Goal: Task Accomplishment & Management: Use online tool/utility

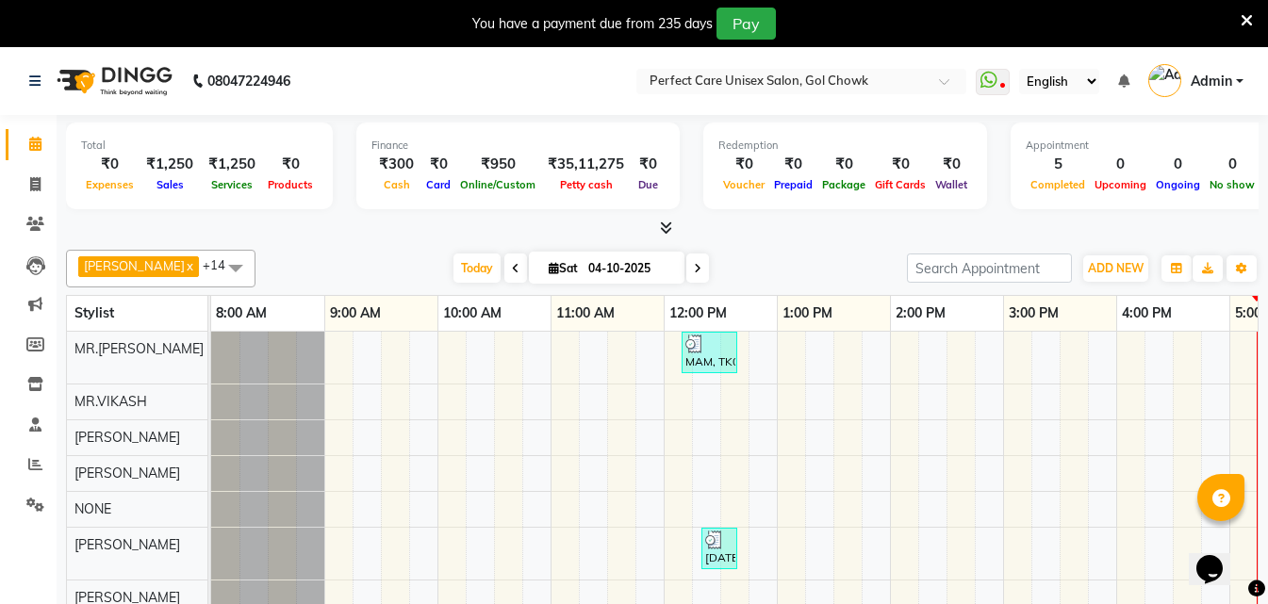
click at [1249, 18] on icon at bounding box center [1246, 20] width 12 height 17
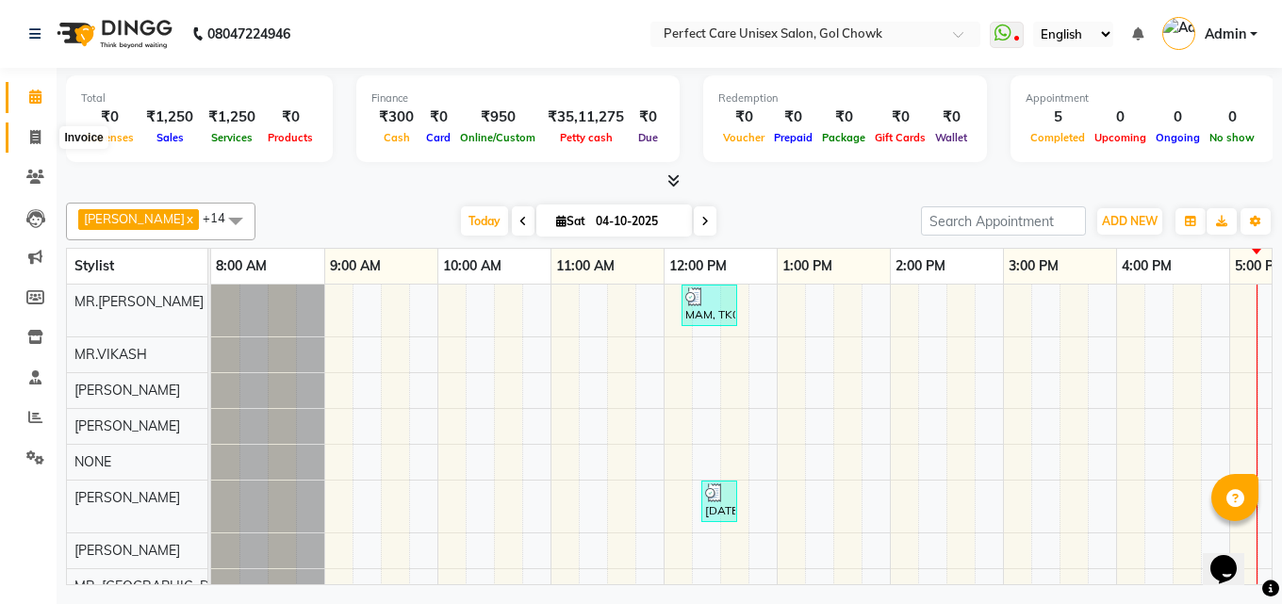
click at [34, 140] on icon at bounding box center [35, 137] width 10 height 14
select select "service"
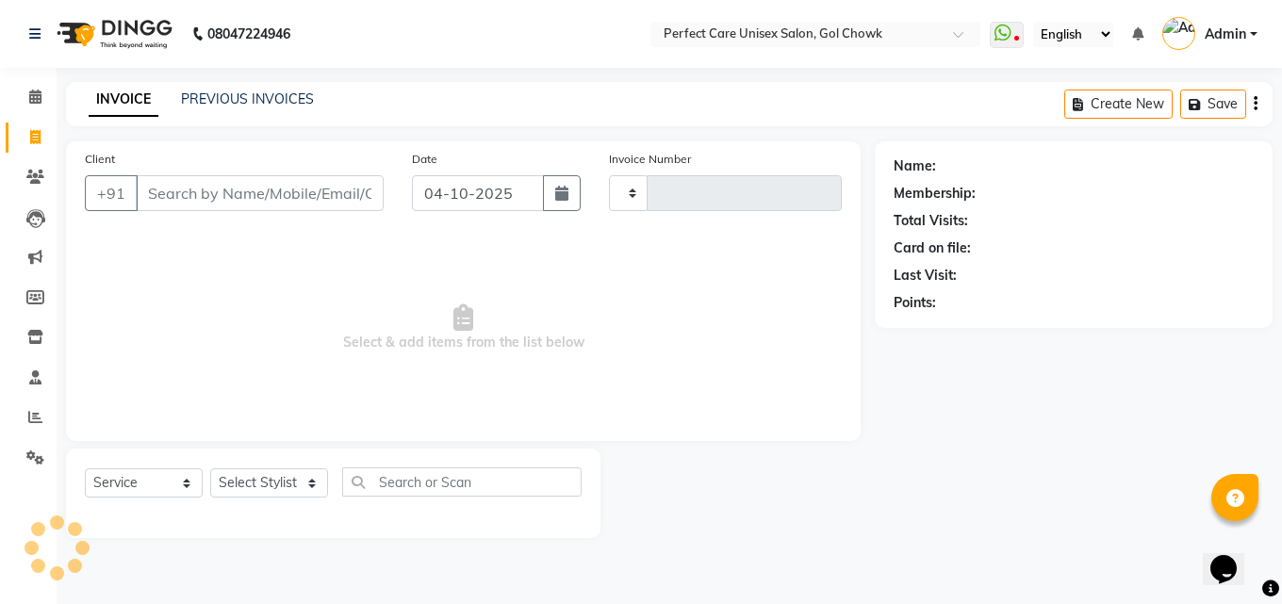
type input "4495"
select select "4751"
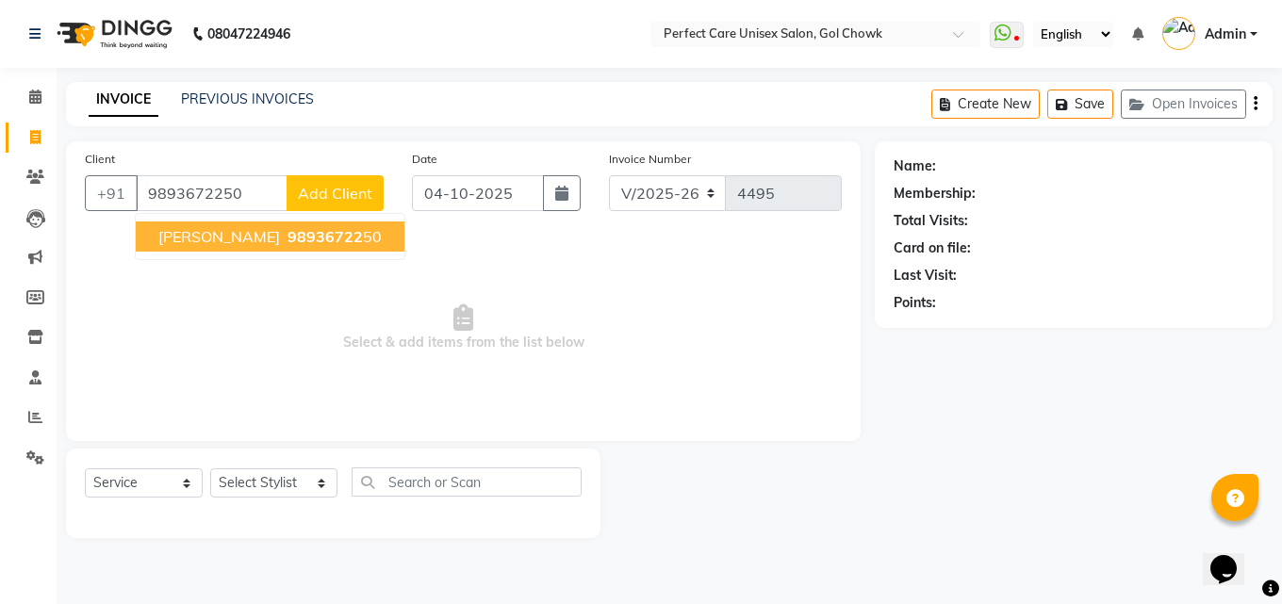
type input "9893672250"
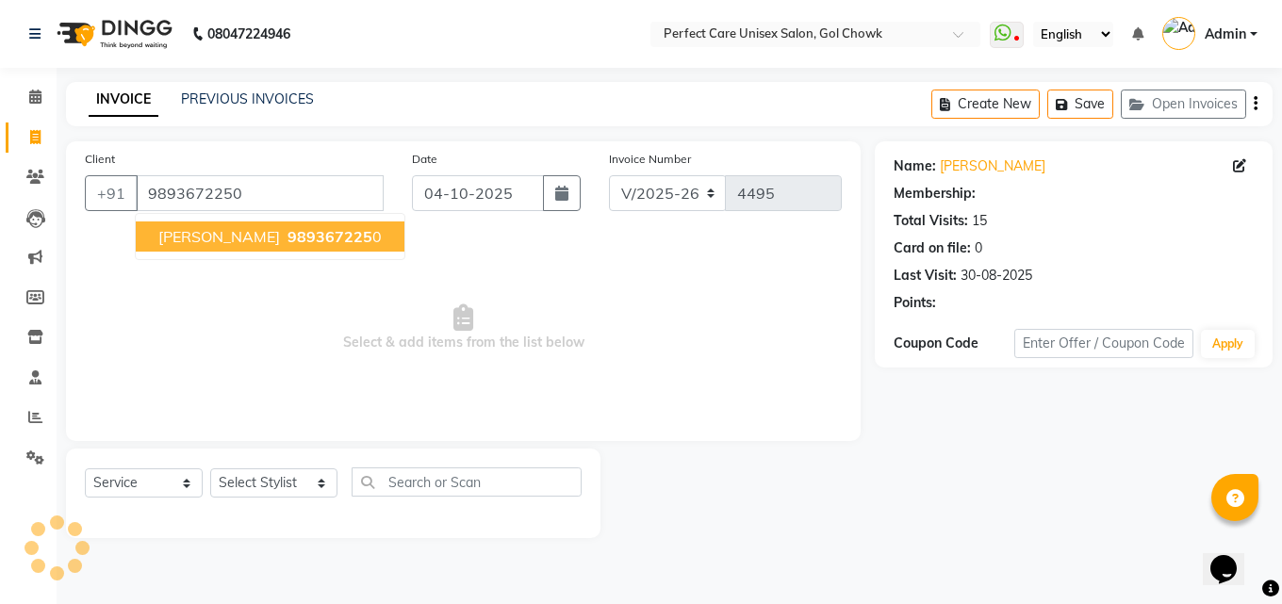
select select "1: Object"
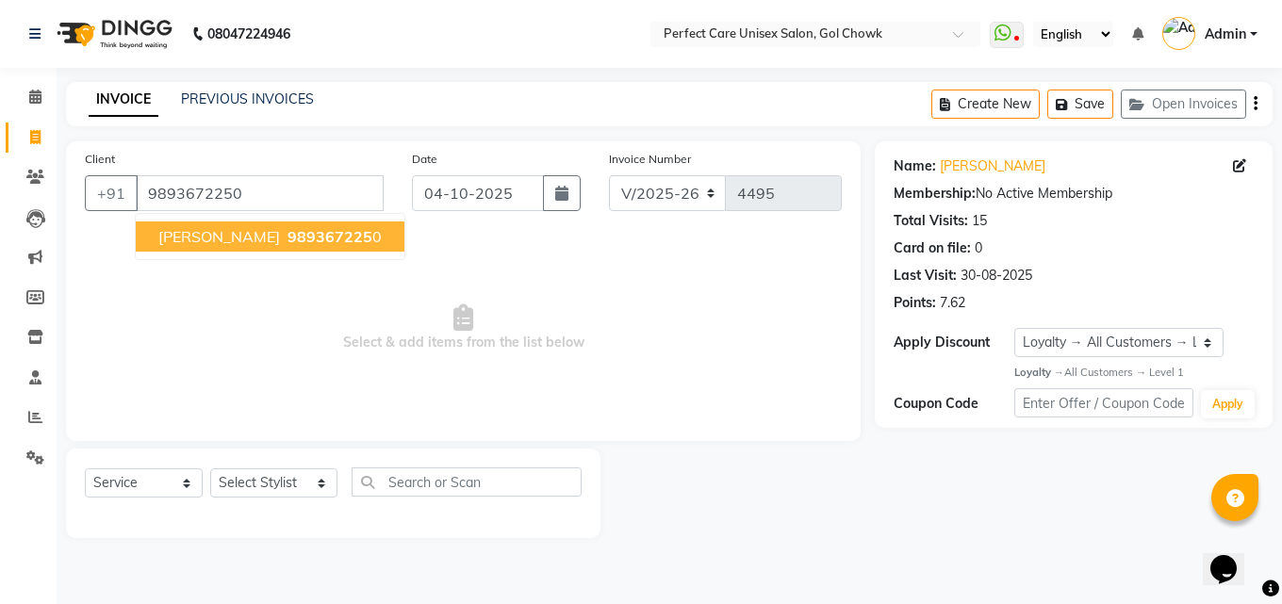
click at [287, 237] on span "989367225" at bounding box center [329, 236] width 85 height 19
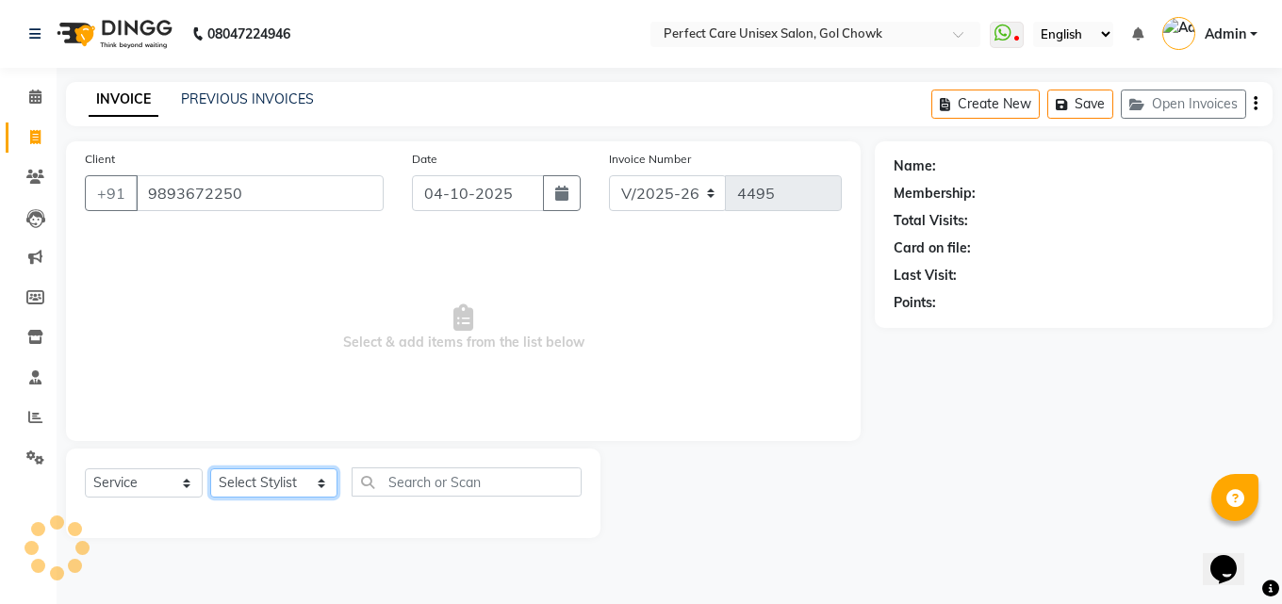
drag, startPoint x: 268, startPoint y: 489, endPoint x: 271, endPoint y: 469, distance: 20.0
click at [268, 489] on select "Select Stylist MISS. [PERSON_NAME] [PERSON_NAME] MISS [PERSON_NAME] MISS [PERSO…" at bounding box center [273, 482] width 127 height 29
select select "78640"
click at [210, 468] on select "Select Stylist MISS. [PERSON_NAME] [PERSON_NAME] MISS [PERSON_NAME] MISS [PERSO…" at bounding box center [273, 482] width 127 height 29
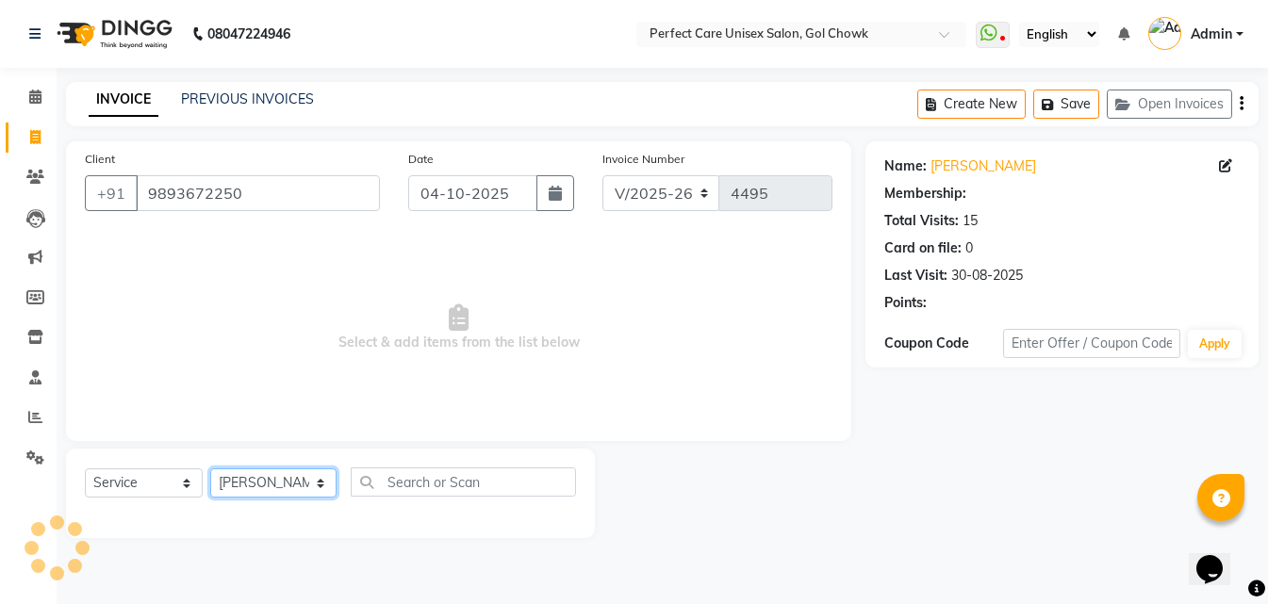
select select "1: Object"
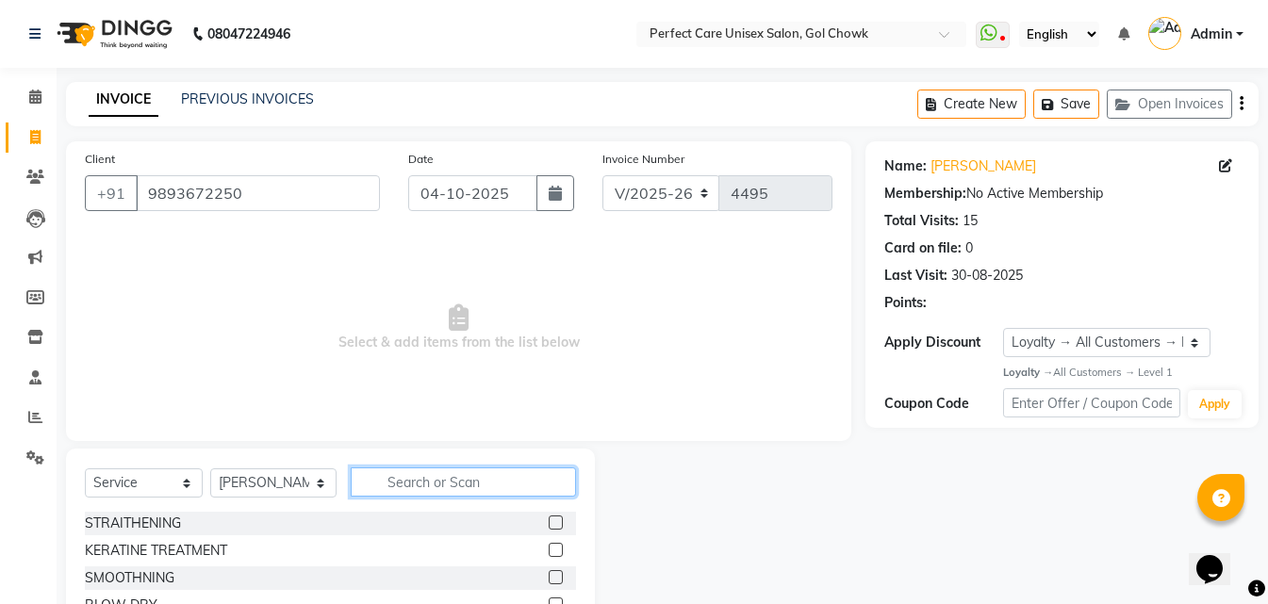
click at [393, 468] on input "text" at bounding box center [463, 482] width 224 height 29
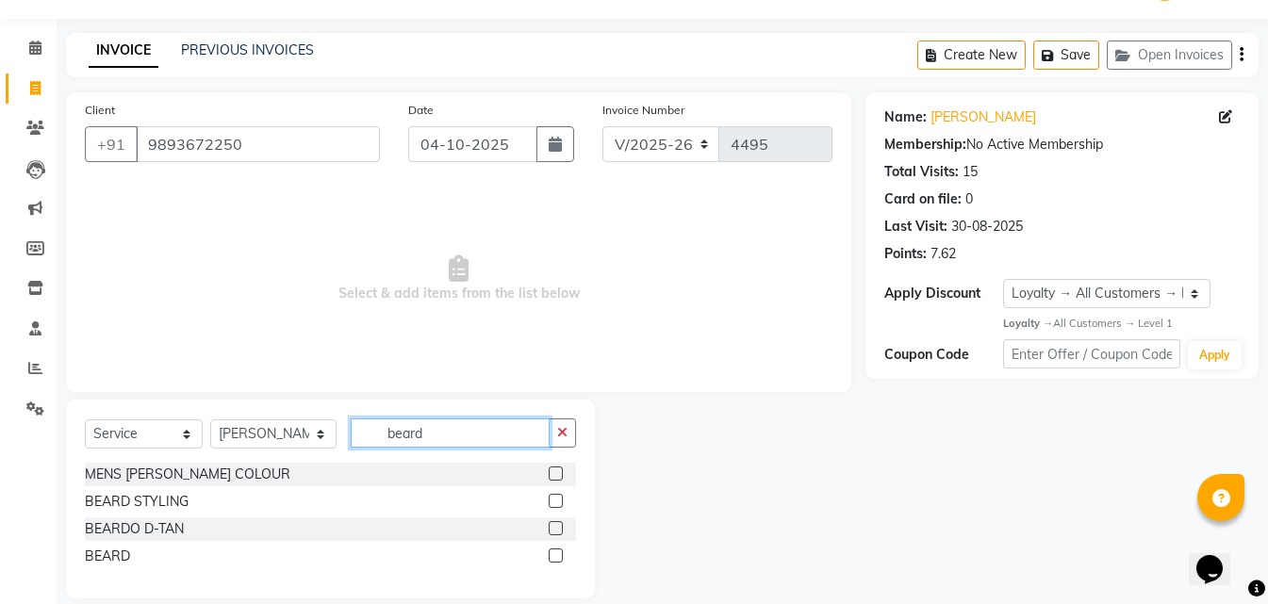
scroll to position [72, 0]
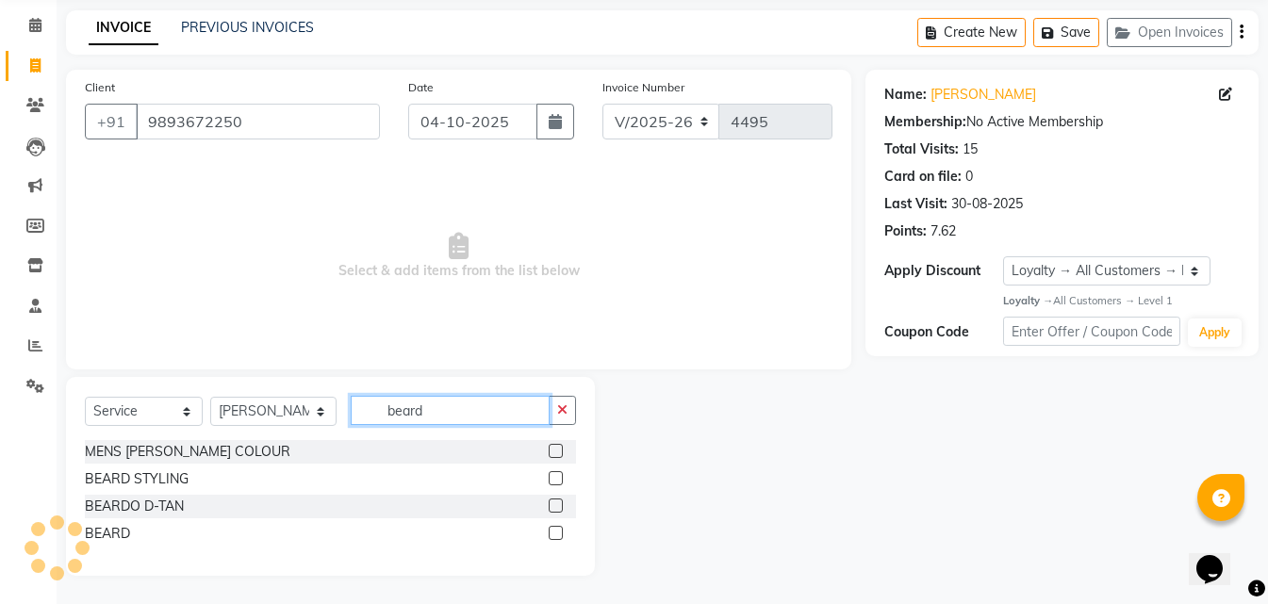
type input "beard"
click at [549, 533] on label at bounding box center [556, 533] width 14 height 14
click at [549, 533] on input "checkbox" at bounding box center [555, 534] width 12 height 12
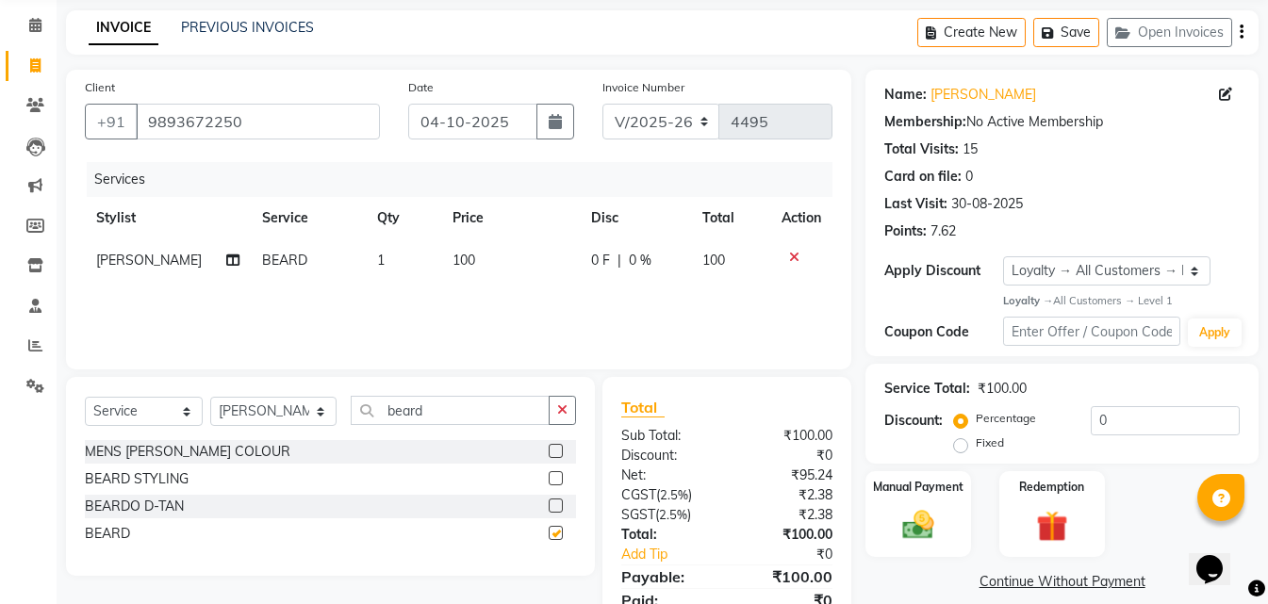
checkbox input "false"
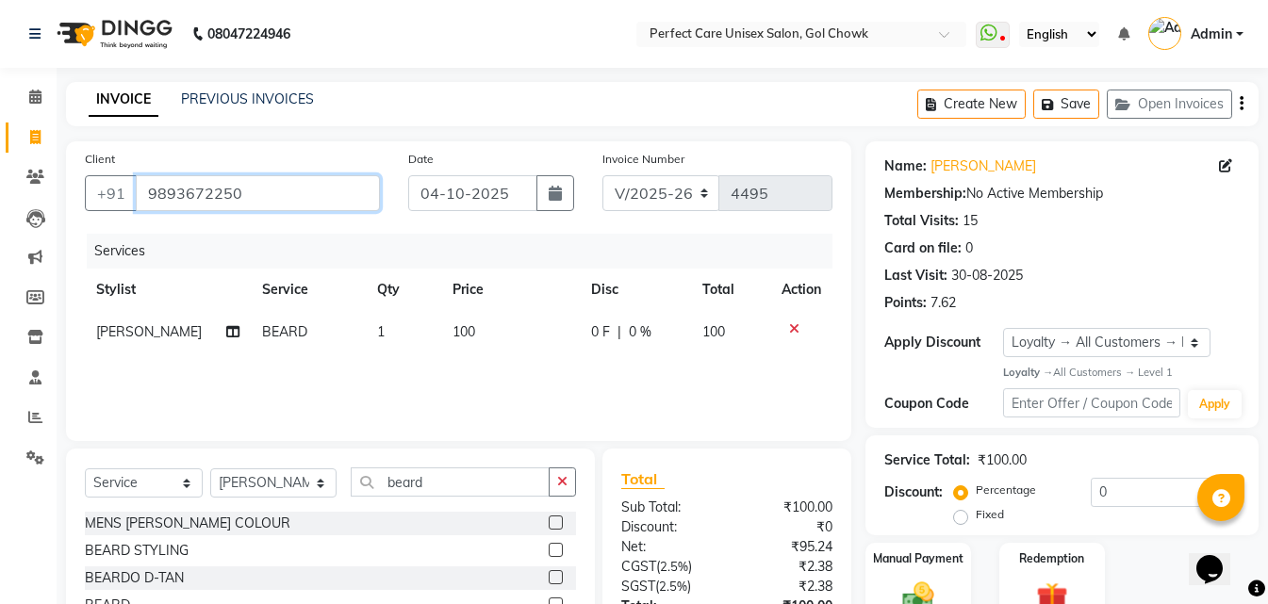
click at [191, 202] on input "9893672250" at bounding box center [258, 193] width 244 height 36
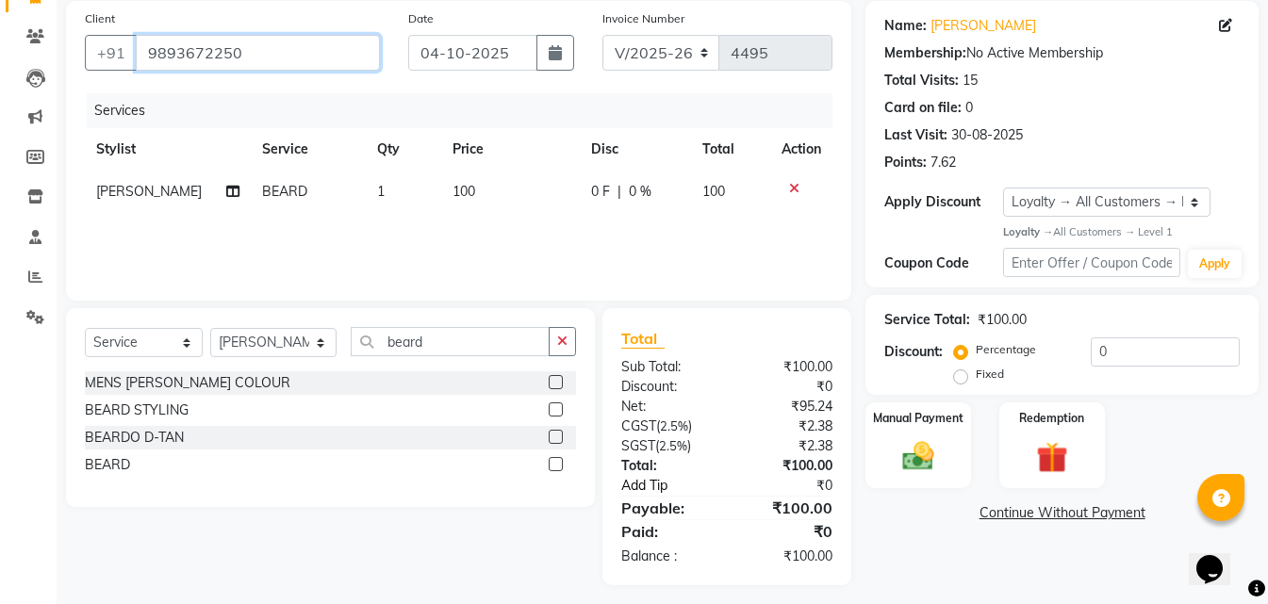
scroll to position [150, 0]
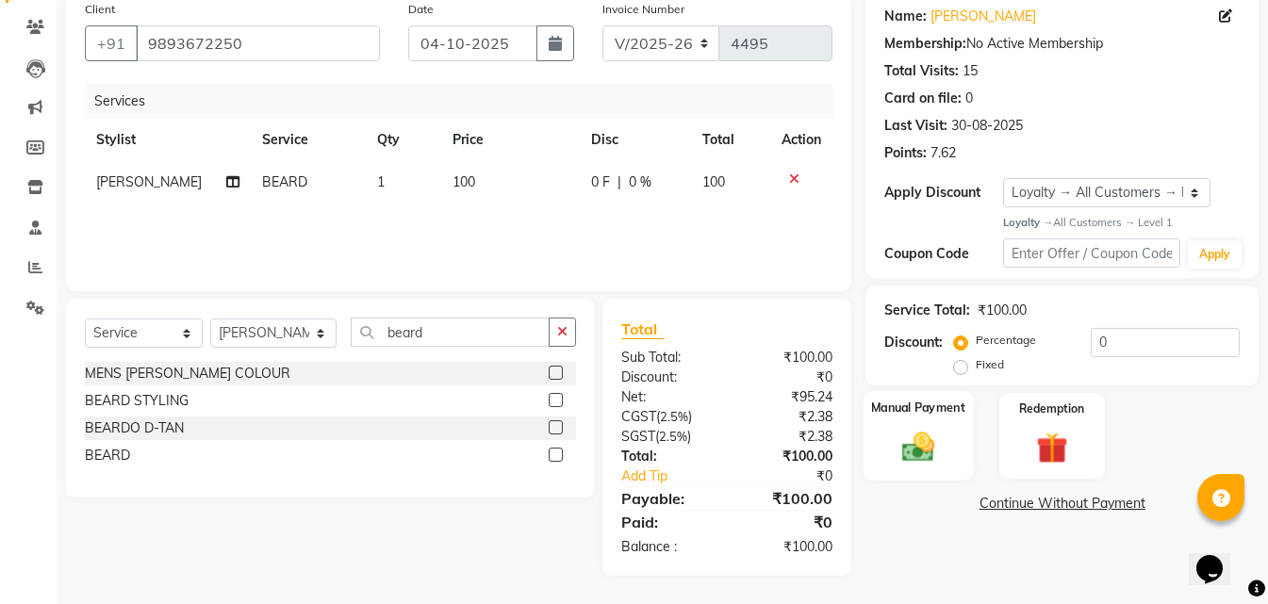
click at [940, 425] on div "Manual Payment" at bounding box center [917, 436] width 109 height 90
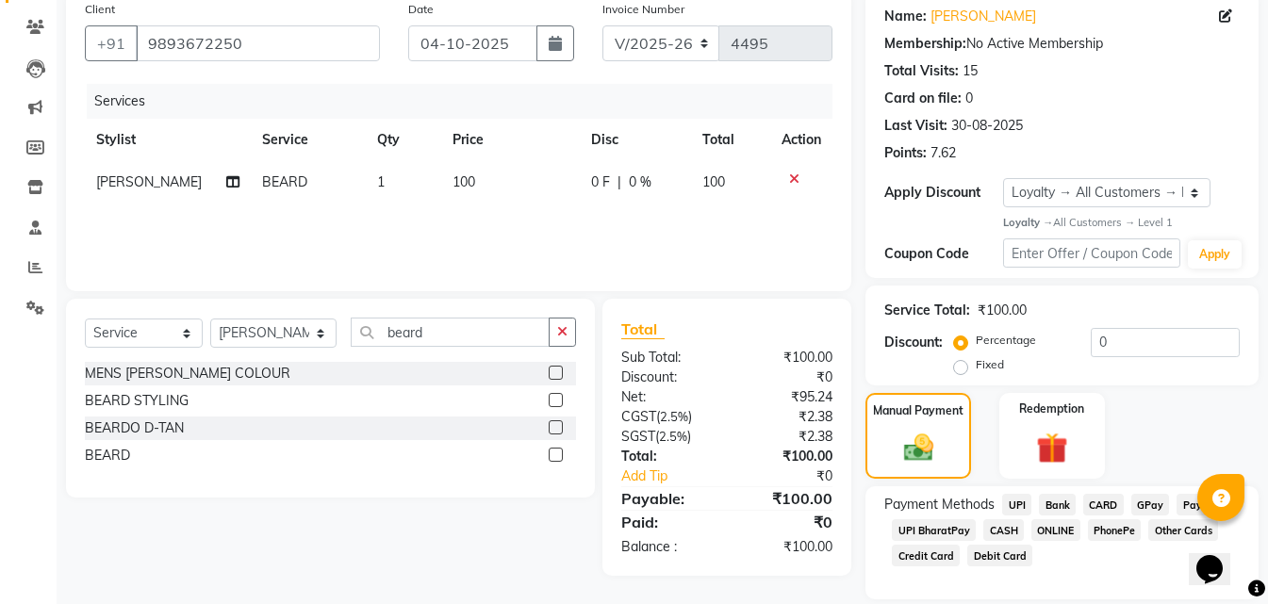
click at [1003, 523] on span "CASH" at bounding box center [1003, 530] width 41 height 22
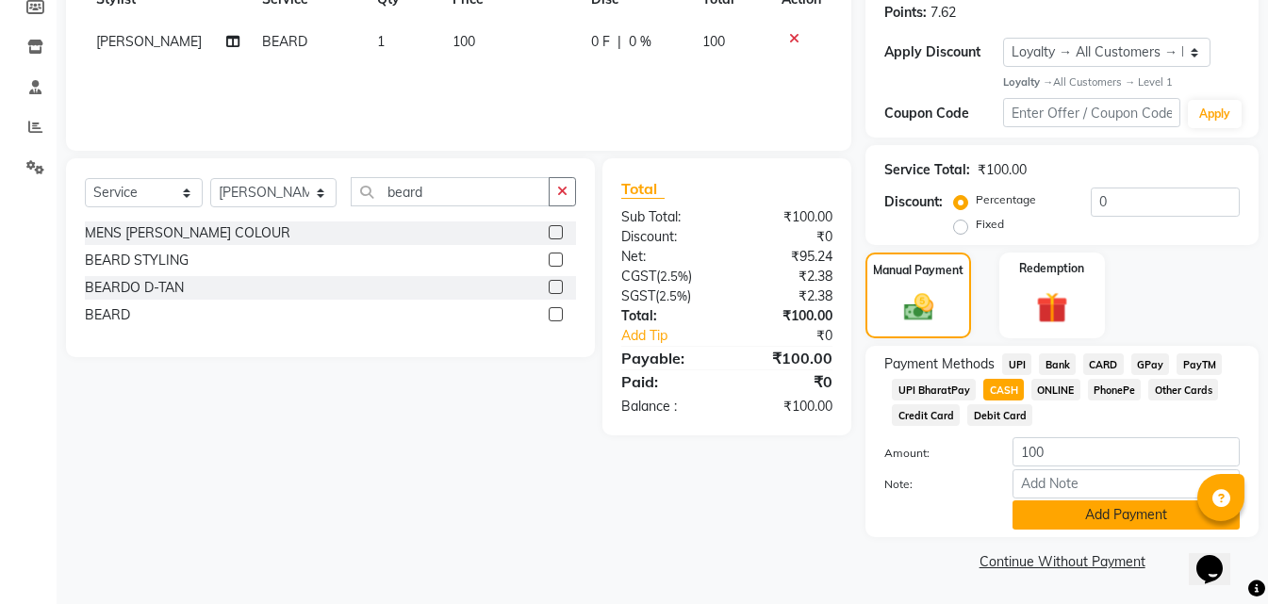
click at [1075, 527] on button "Add Payment" at bounding box center [1125, 515] width 227 height 29
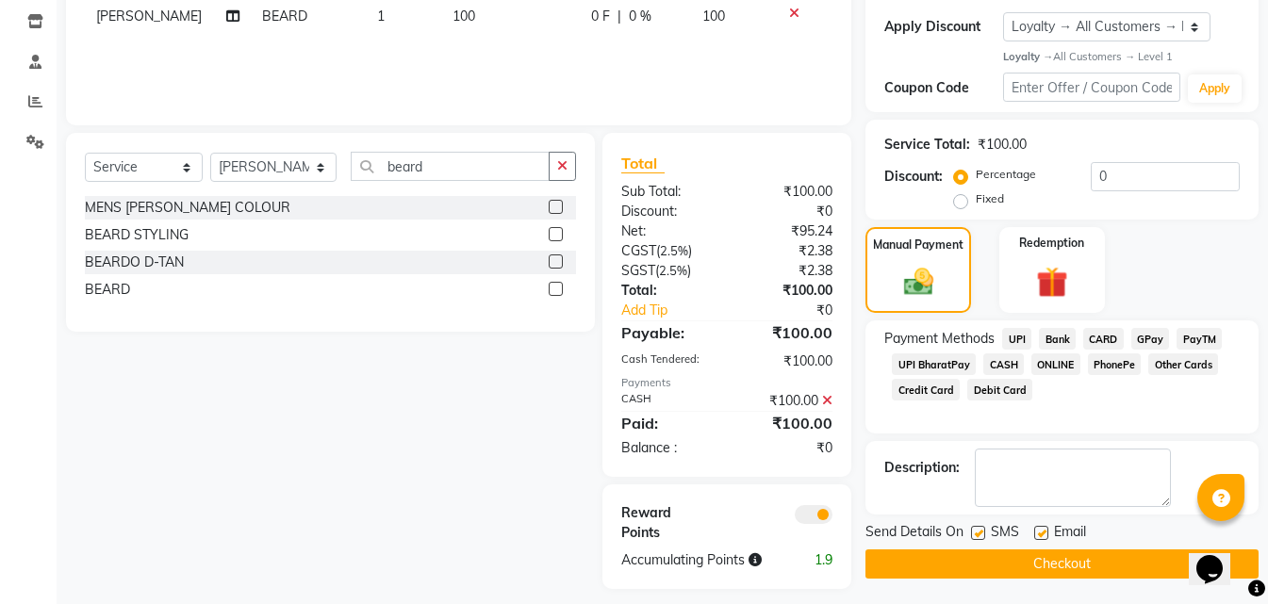
scroll to position [329, 0]
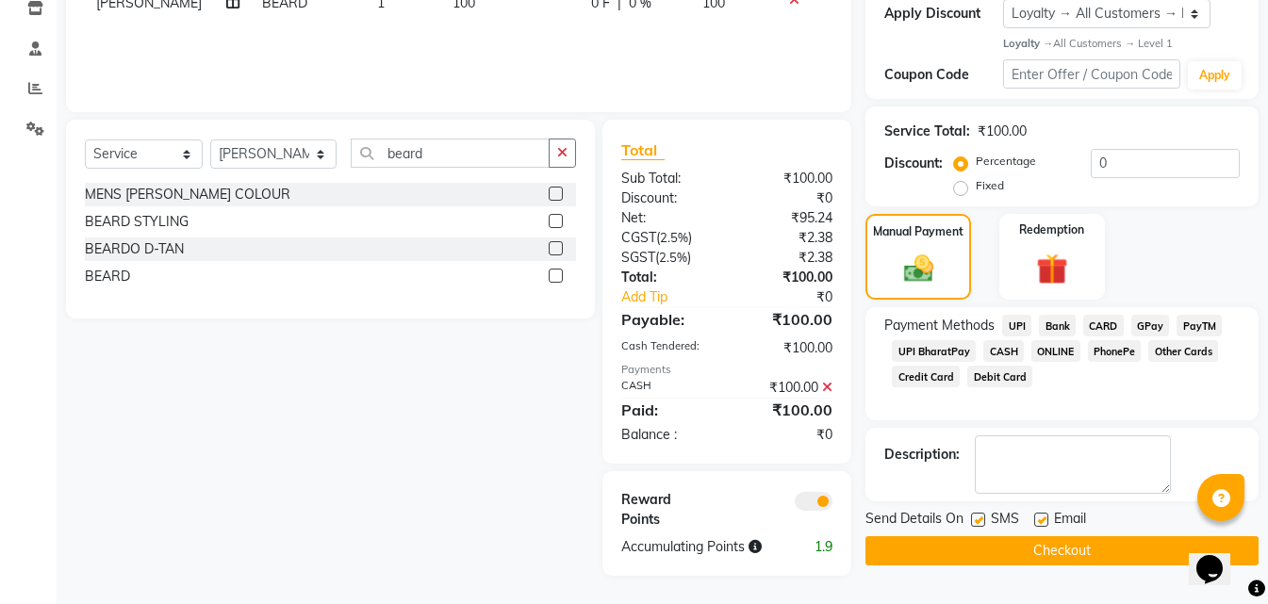
click at [1017, 557] on button "Checkout" at bounding box center [1061, 550] width 393 height 29
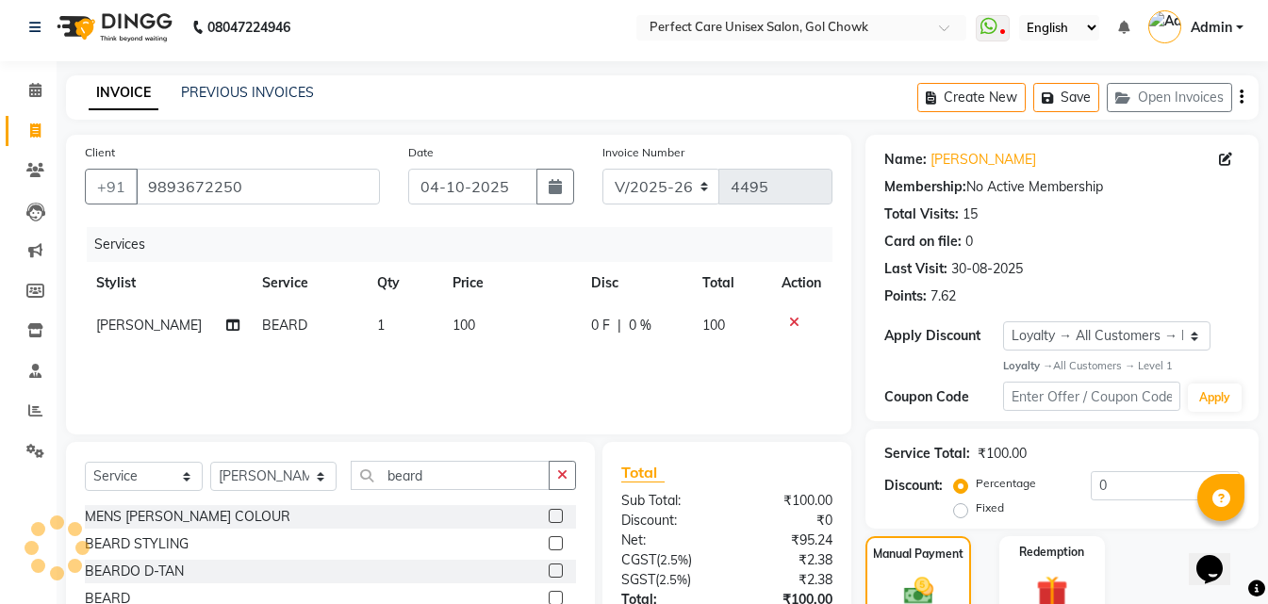
scroll to position [0, 0]
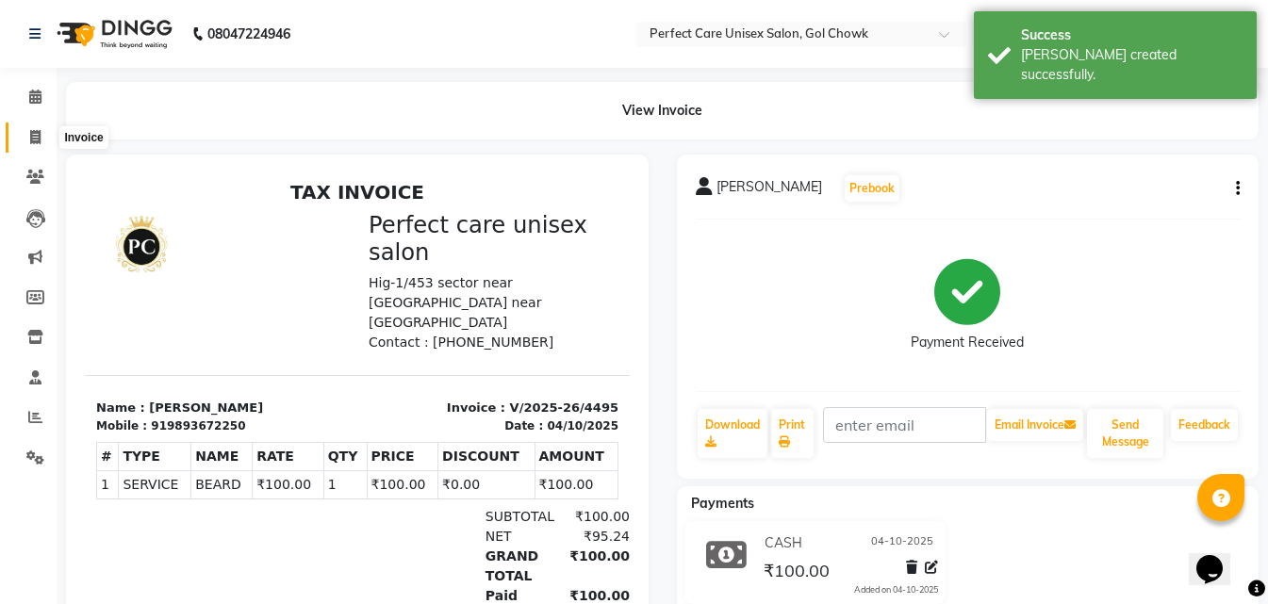
click at [40, 133] on icon at bounding box center [35, 137] width 10 height 14
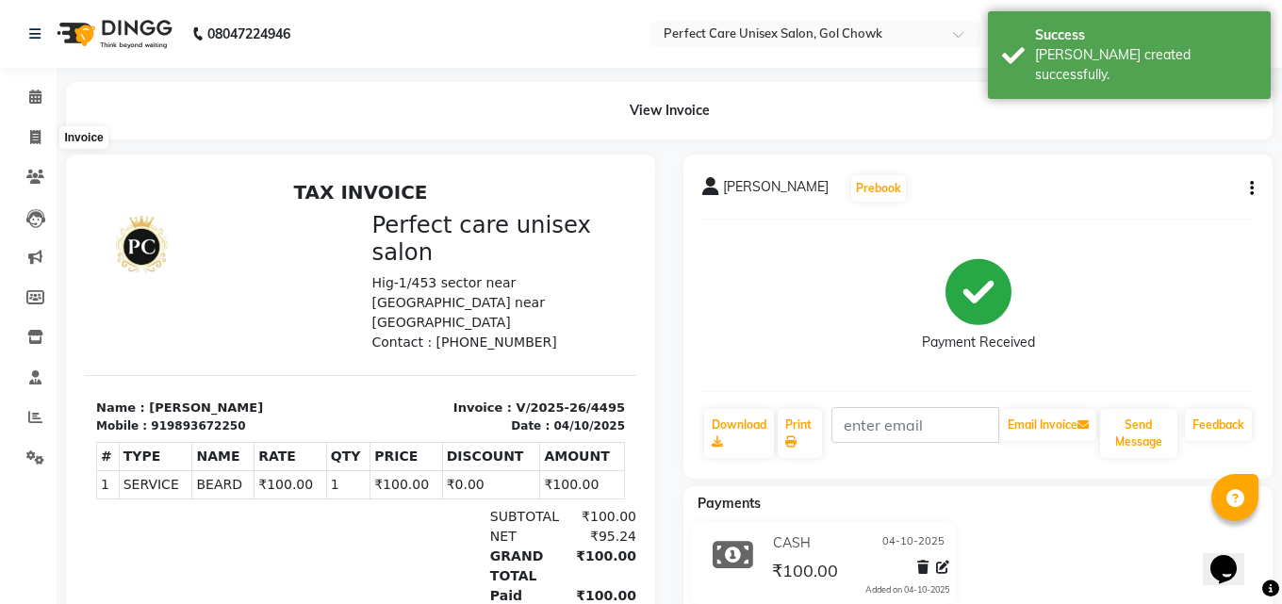
select select "4751"
select select "service"
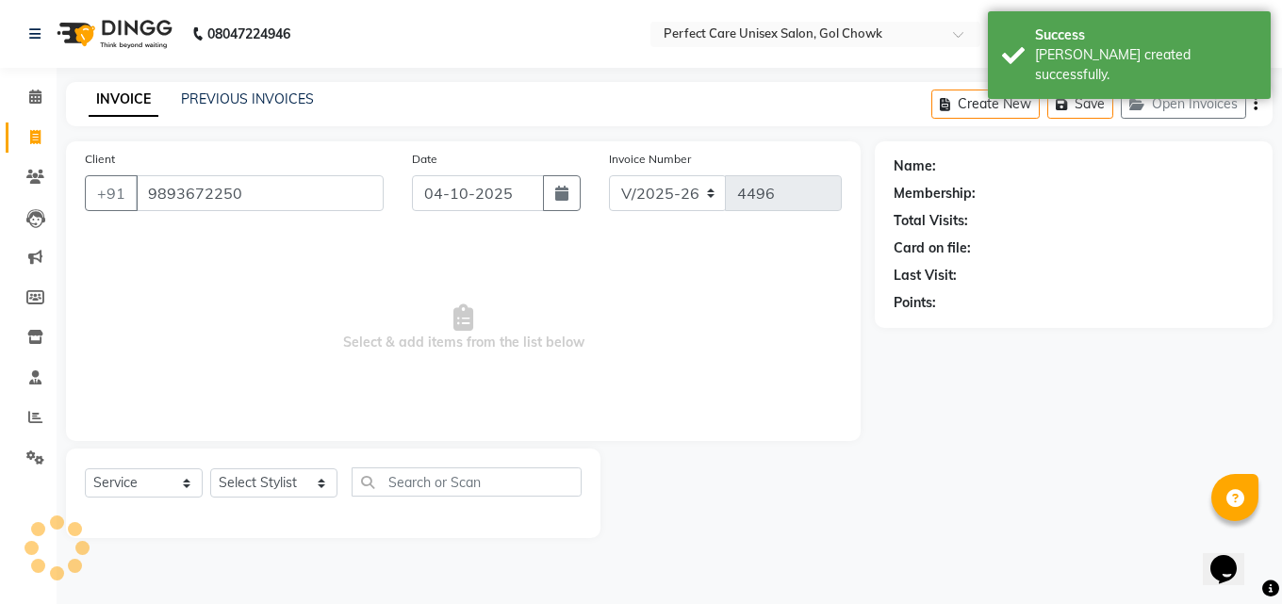
type input "9893672250"
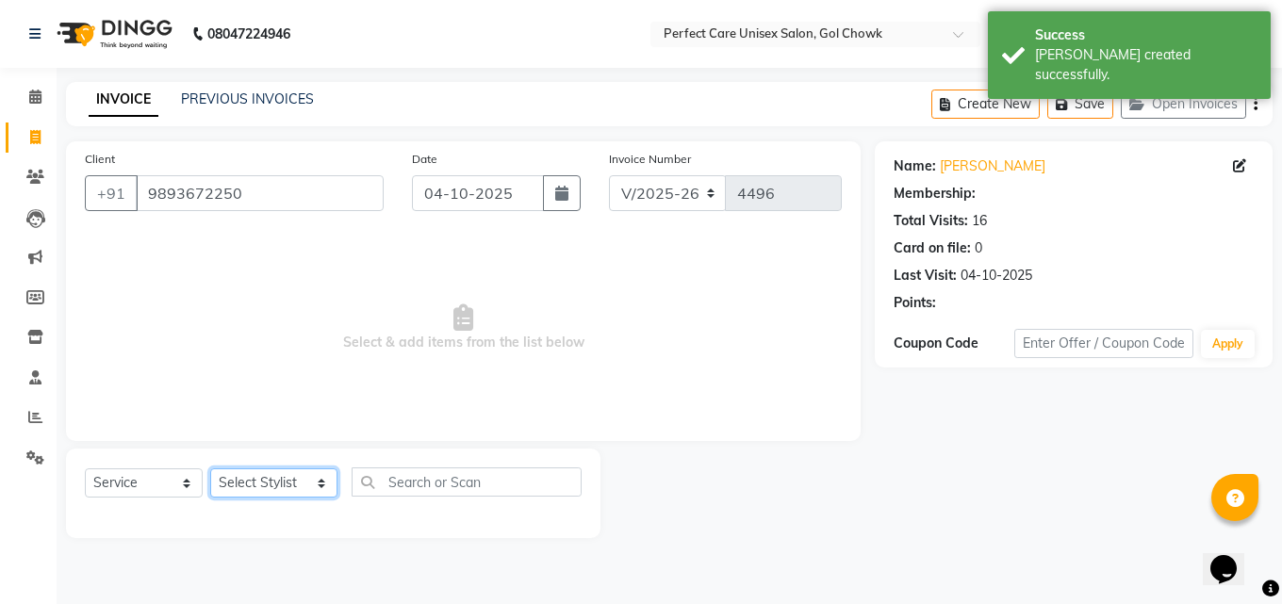
select select "1: Object"
click at [277, 485] on select "Select Stylist MISS. [PERSON_NAME] [PERSON_NAME] MISS [PERSON_NAME] MISS [PERSO…" at bounding box center [273, 482] width 127 height 29
select select "78640"
click at [210, 468] on select "Select Stylist MISS. [PERSON_NAME] [PERSON_NAME] MISS [PERSON_NAME] MISS [PERSO…" at bounding box center [273, 482] width 127 height 29
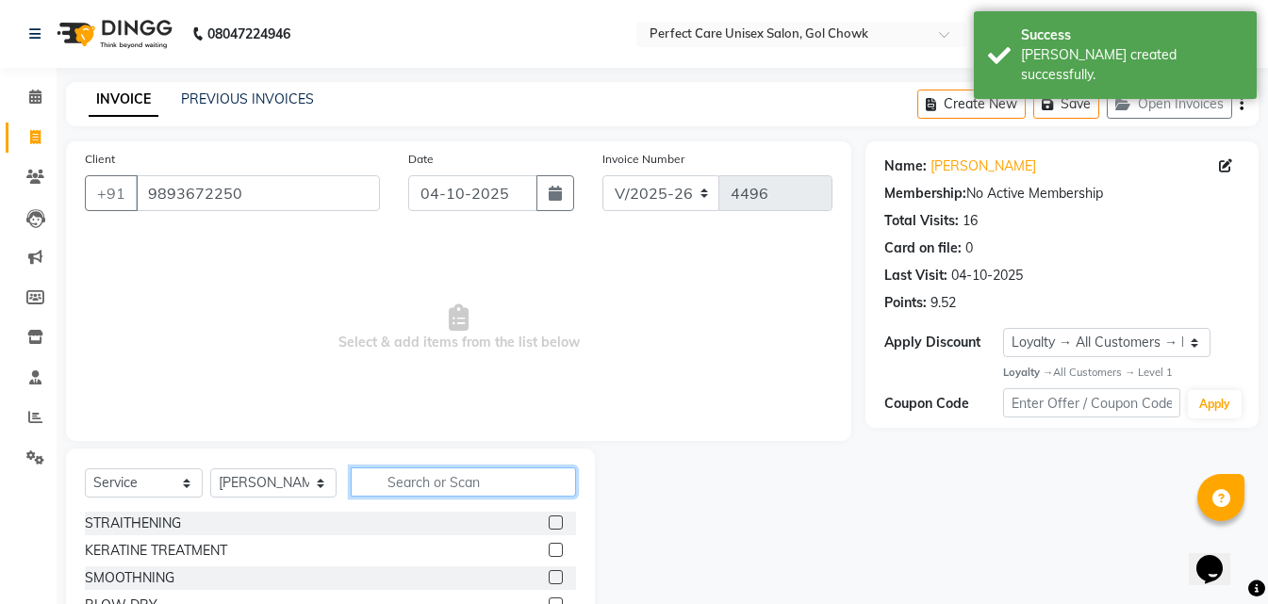
click at [396, 476] on input "text" at bounding box center [463, 482] width 224 height 29
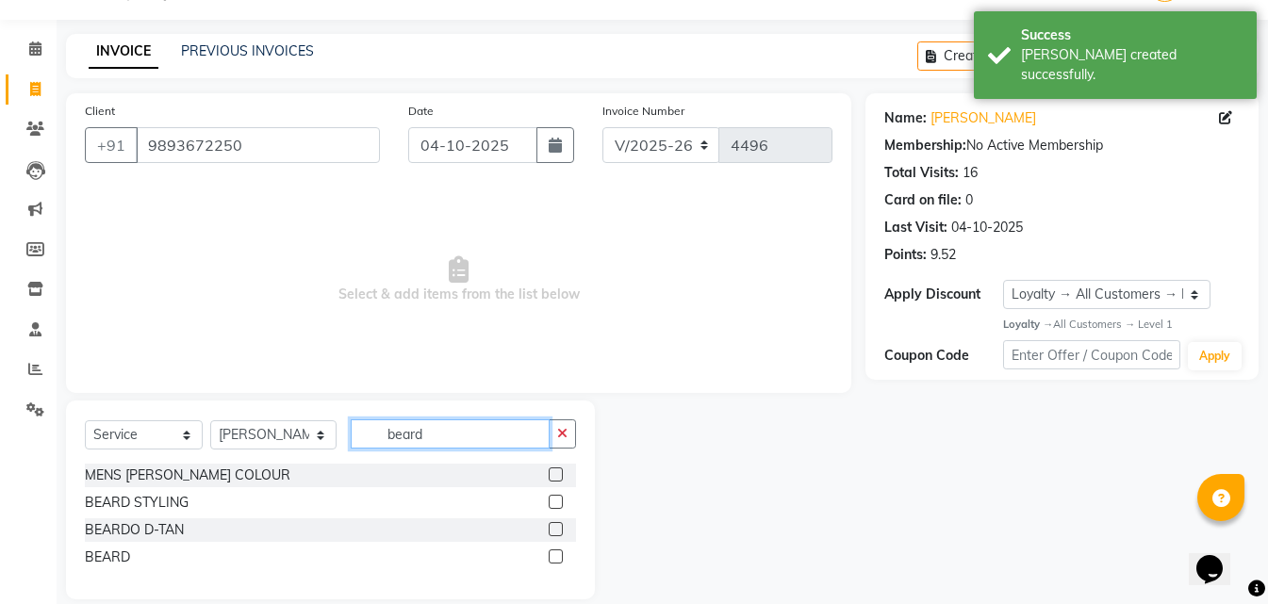
scroll to position [72, 0]
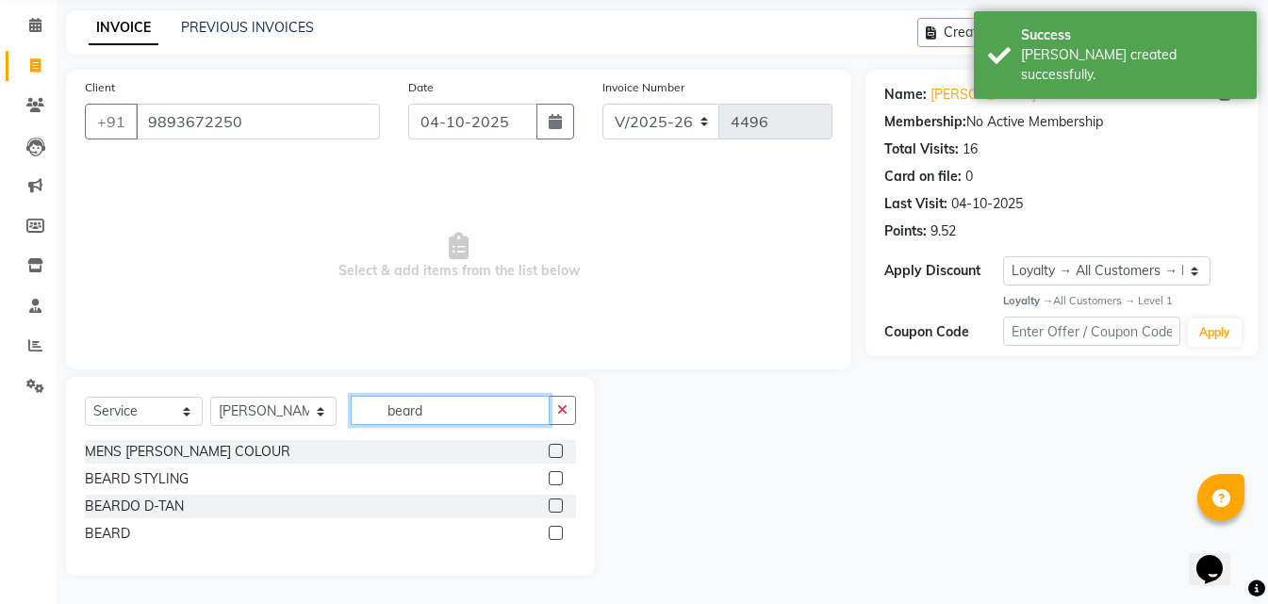
type input "beard"
click at [552, 535] on label at bounding box center [556, 533] width 14 height 14
click at [552, 535] on input "checkbox" at bounding box center [555, 534] width 12 height 12
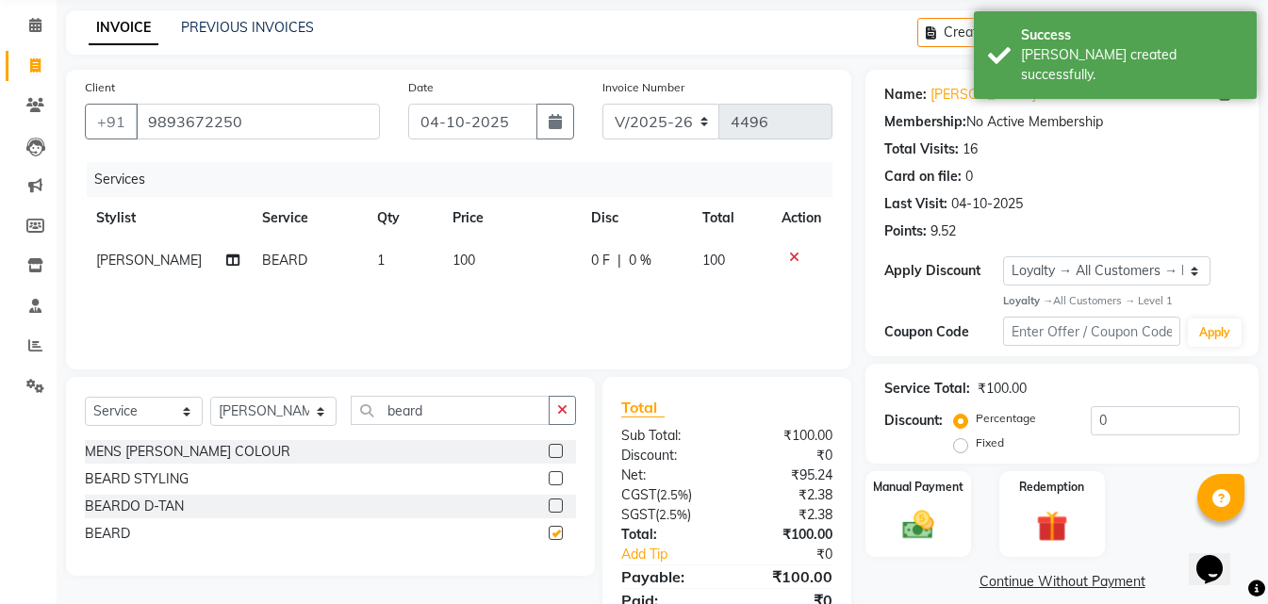
checkbox input "false"
click at [938, 516] on img at bounding box center [918, 526] width 53 height 38
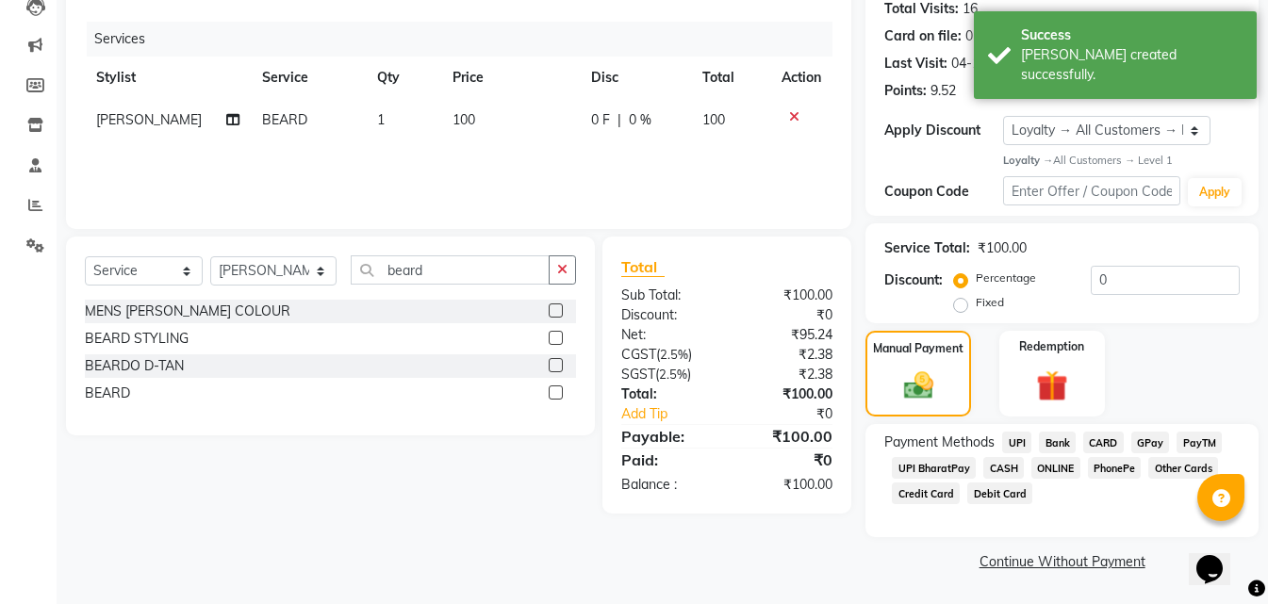
click at [1043, 463] on span "ONLINE" at bounding box center [1055, 468] width 49 height 22
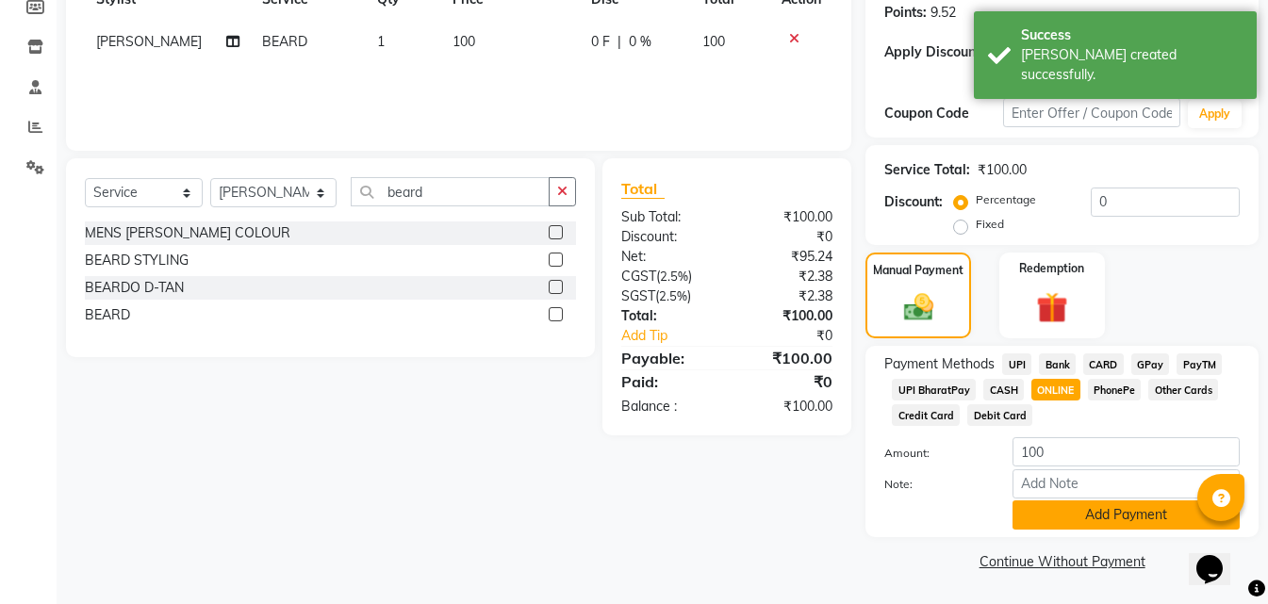
click at [1079, 525] on button "Add Payment" at bounding box center [1125, 515] width 227 height 29
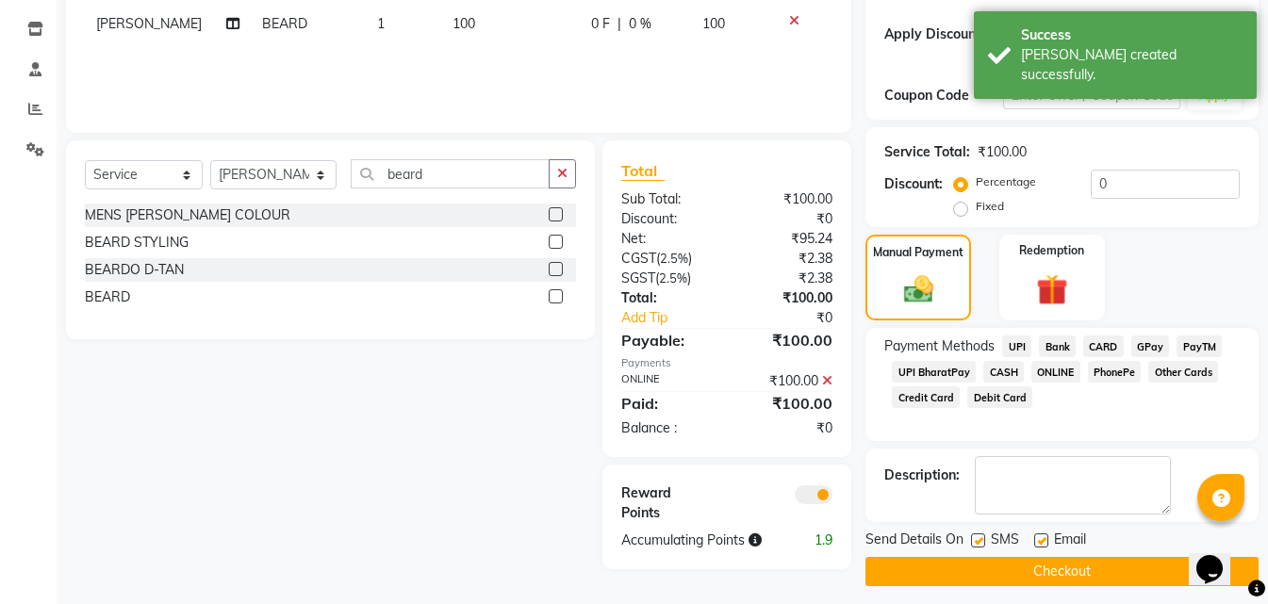
scroll to position [319, 0]
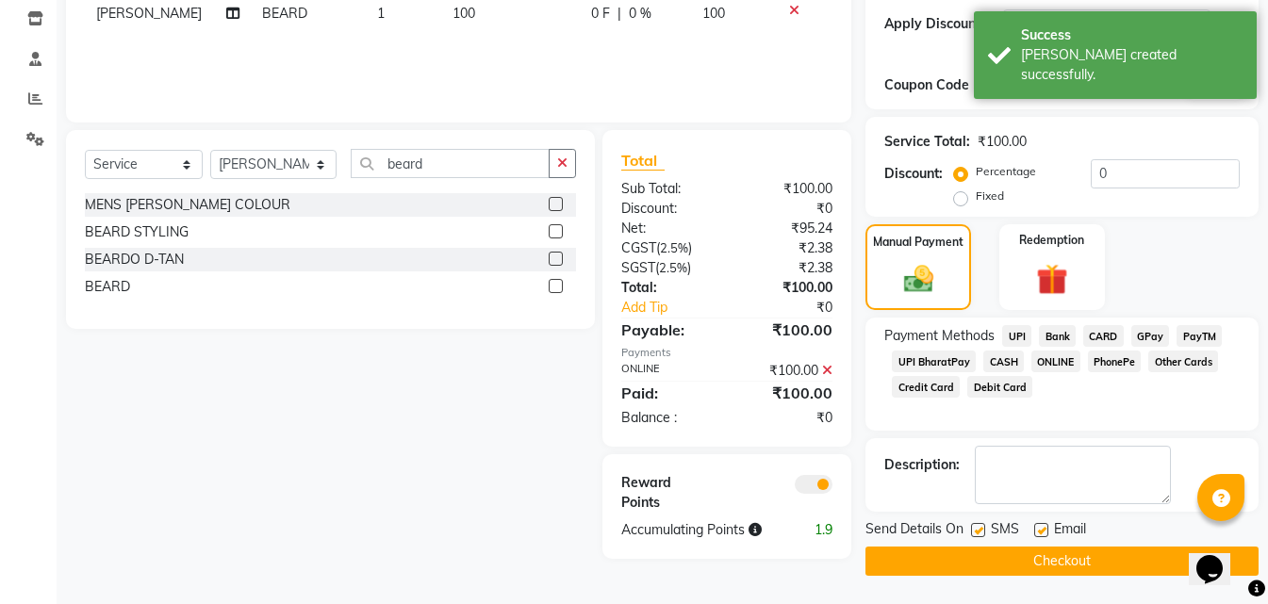
click at [993, 556] on button "Checkout" at bounding box center [1061, 561] width 393 height 29
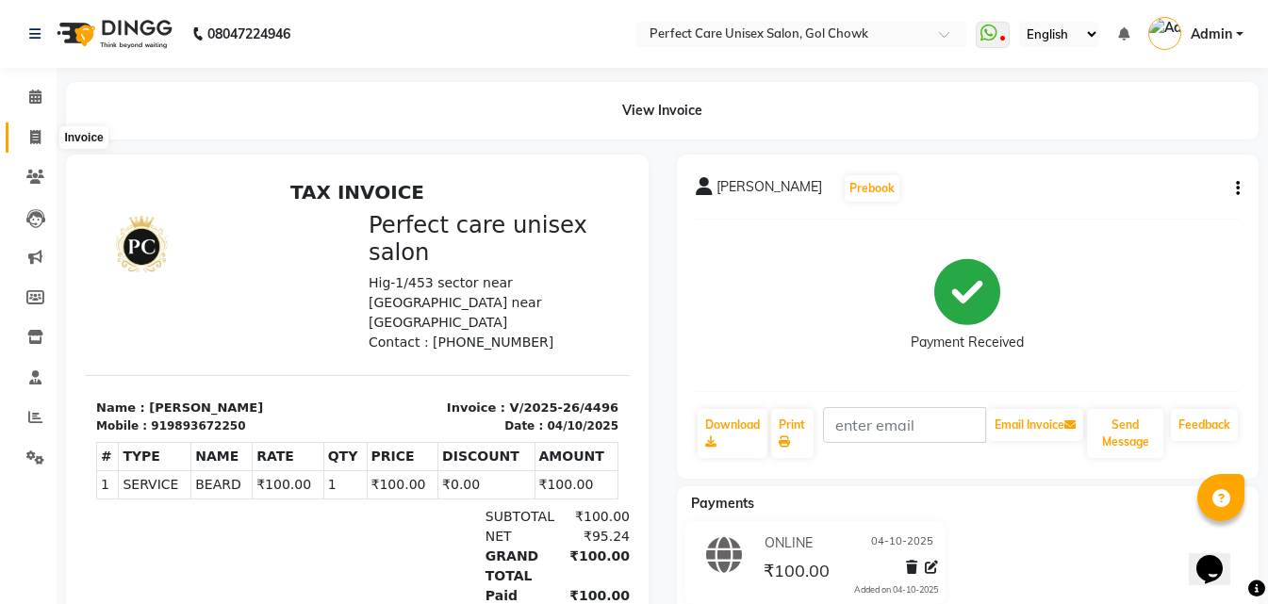
click at [34, 144] on span at bounding box center [35, 138] width 33 height 22
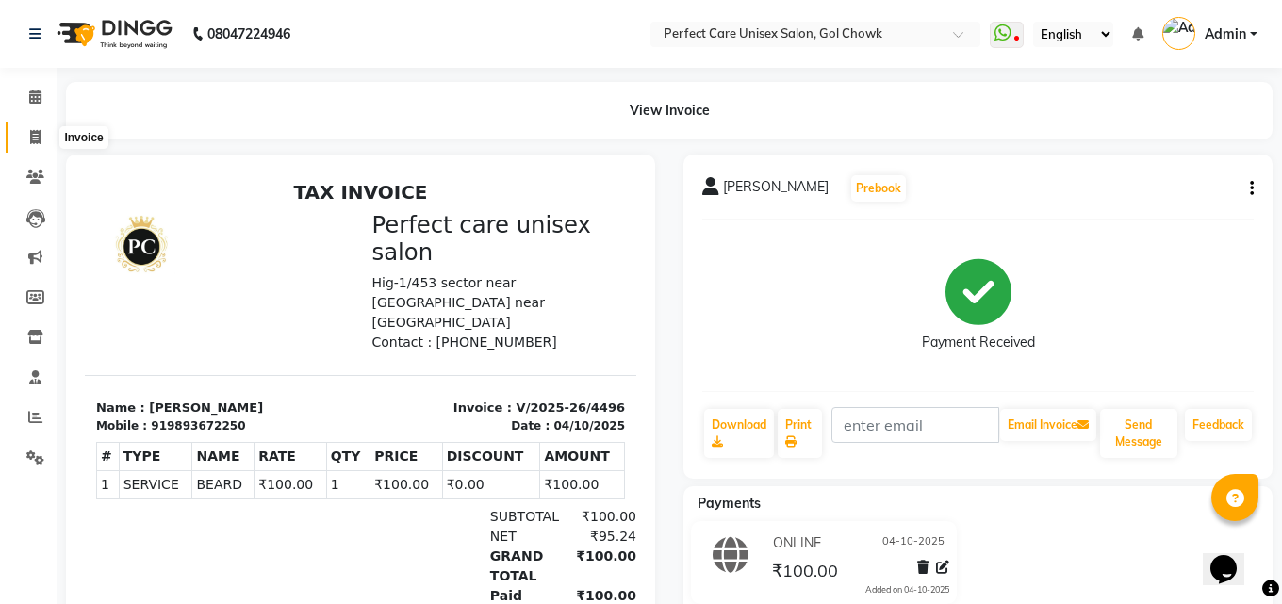
select select "service"
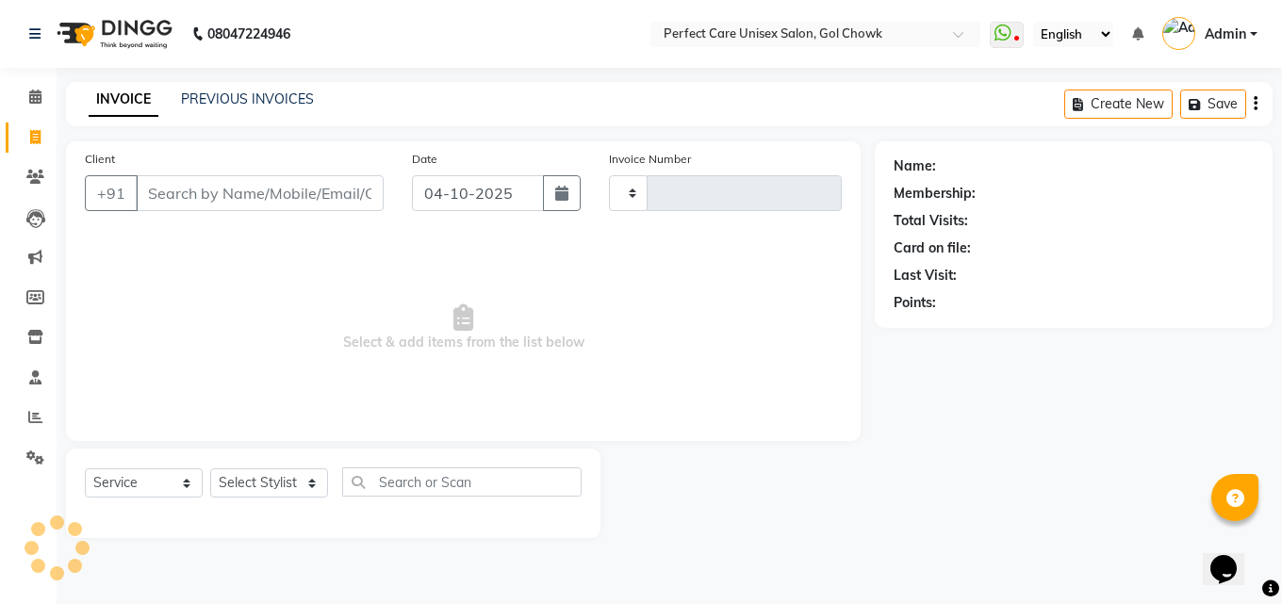
type input "4497"
select select "4751"
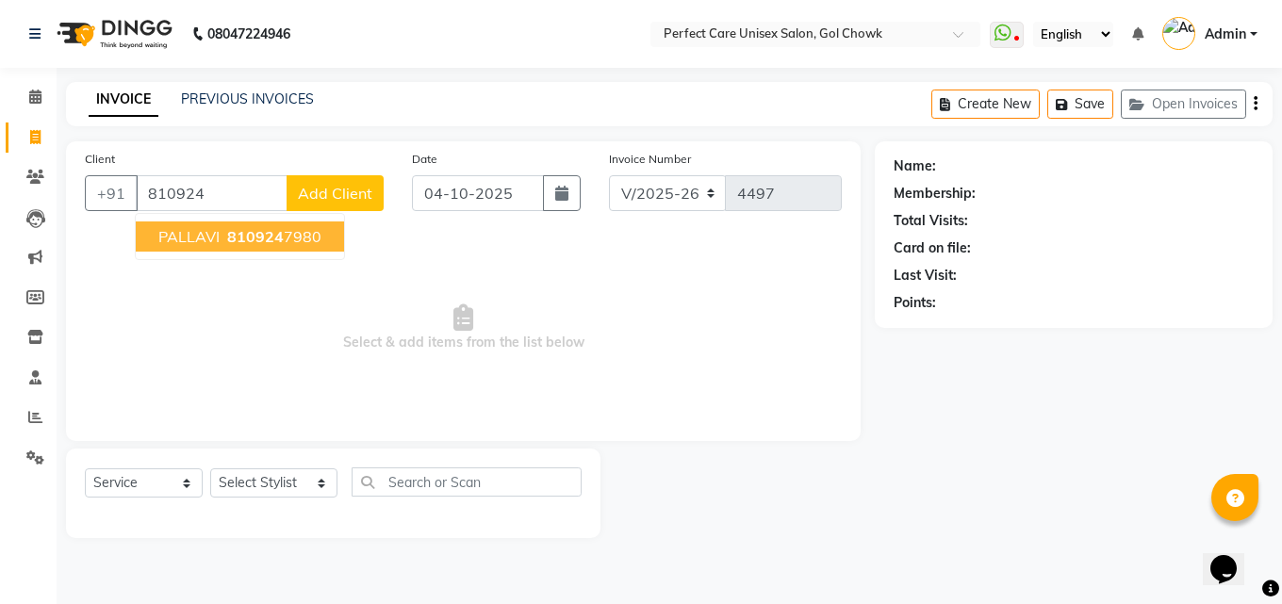
click at [310, 247] on button "PALLAVI 810924 7980" at bounding box center [240, 237] width 208 height 30
type input "8109247980"
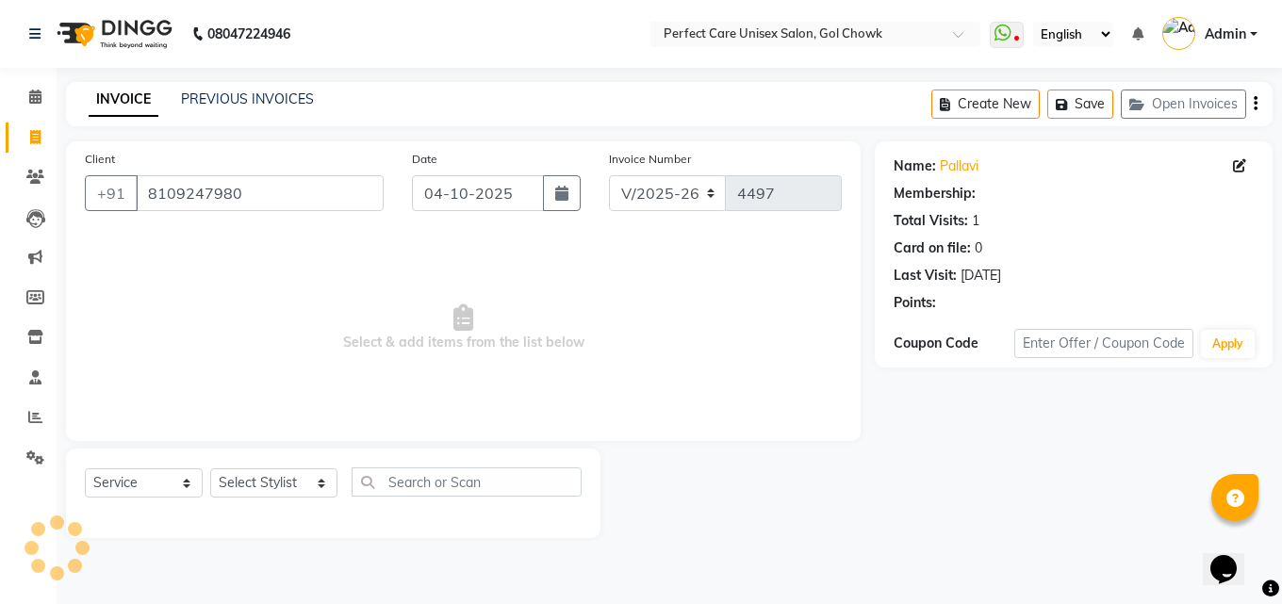
select select "1: Object"
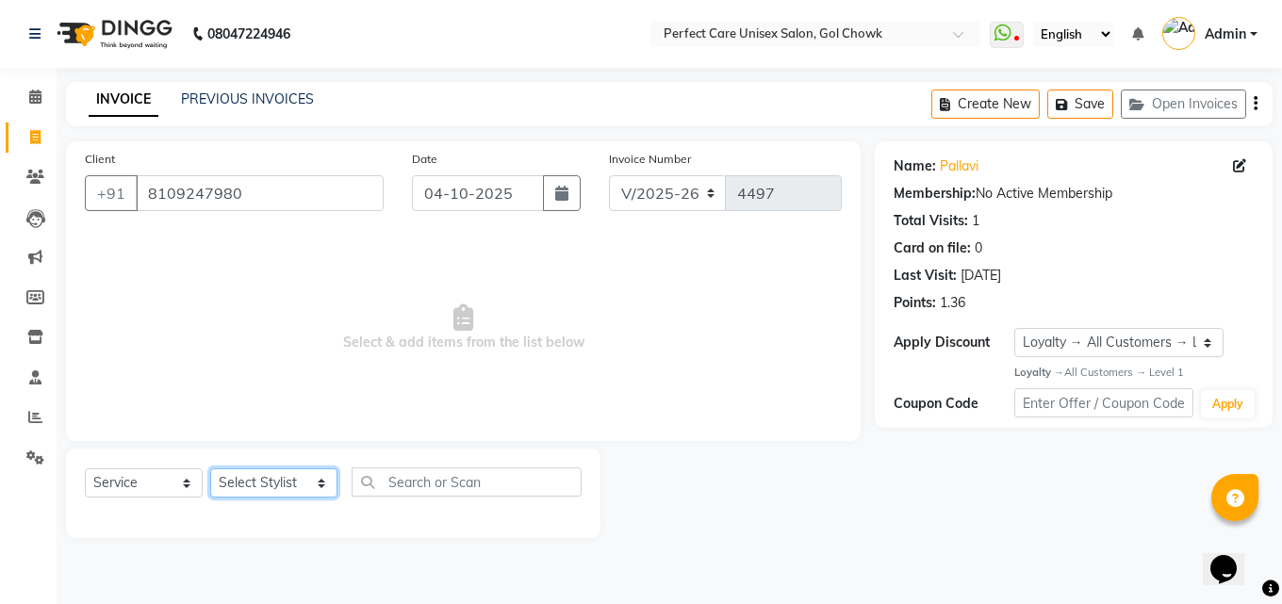
click at [287, 485] on select "Select Stylist MISS. [PERSON_NAME] [PERSON_NAME] MISS [PERSON_NAME] MISS [PERSO…" at bounding box center [273, 482] width 127 height 29
select select "70841"
click at [210, 468] on select "Select Stylist MISS. [PERSON_NAME] [PERSON_NAME] MISS [PERSON_NAME] MISS [PERSO…" at bounding box center [273, 482] width 127 height 29
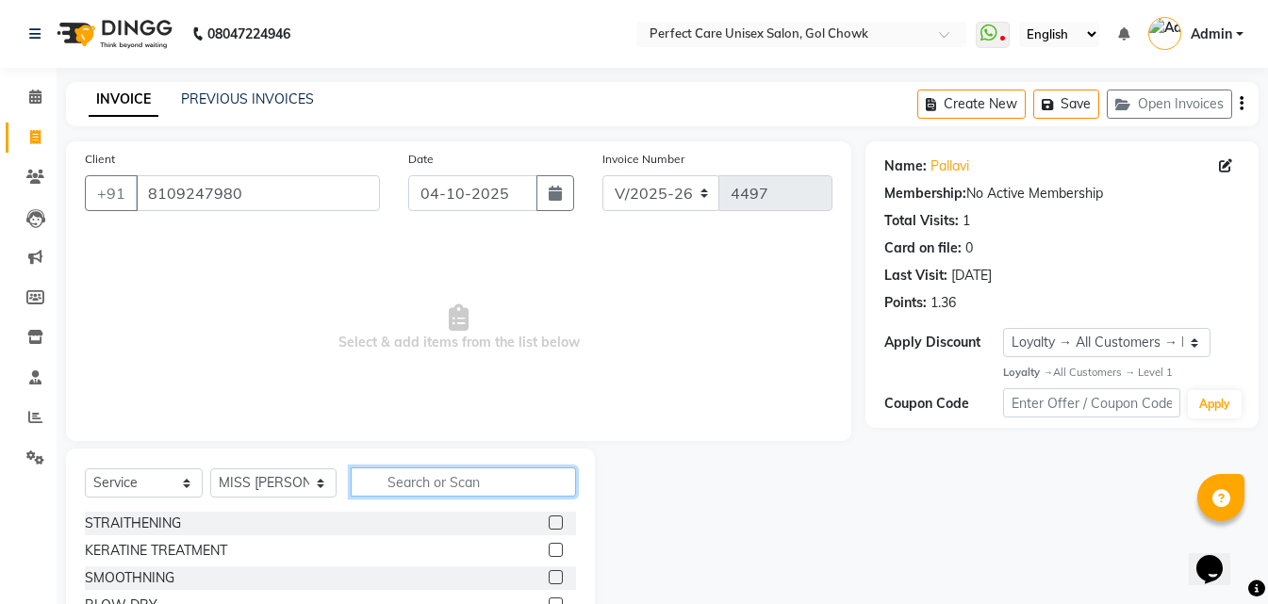
click at [471, 490] on input "text" at bounding box center [463, 482] width 224 height 29
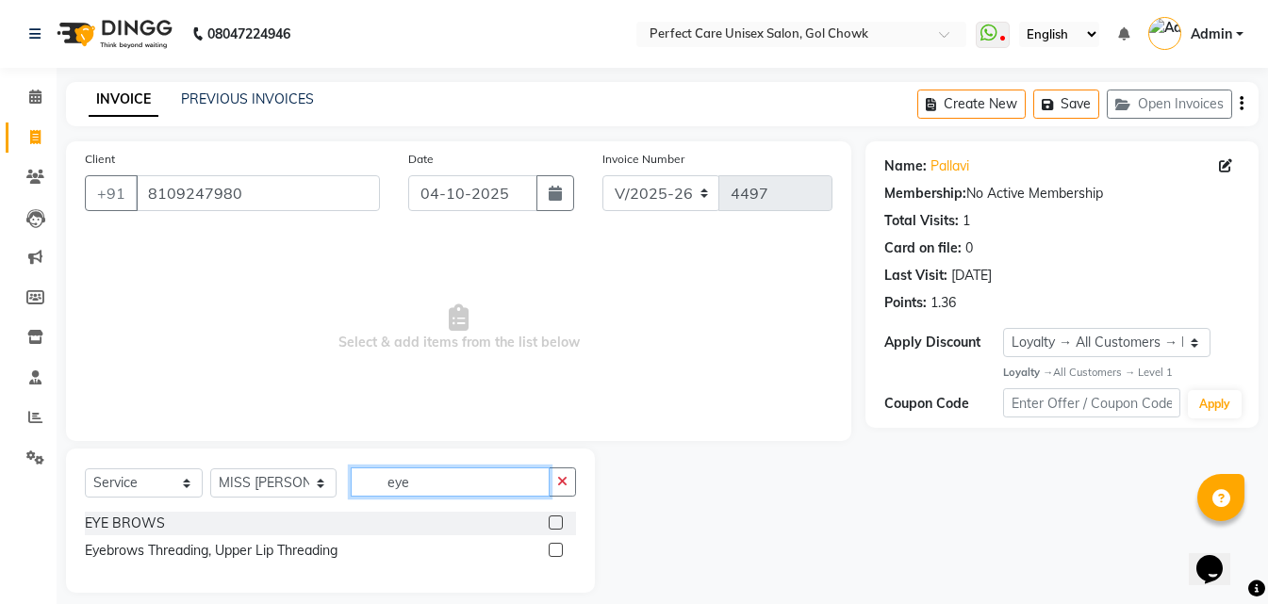
type input "eye"
click at [557, 550] on label at bounding box center [556, 550] width 14 height 14
click at [557, 550] on input "checkbox" at bounding box center [555, 551] width 12 height 12
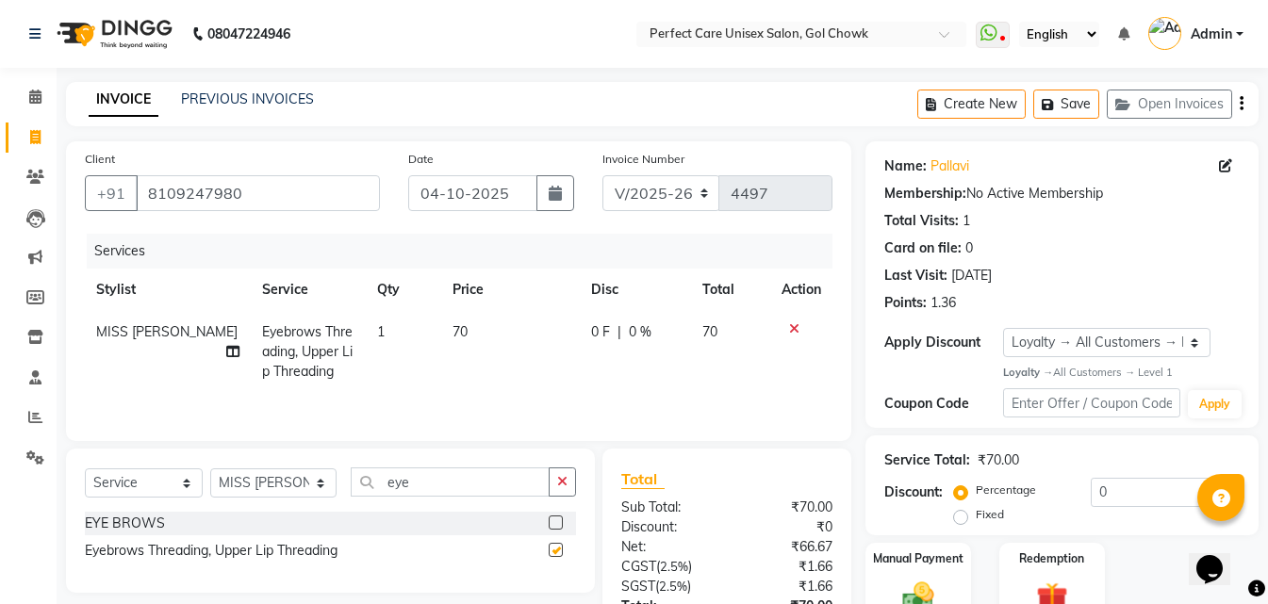
checkbox input "false"
click at [462, 329] on td "70" at bounding box center [510, 352] width 139 height 82
select select "70841"
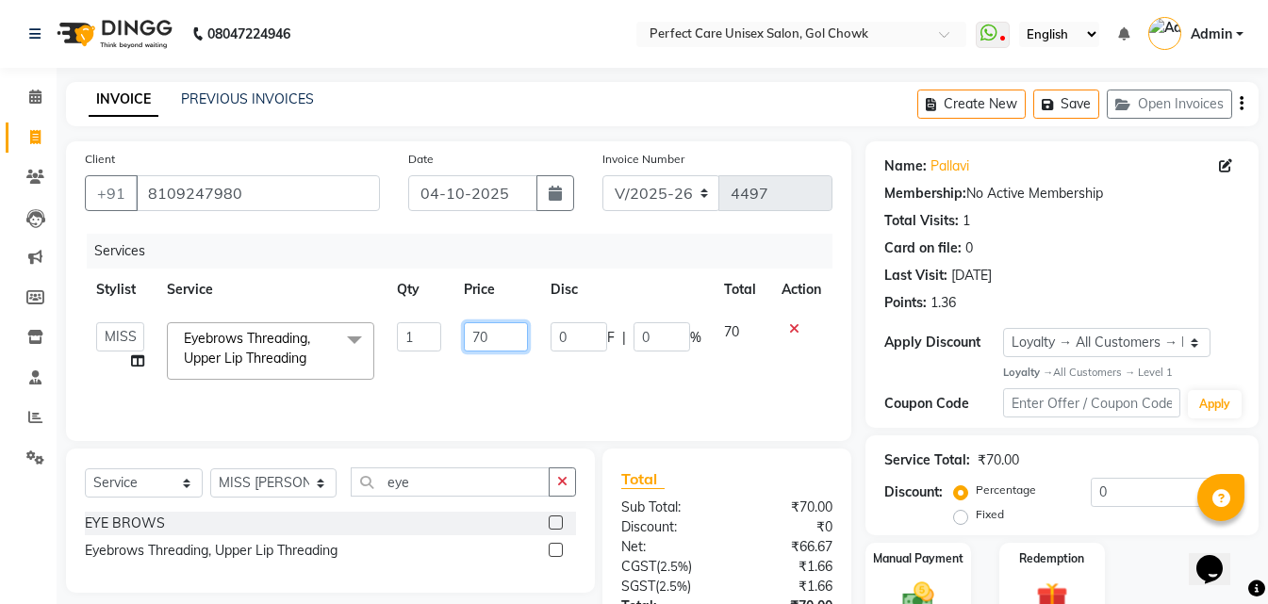
click at [456, 346] on td "70" at bounding box center [495, 351] width 87 height 80
type input "80"
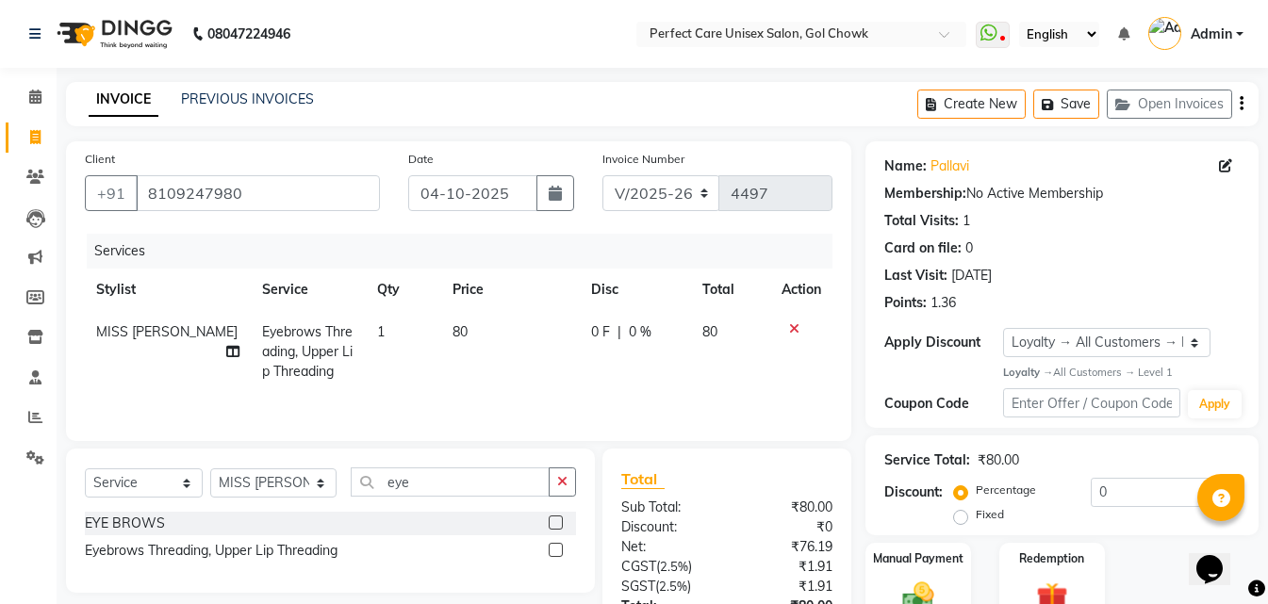
click at [568, 386] on tr "MISS SUDHA Eyebrows Threading, Upper Lip Threading 1 80 0 F | 0 % 80" at bounding box center [458, 352] width 747 height 82
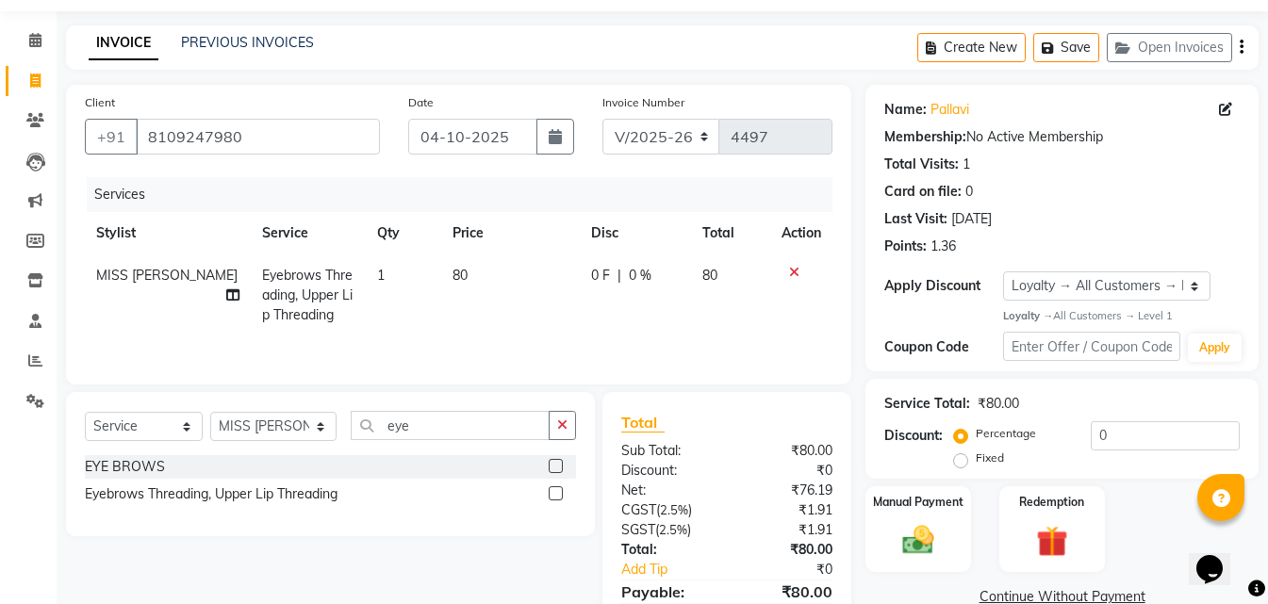
scroll to position [150, 0]
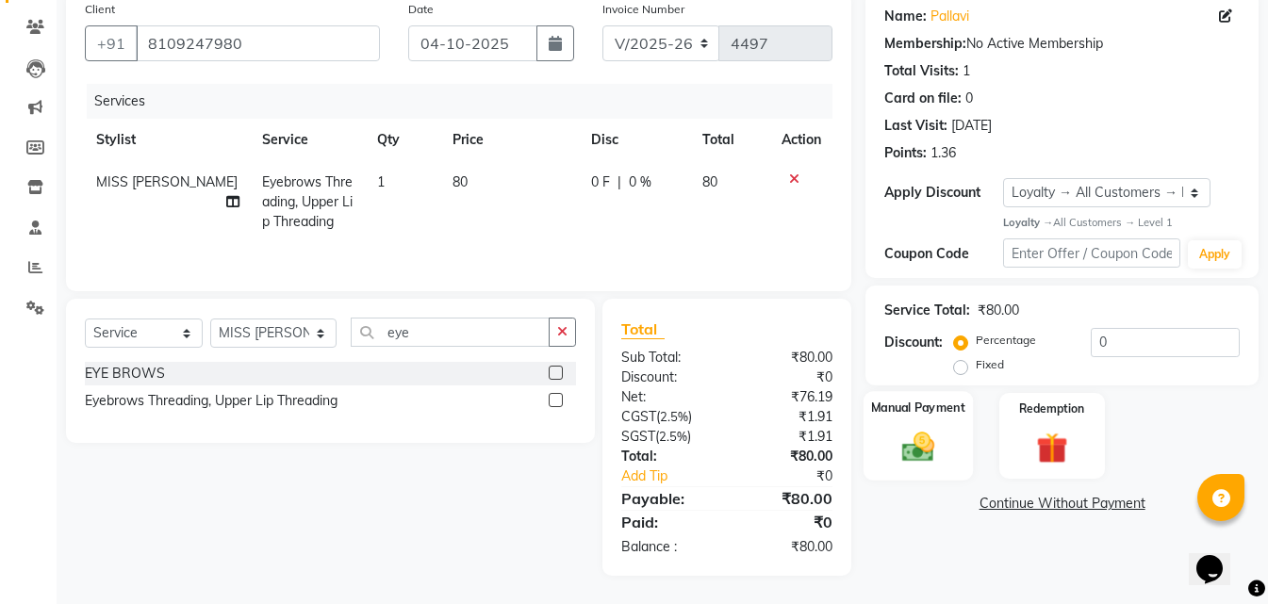
click at [925, 462] on img at bounding box center [918, 448] width 53 height 38
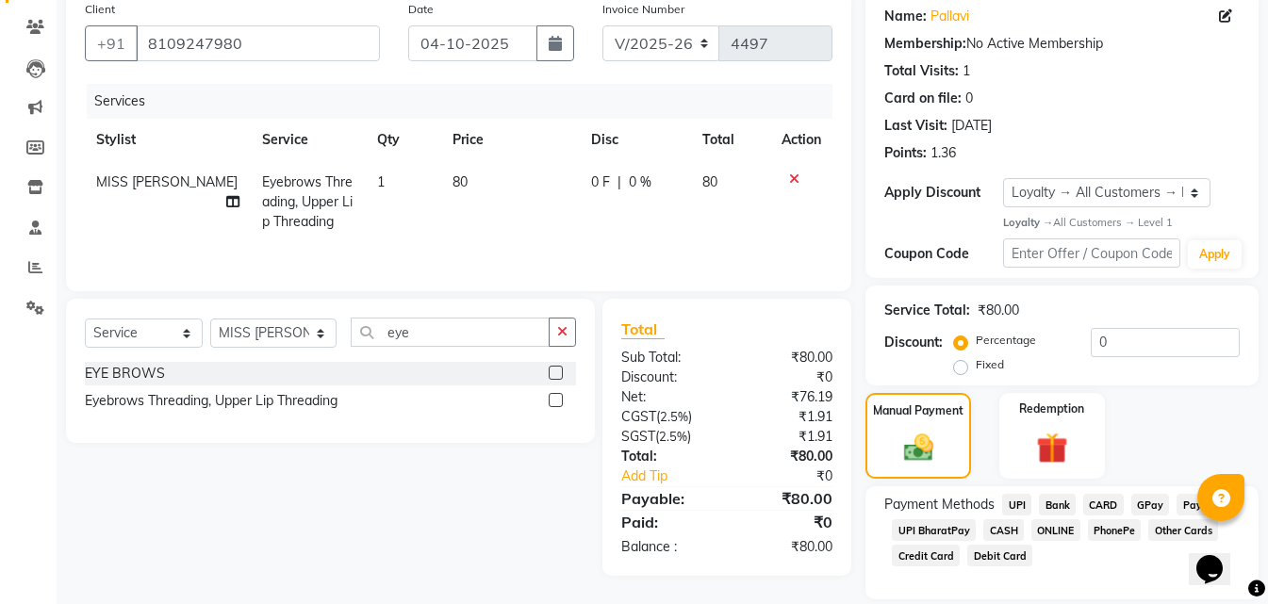
click at [1004, 523] on span "CASH" at bounding box center [1003, 530] width 41 height 22
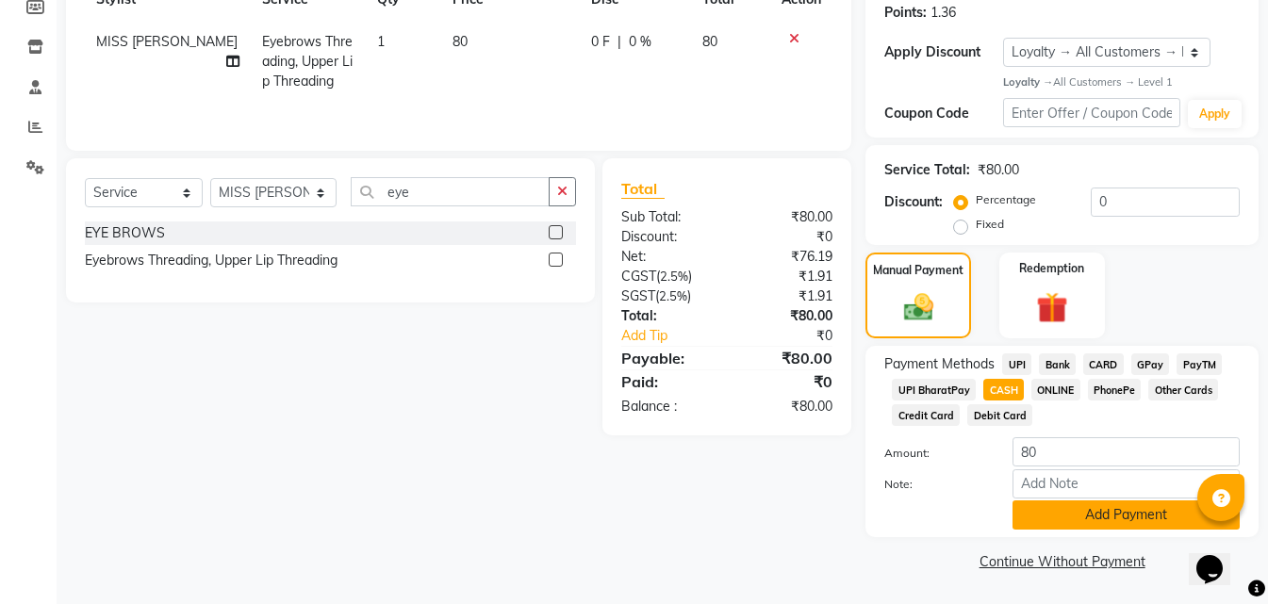
click at [1077, 521] on button "Add Payment" at bounding box center [1125, 515] width 227 height 29
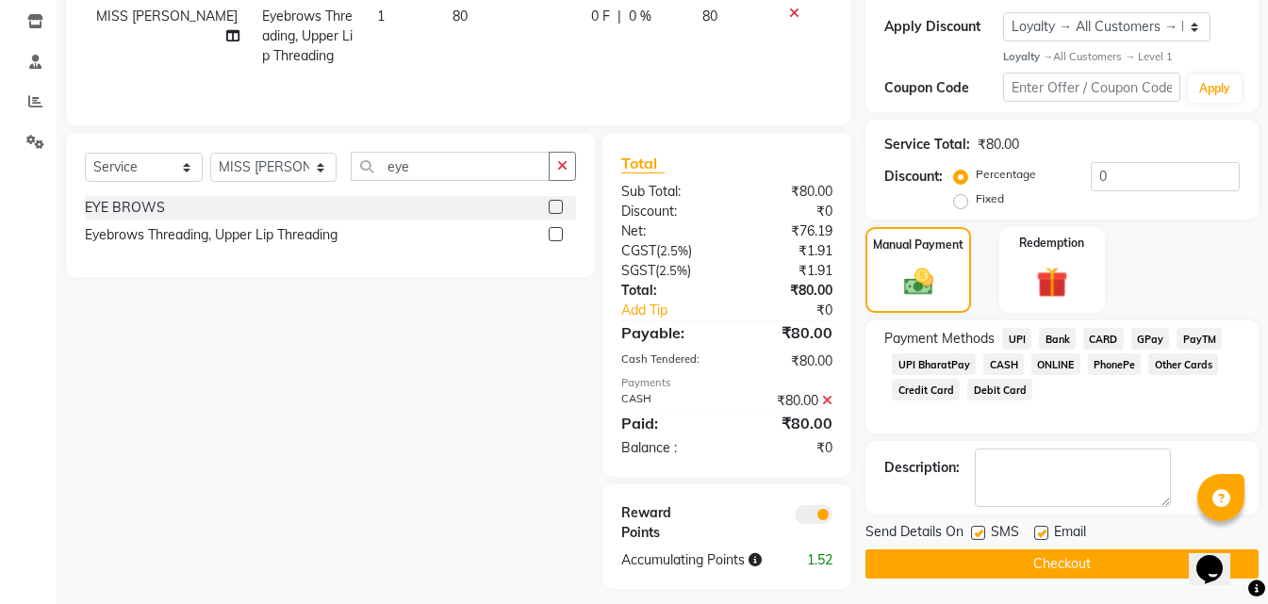
scroll to position [329, 0]
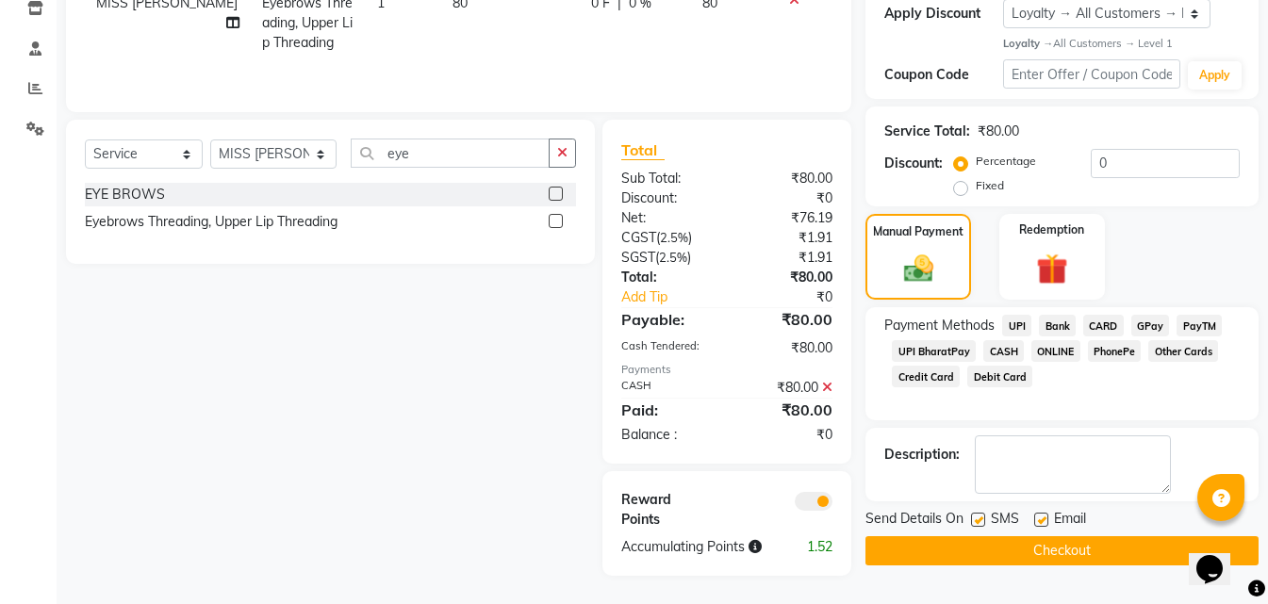
click at [959, 550] on button "Checkout" at bounding box center [1061, 550] width 393 height 29
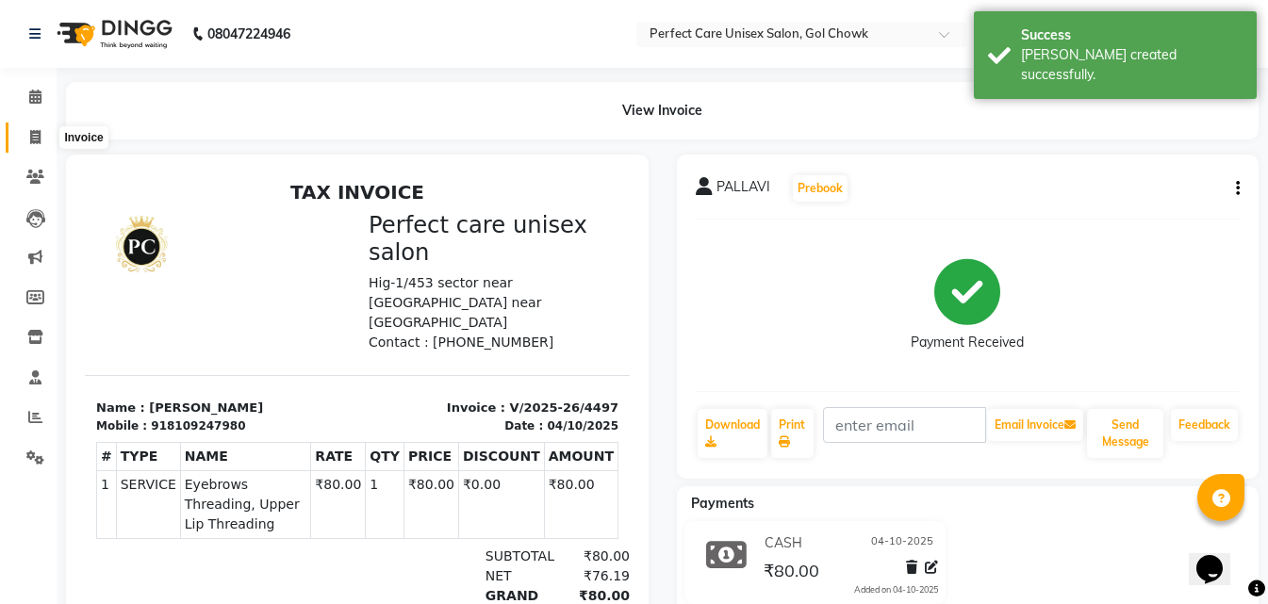
click at [39, 136] on icon at bounding box center [35, 137] width 10 height 14
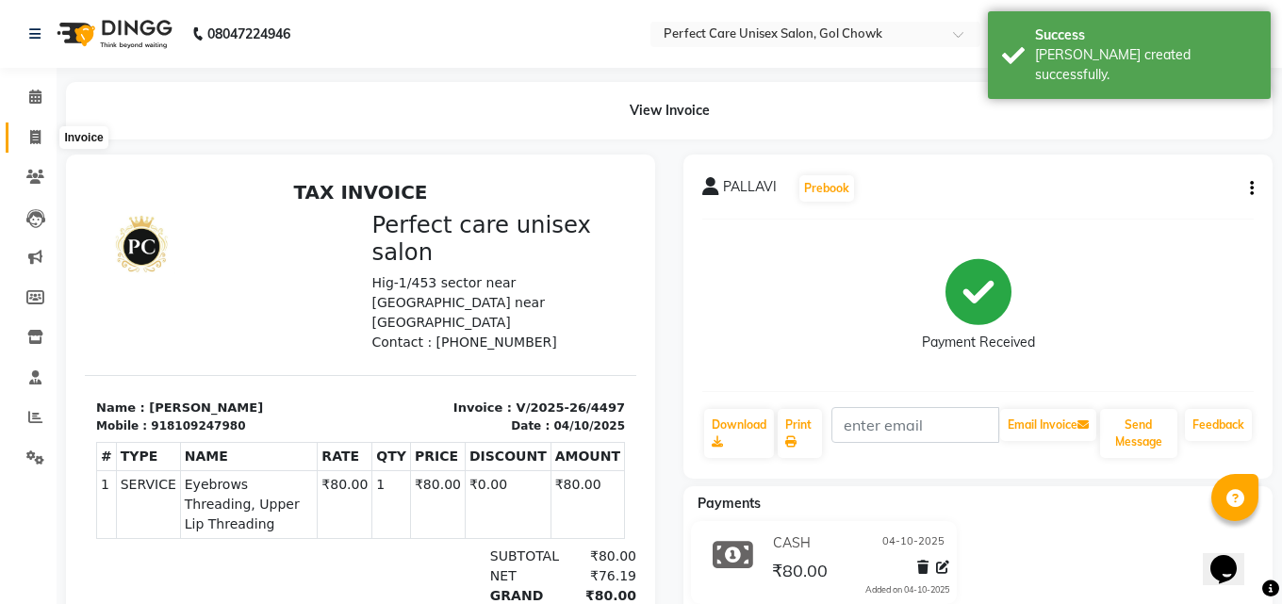
select select "service"
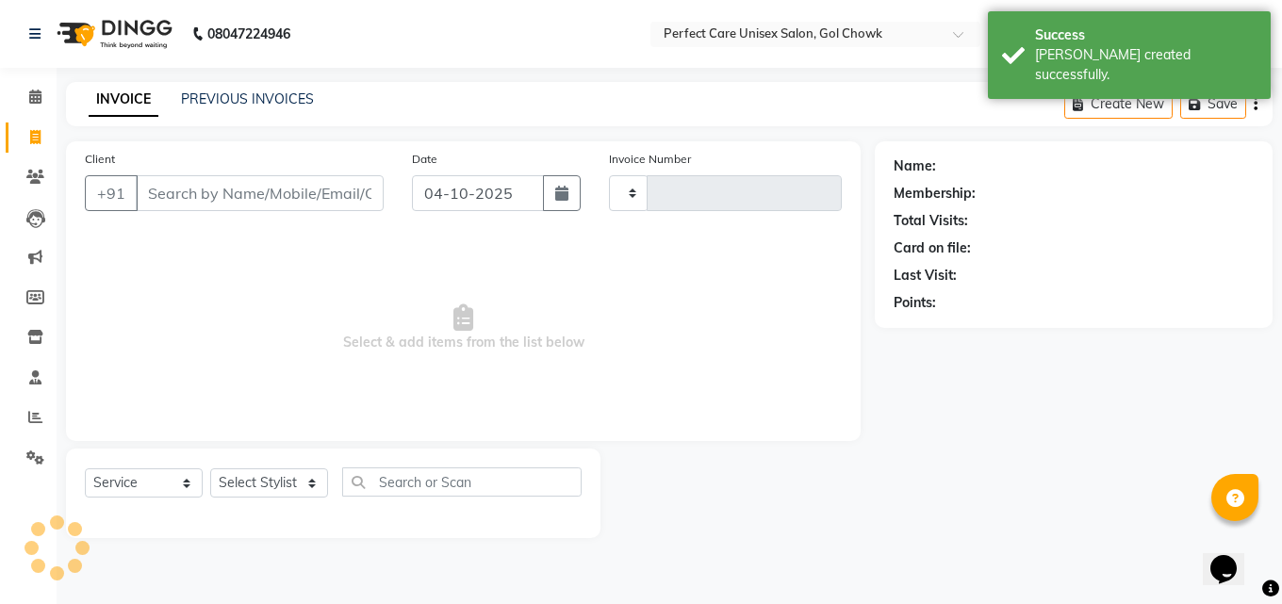
type input "4498"
select select "4751"
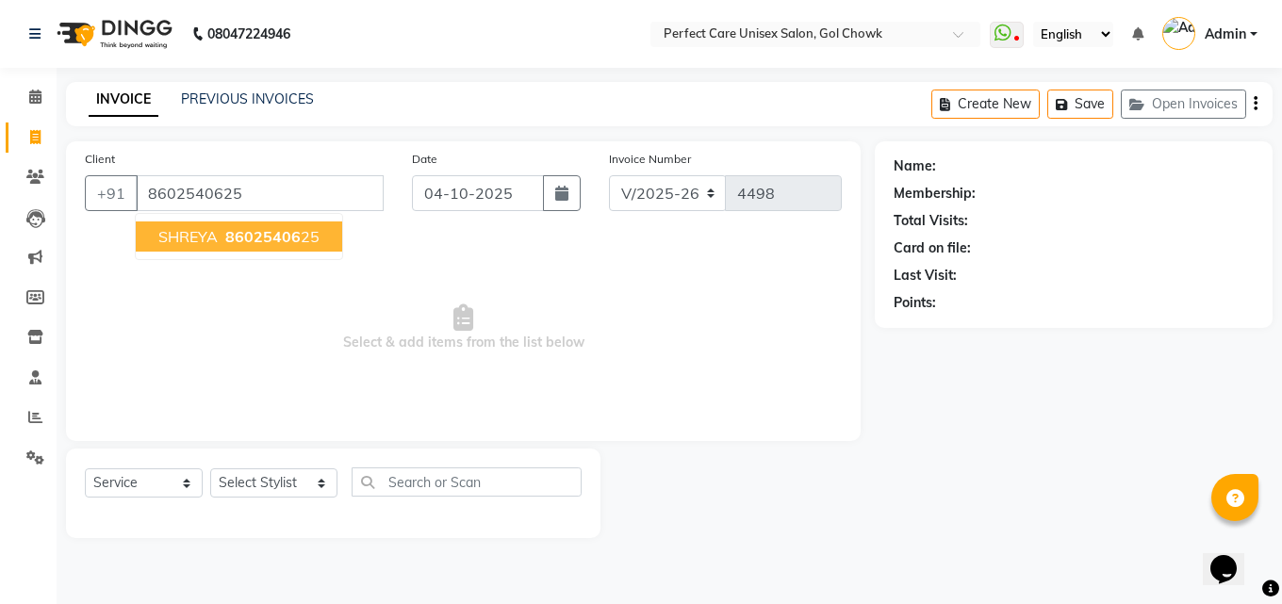
type input "8602540625"
click at [274, 229] on span "8602540625" at bounding box center [272, 236] width 94 height 19
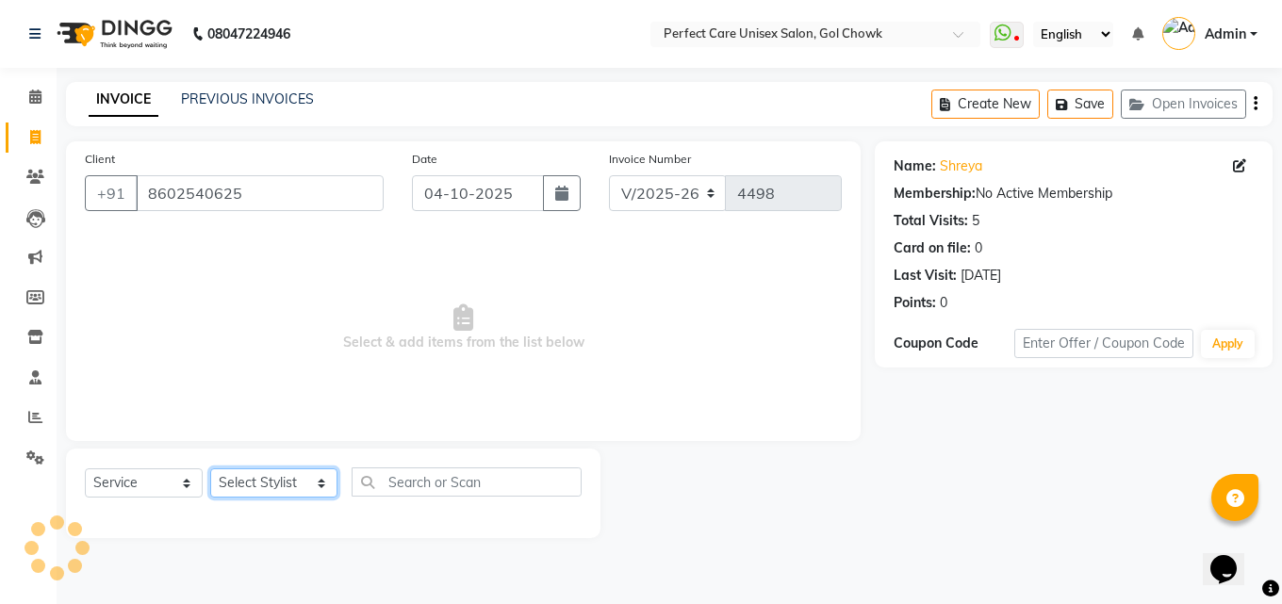
click at [243, 474] on select "Select Stylist MISS. [PERSON_NAME] [PERSON_NAME] MISS [PERSON_NAME] MISS [PERSO…" at bounding box center [273, 482] width 127 height 29
click at [210, 468] on select "Select Stylist MISS. [PERSON_NAME] [PERSON_NAME] MISS [PERSON_NAME] MISS [PERSO…" at bounding box center [273, 482] width 127 height 29
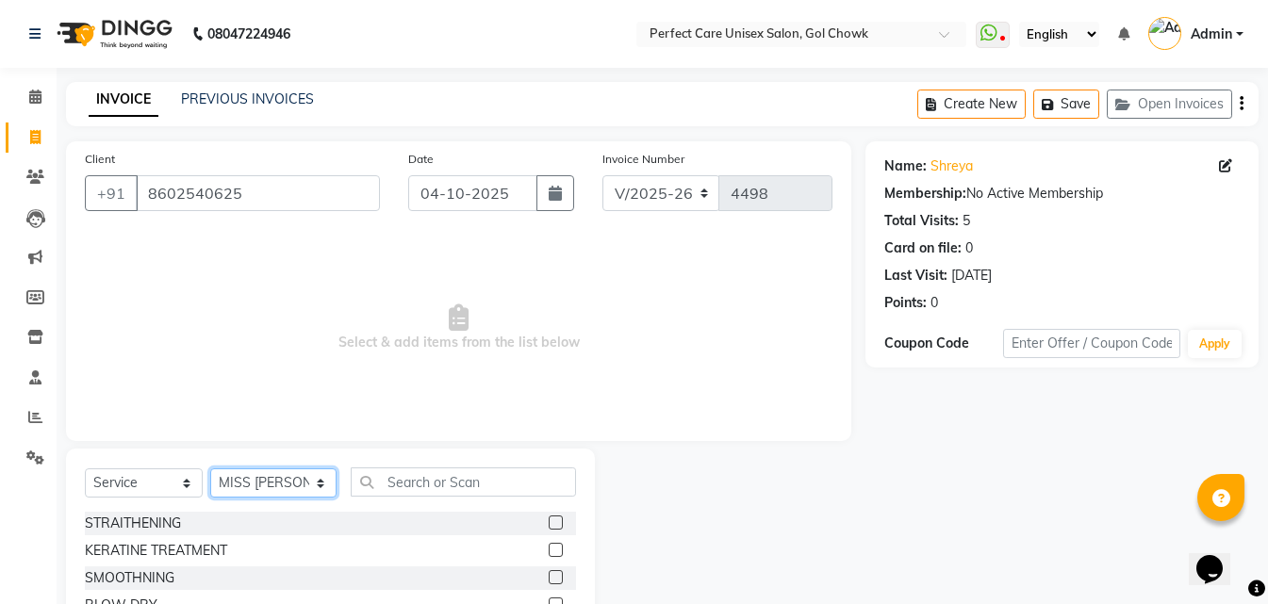
click at [268, 477] on select "Select Stylist MISS. [PERSON_NAME] [PERSON_NAME] MISS [PERSON_NAME] MISS [PERSO…" at bounding box center [273, 482] width 126 height 29
select select "32649"
click at [210, 468] on select "Select Stylist MISS. [PERSON_NAME] [PERSON_NAME] MISS [PERSON_NAME] MISS [PERSO…" at bounding box center [273, 482] width 126 height 29
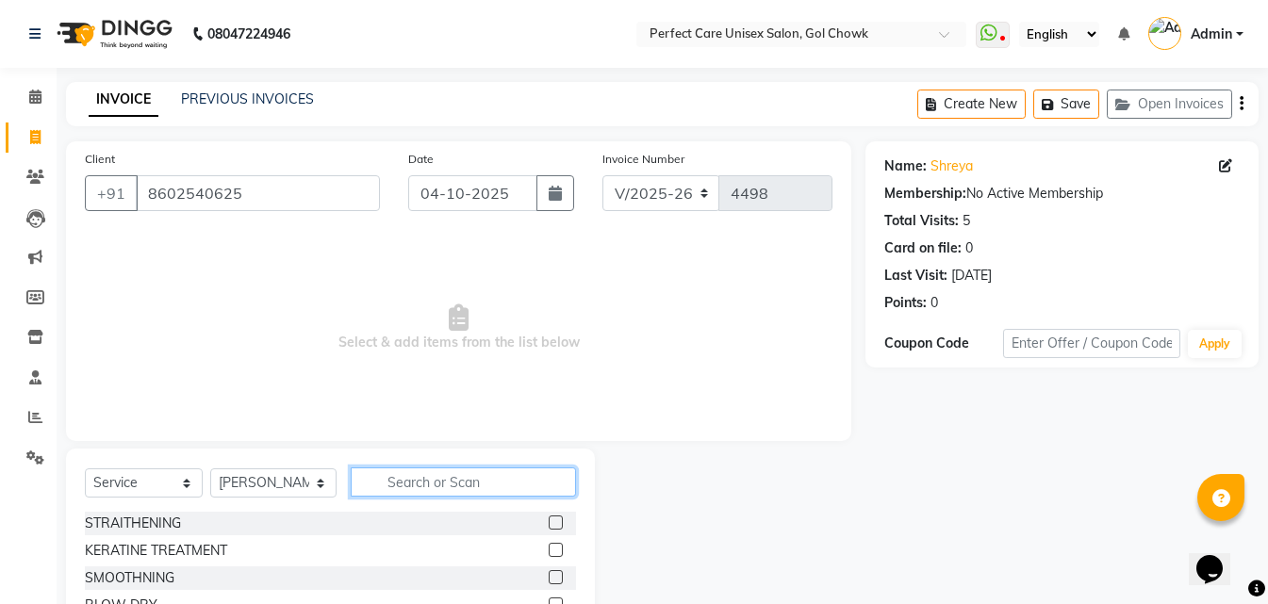
click at [400, 483] on input "text" at bounding box center [463, 482] width 224 height 29
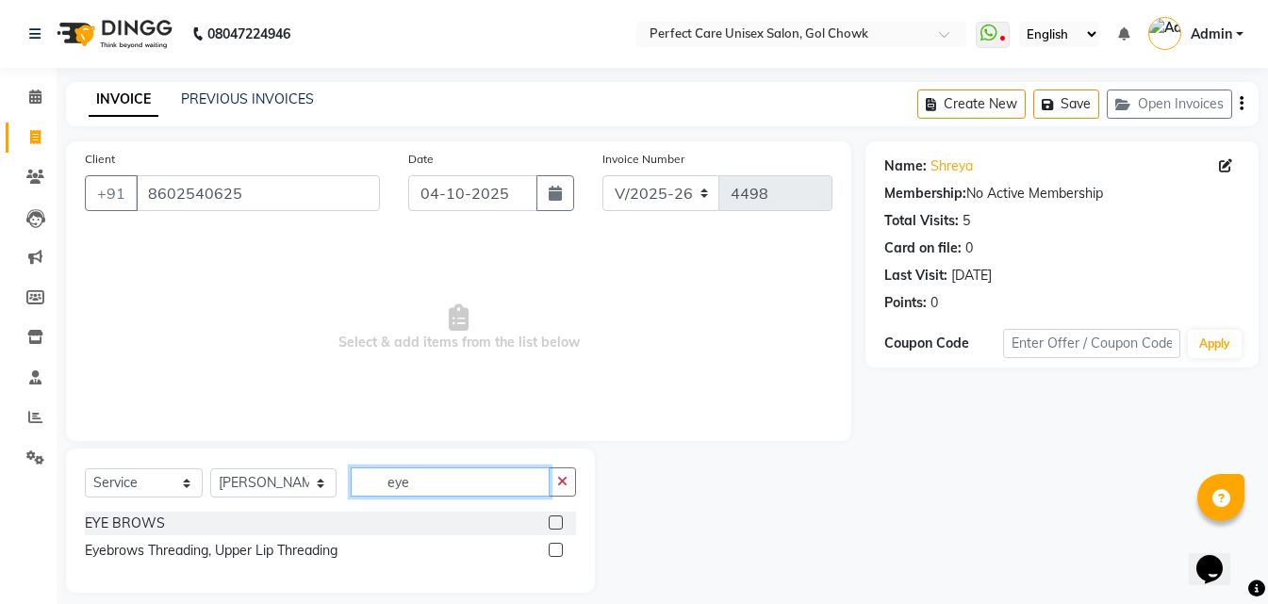
type input "eye"
click at [555, 551] on label at bounding box center [556, 550] width 14 height 14
click at [555, 551] on input "checkbox" at bounding box center [555, 551] width 12 height 12
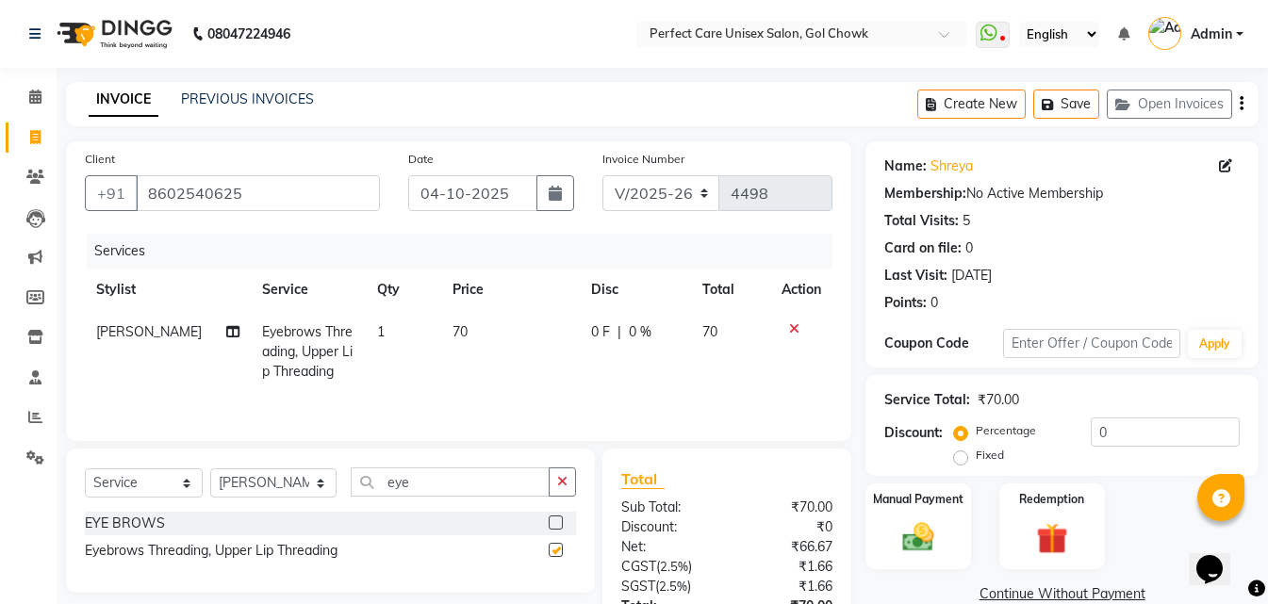
click at [462, 312] on td "70" at bounding box center [510, 352] width 139 height 82
checkbox input "false"
select select "32649"
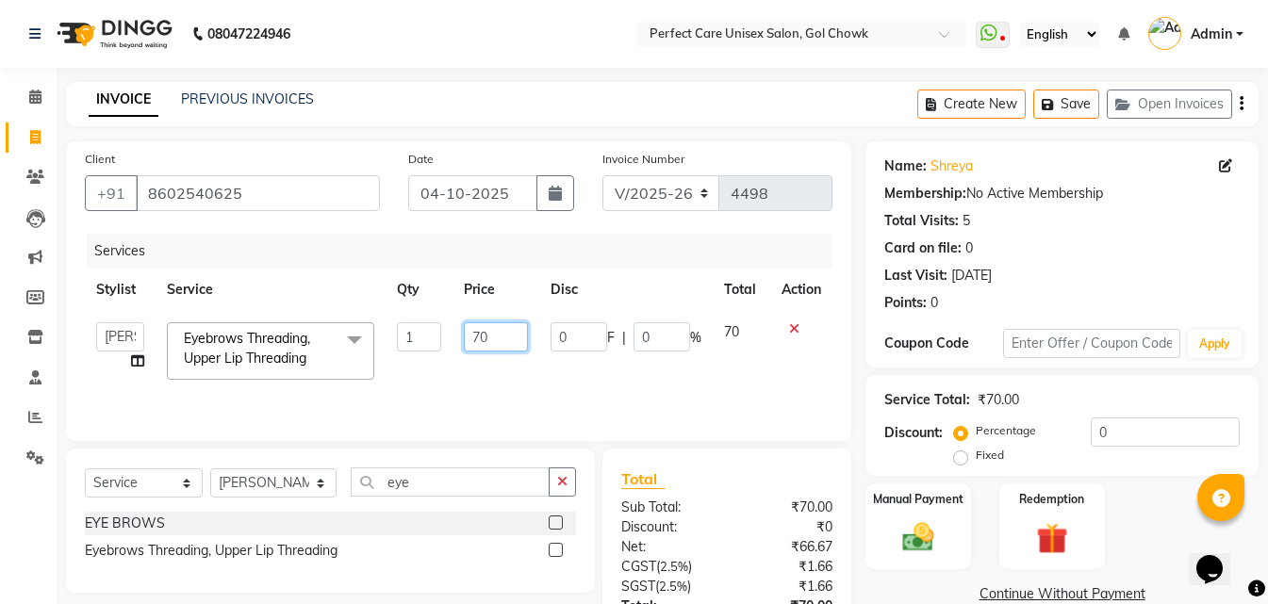
drag, startPoint x: 508, startPoint y: 337, endPoint x: 407, endPoint y: 348, distance: 101.4
click at [407, 348] on tr "MISS. [PERSON_NAME] [PERSON_NAME] MISS [PERSON_NAME] MISS [PERSON_NAME] MISS PI…" at bounding box center [458, 351] width 747 height 80
type input "60"
click at [468, 368] on td "60" at bounding box center [495, 351] width 87 height 80
select select "32649"
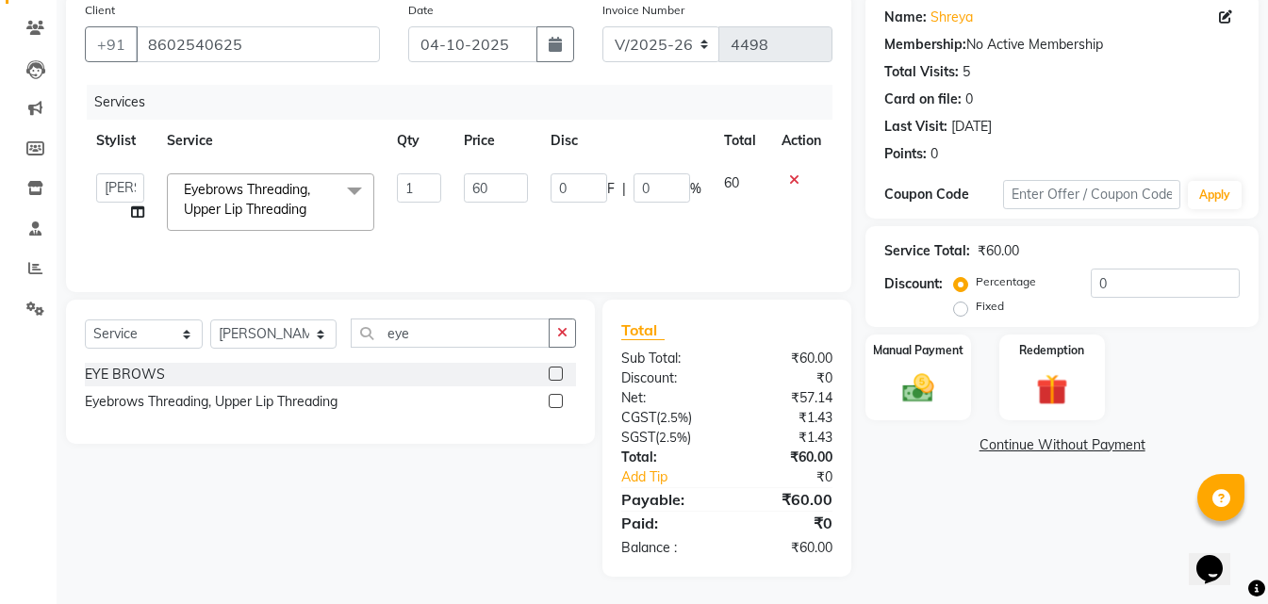
scroll to position [150, 0]
click at [944, 418] on div "Manual Payment" at bounding box center [917, 377] width 109 height 90
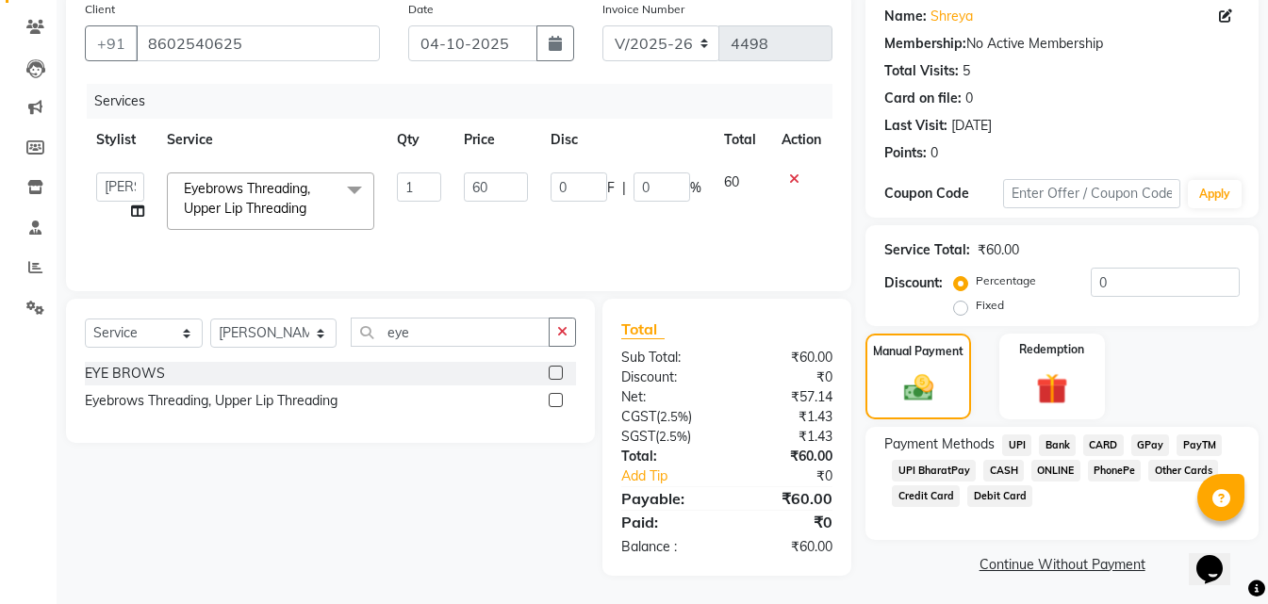
click at [994, 468] on span "CASH" at bounding box center [1003, 471] width 41 height 22
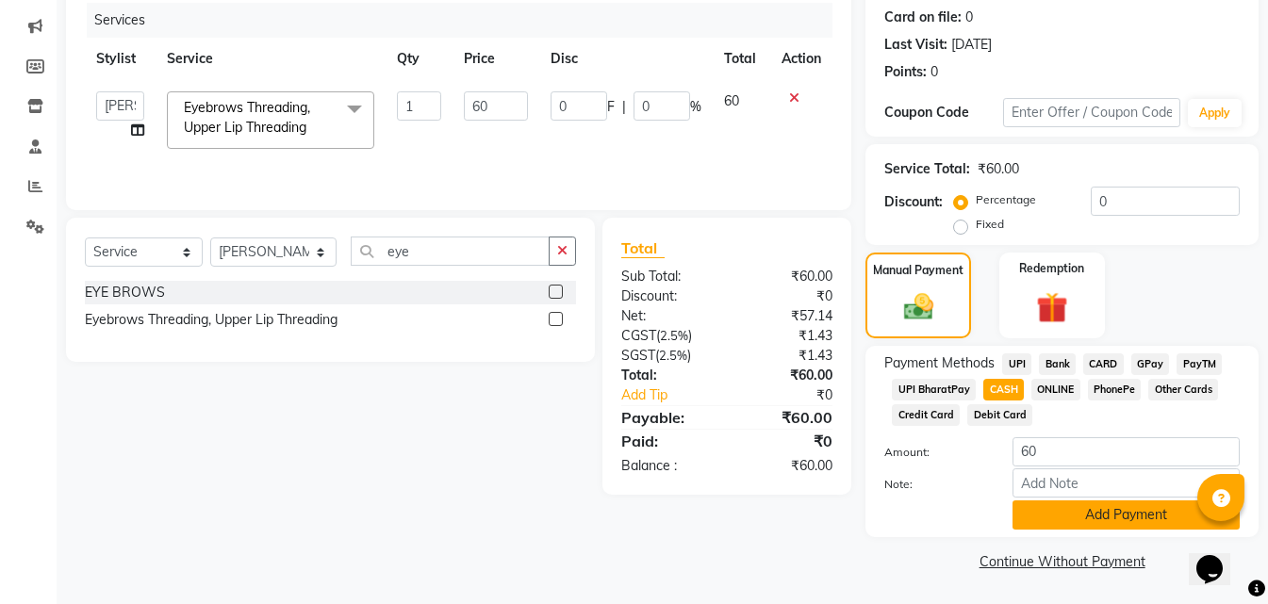
click at [1051, 515] on button "Add Payment" at bounding box center [1125, 515] width 227 height 29
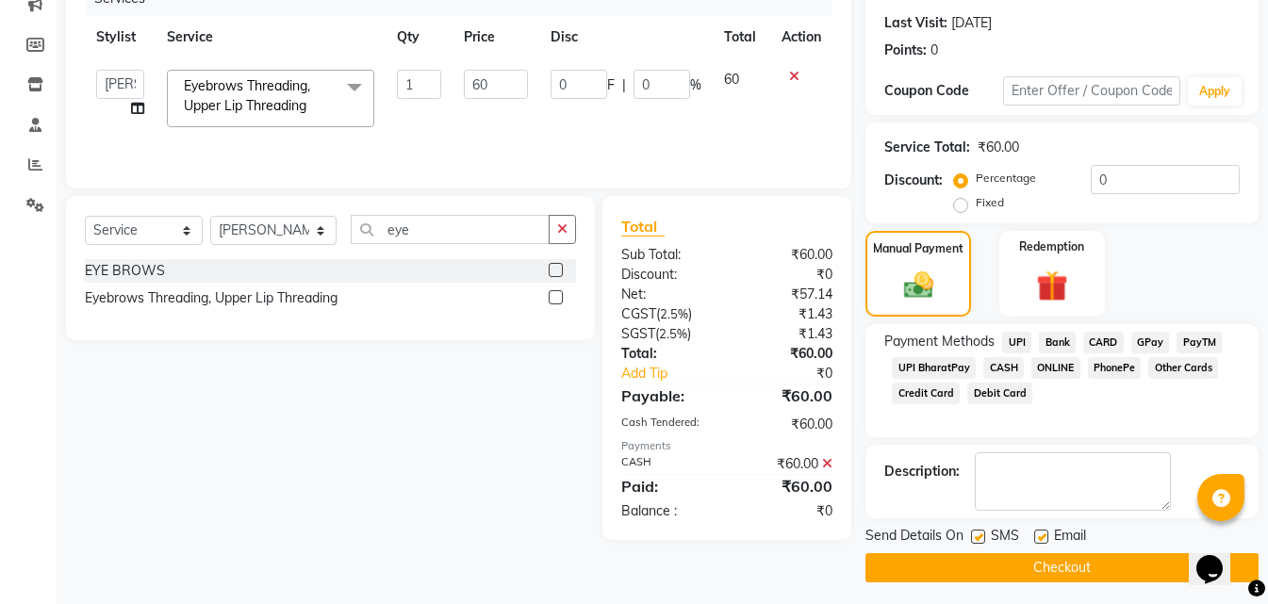
scroll to position [259, 0]
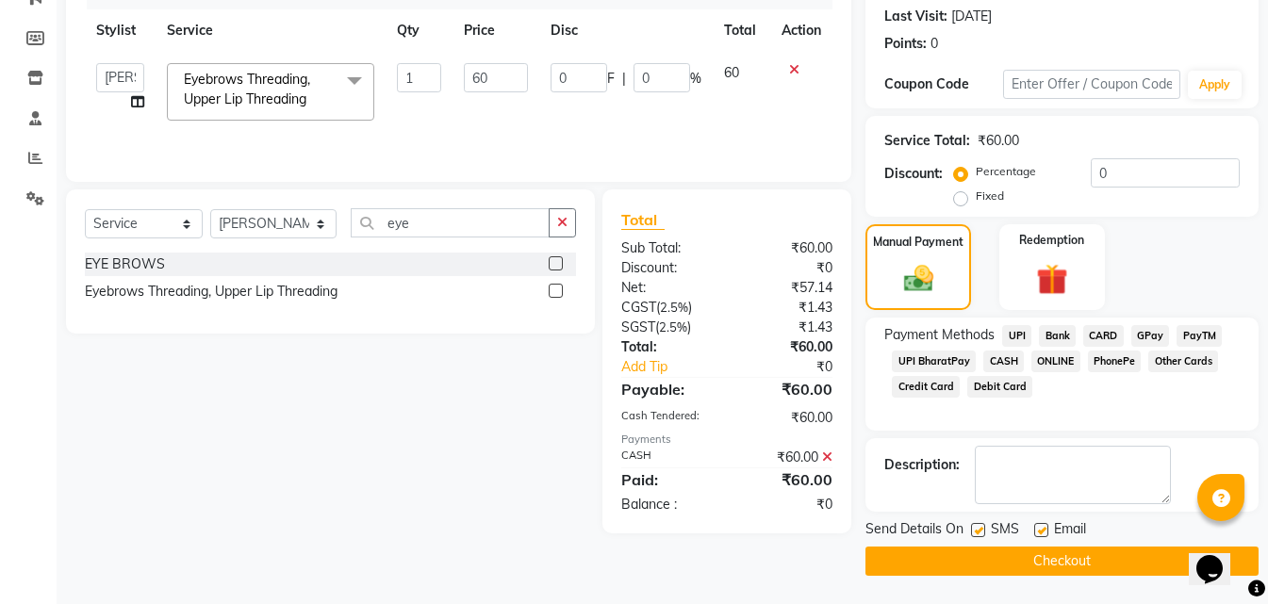
click at [999, 562] on button "Checkout" at bounding box center [1061, 561] width 393 height 29
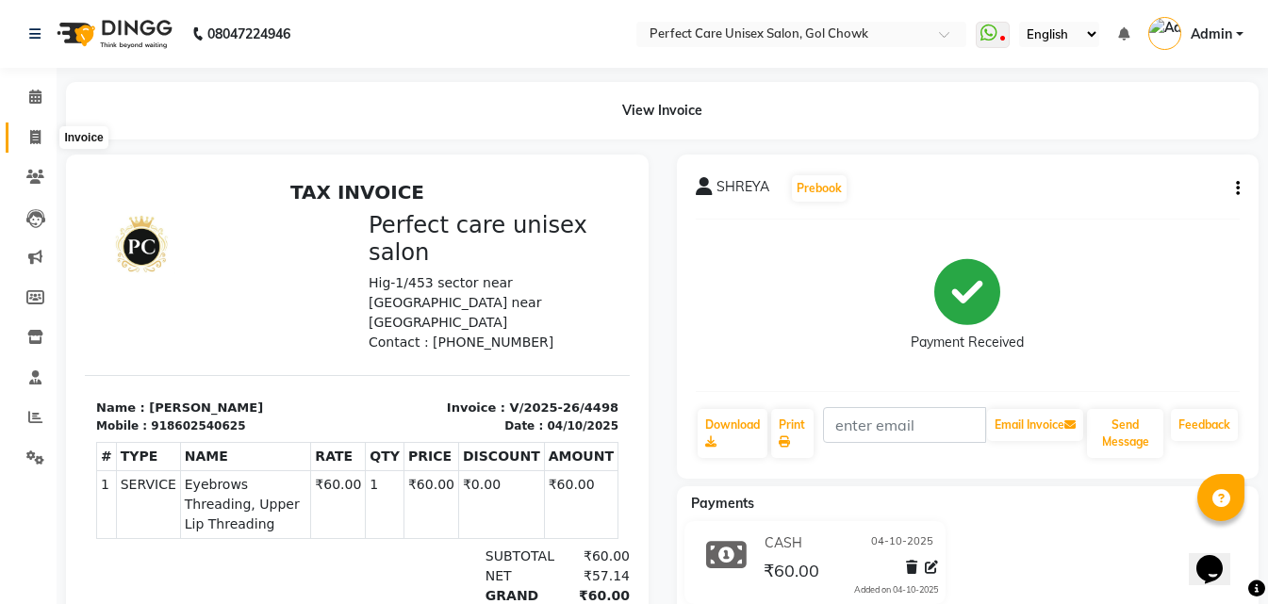
click at [40, 137] on icon at bounding box center [35, 137] width 10 height 14
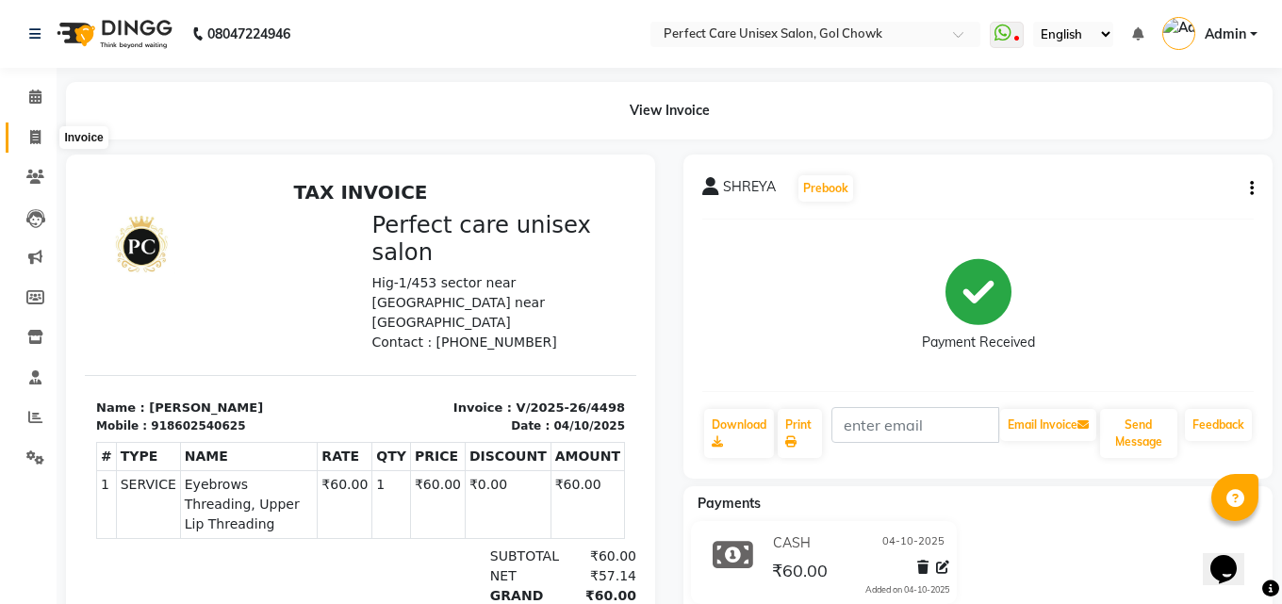
select select "4751"
select select "service"
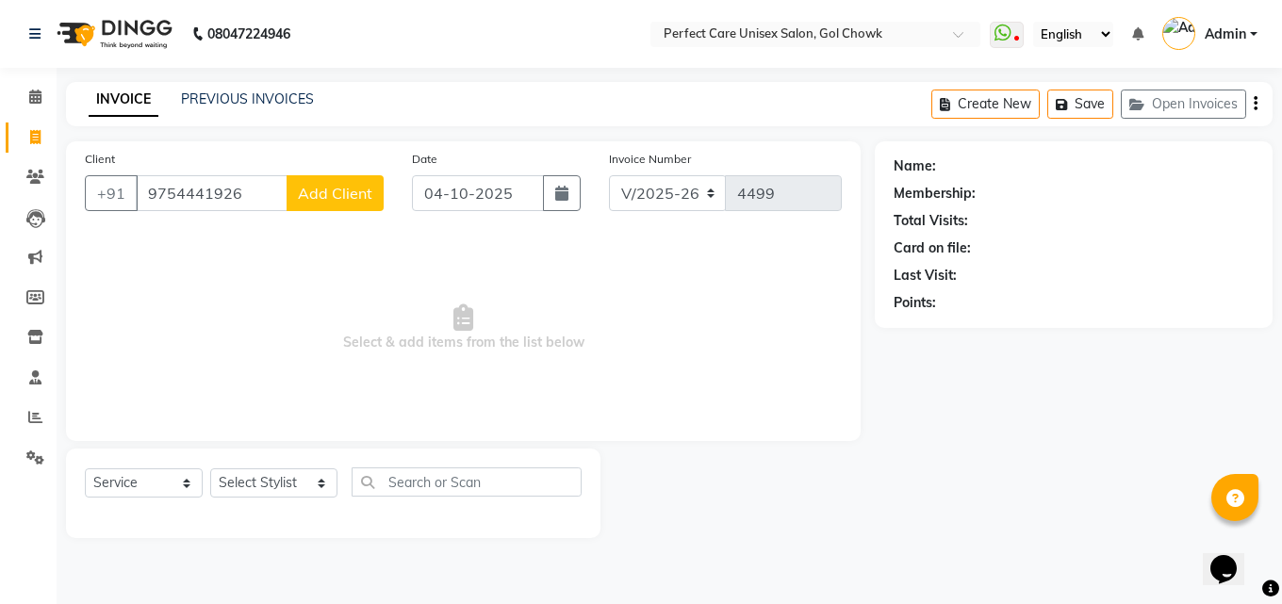
type input "9754441926"
click at [368, 203] on button "Add Client" at bounding box center [335, 193] width 97 height 36
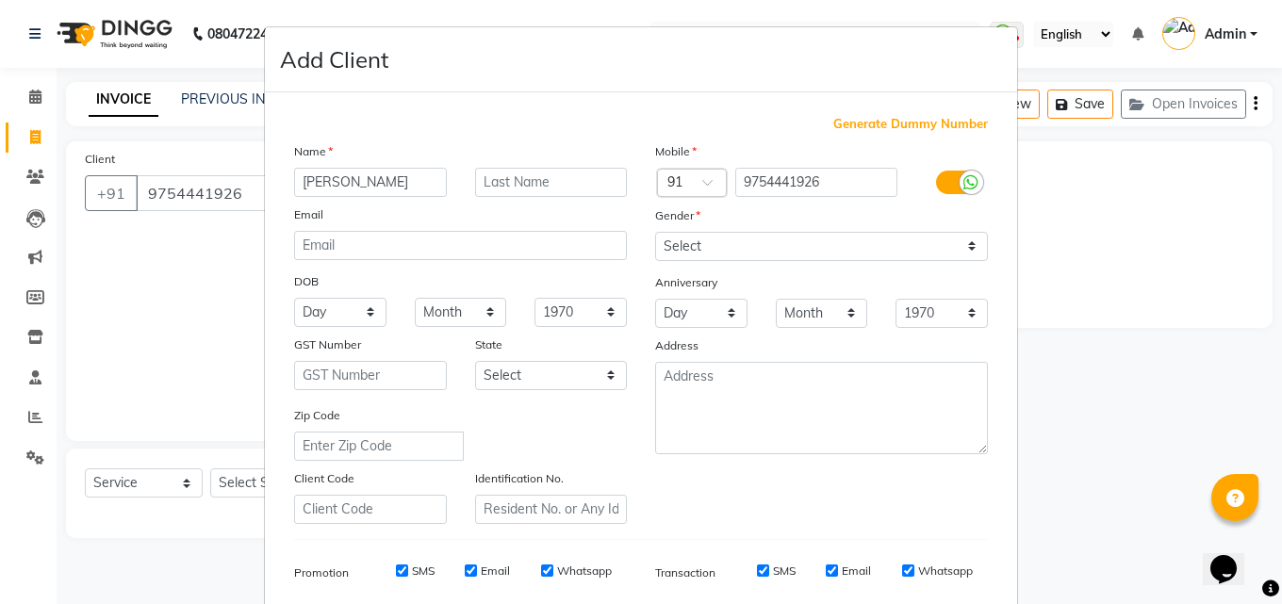
type input "[PERSON_NAME]"
click at [696, 240] on select "Select [DEMOGRAPHIC_DATA] [DEMOGRAPHIC_DATA] Other Prefer Not To Say" at bounding box center [821, 246] width 333 height 29
select select "[DEMOGRAPHIC_DATA]"
click at [655, 232] on select "Select [DEMOGRAPHIC_DATA] [DEMOGRAPHIC_DATA] Other Prefer Not To Say" at bounding box center [821, 246] width 333 height 29
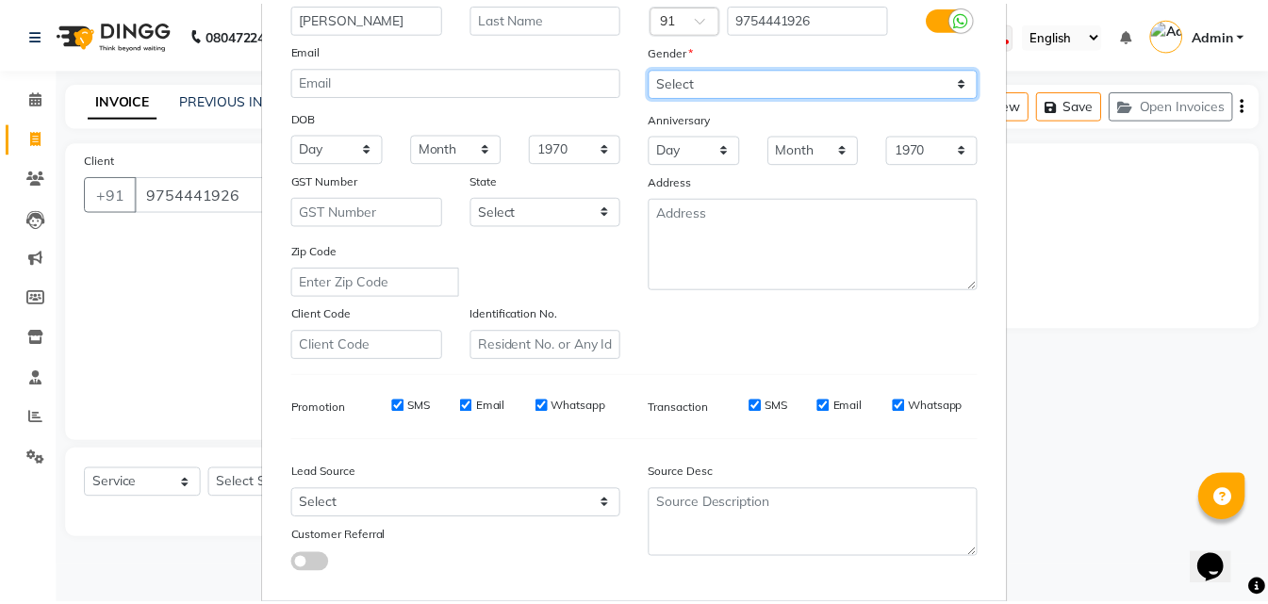
scroll to position [266, 0]
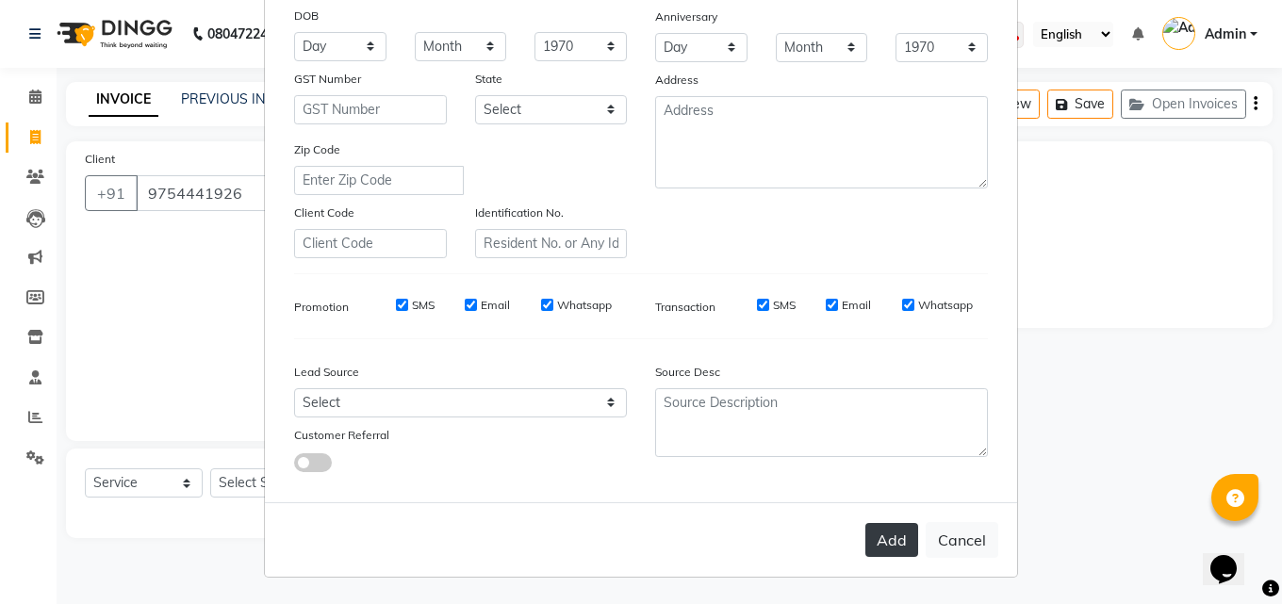
click at [871, 538] on button "Add" at bounding box center [891, 540] width 53 height 34
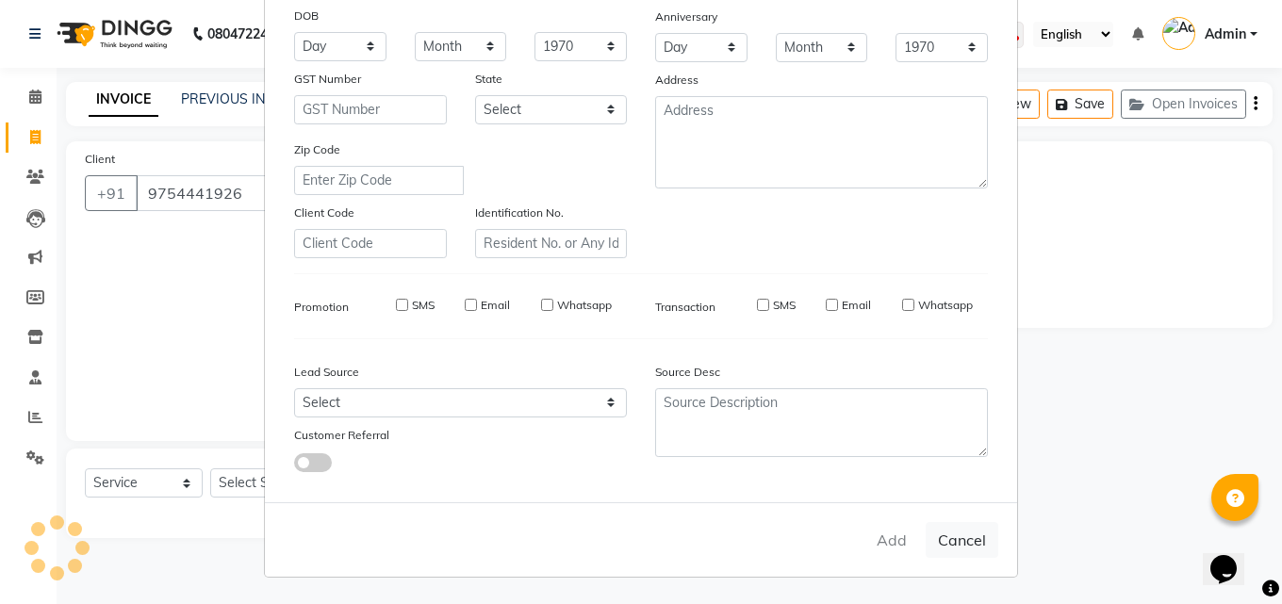
select select
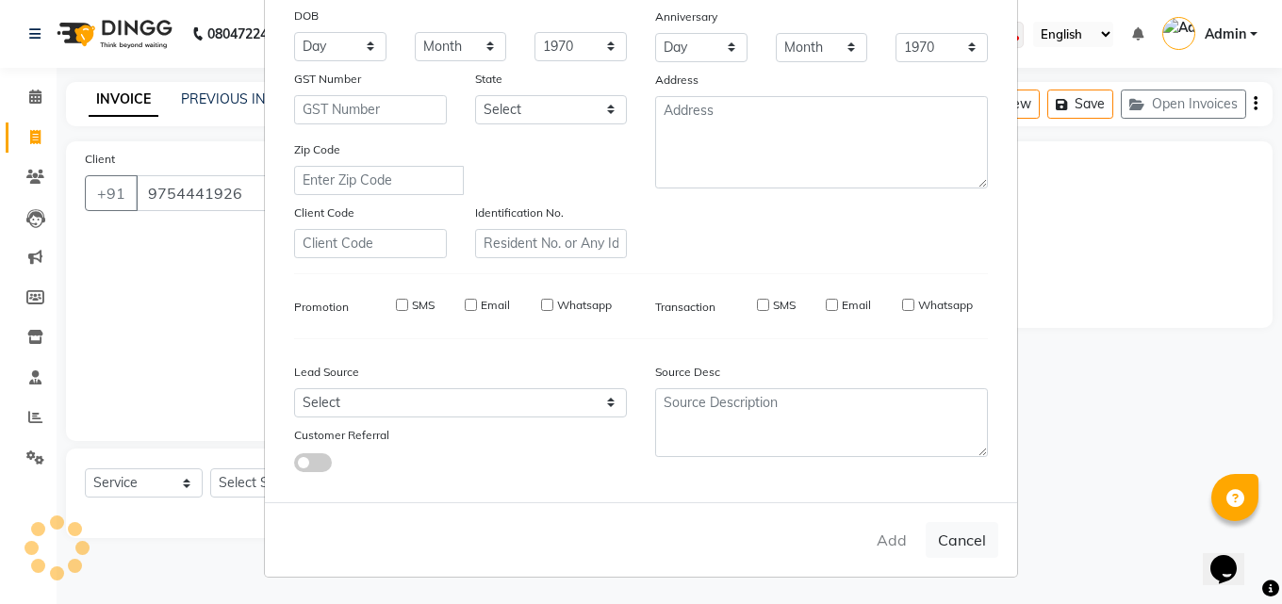
select select
checkbox input "false"
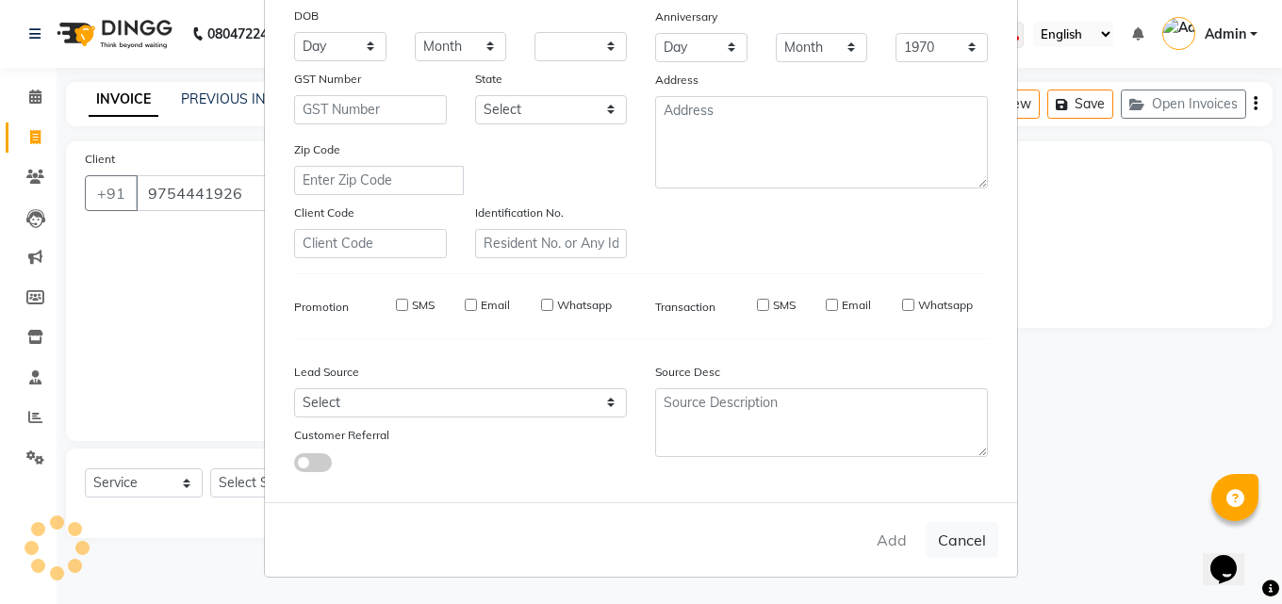
checkbox input "false"
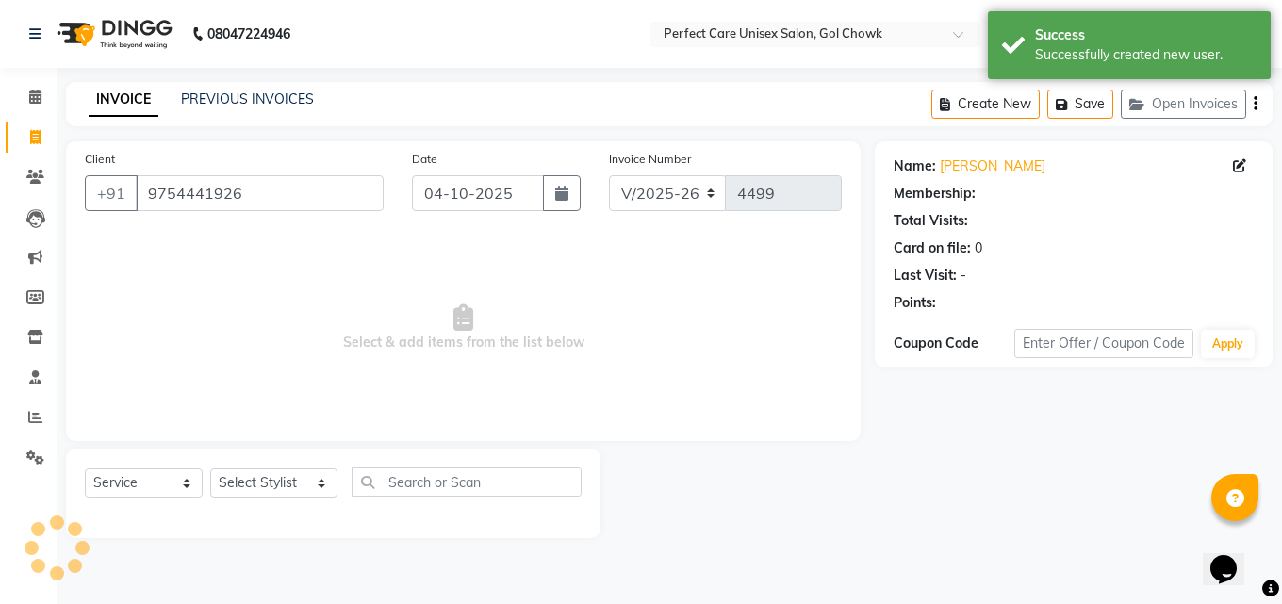
select select "1: Object"
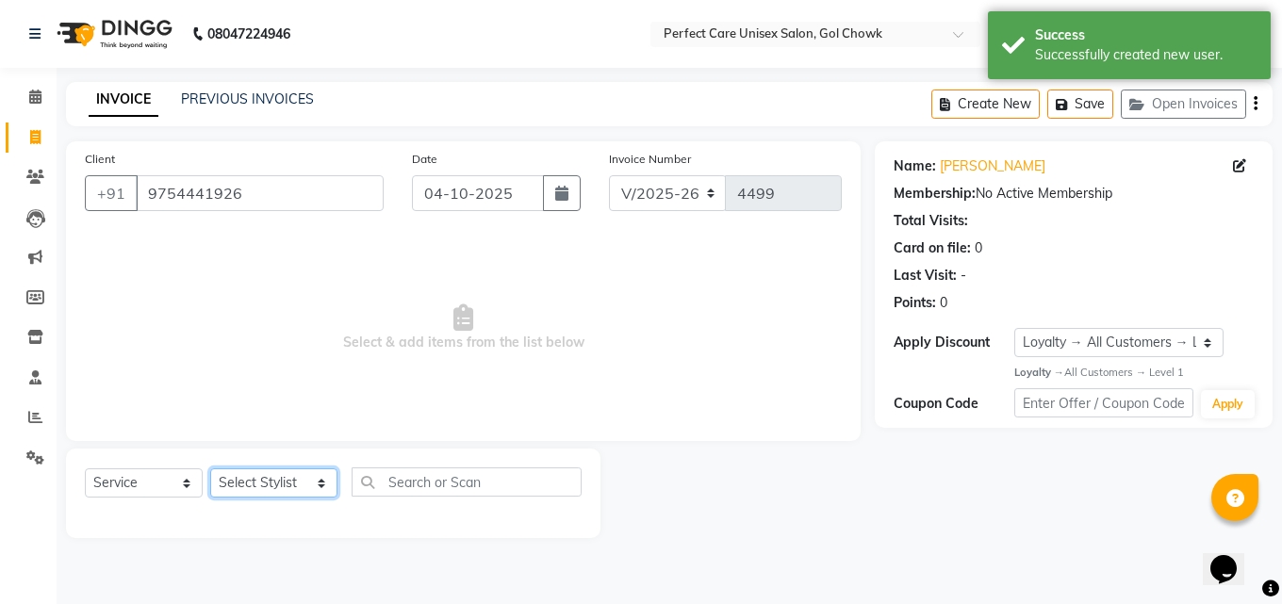
drag, startPoint x: 308, startPoint y: 484, endPoint x: 306, endPoint y: 474, distance: 9.6
click at [308, 484] on select "Select Stylist MISS. [PERSON_NAME] [PERSON_NAME] MISS [PERSON_NAME] MISS [PERSO…" at bounding box center [273, 482] width 127 height 29
select select "86125"
click at [210, 468] on select "Select Stylist MISS. [PERSON_NAME] [PERSON_NAME] MISS [PERSON_NAME] MISS [PERSO…" at bounding box center [273, 482] width 127 height 29
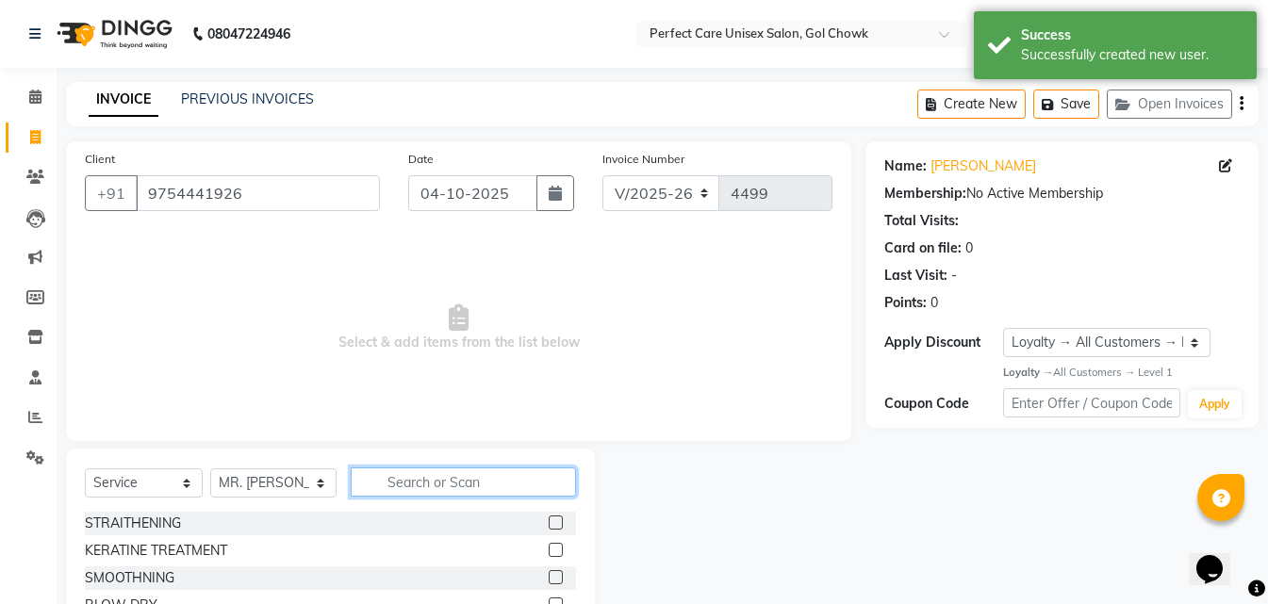
click at [396, 471] on input "text" at bounding box center [463, 482] width 224 height 29
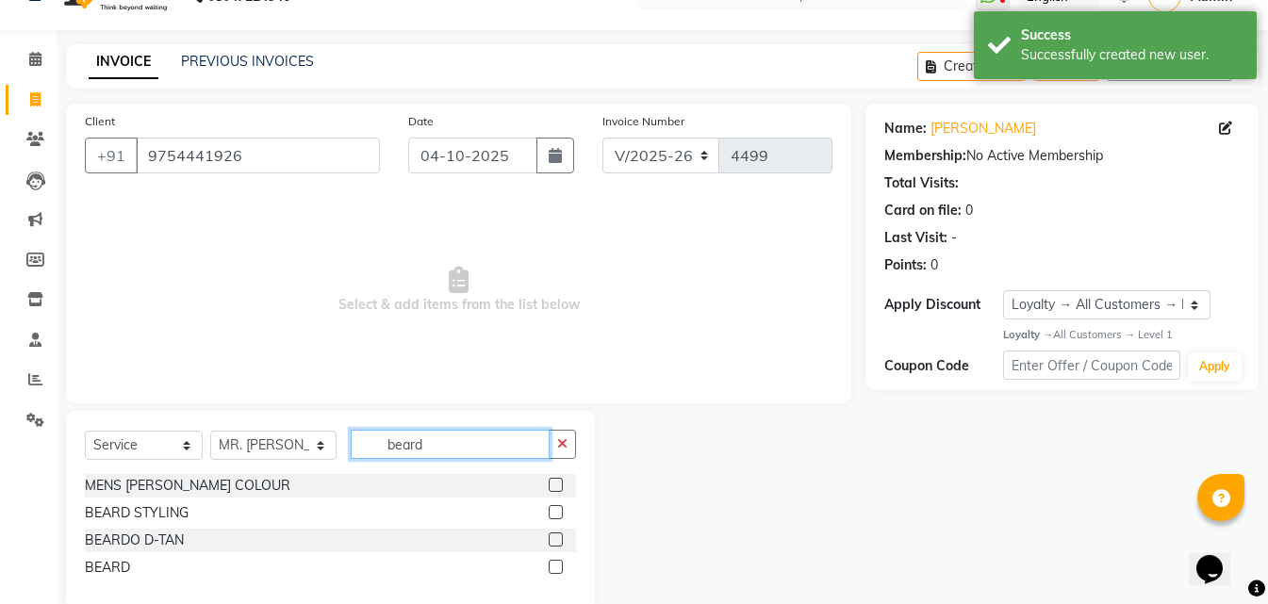
scroll to position [72, 0]
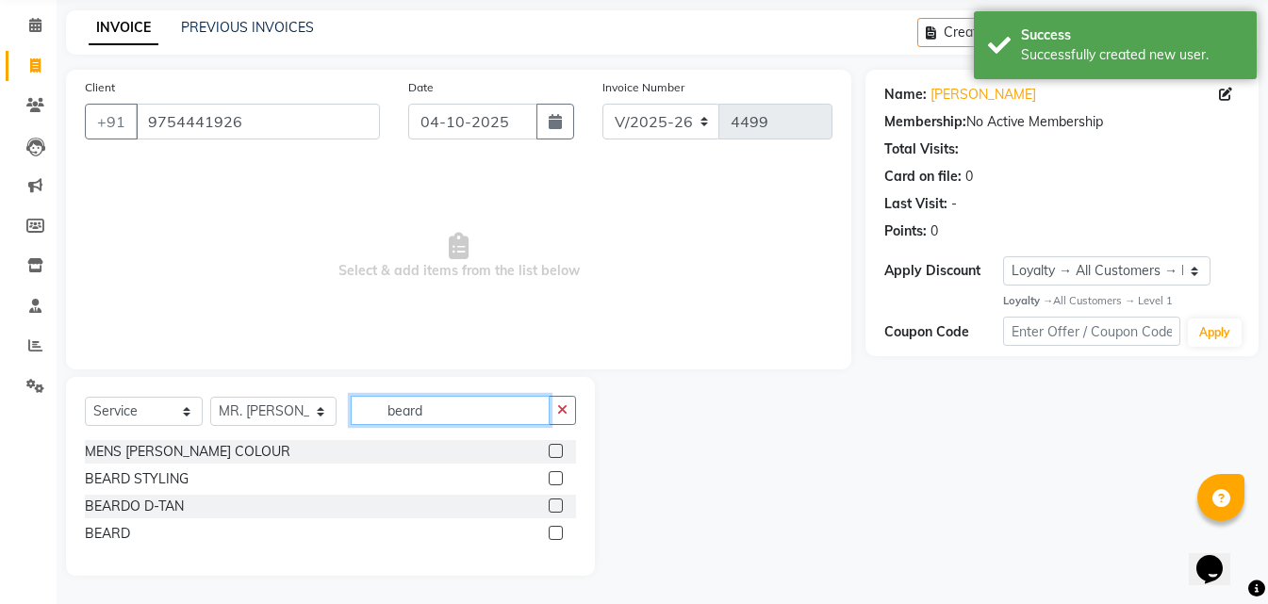
type input "beard"
click at [560, 534] on label at bounding box center [556, 533] width 14 height 14
click at [560, 534] on input "checkbox" at bounding box center [555, 534] width 12 height 12
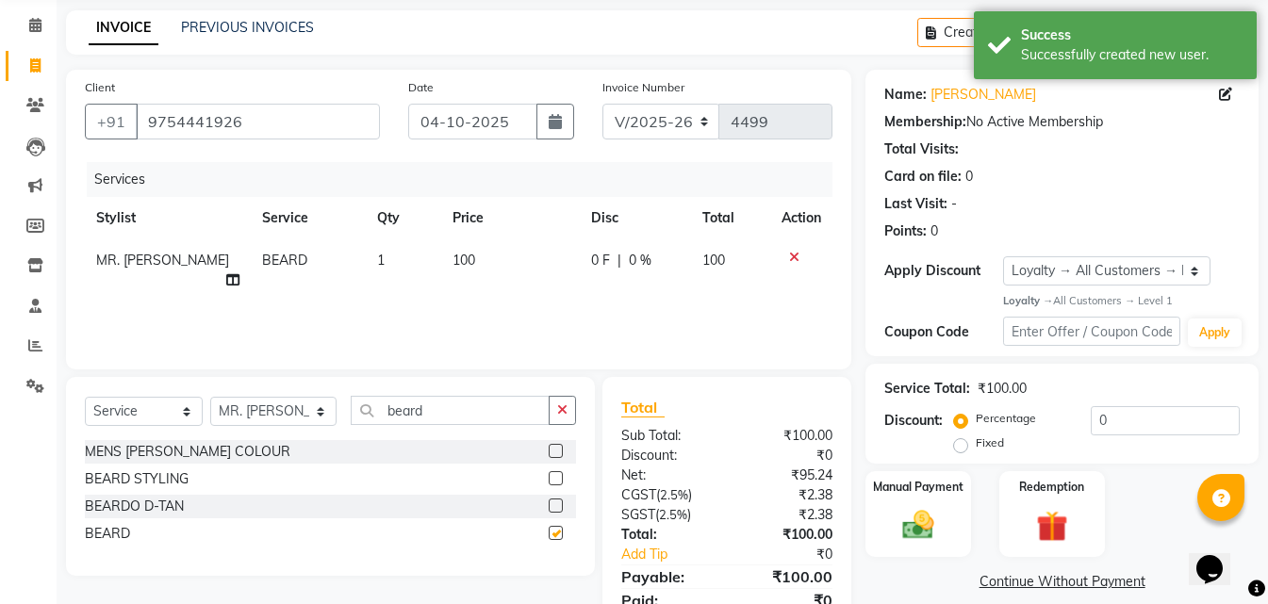
checkbox input "false"
click at [210, 136] on input "9754441926" at bounding box center [258, 122] width 244 height 36
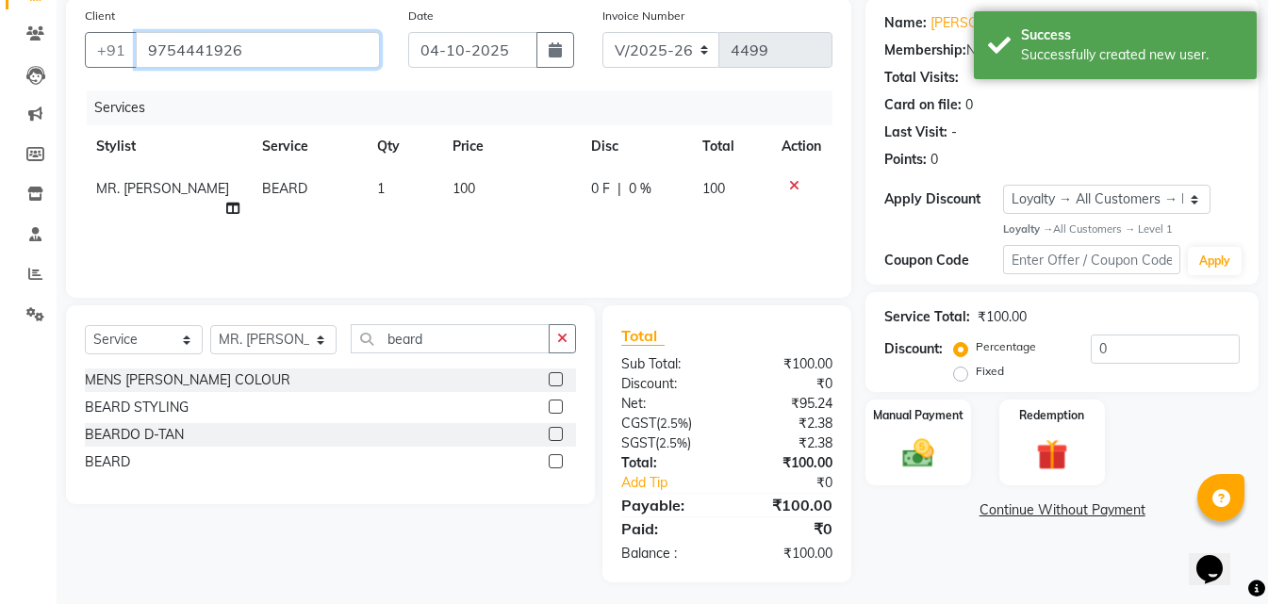
scroll to position [150, 0]
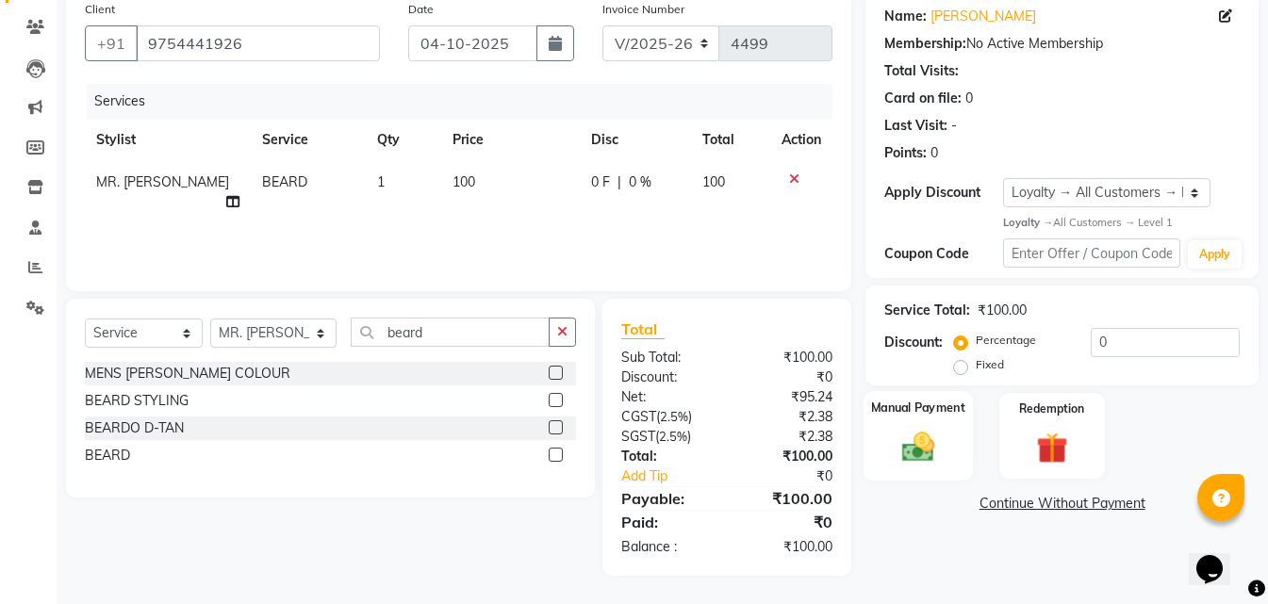
click at [938, 443] on img at bounding box center [918, 448] width 53 height 38
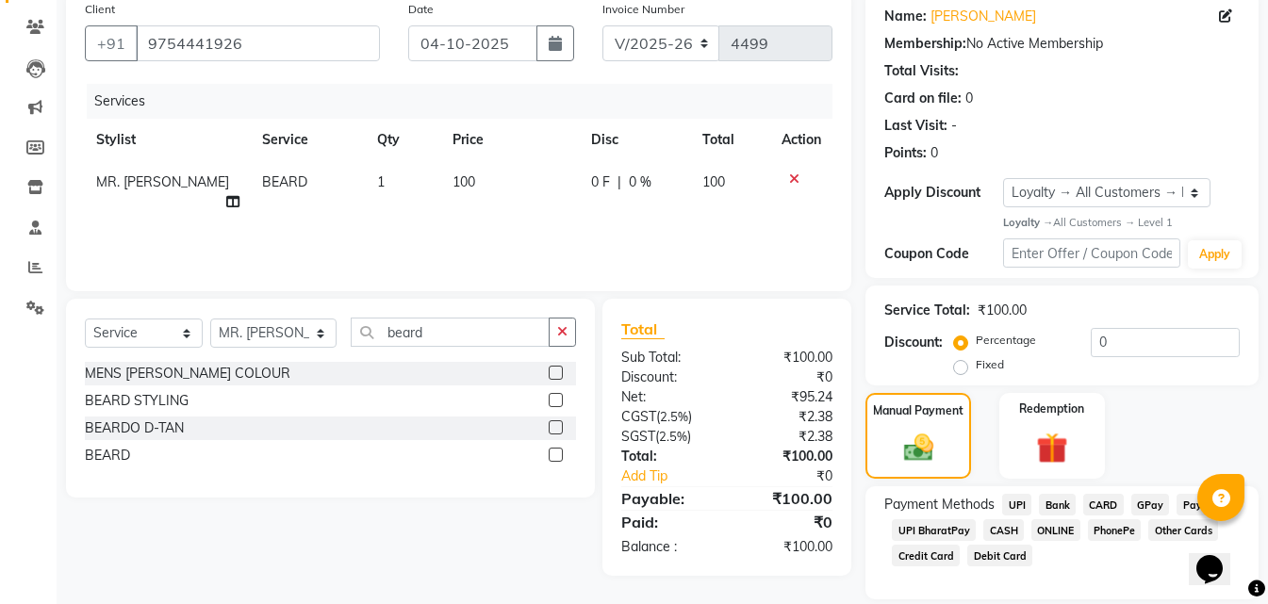
click at [1060, 529] on span "ONLINE" at bounding box center [1055, 530] width 49 height 22
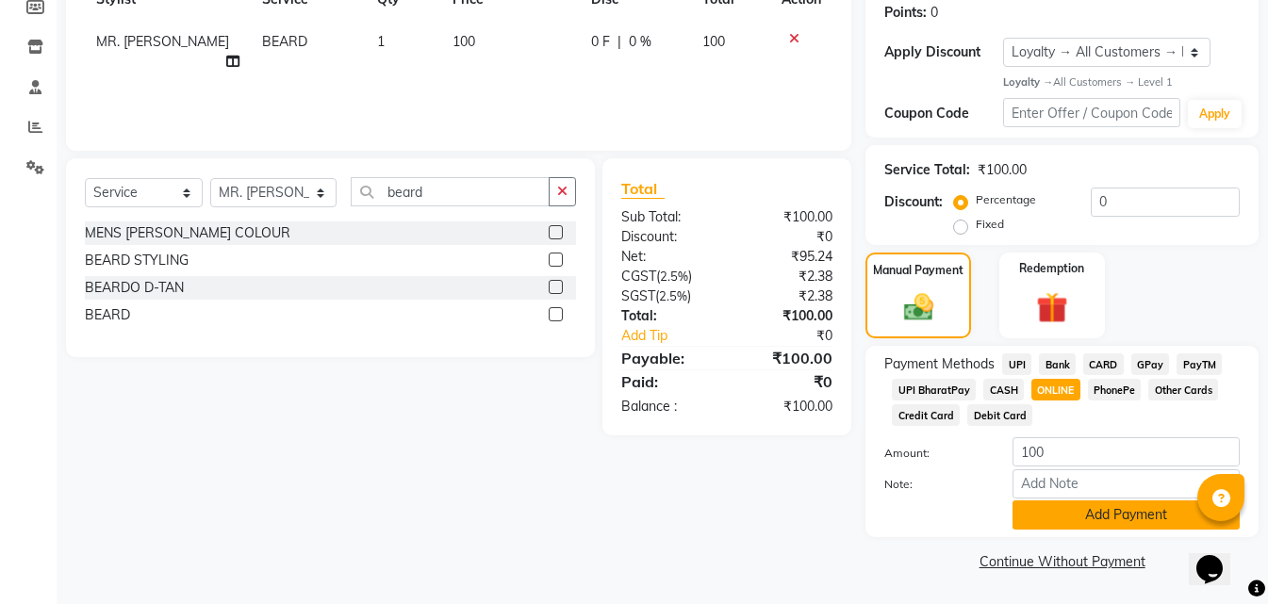
click at [1067, 508] on button "Add Payment" at bounding box center [1125, 515] width 227 height 29
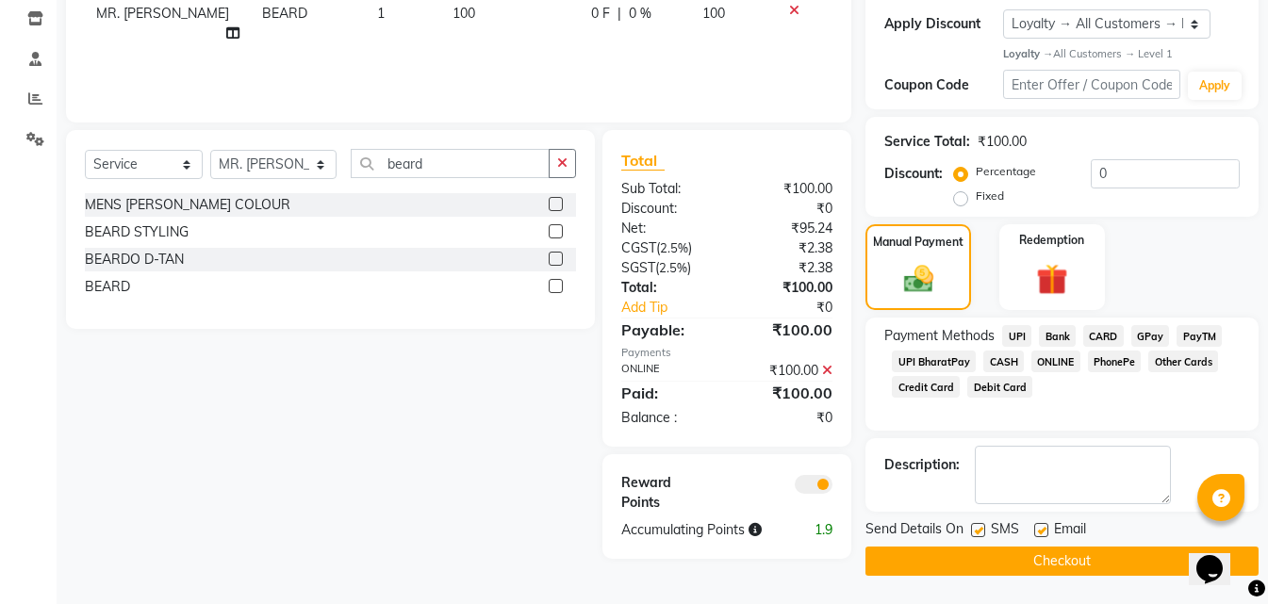
click at [1065, 564] on button "Checkout" at bounding box center [1061, 561] width 393 height 29
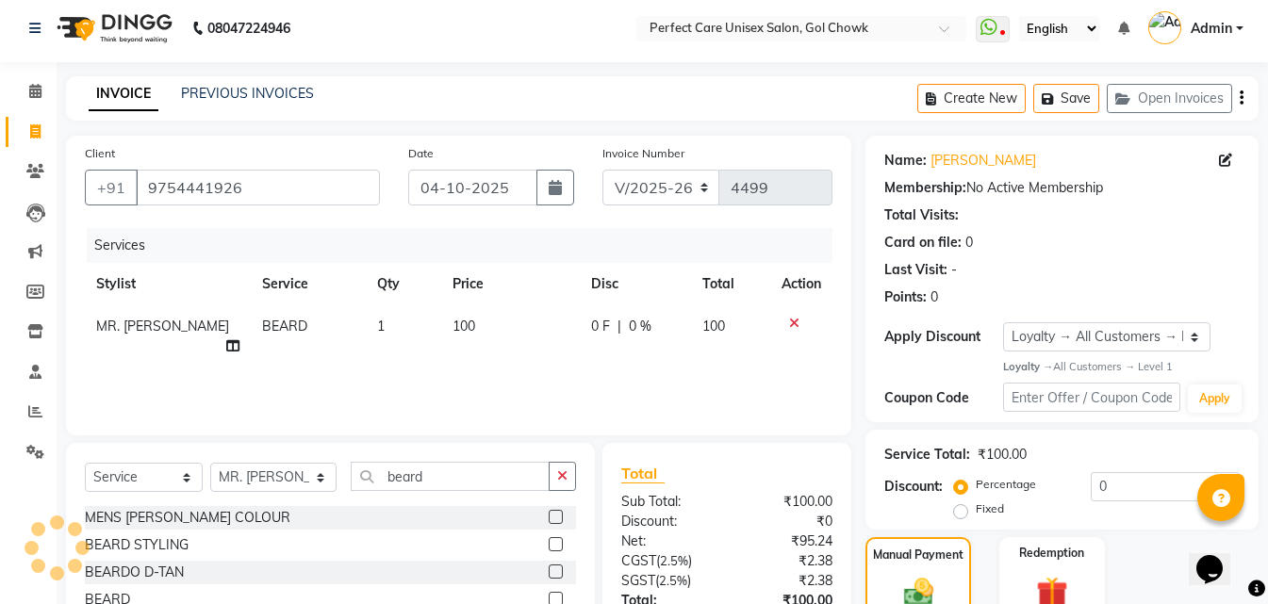
scroll to position [0, 0]
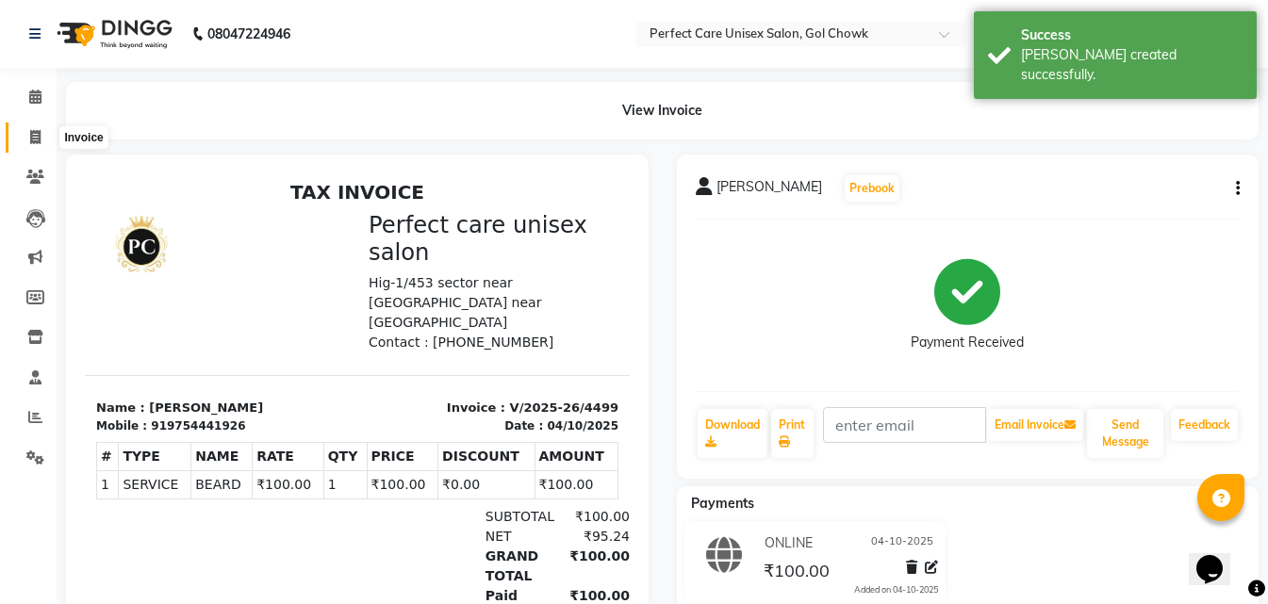
click at [34, 137] on icon at bounding box center [35, 137] width 10 height 14
select select "service"
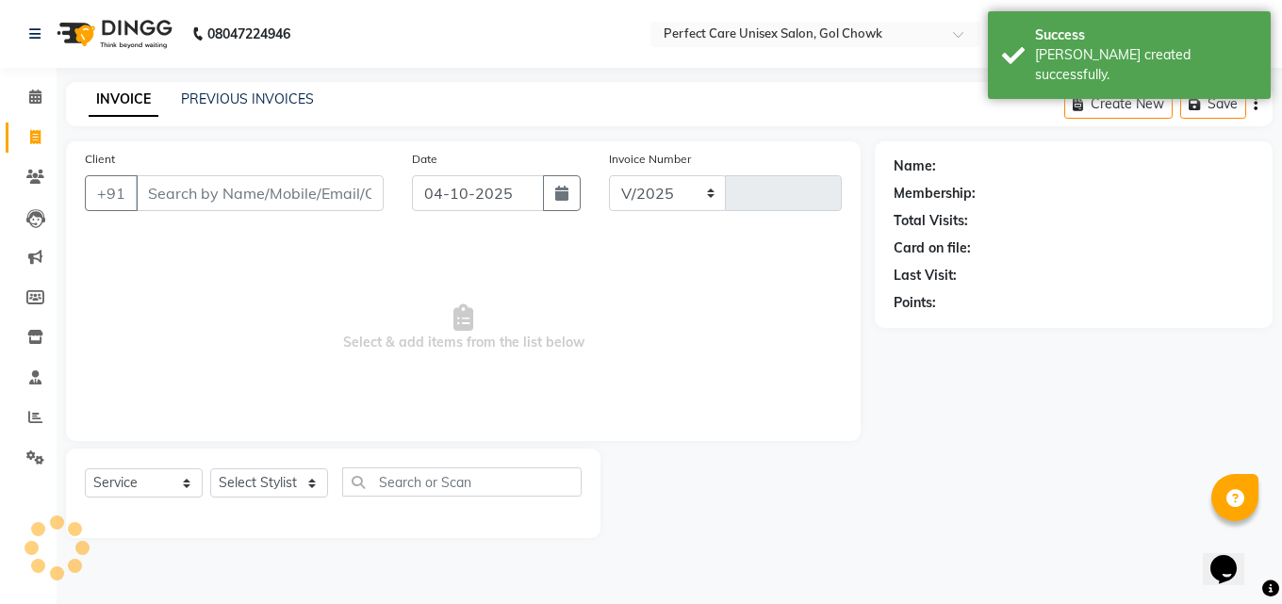
select select "4751"
type input "4500"
type input "9754441926"
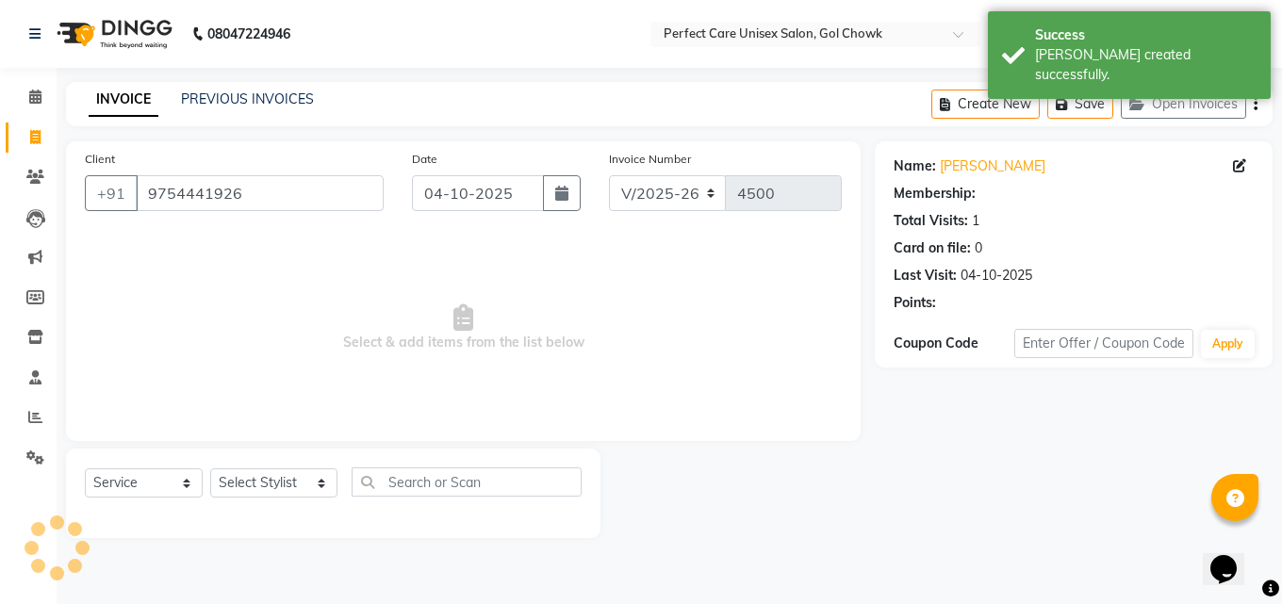
select select "1: Object"
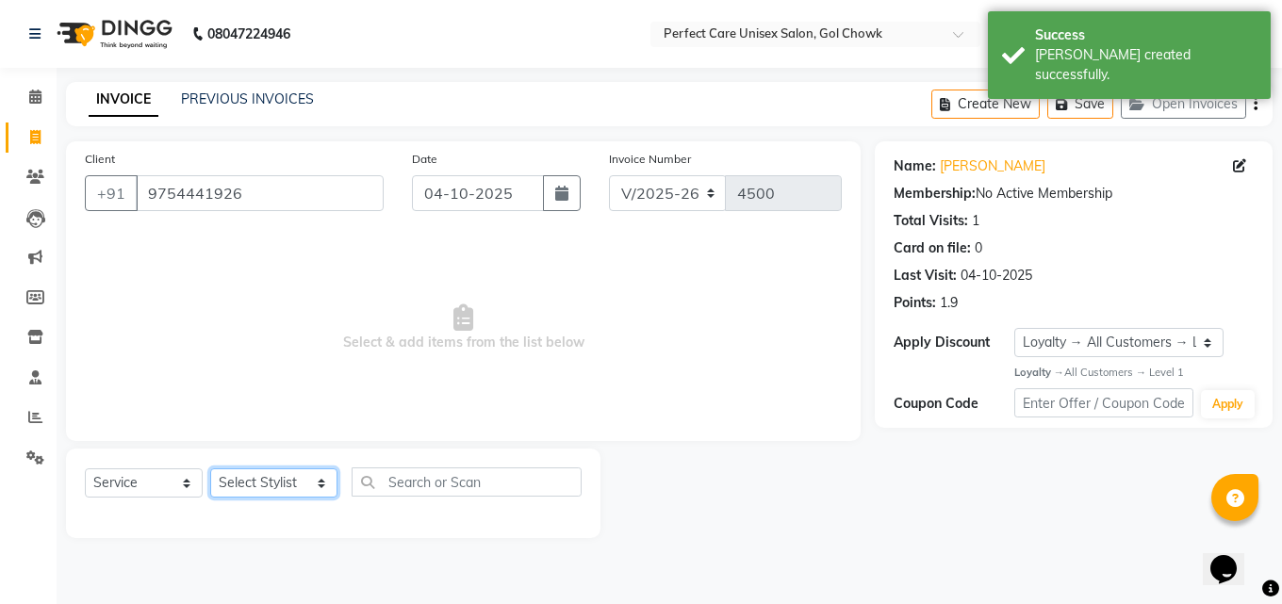
click at [284, 491] on select "Select Stylist MISS. [PERSON_NAME] [PERSON_NAME] MISS [PERSON_NAME] MISS [PERSO…" at bounding box center [273, 482] width 127 height 29
select select "52316"
click at [210, 468] on select "Select Stylist MISS. [PERSON_NAME] [PERSON_NAME] MISS [PERSON_NAME] MISS [PERSO…" at bounding box center [273, 482] width 127 height 29
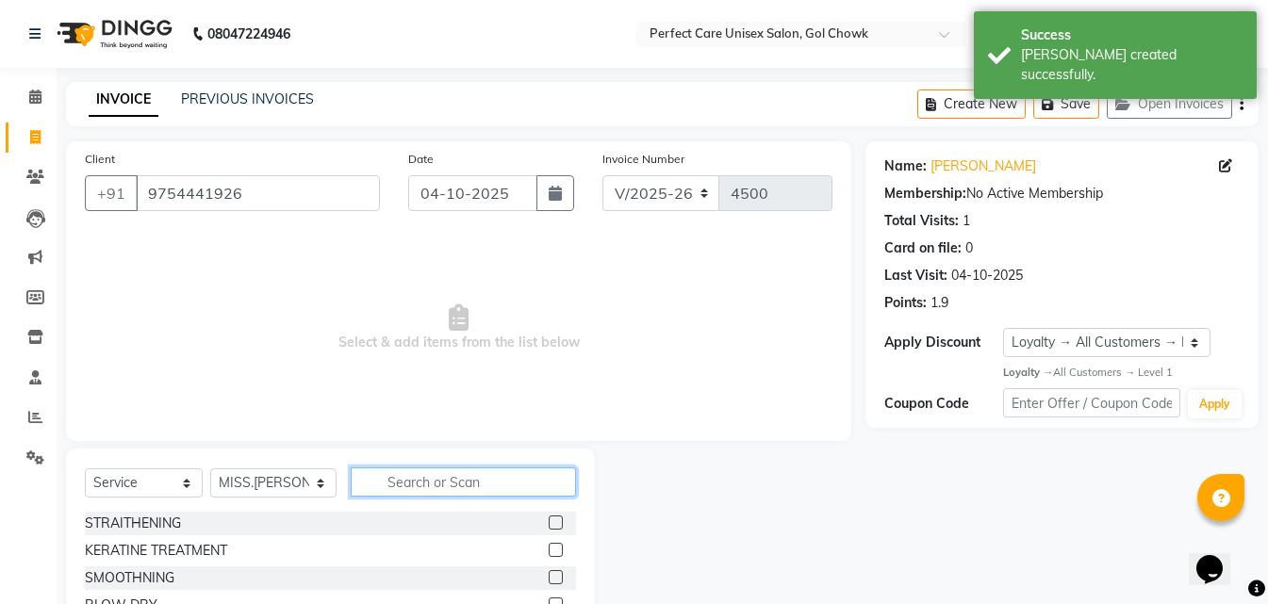
click at [407, 485] on input "text" at bounding box center [463, 482] width 224 height 29
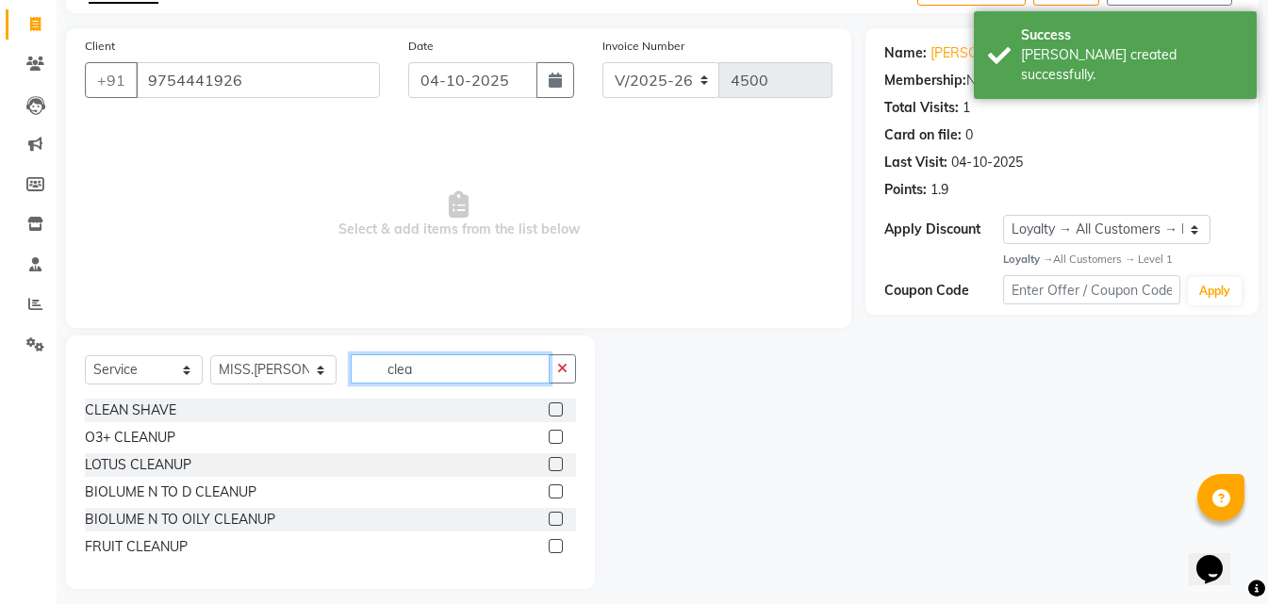
scroll to position [126, 0]
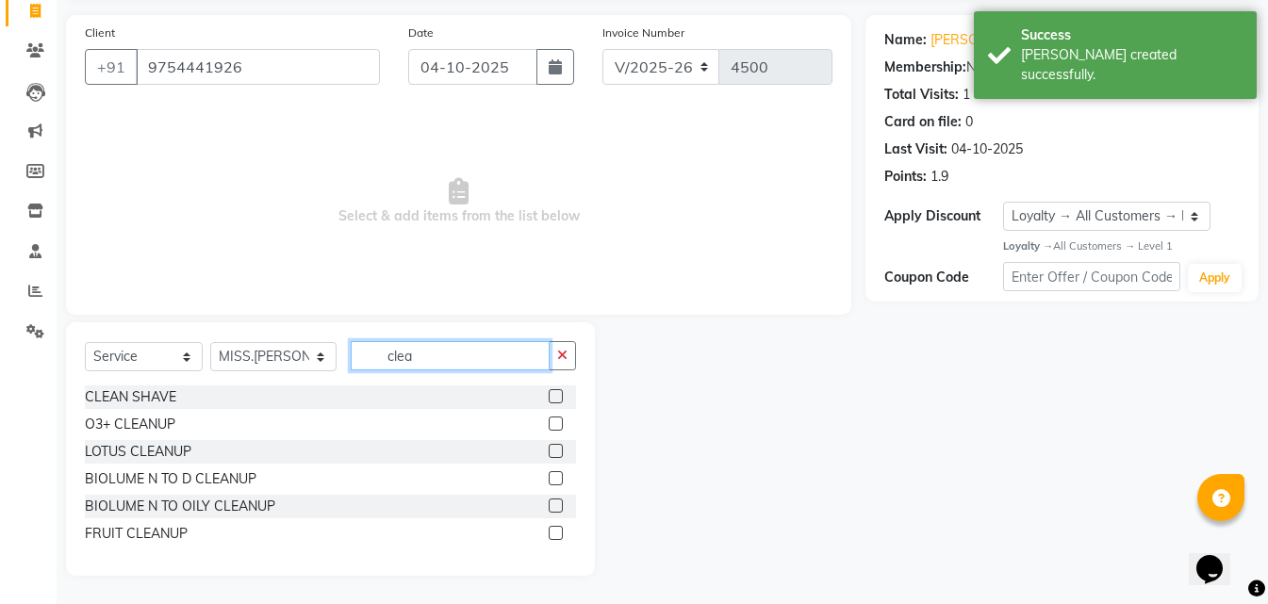
type input "clea"
click at [561, 531] on label at bounding box center [556, 533] width 14 height 14
click at [561, 531] on input "checkbox" at bounding box center [555, 534] width 12 height 12
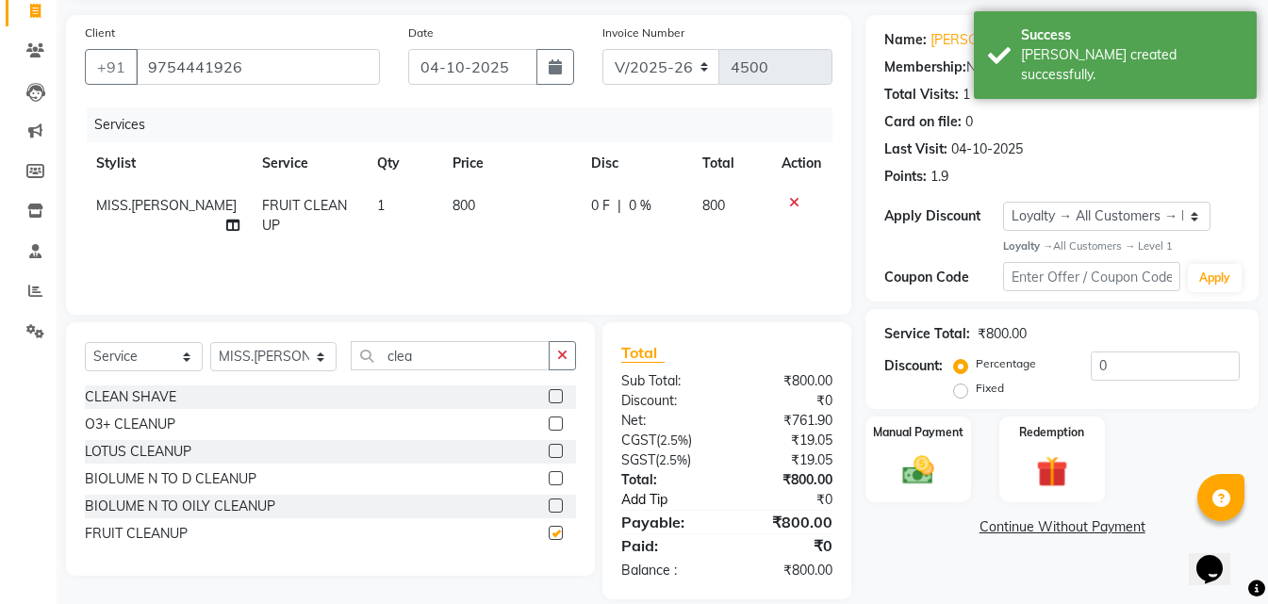
checkbox input "false"
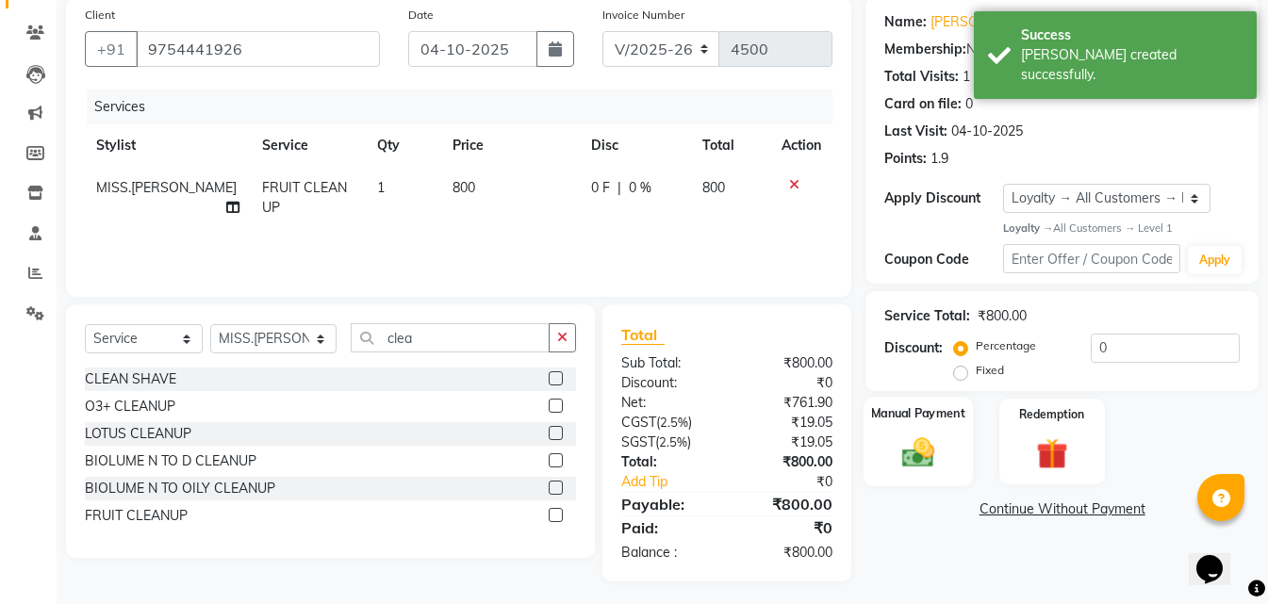
scroll to position [150, 0]
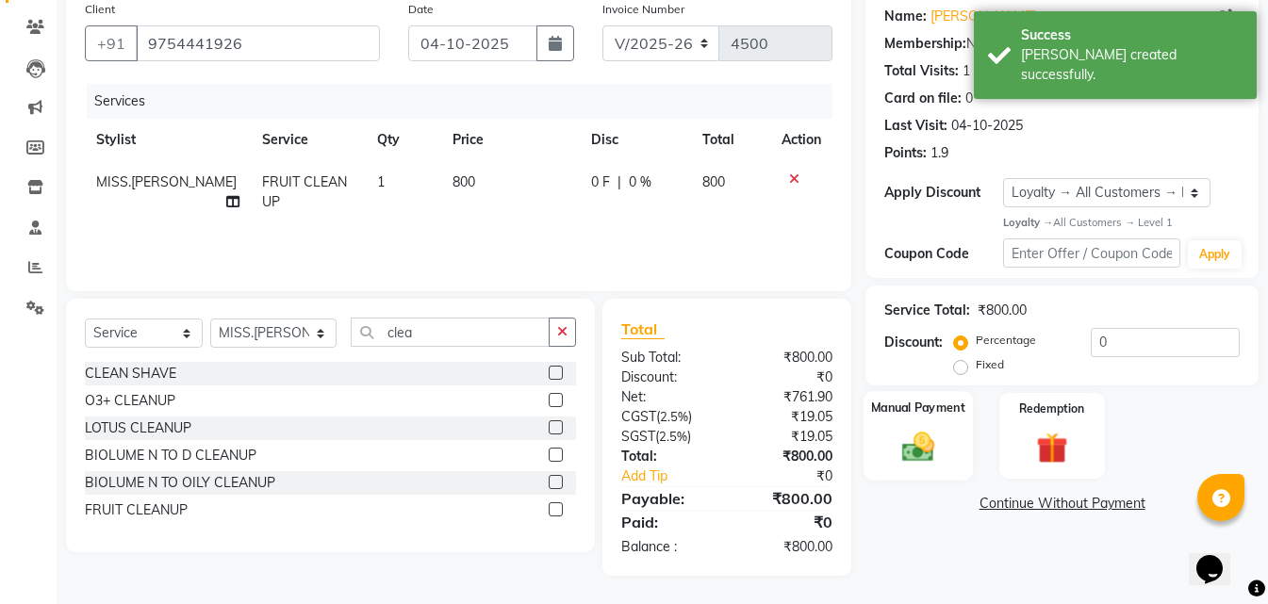
click at [947, 438] on div "Manual Payment" at bounding box center [917, 436] width 109 height 90
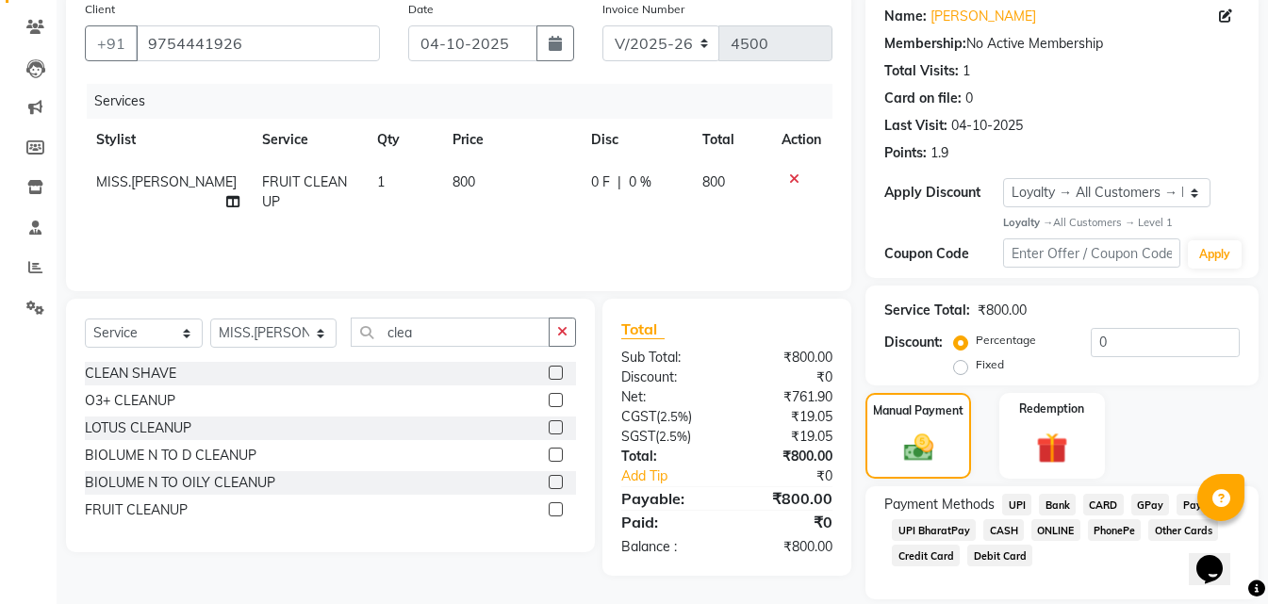
click at [1048, 529] on span "ONLINE" at bounding box center [1055, 530] width 49 height 22
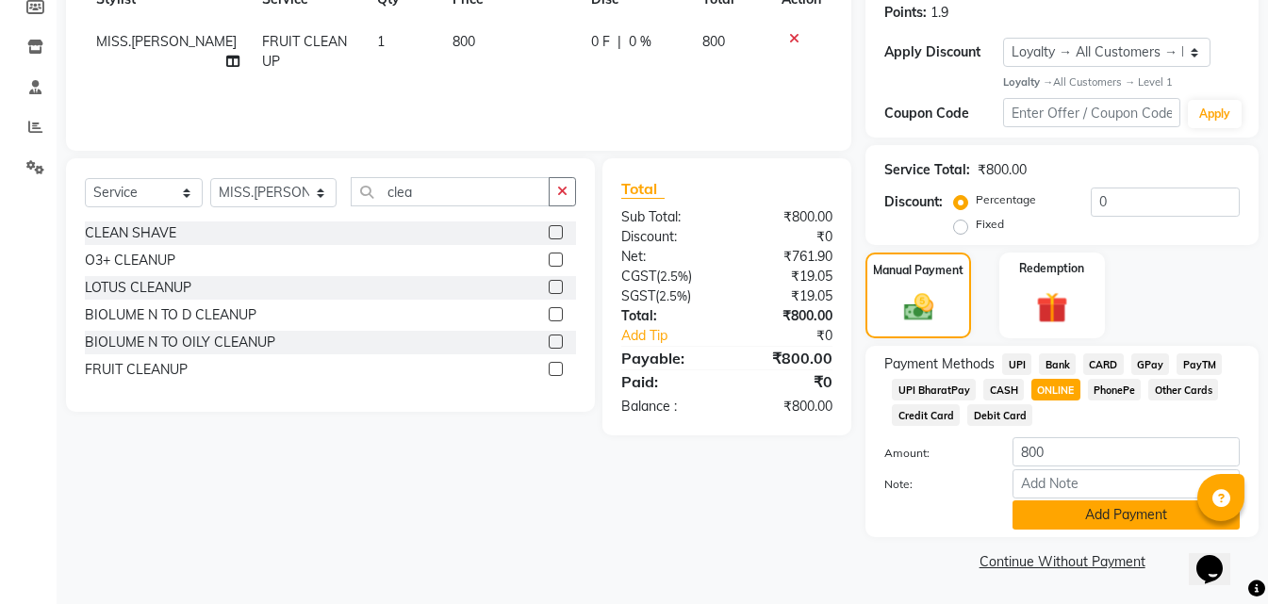
click at [1061, 516] on button "Add Payment" at bounding box center [1125, 515] width 227 height 29
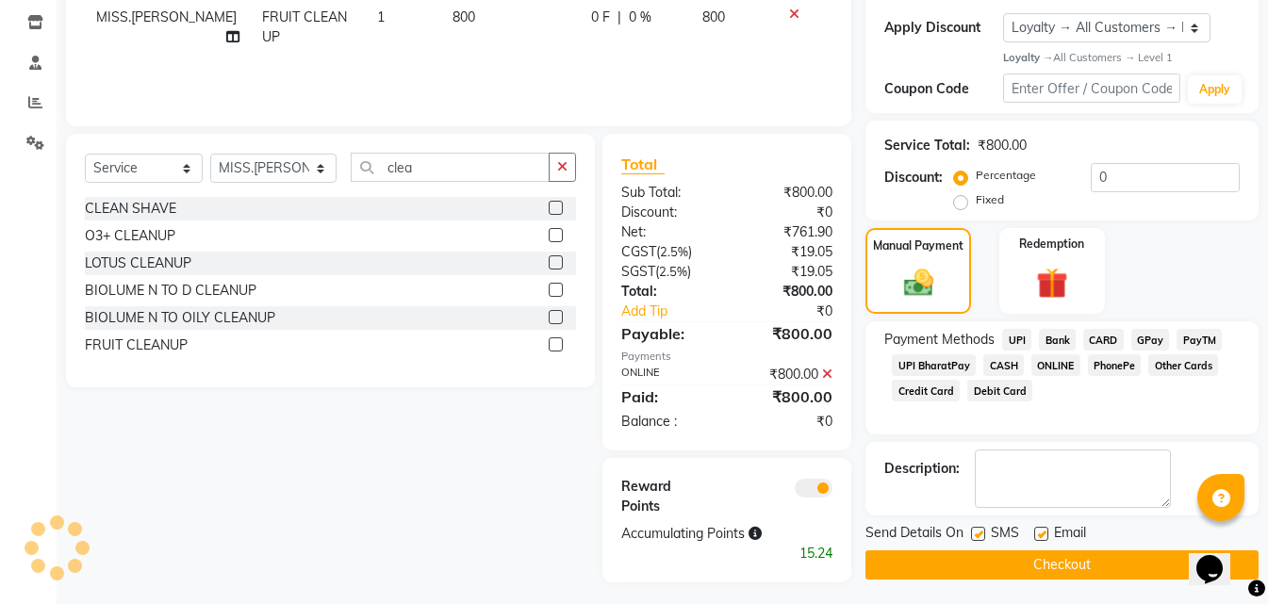
scroll to position [321, 0]
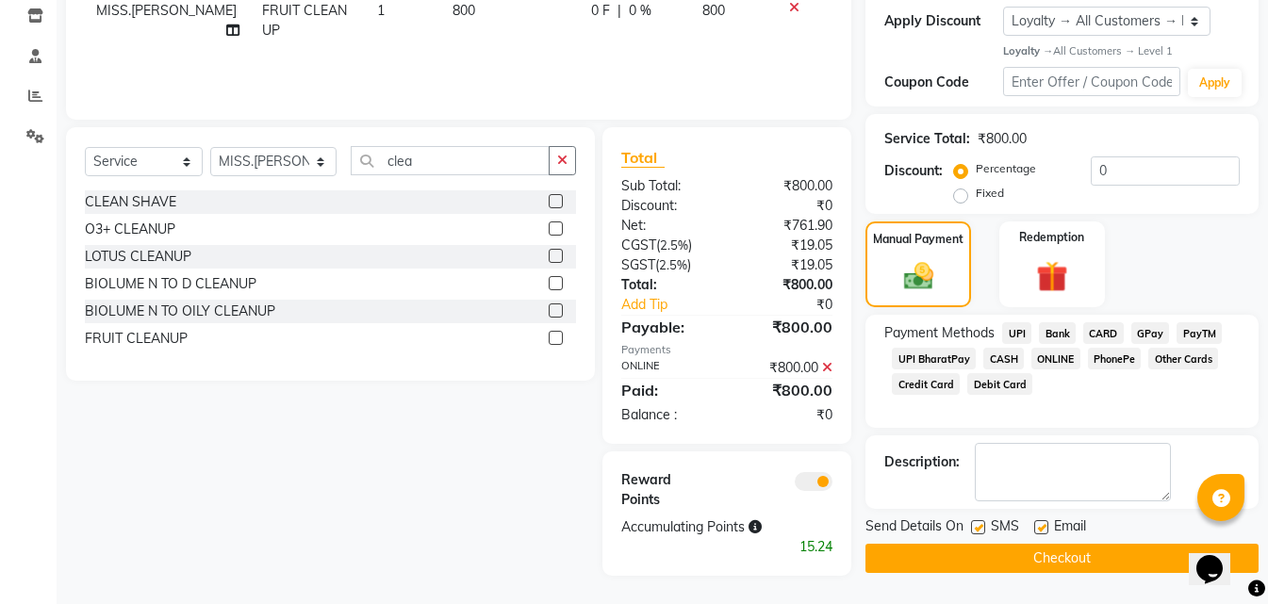
click at [1043, 557] on button "Checkout" at bounding box center [1061, 558] width 393 height 29
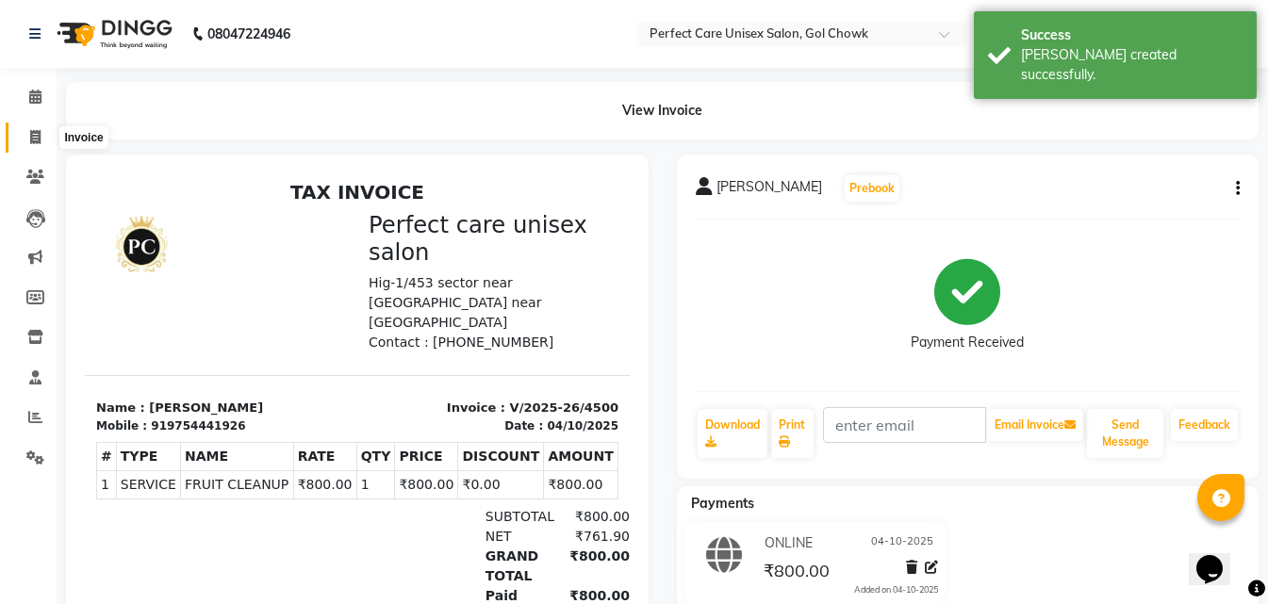
click at [42, 134] on span at bounding box center [35, 138] width 33 height 22
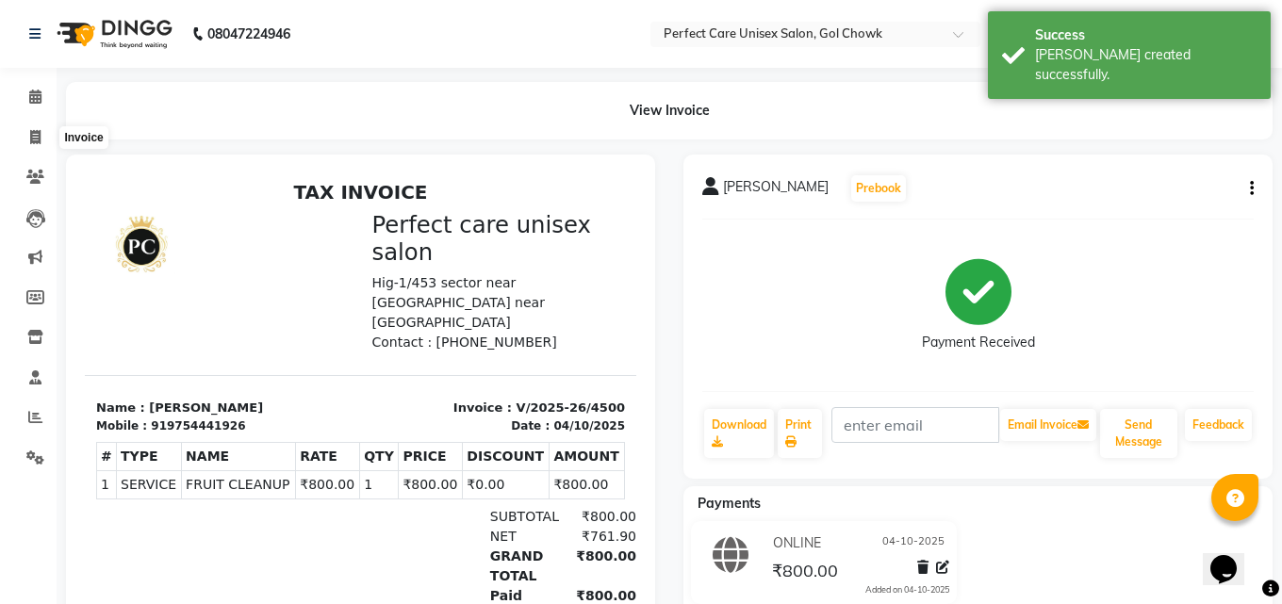
select select "service"
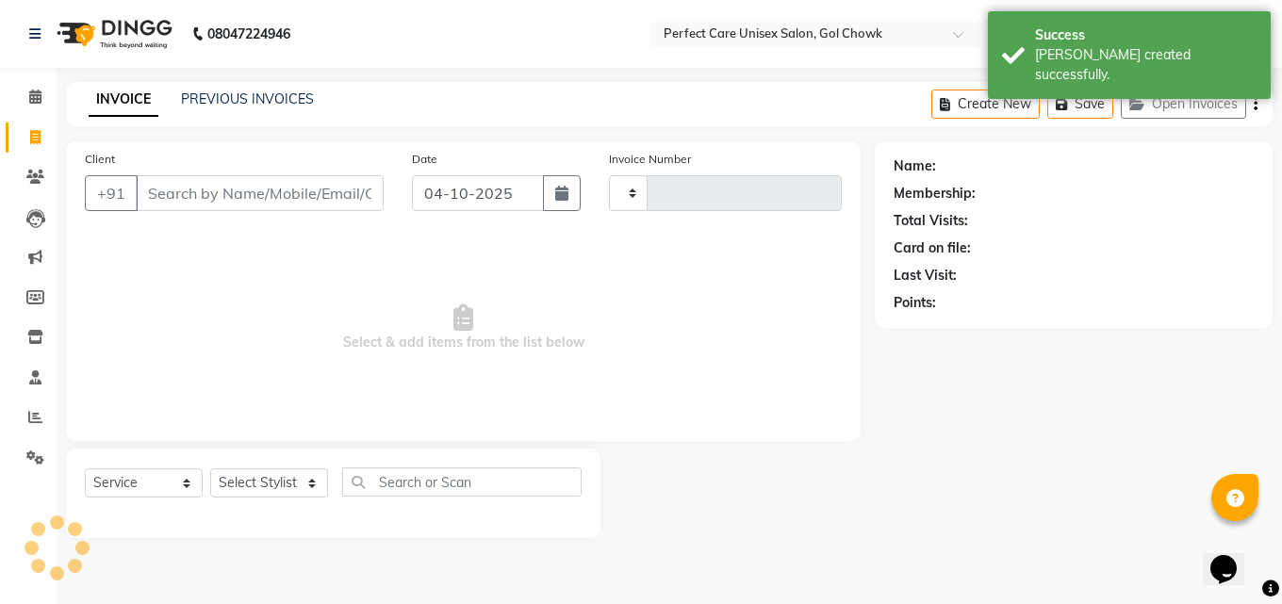
type input "4501"
select select "4751"
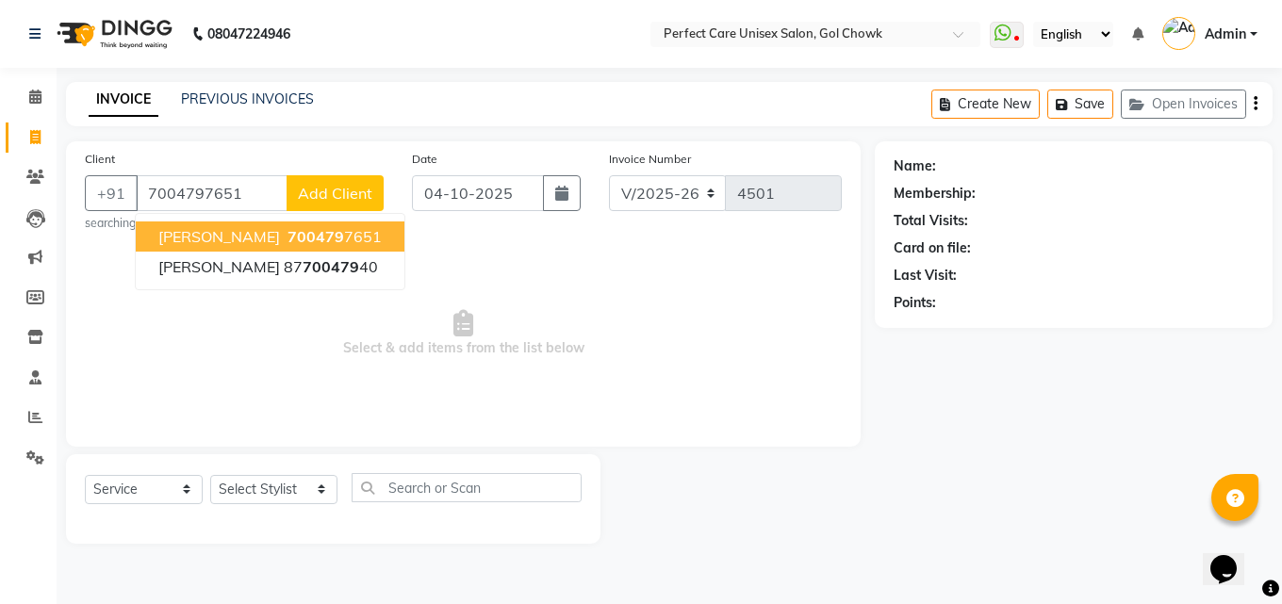
type input "7004797651"
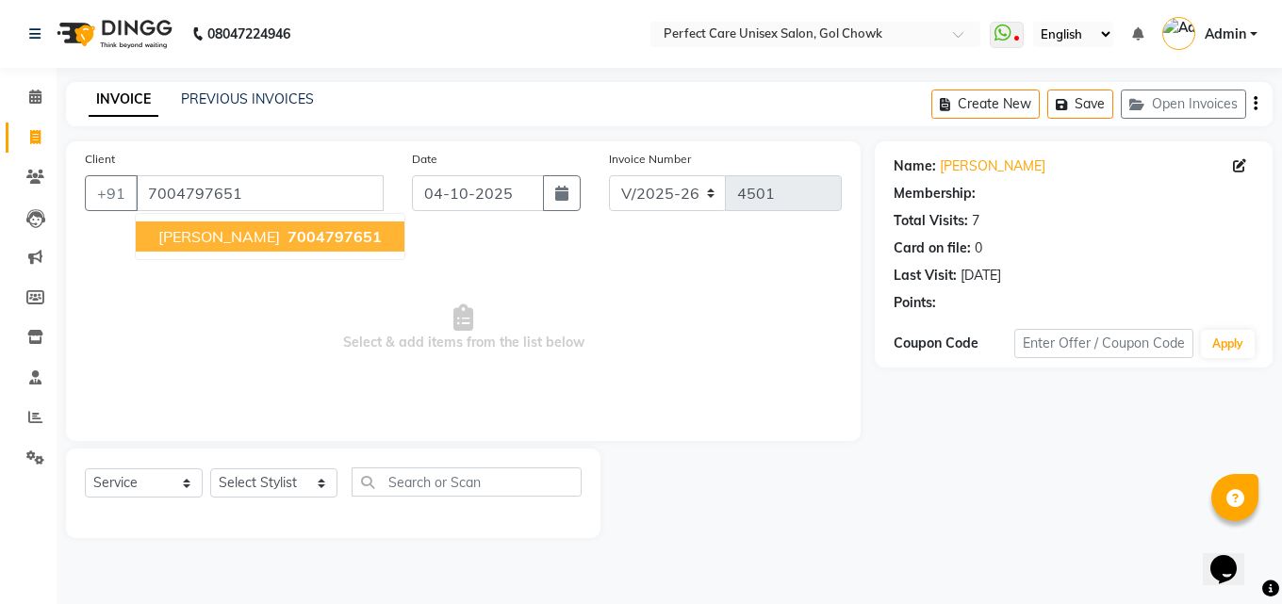
select select "1: Object"
click at [255, 238] on span "[PERSON_NAME]" at bounding box center [219, 236] width 122 height 19
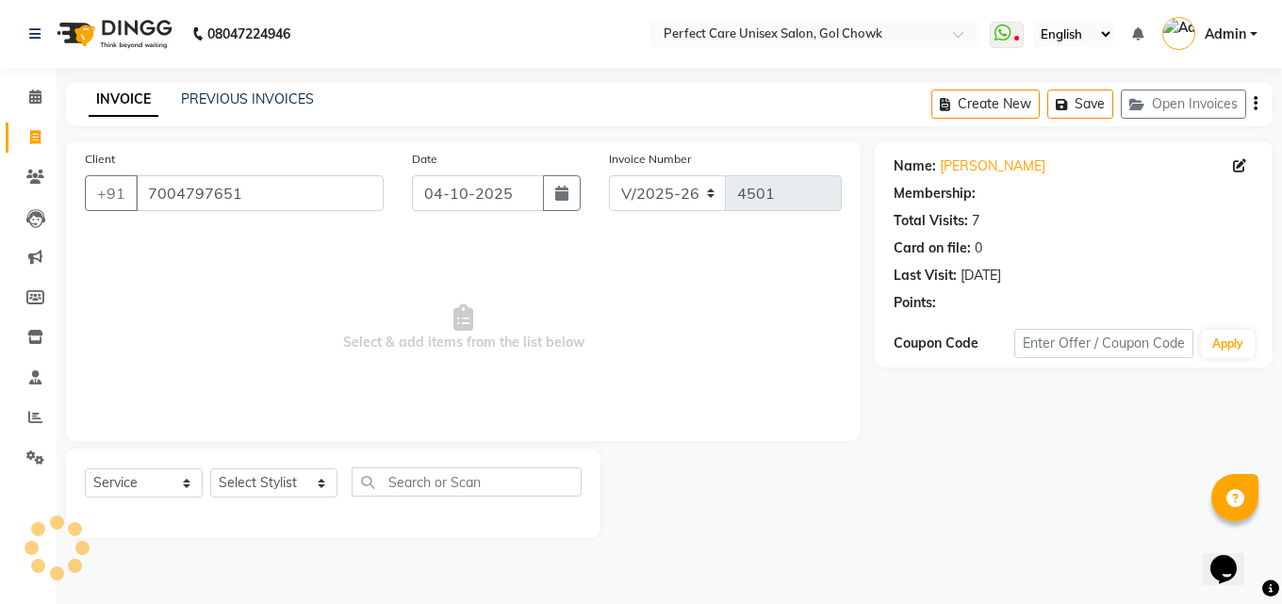
select select "1: Object"
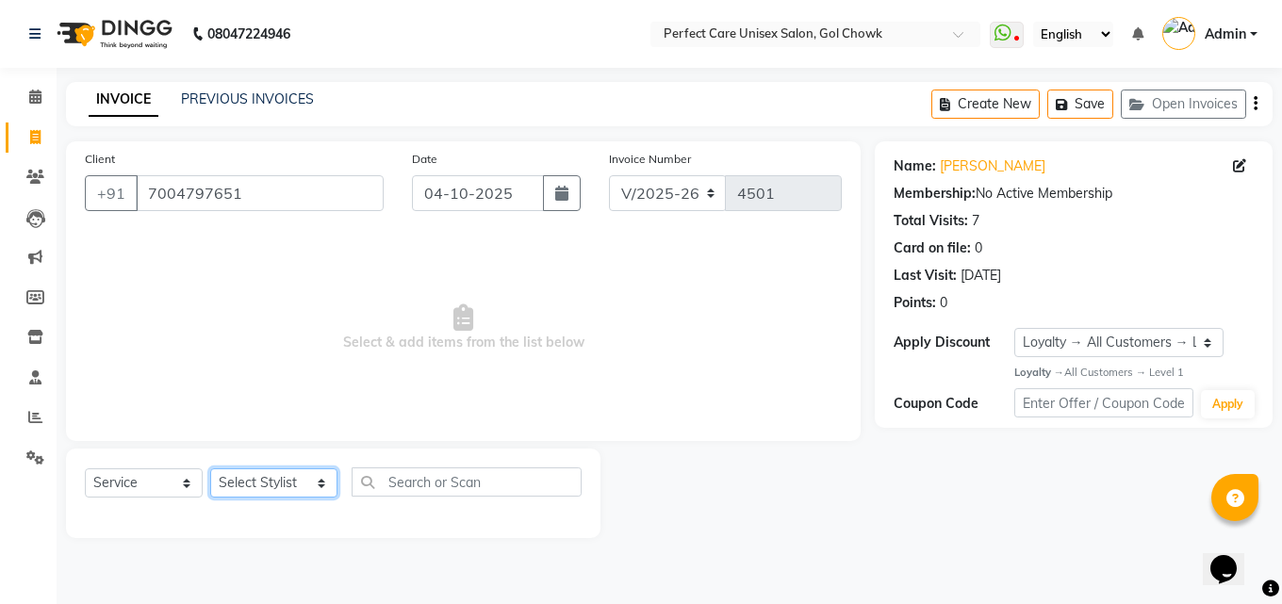
click at [274, 487] on select "Select Stylist MISS. [PERSON_NAME] [PERSON_NAME] MISS [PERSON_NAME] MISS [PERSO…" at bounding box center [273, 482] width 127 height 29
select select "28404"
click at [210, 468] on select "Select Stylist MISS. [PERSON_NAME] [PERSON_NAME] MISS [PERSON_NAME] MISS [PERSO…" at bounding box center [273, 482] width 127 height 29
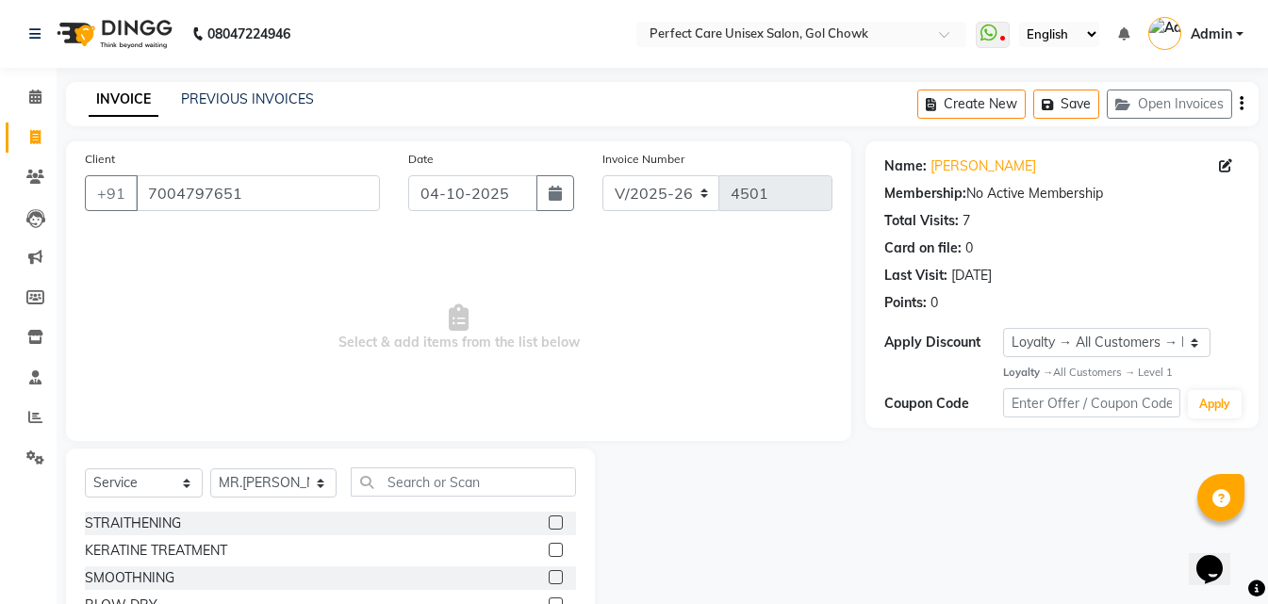
click at [404, 465] on div "Select Service Product Membership Package Voucher Prepaid Gift Card Select Styl…" at bounding box center [330, 588] width 529 height 278
click at [403, 472] on input "text" at bounding box center [463, 482] width 224 height 29
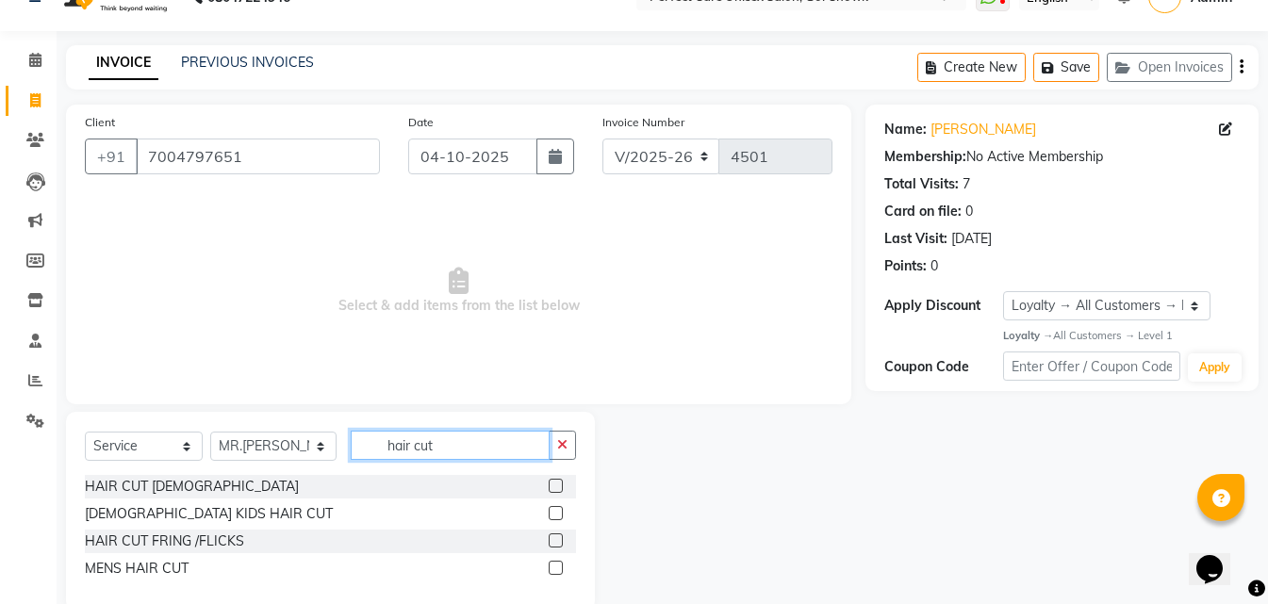
scroll to position [72, 0]
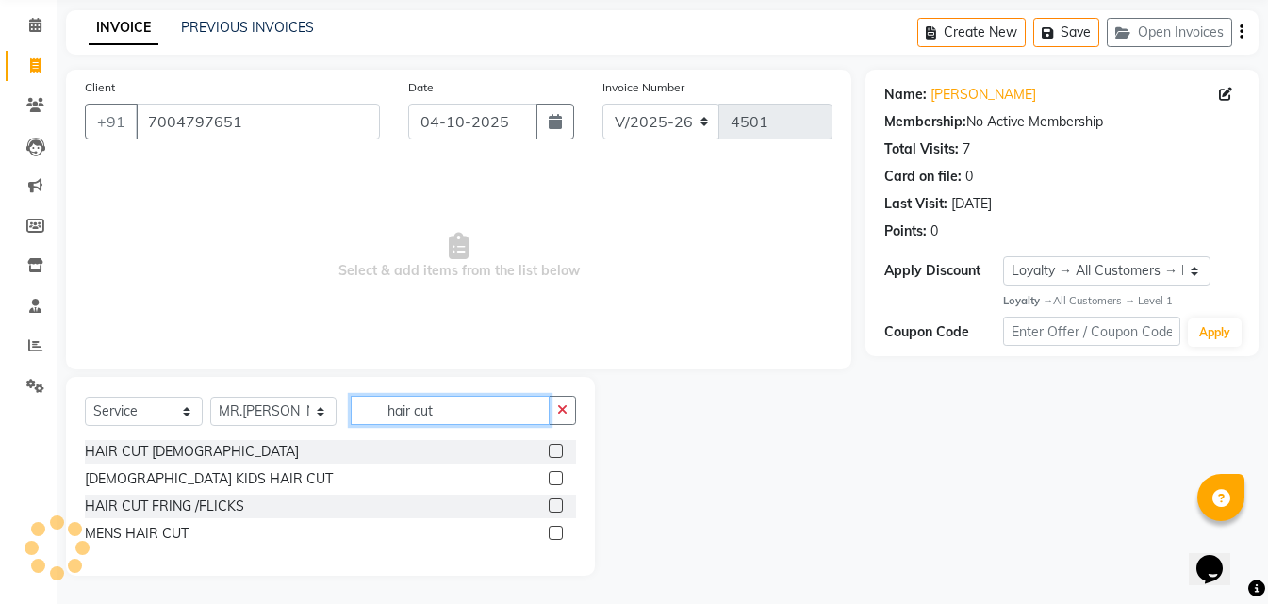
type input "hair cut"
click at [553, 539] on label at bounding box center [556, 533] width 14 height 14
click at [553, 539] on input "checkbox" at bounding box center [555, 534] width 12 height 12
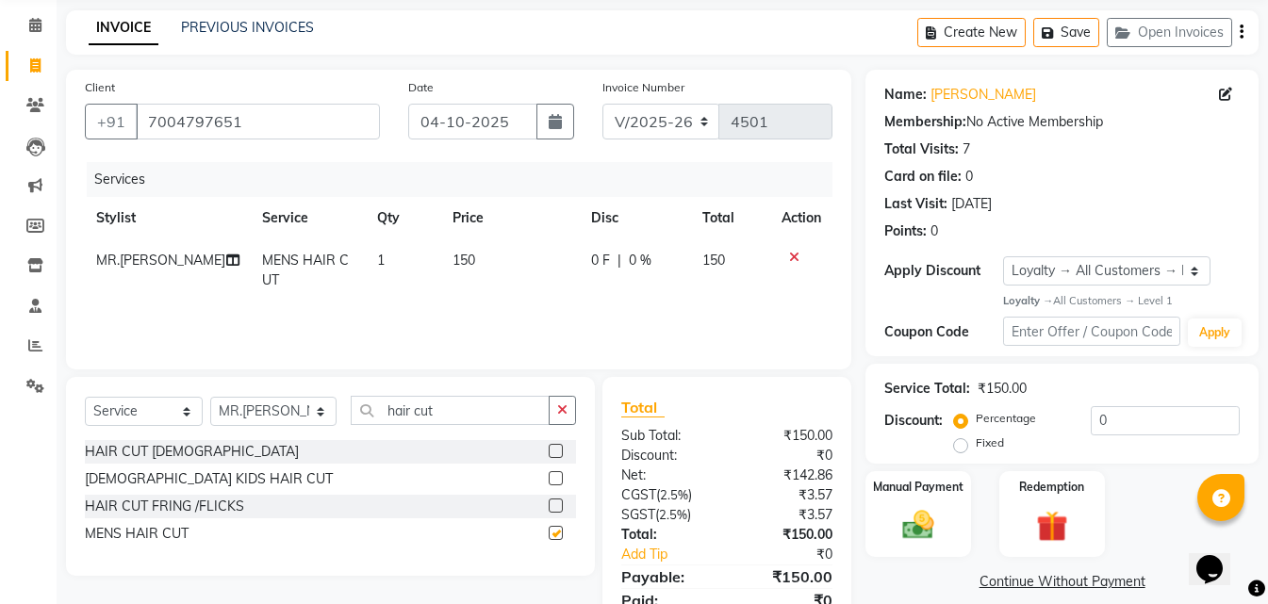
checkbox input "false"
drag, startPoint x: 446, startPoint y: 411, endPoint x: 324, endPoint y: 415, distance: 121.7
click at [324, 415] on div "Select Service Product Membership Package Voucher Prepaid Gift Card Select Styl…" at bounding box center [330, 418] width 491 height 44
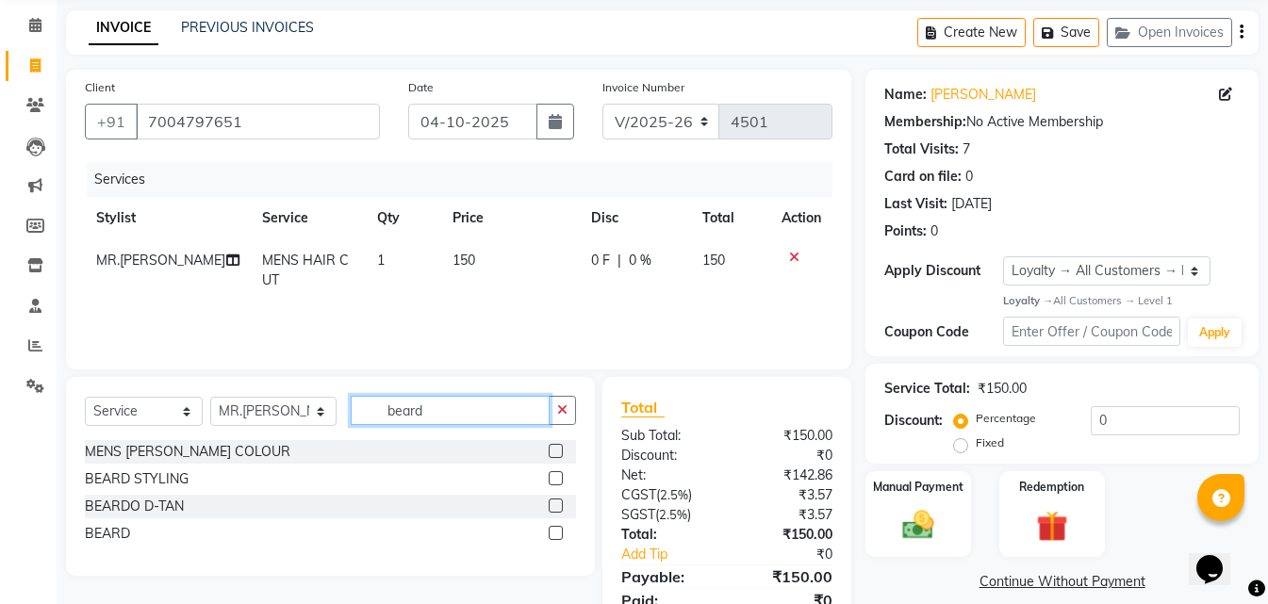
type input "beard"
click at [554, 530] on label at bounding box center [556, 533] width 14 height 14
click at [554, 530] on input "checkbox" at bounding box center [555, 534] width 12 height 12
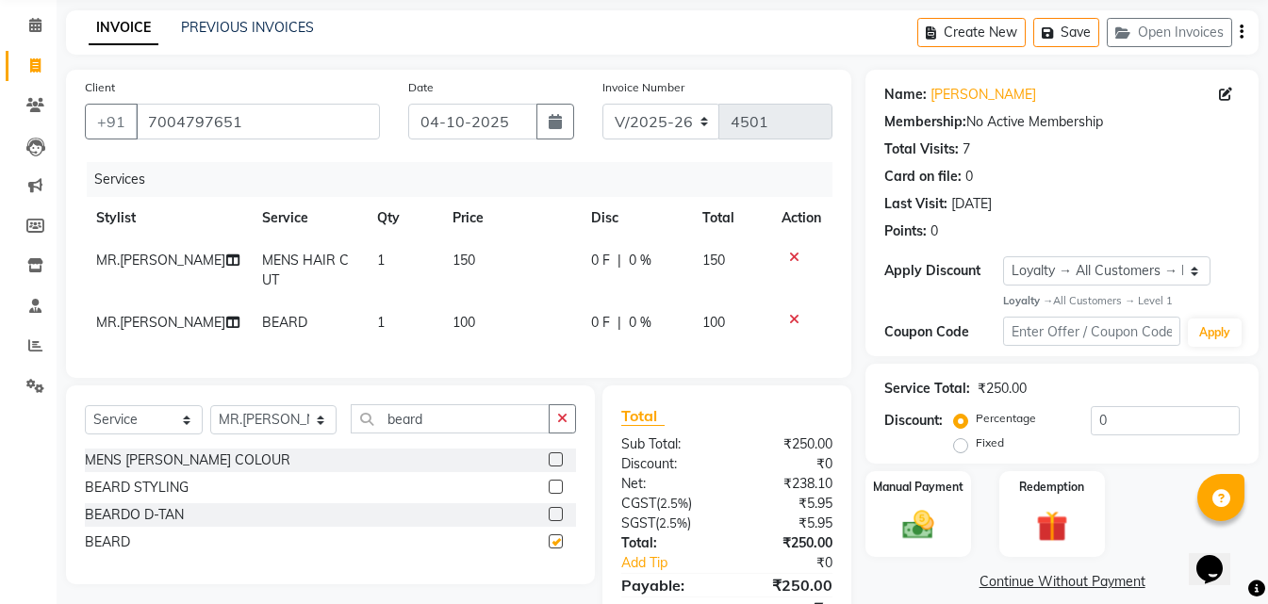
checkbox input "false"
click at [459, 244] on td "150" at bounding box center [510, 270] width 139 height 62
select select "28404"
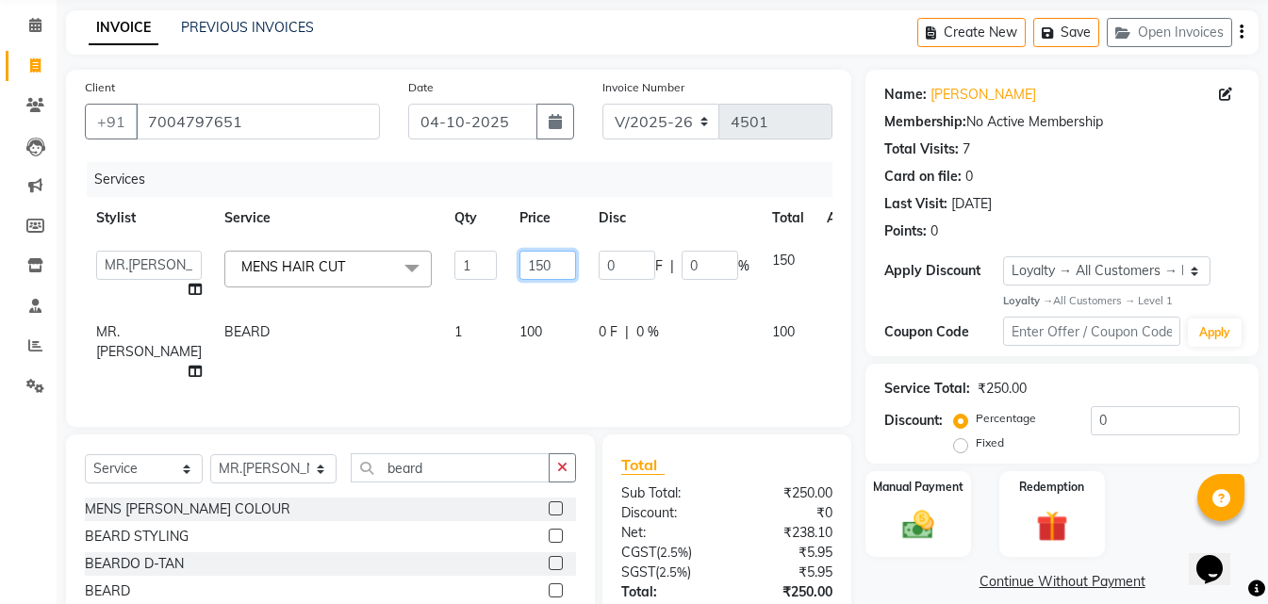
drag, startPoint x: 533, startPoint y: 260, endPoint x: 471, endPoint y: 276, distance: 63.3
click at [471, 276] on tr "MISS. [PERSON_NAME] [PERSON_NAME] MISS [PERSON_NAME] MISS [PERSON_NAME] MISS PI…" at bounding box center [481, 275] width 793 height 72
type input "200"
click at [535, 303] on tbody "MISS. [PERSON_NAME] [PERSON_NAME] MISS [PERSON_NAME] MISS [PERSON_NAME] MISS PI…" at bounding box center [481, 316] width 793 height 154
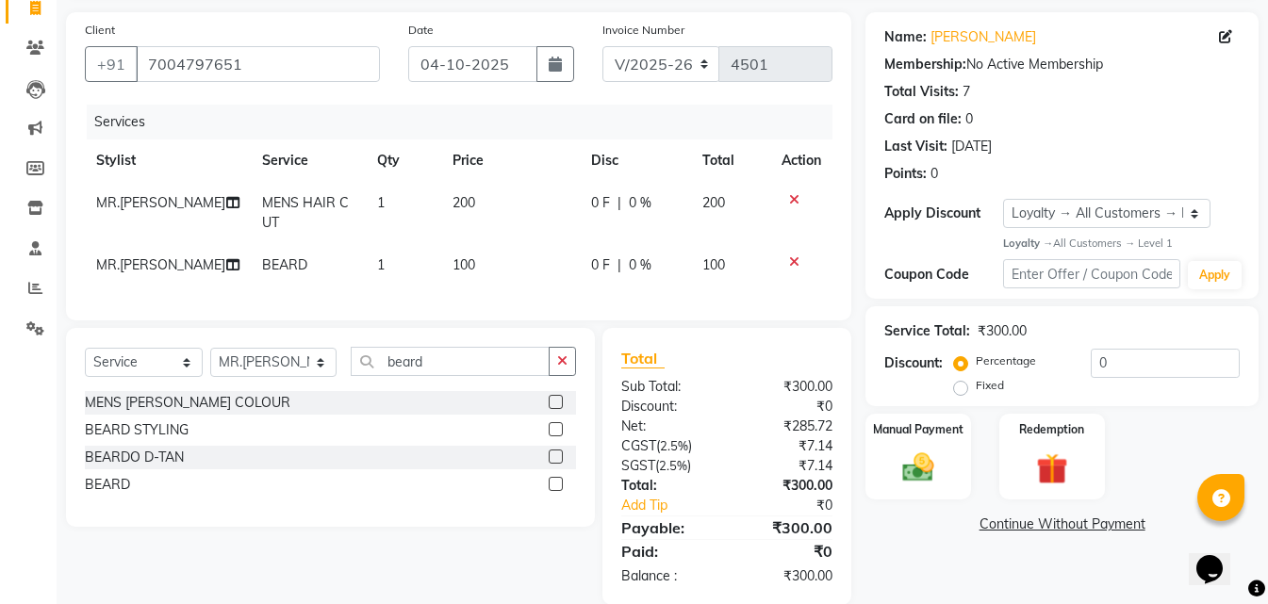
scroll to position [172, 0]
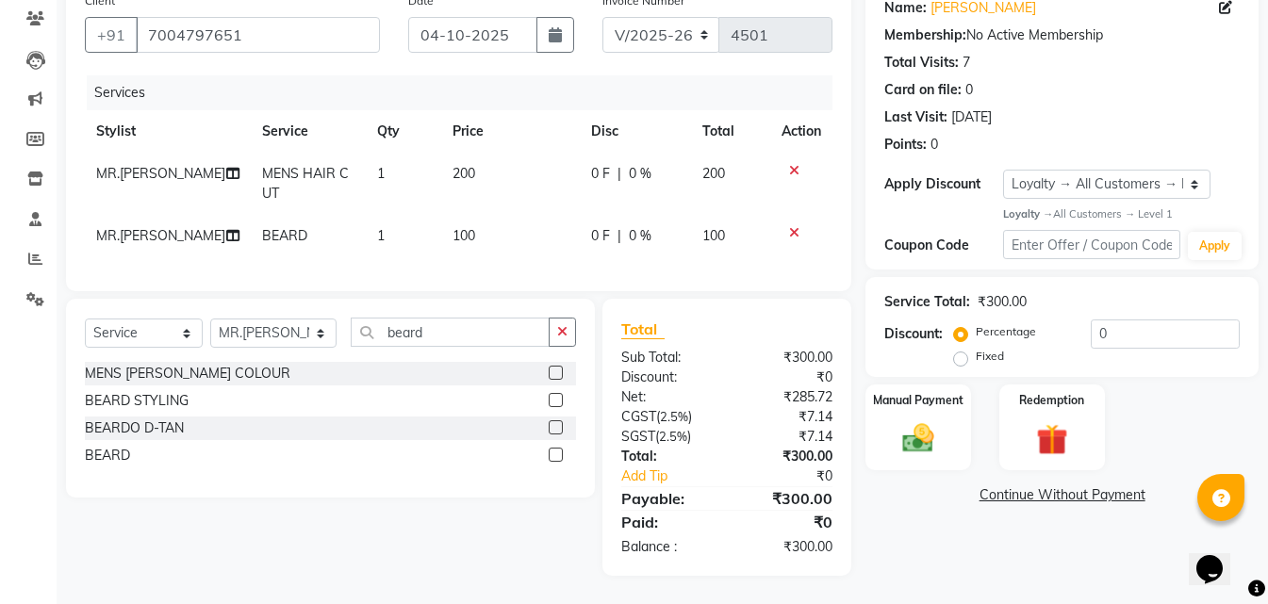
click at [912, 460] on div "Name: [PERSON_NAME] Membership: No Active Membership Total Visits: 7 Card on fi…" at bounding box center [1068, 279] width 407 height 593
click at [912, 444] on div "Manual Payment" at bounding box center [917, 428] width 109 height 90
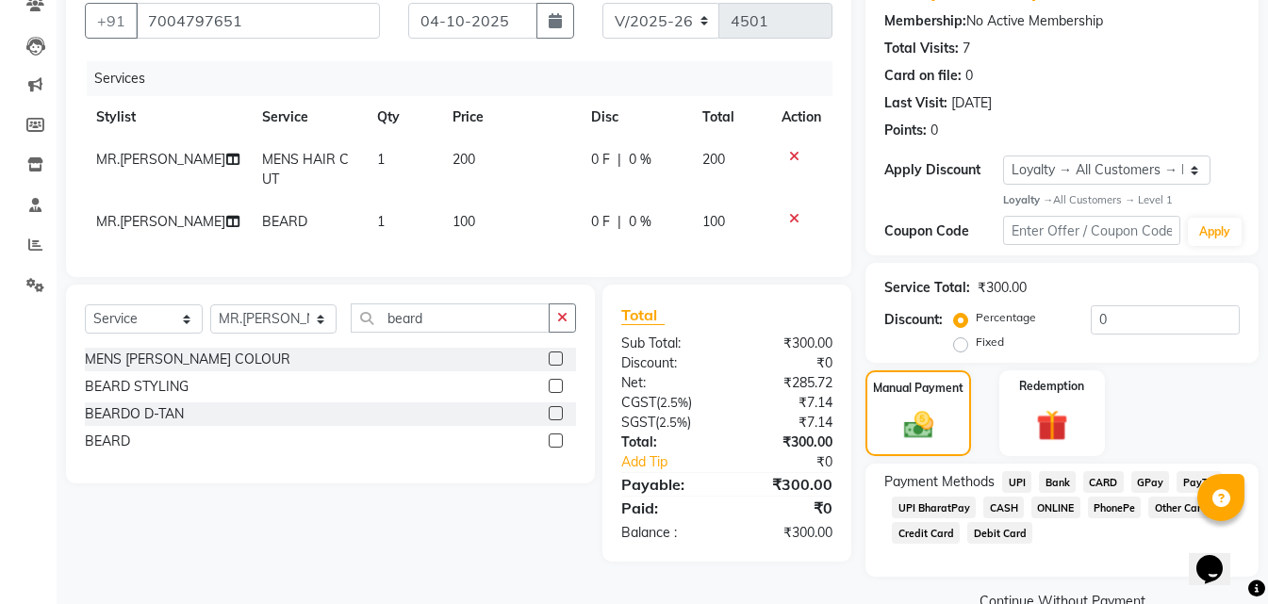
click at [1010, 505] on span "CASH" at bounding box center [1003, 508] width 41 height 22
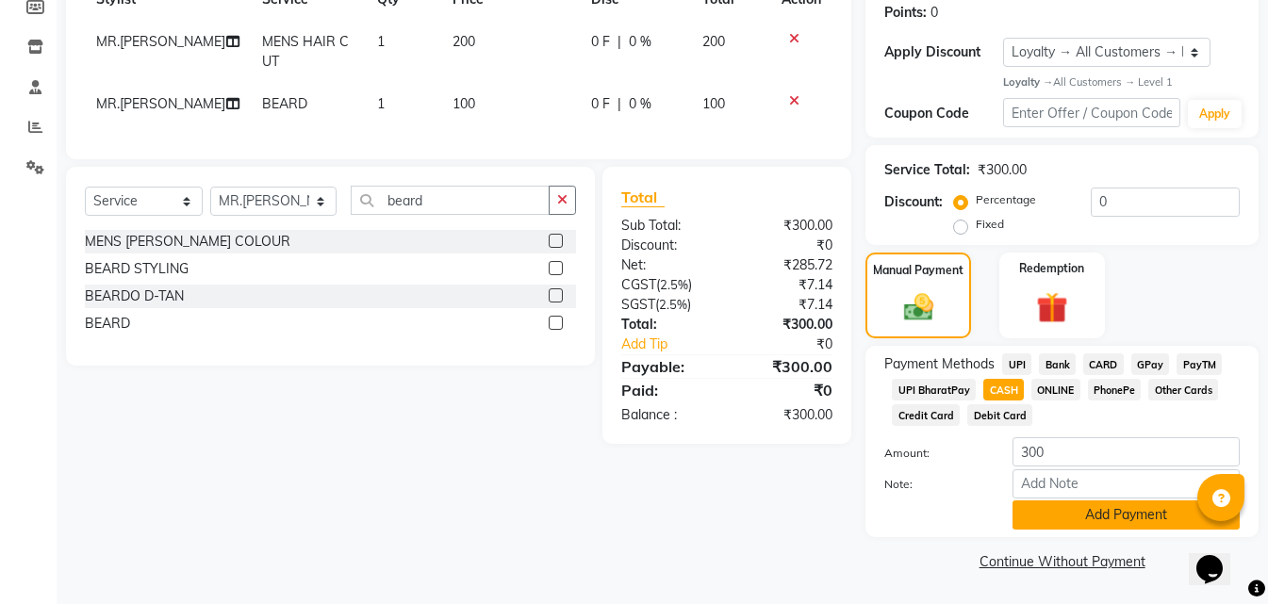
click at [1043, 510] on button "Add Payment" at bounding box center [1125, 515] width 227 height 29
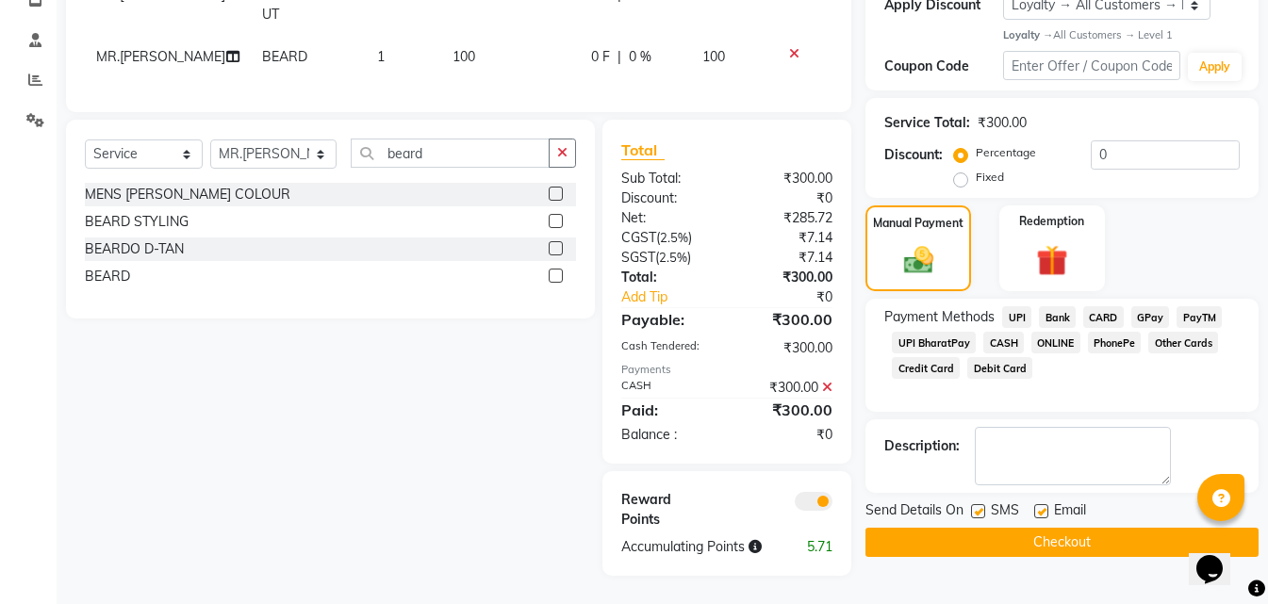
scroll to position [352, 0]
click at [978, 528] on button "Checkout" at bounding box center [1061, 542] width 393 height 29
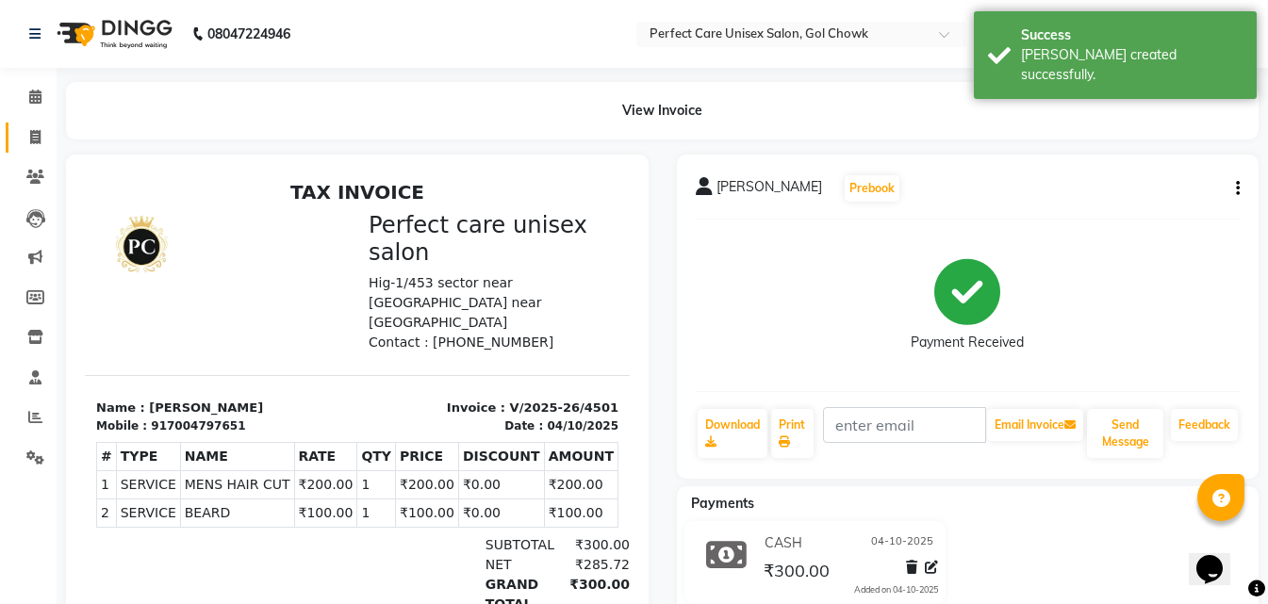
drag, startPoint x: 32, startPoint y: 144, endPoint x: 51, endPoint y: 152, distance: 20.3
click at [33, 144] on span at bounding box center [35, 138] width 33 height 22
select select "service"
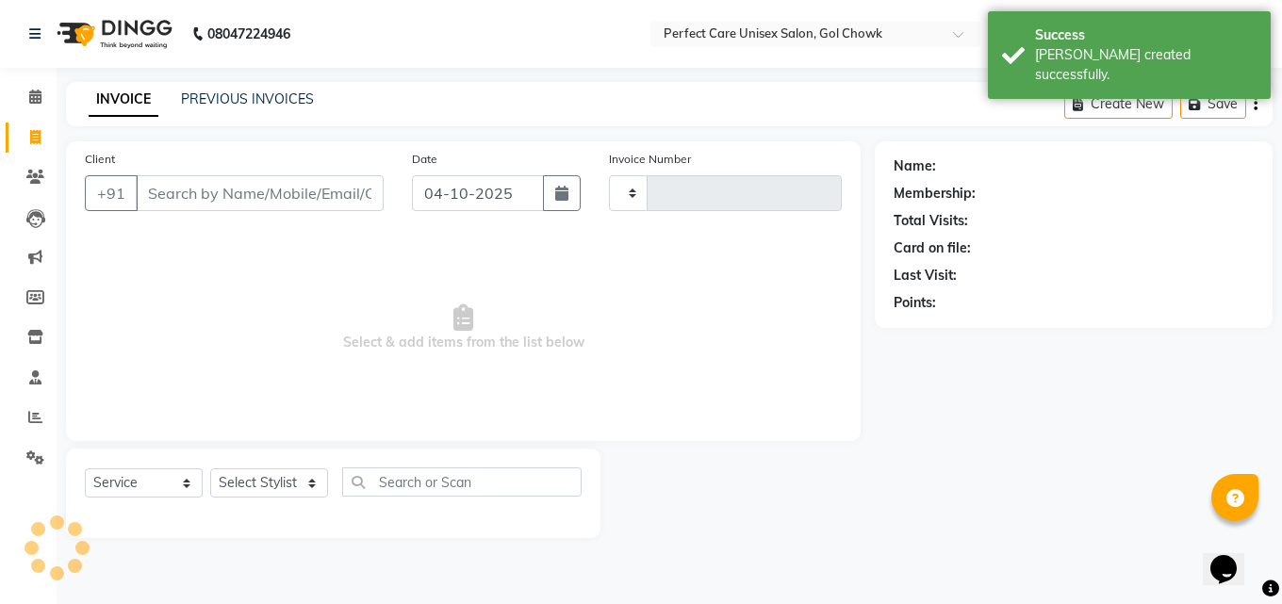
type input "4502"
select select "4751"
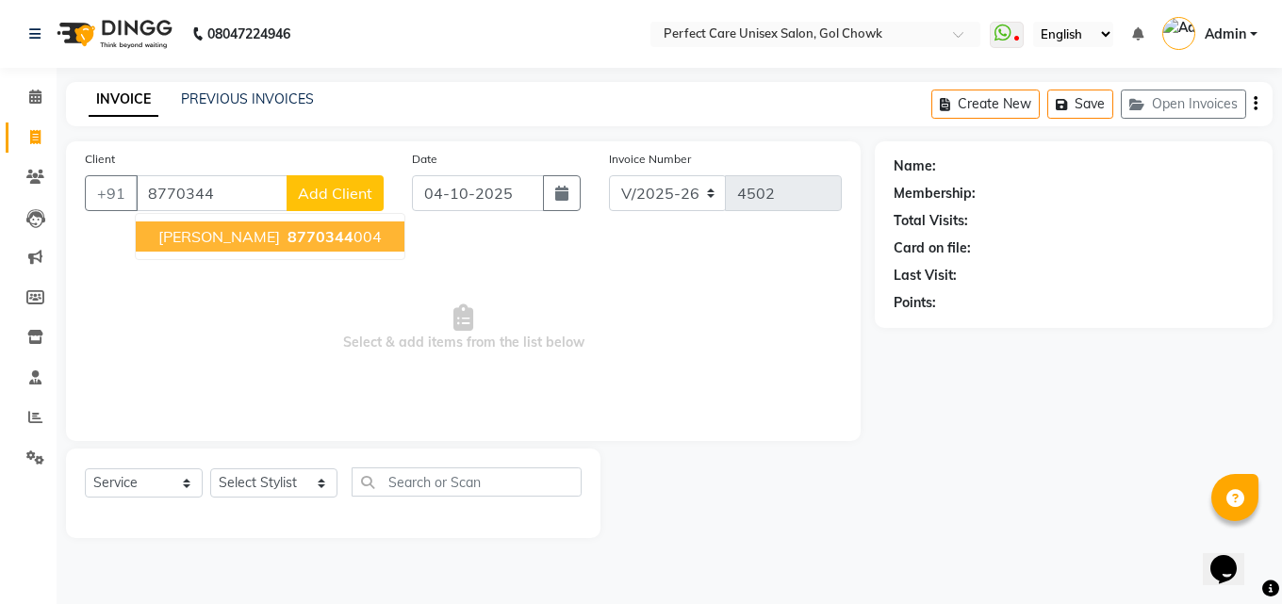
click at [284, 237] on ngb-highlight "8770344 004" at bounding box center [333, 236] width 98 height 19
type input "8770344004"
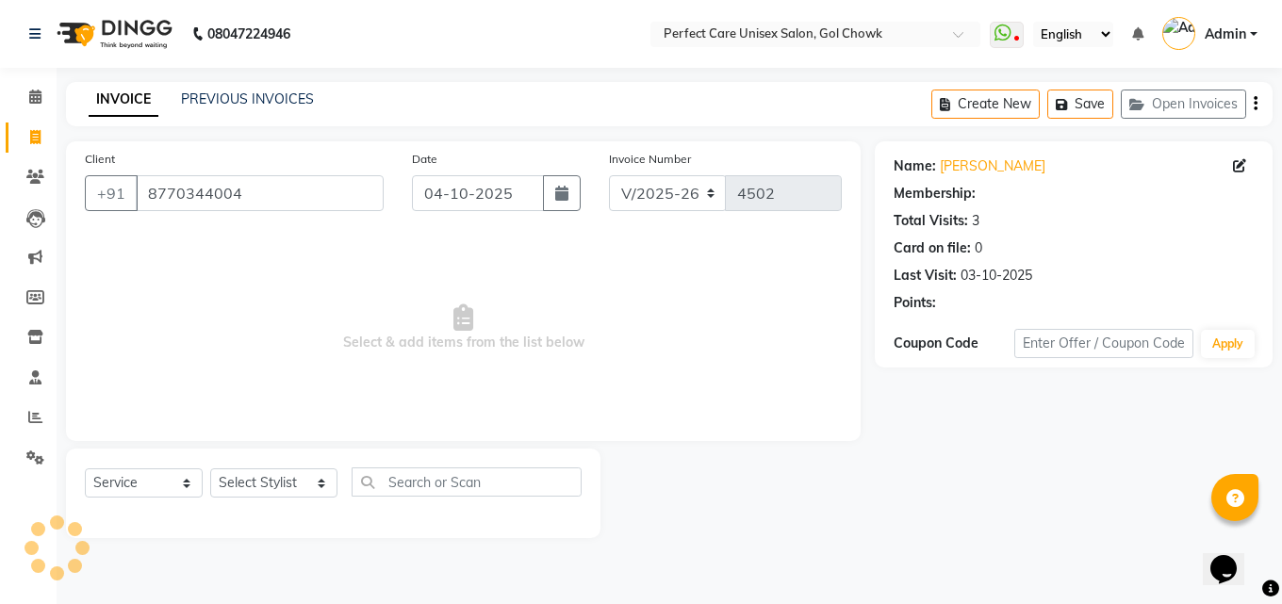
select select "1: Object"
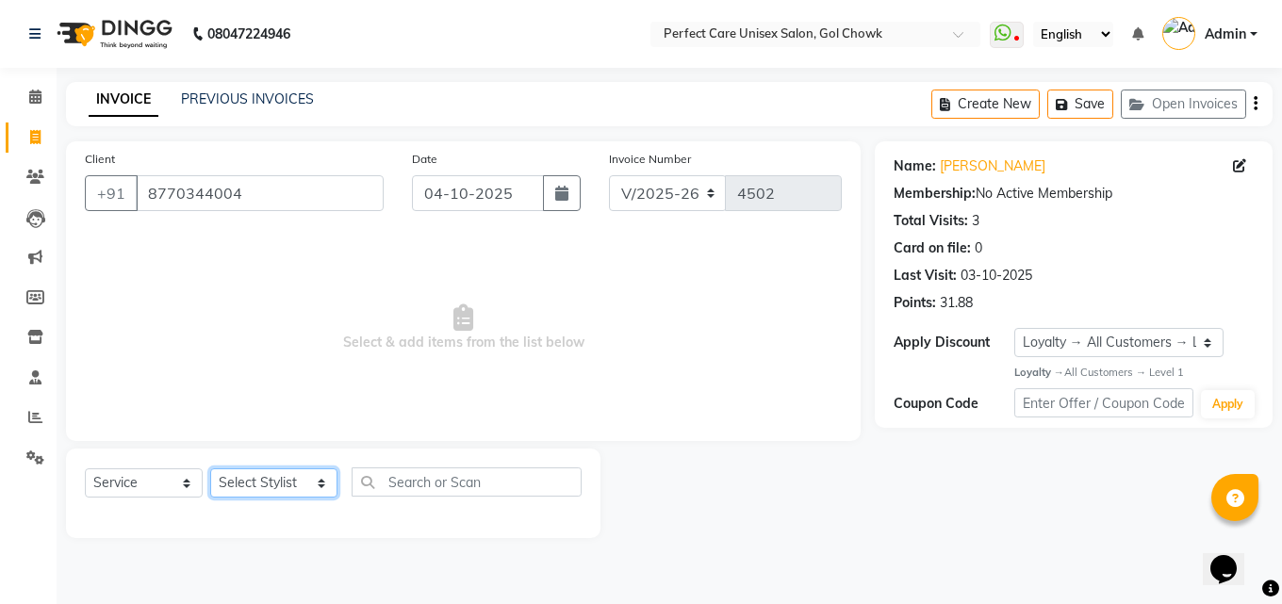
click at [255, 483] on select "Select Stylist MISS. [PERSON_NAME] [PERSON_NAME] MISS [PERSON_NAME] MISS [PERSO…" at bounding box center [273, 482] width 127 height 29
select select "78640"
click at [210, 468] on select "Select Stylist MISS. [PERSON_NAME] [PERSON_NAME] MISS [PERSON_NAME] MISS [PERSO…" at bounding box center [273, 482] width 127 height 29
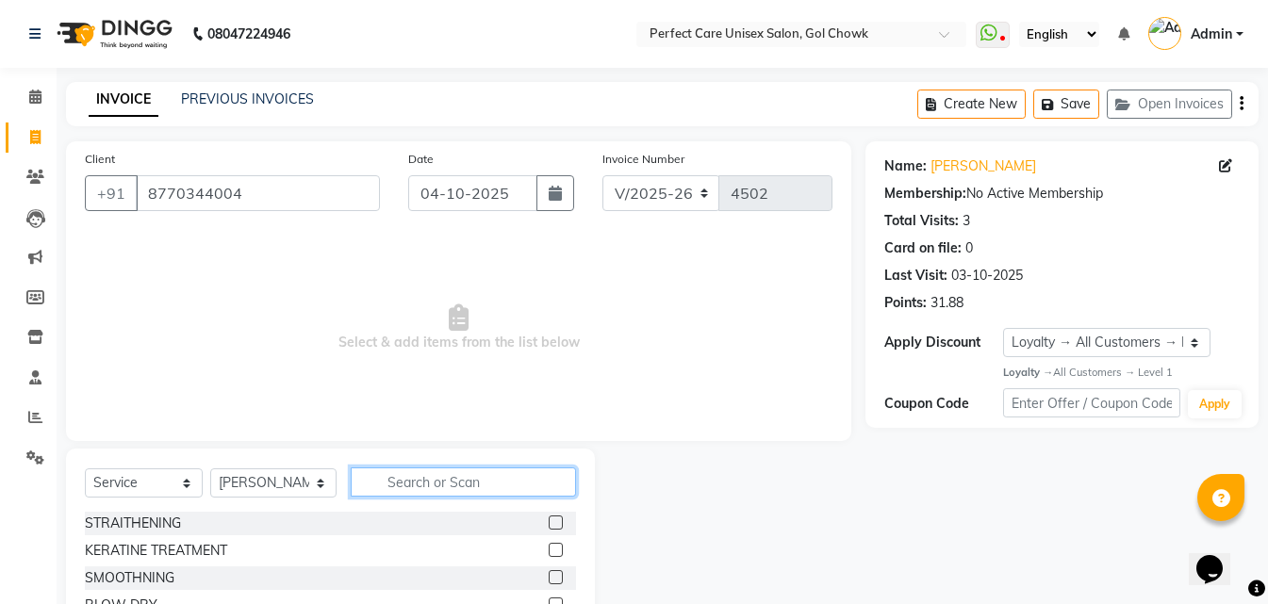
click at [484, 487] on input "text" at bounding box center [463, 482] width 224 height 29
type input "hair cut"
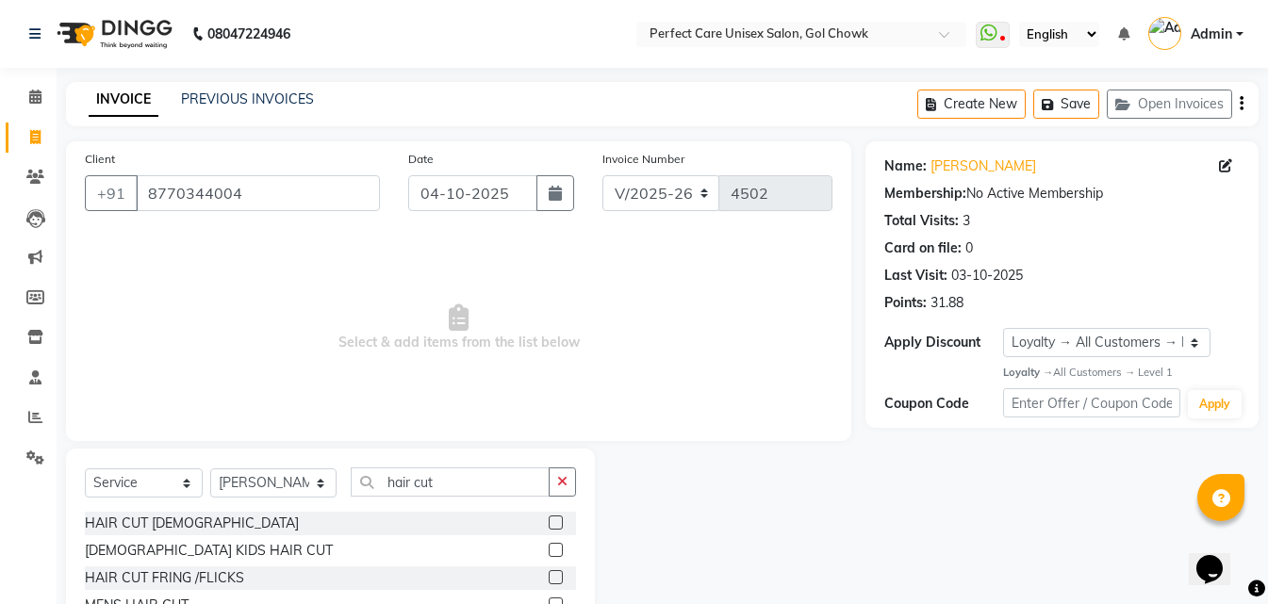
click at [558, 520] on label at bounding box center [556, 523] width 14 height 14
click at [558, 520] on input "checkbox" at bounding box center [555, 523] width 12 height 12
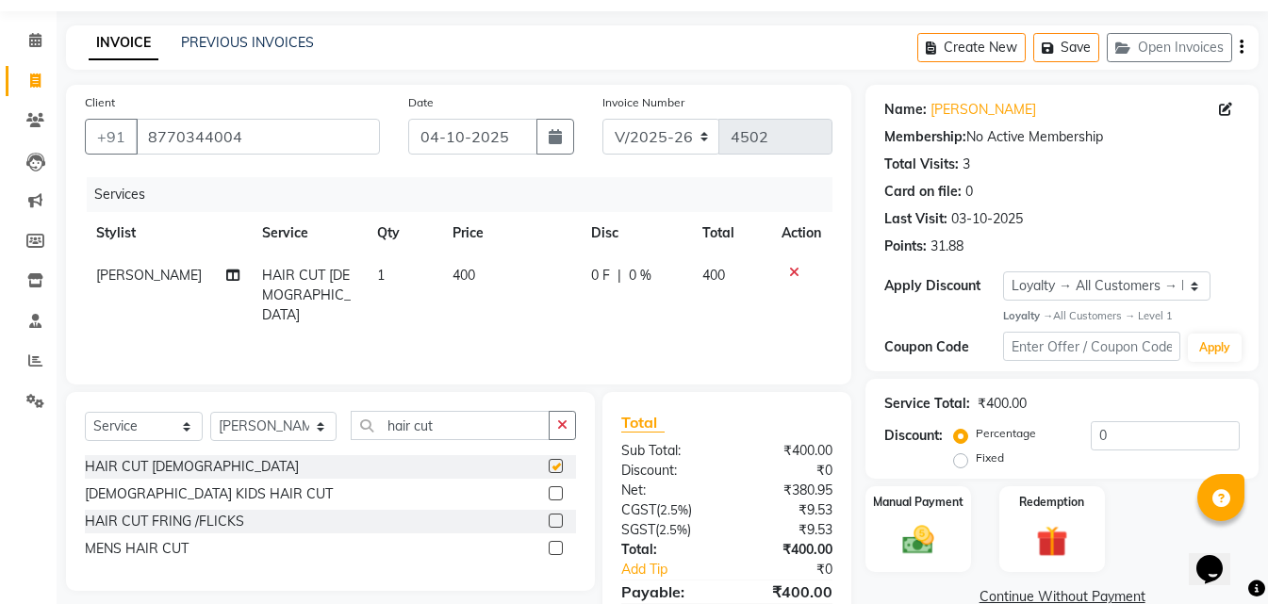
scroll to position [150, 0]
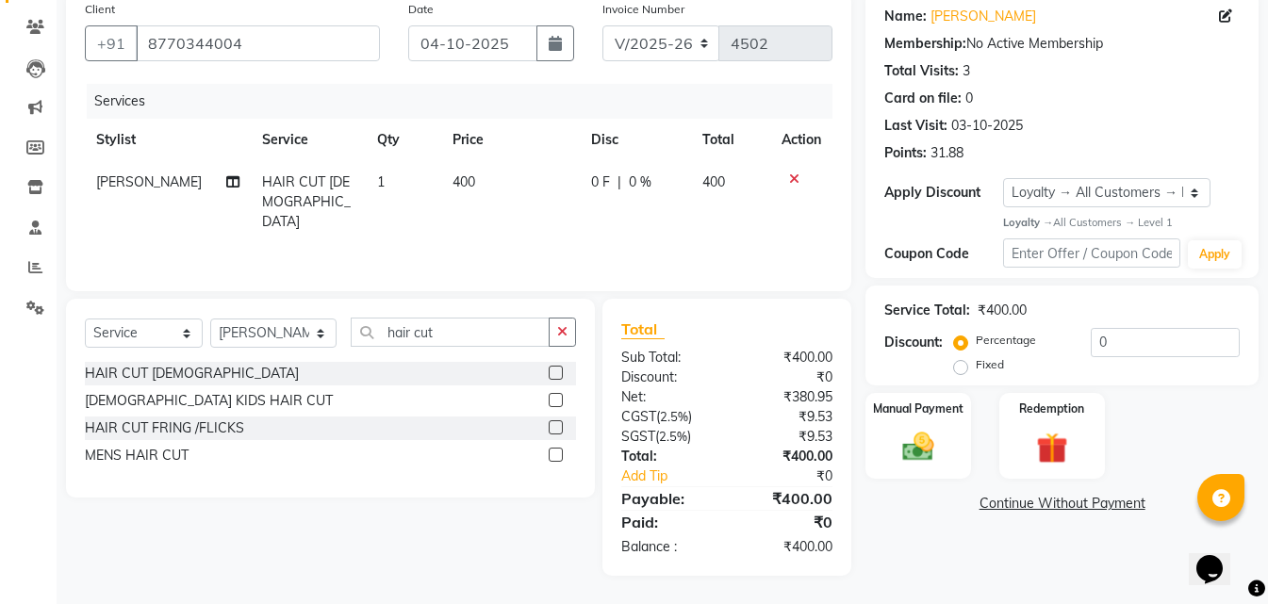
checkbox input "false"
click at [945, 458] on div "Manual Payment" at bounding box center [917, 436] width 109 height 90
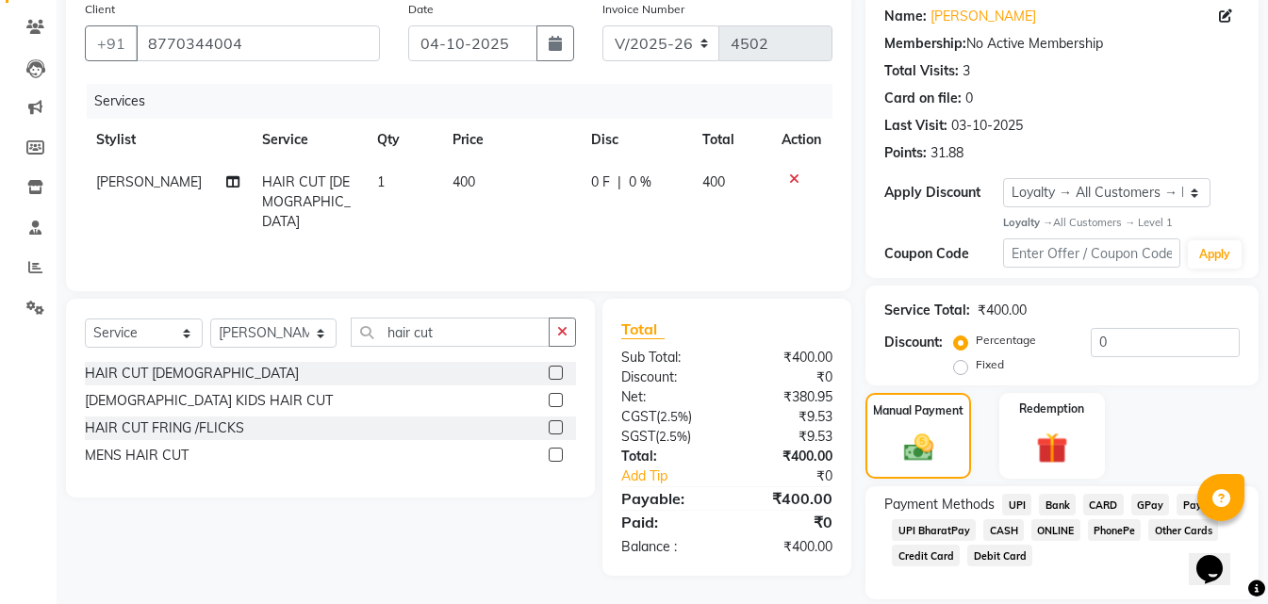
click at [1052, 530] on span "ONLINE" at bounding box center [1055, 530] width 49 height 22
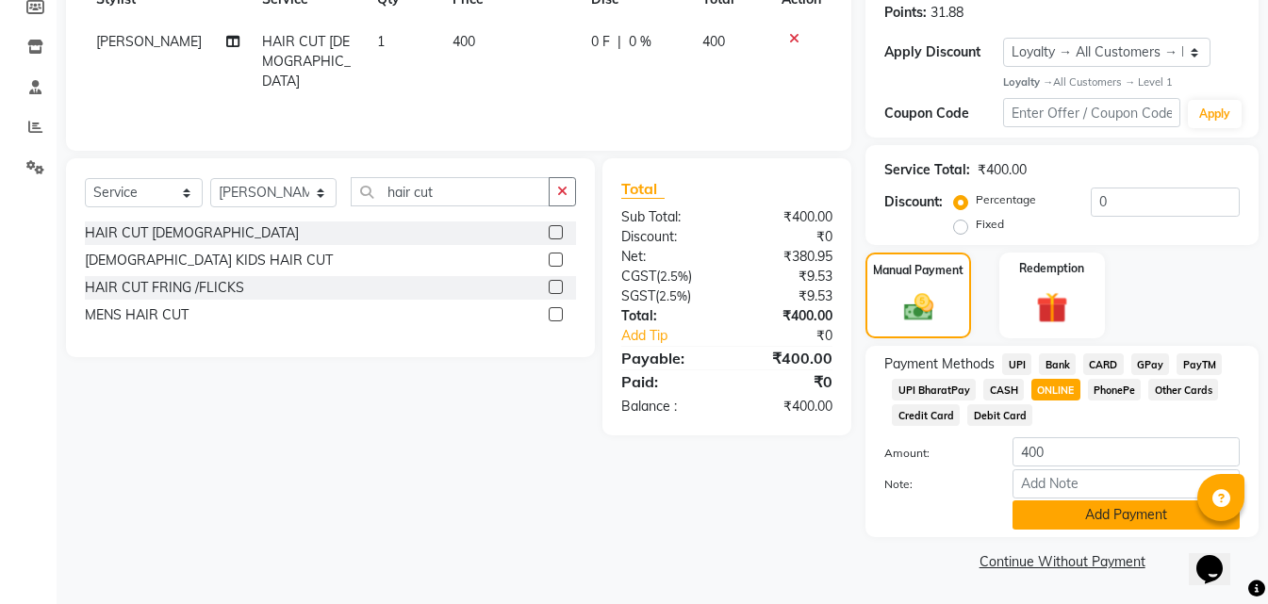
click at [1057, 526] on button "Add Payment" at bounding box center [1125, 515] width 227 height 29
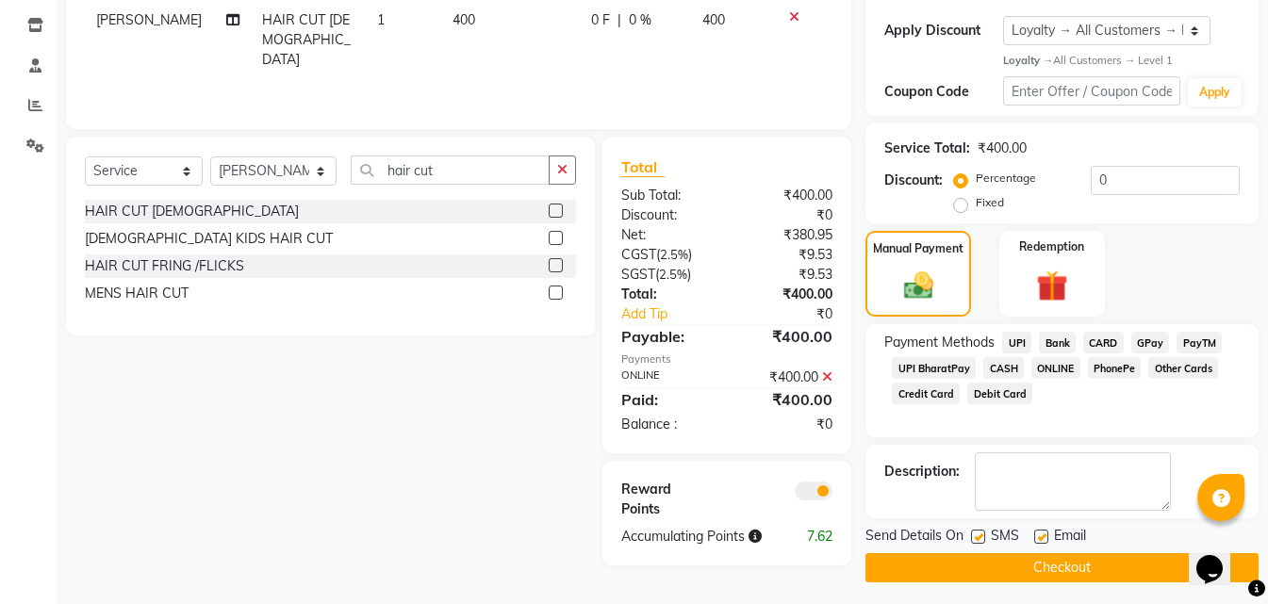
scroll to position [319, 0]
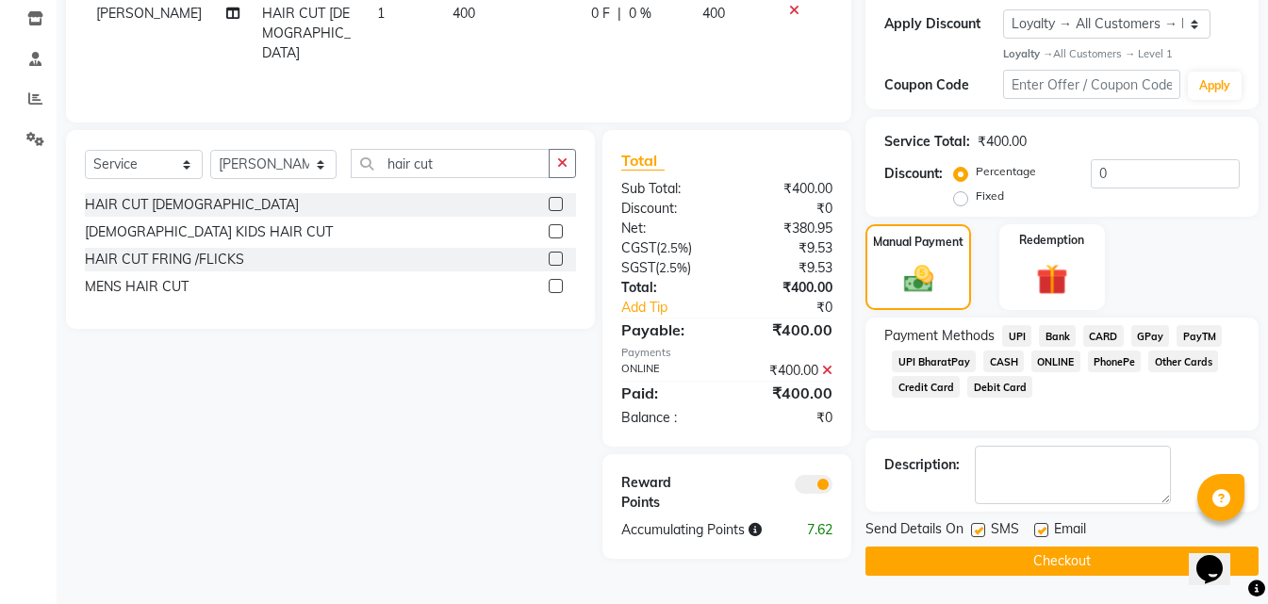
click at [987, 566] on button "Checkout" at bounding box center [1061, 561] width 393 height 29
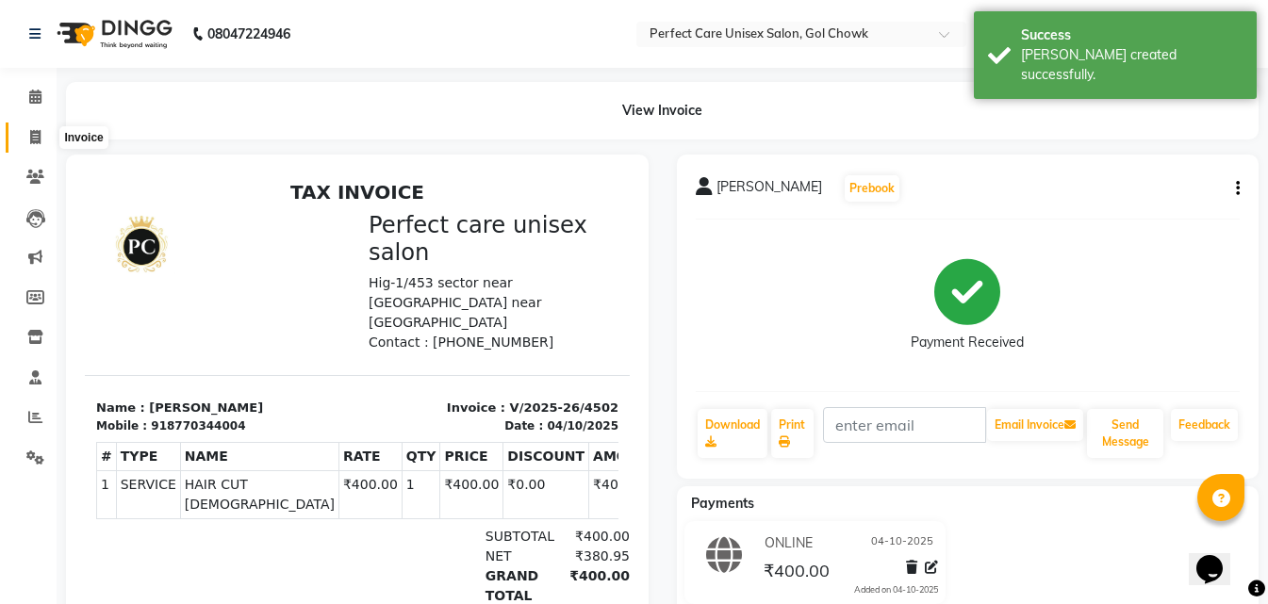
click at [32, 140] on icon at bounding box center [35, 137] width 10 height 14
select select "service"
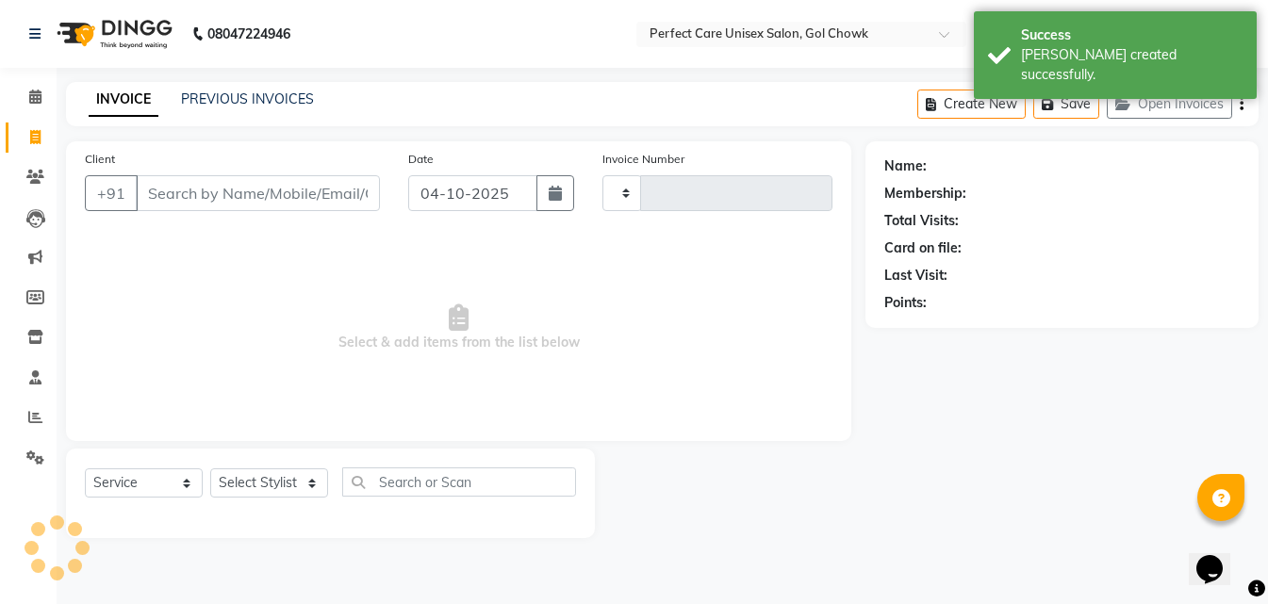
type input "4503"
select select "4751"
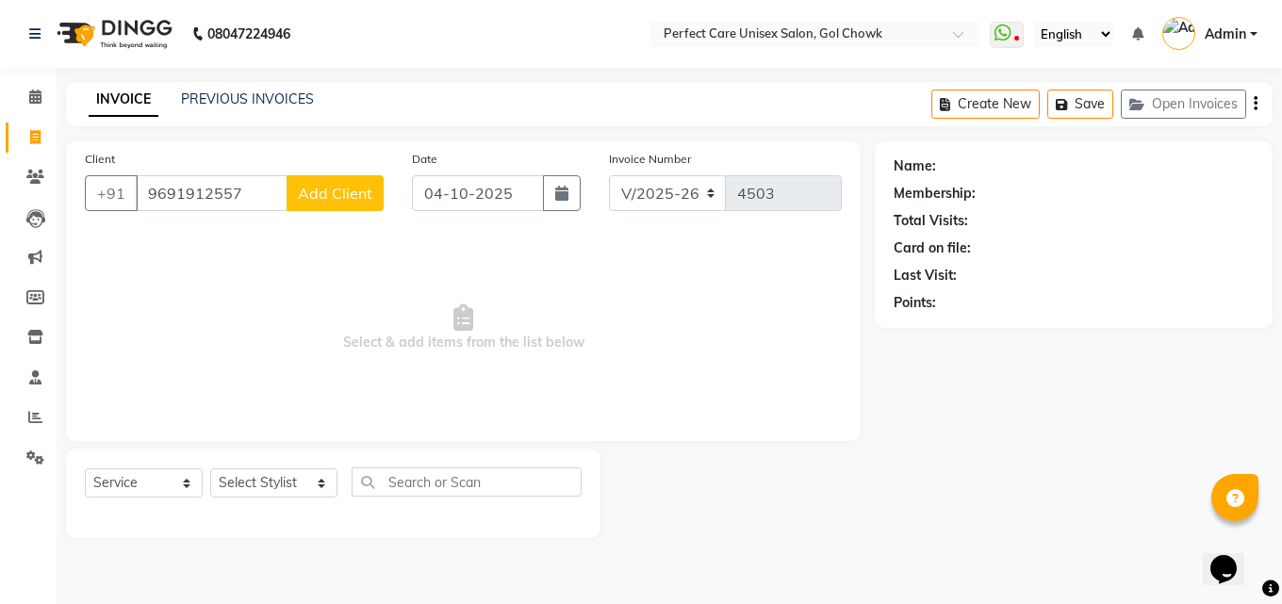
type input "9691912557"
click at [347, 192] on span "Add Client" at bounding box center [335, 193] width 74 height 19
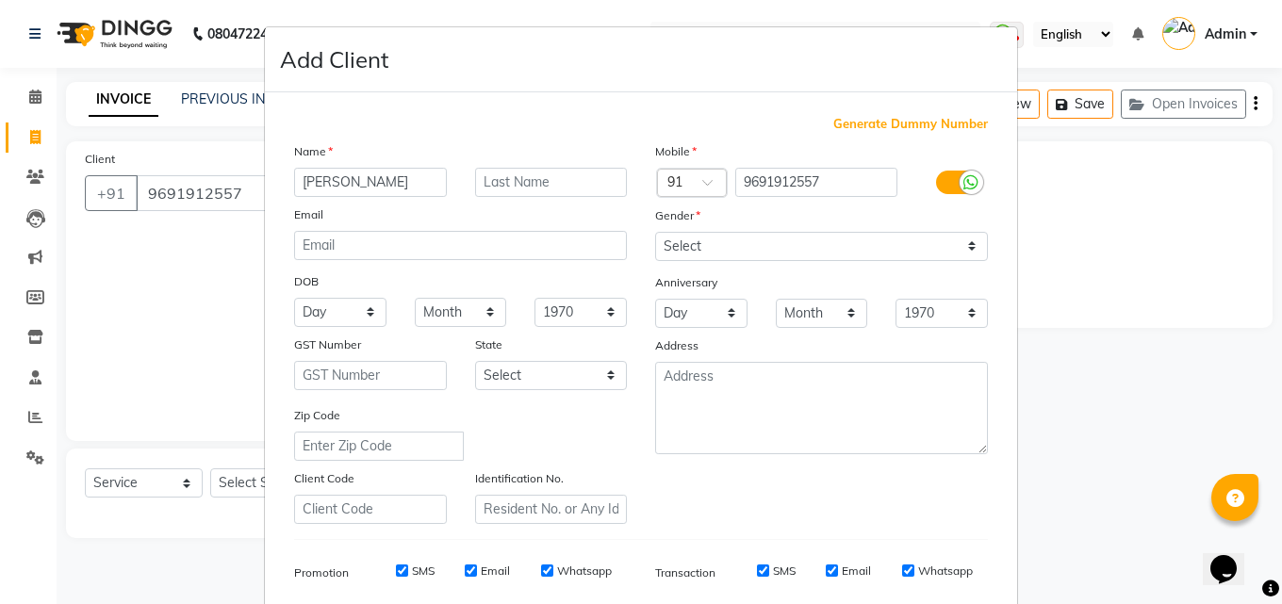
type input "[PERSON_NAME]"
click at [682, 251] on select "Select [DEMOGRAPHIC_DATA] [DEMOGRAPHIC_DATA] Other Prefer Not To Say" at bounding box center [821, 246] width 333 height 29
select select "[DEMOGRAPHIC_DATA]"
click at [655, 232] on select "Select [DEMOGRAPHIC_DATA] [DEMOGRAPHIC_DATA] Other Prefer Not To Say" at bounding box center [821, 246] width 333 height 29
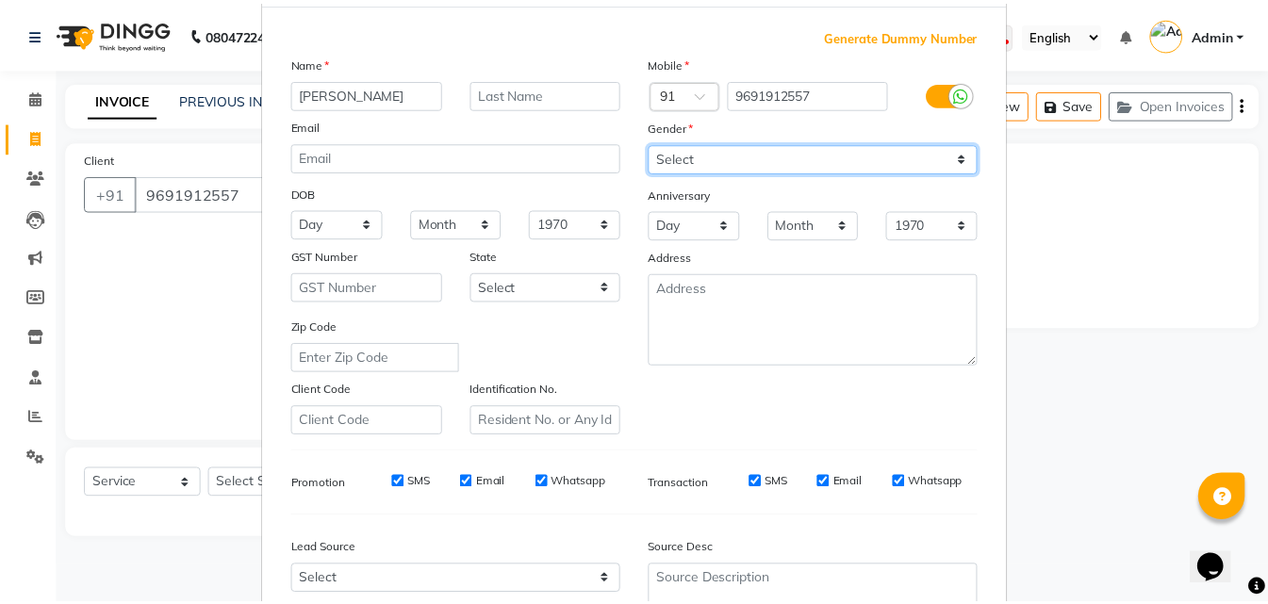
scroll to position [266, 0]
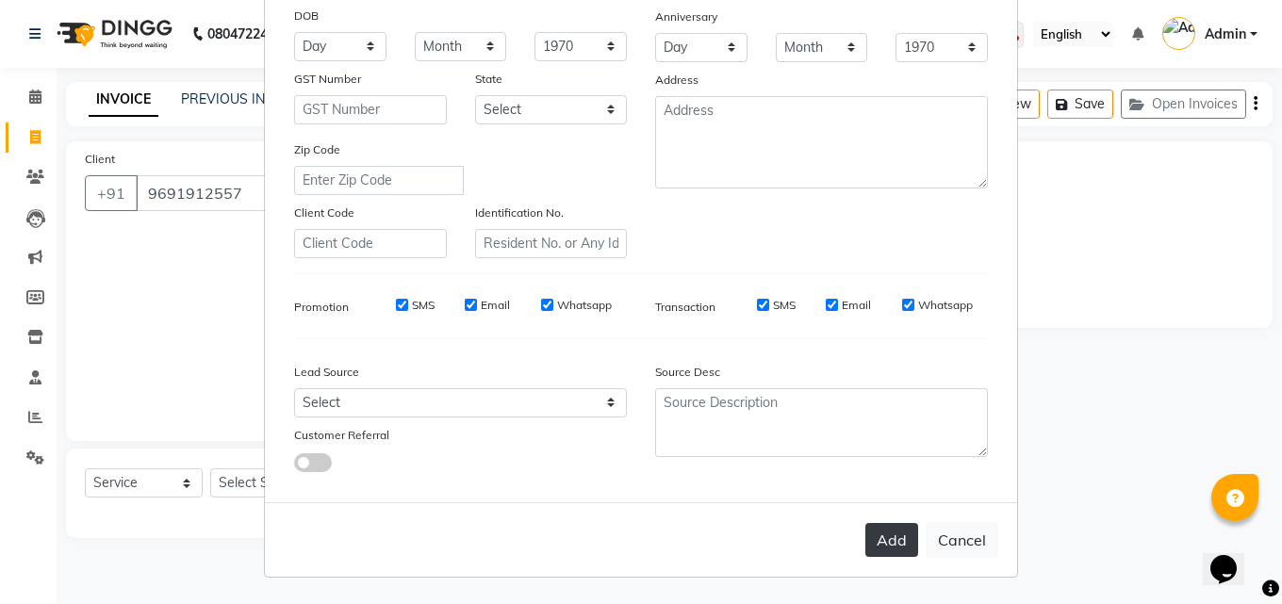
click at [896, 534] on button "Add" at bounding box center [891, 540] width 53 height 34
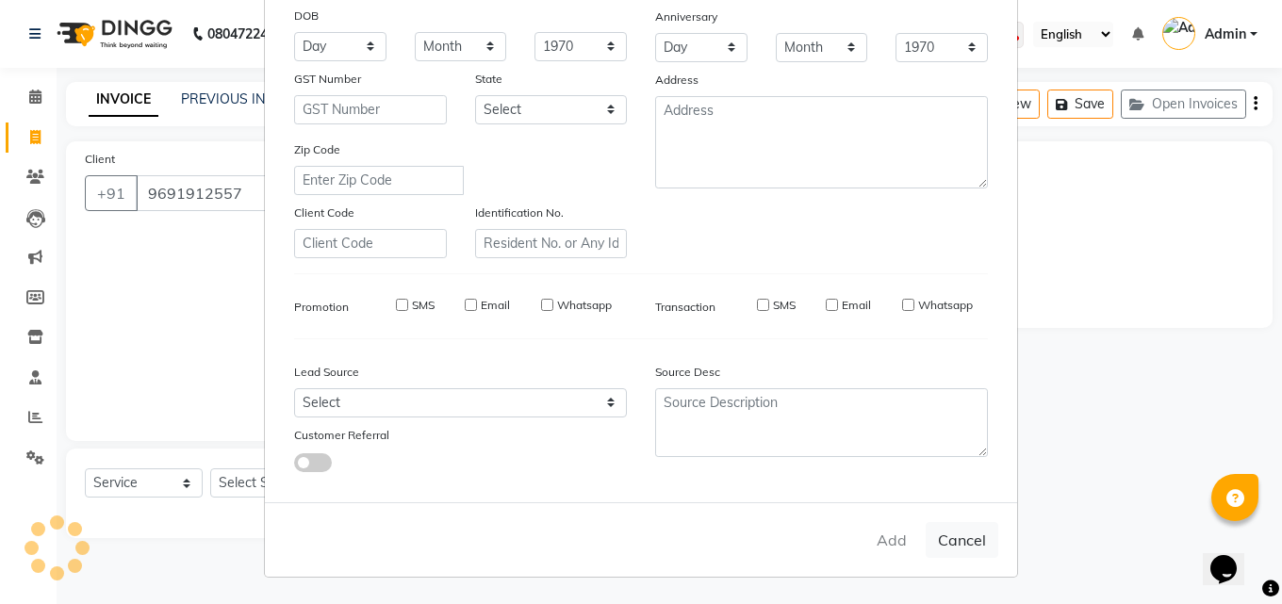
select select
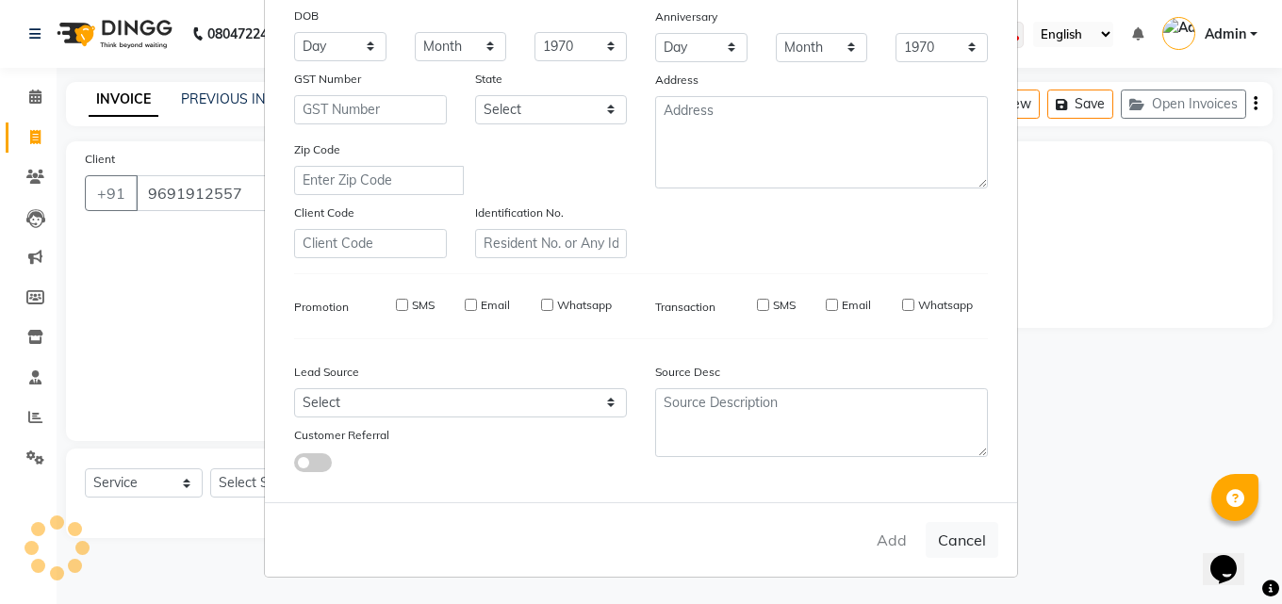
select select
checkbox input "false"
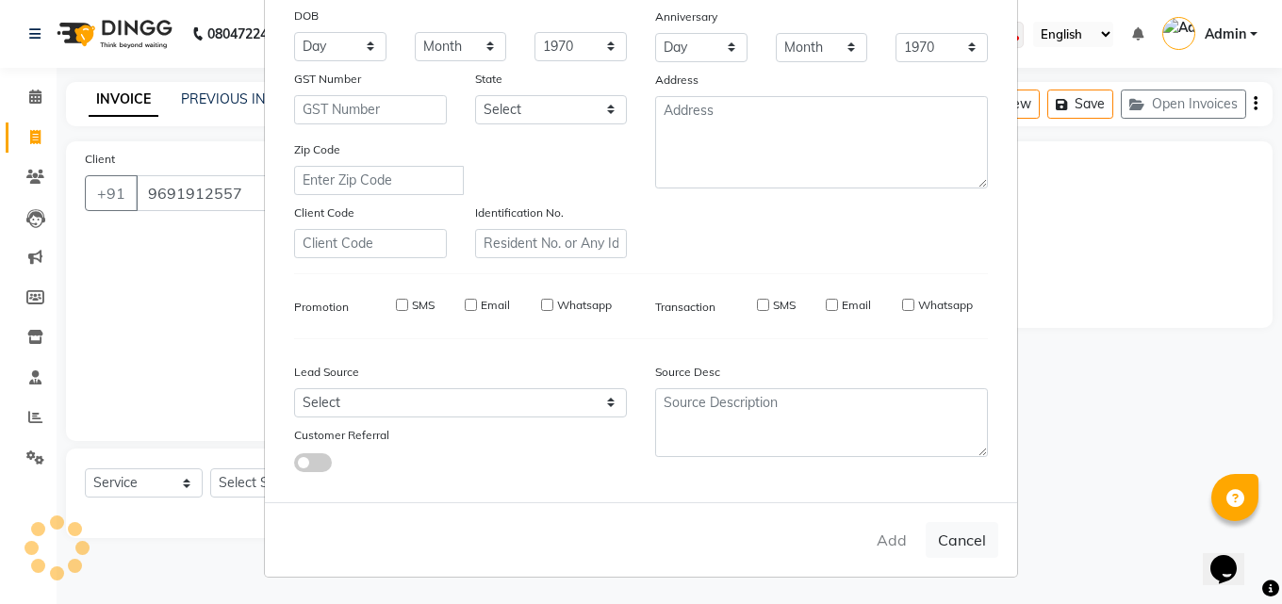
checkbox input "false"
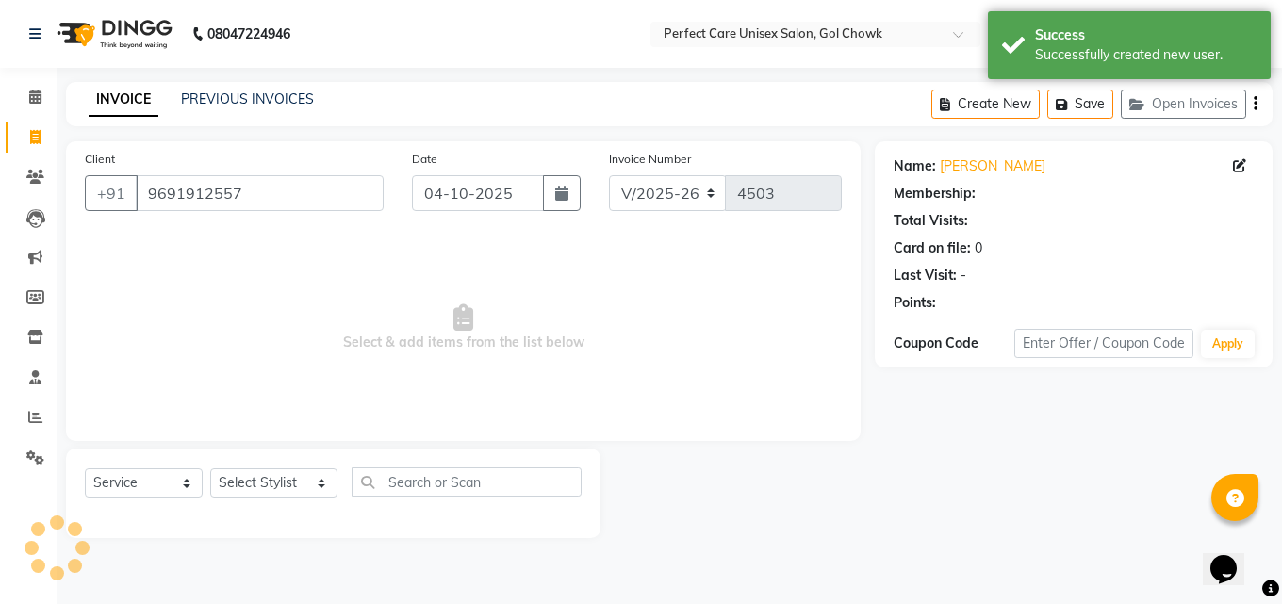
select select "1: Object"
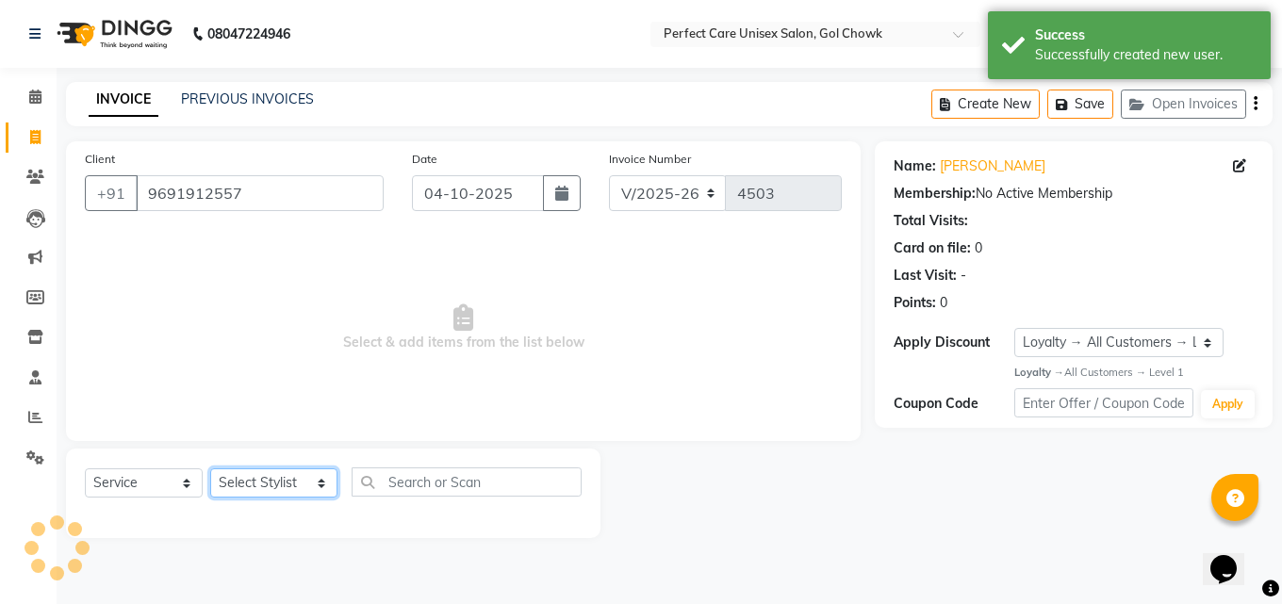
click at [304, 488] on select "Select Stylist MISS. [PERSON_NAME] [PERSON_NAME] MISS [PERSON_NAME] MISS [PERSO…" at bounding box center [273, 482] width 127 height 29
select select "78640"
click at [210, 468] on select "Select Stylist MISS. [PERSON_NAME] [PERSON_NAME] MISS [PERSON_NAME] MISS [PERSO…" at bounding box center [273, 482] width 127 height 29
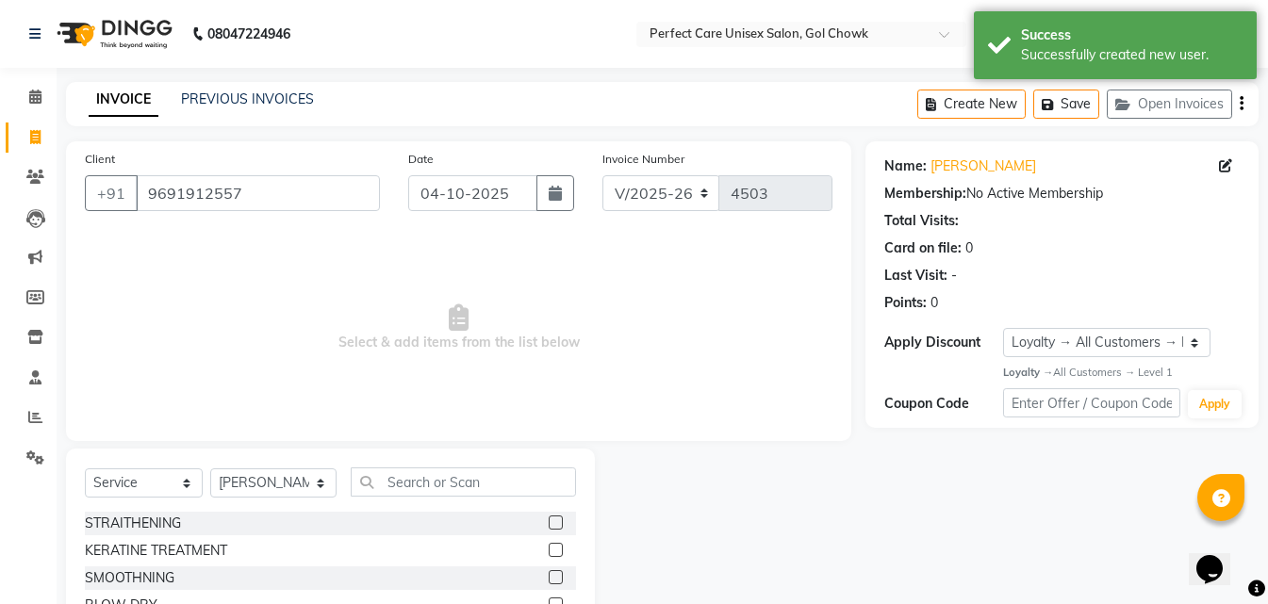
click at [414, 497] on div "Select Service Product Membership Package Voucher Prepaid Gift Card Select Styl…" at bounding box center [330, 490] width 491 height 44
click at [416, 488] on input "text" at bounding box center [463, 482] width 224 height 29
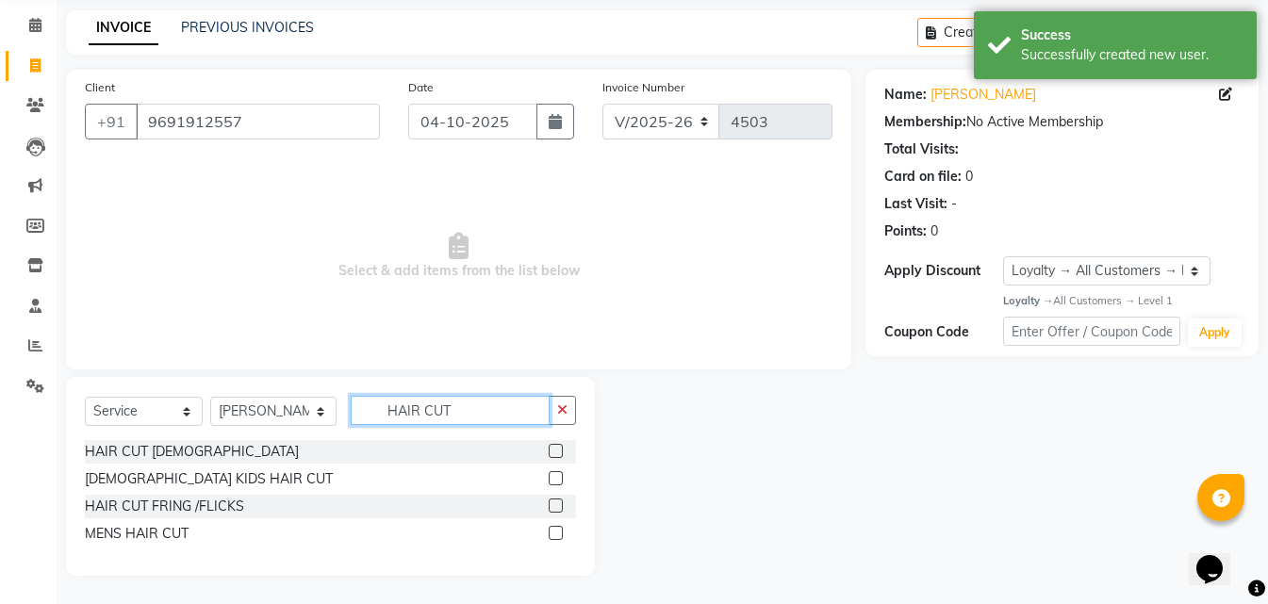
type input "HAIR CUT"
click at [559, 455] on label at bounding box center [556, 451] width 14 height 14
click at [559, 455] on input "checkbox" at bounding box center [555, 452] width 12 height 12
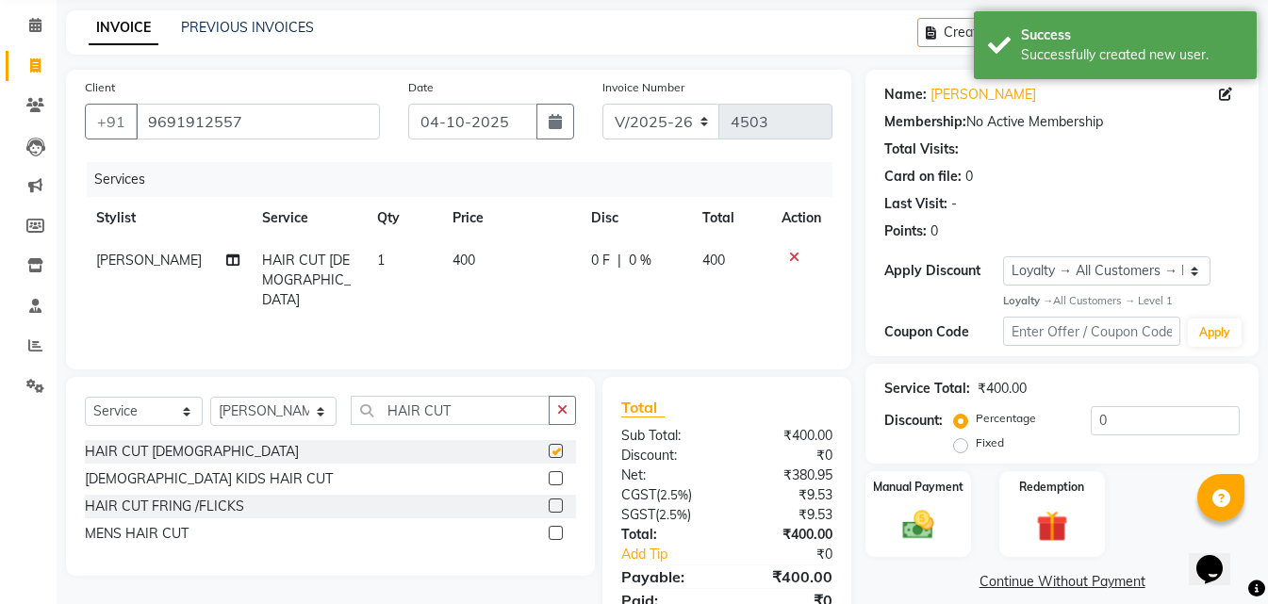
scroll to position [150, 0]
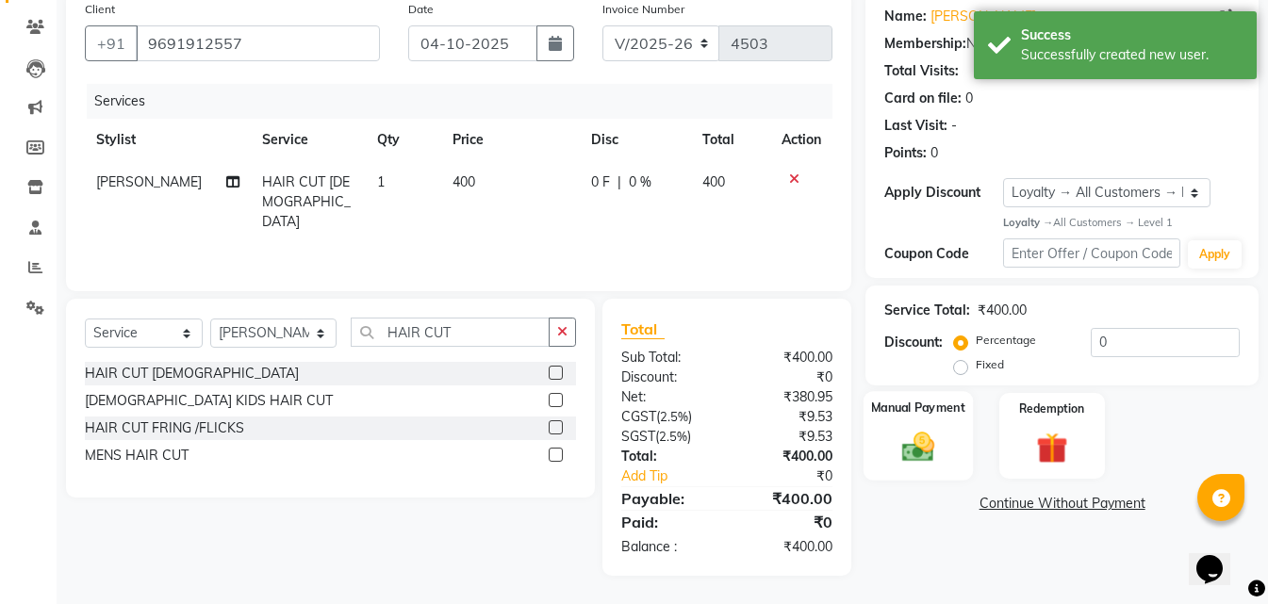
checkbox input "false"
click at [966, 443] on div "Manual Payment" at bounding box center [917, 436] width 109 height 90
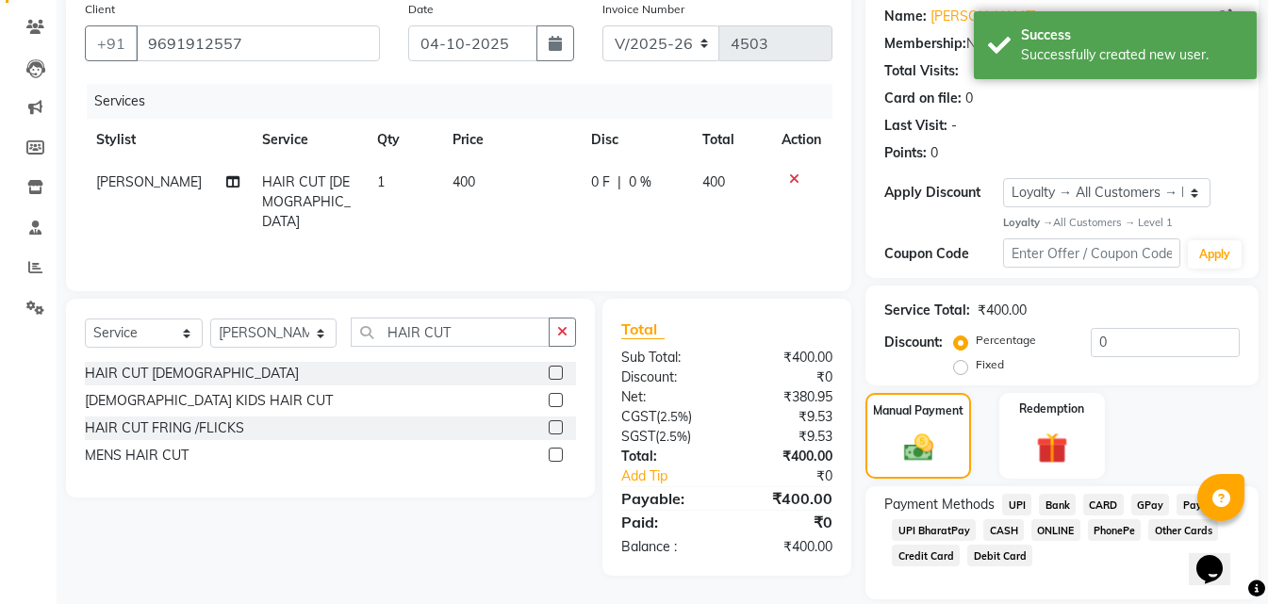
click at [1043, 530] on span "ONLINE" at bounding box center [1055, 530] width 49 height 22
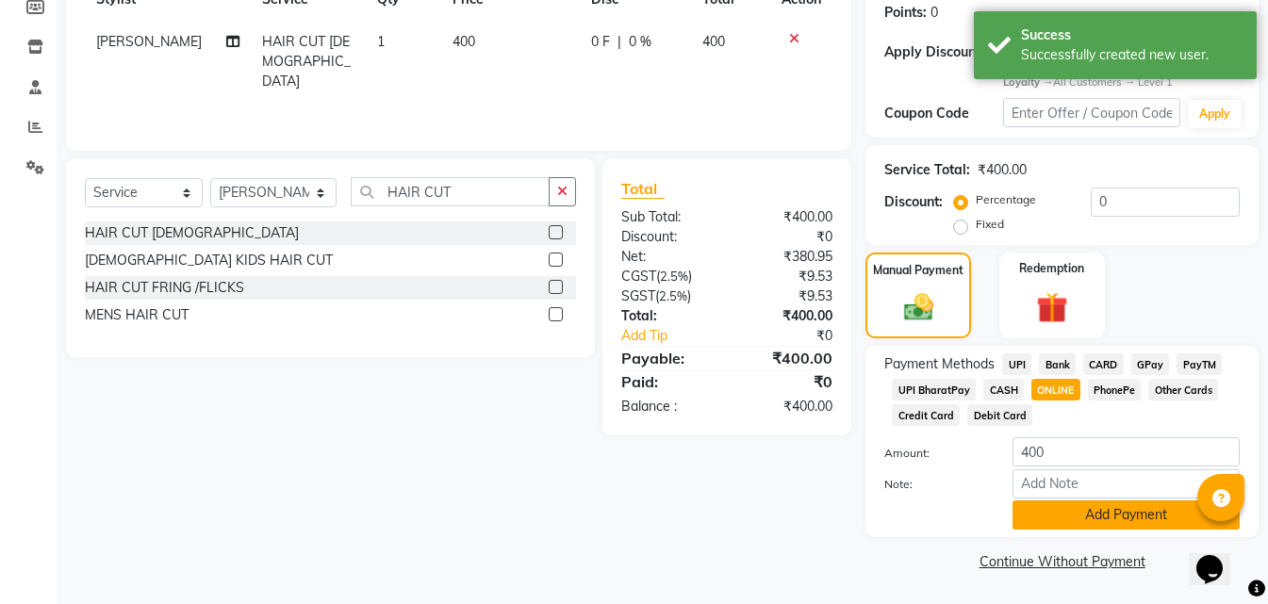
drag, startPoint x: 1068, startPoint y: 517, endPoint x: 1078, endPoint y: 522, distance: 11.4
click at [1078, 522] on button "Add Payment" at bounding box center [1125, 515] width 227 height 29
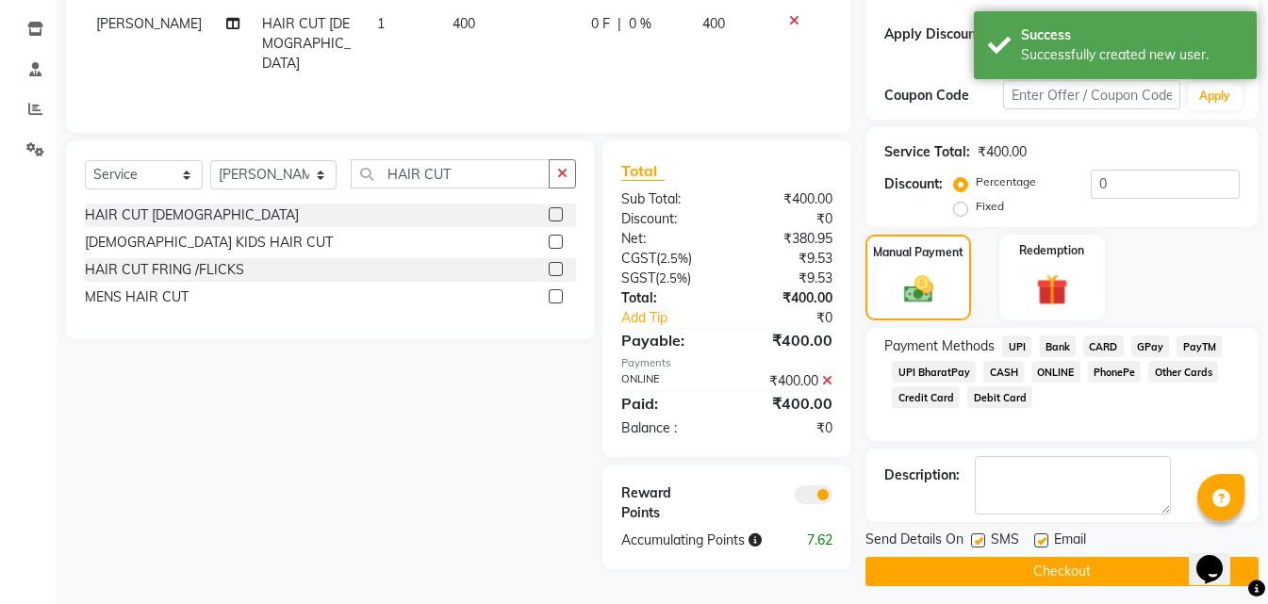
scroll to position [319, 0]
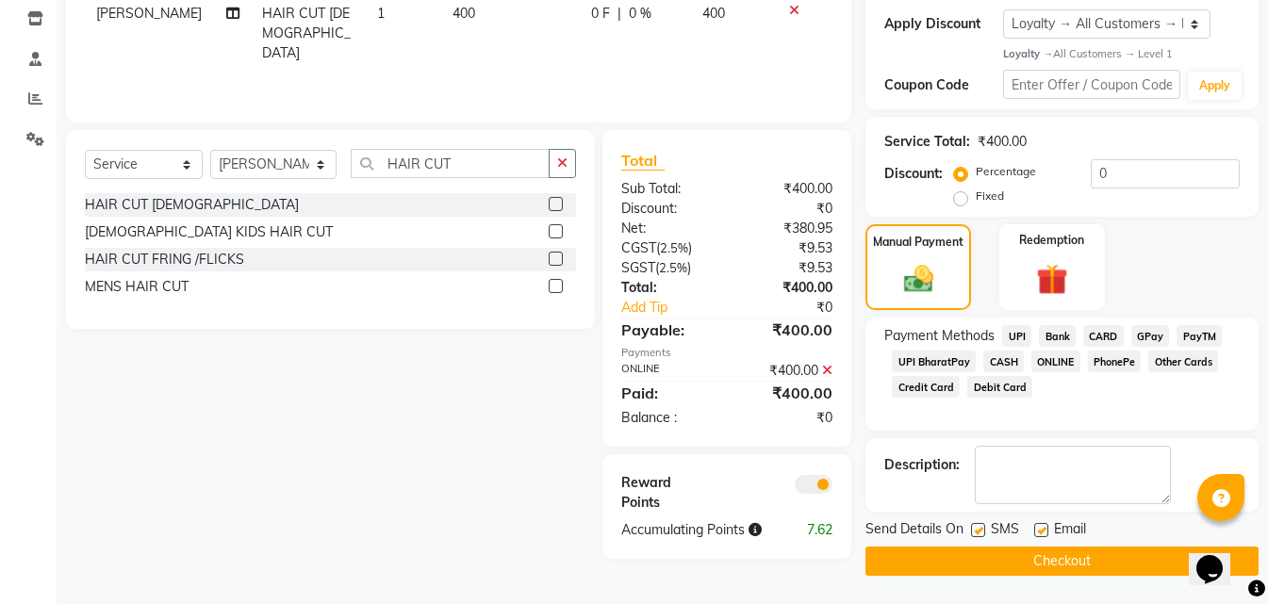
click at [1057, 551] on button "Checkout" at bounding box center [1061, 561] width 393 height 29
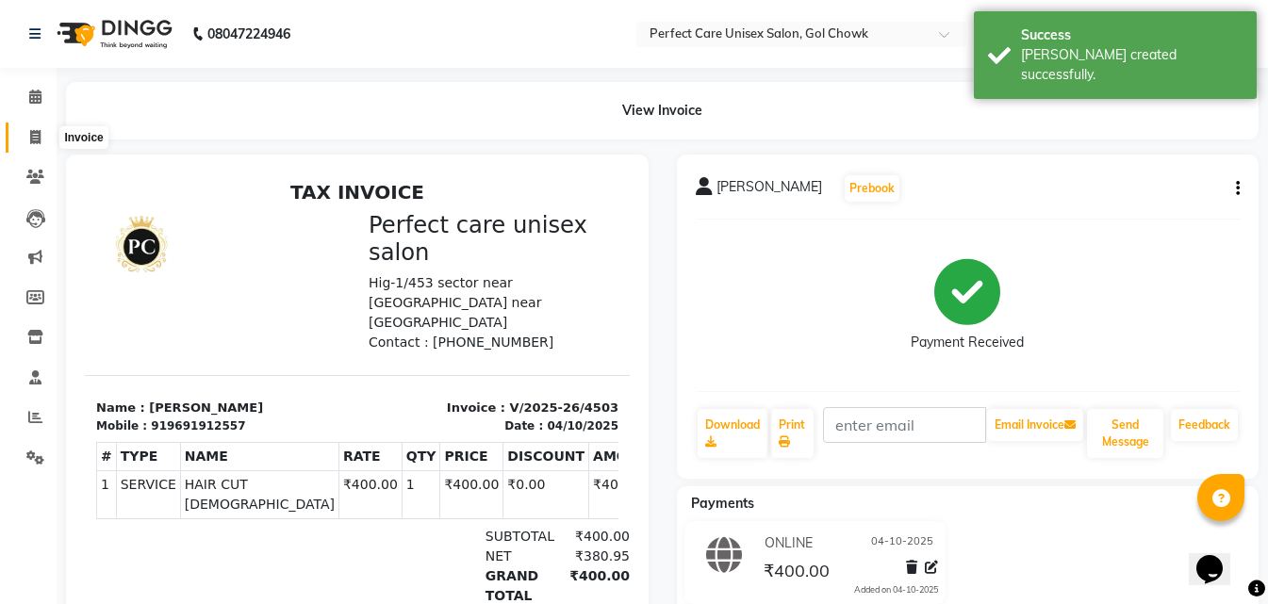
click at [30, 141] on icon at bounding box center [35, 137] width 10 height 14
select select "4751"
select select "service"
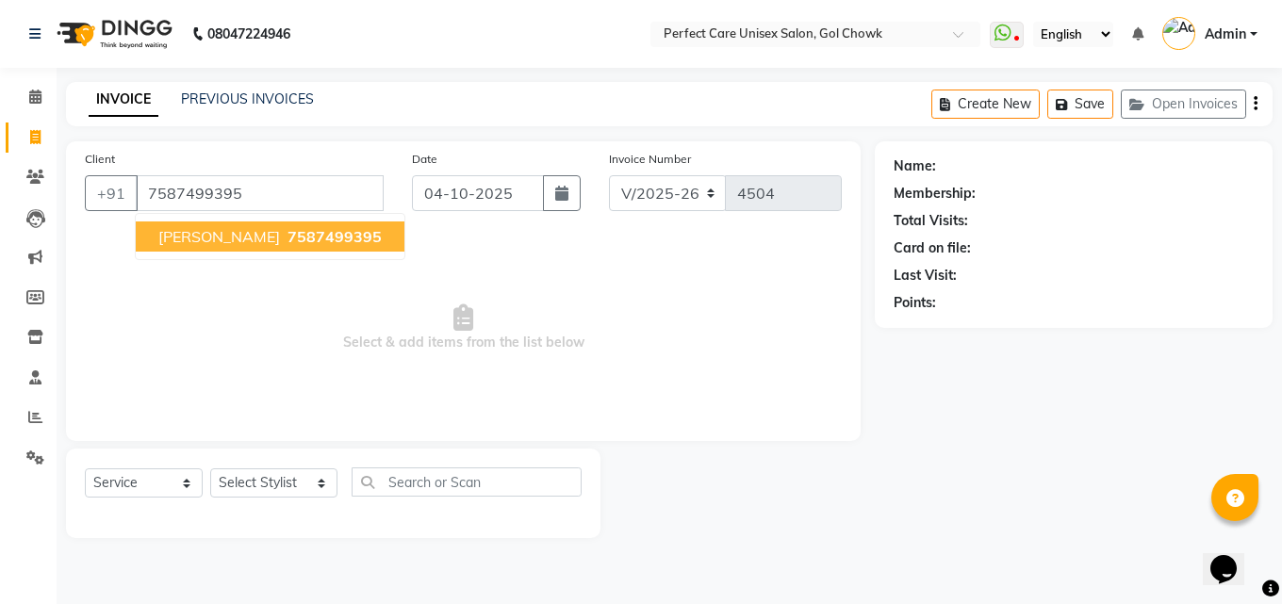
type input "7587499395"
select select "1: Object"
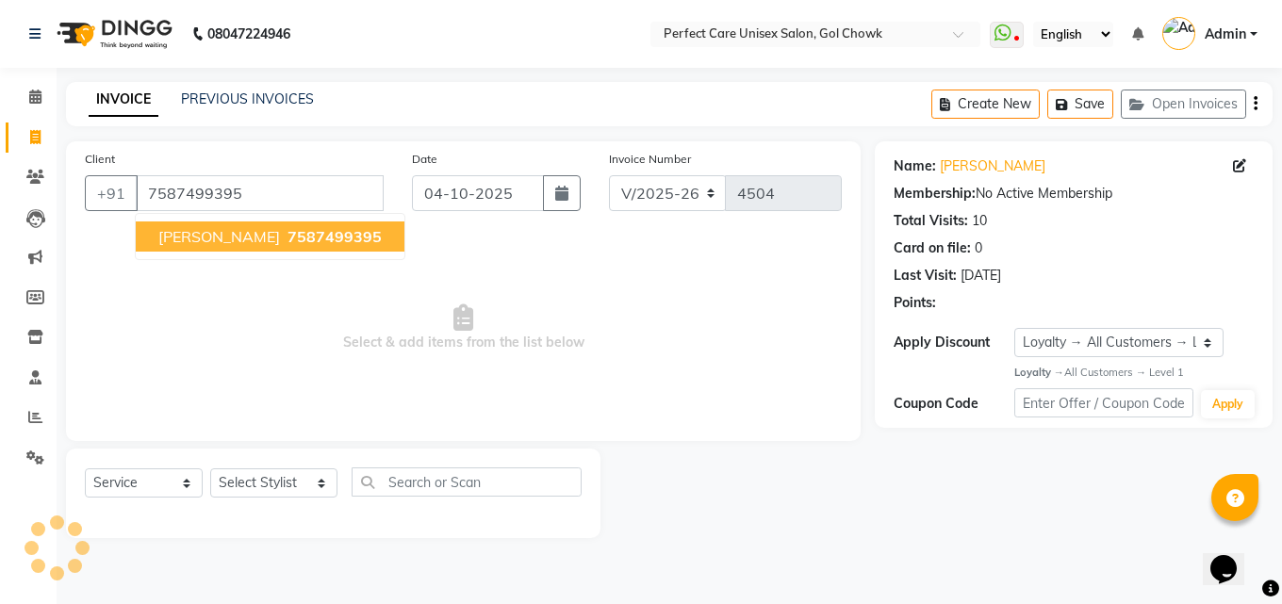
click at [287, 245] on span "7587499395" at bounding box center [334, 236] width 94 height 19
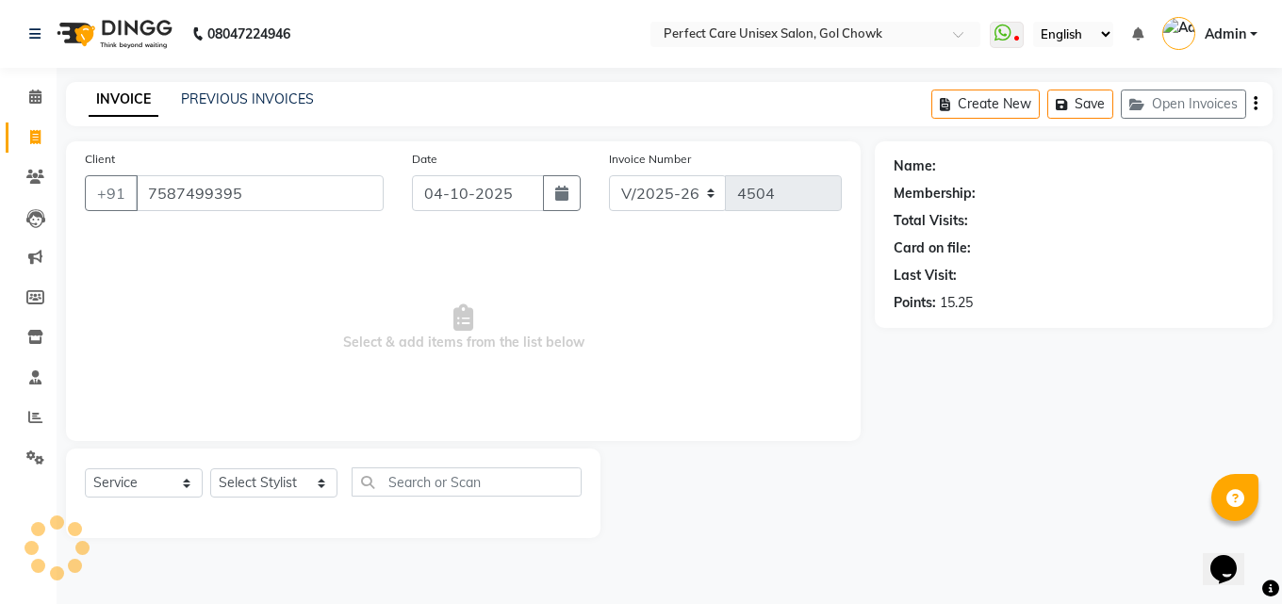
select select "1: Object"
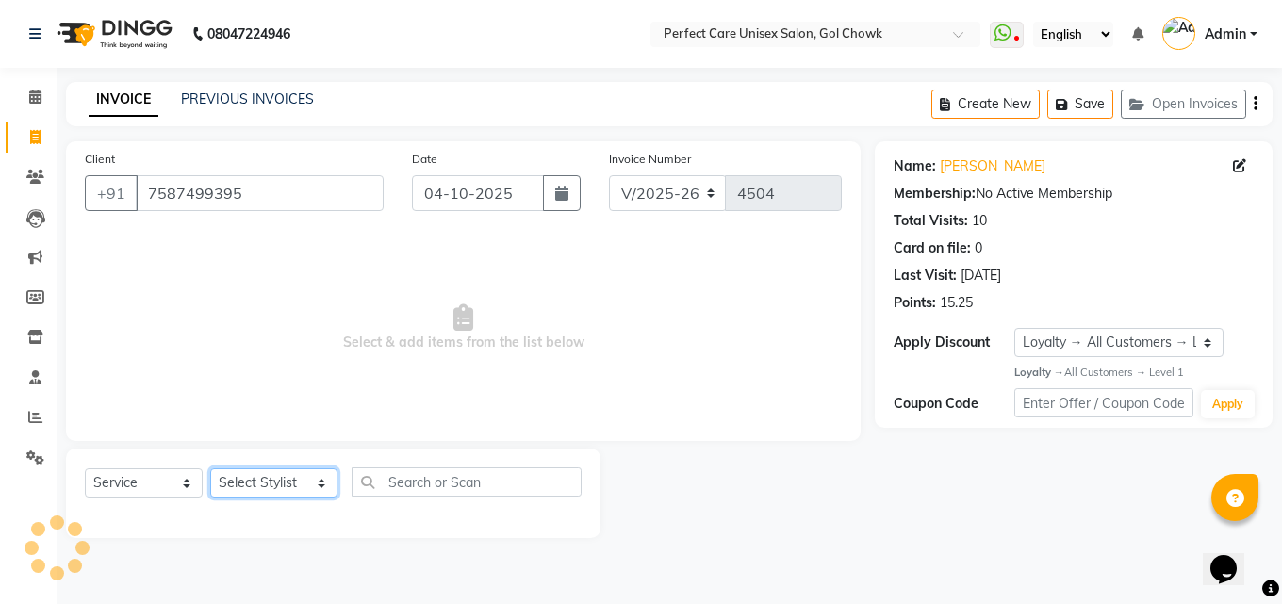
click at [271, 487] on select "Select Stylist MISS. [PERSON_NAME] [PERSON_NAME] MISS [PERSON_NAME] MISS [PERSO…" at bounding box center [273, 482] width 127 height 29
select select "28404"
click at [210, 468] on select "Select Stylist MISS. [PERSON_NAME] [PERSON_NAME] MISS [PERSON_NAME] MISS [PERSO…" at bounding box center [273, 482] width 127 height 29
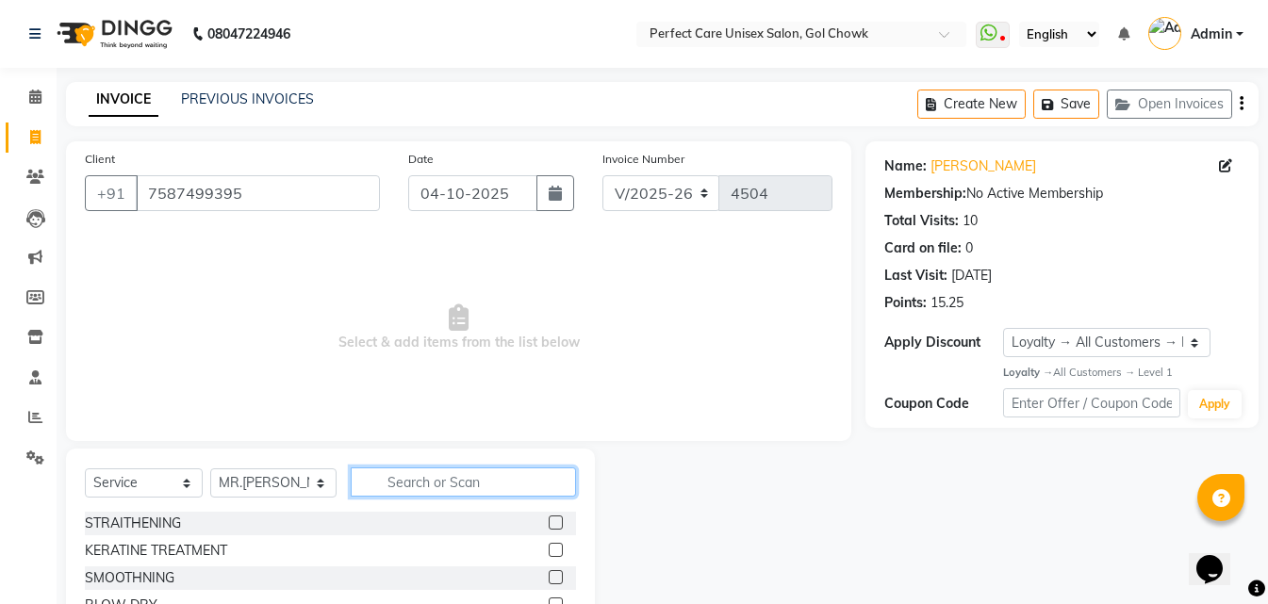
click at [456, 489] on input "text" at bounding box center [463, 482] width 224 height 29
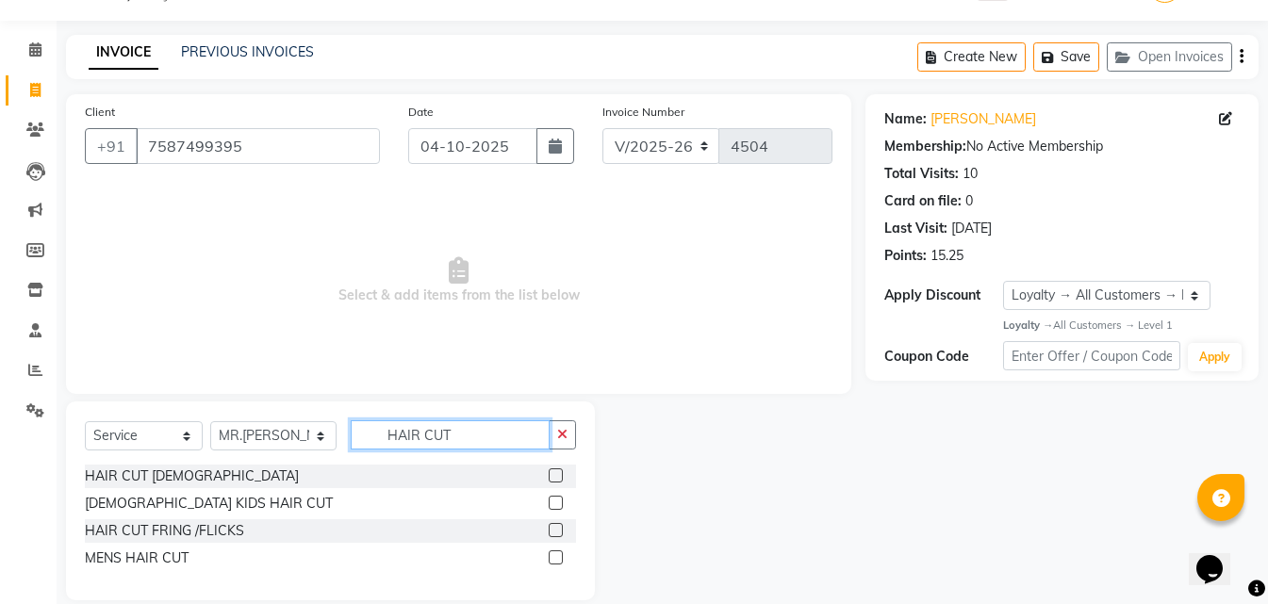
scroll to position [72, 0]
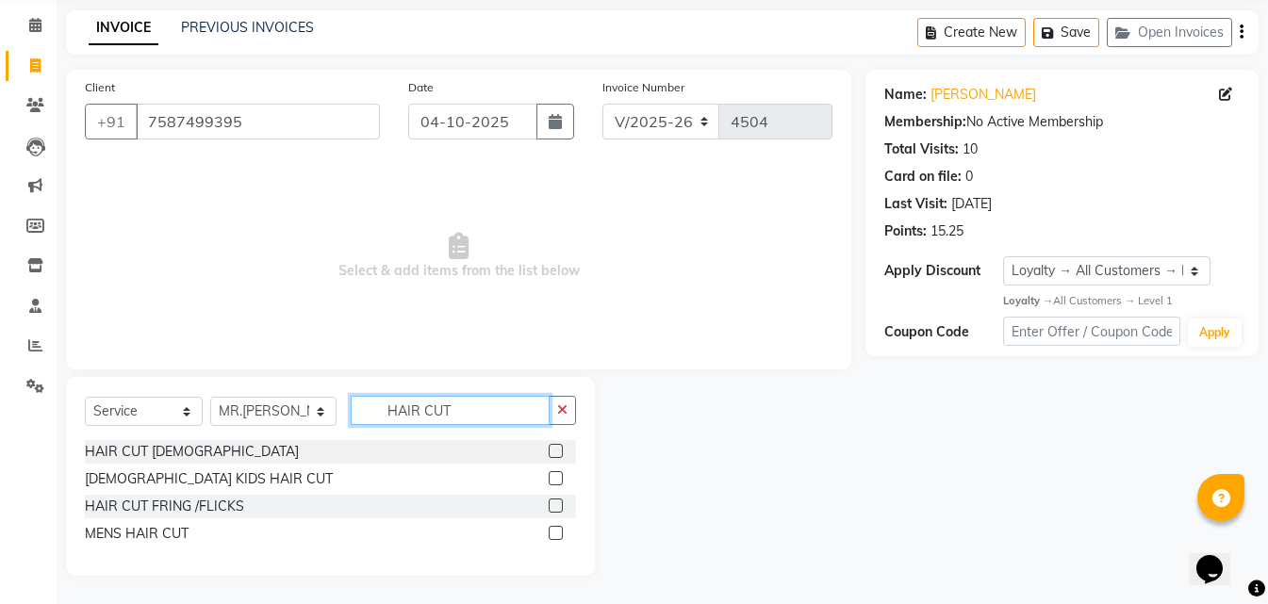
type input "HAIR CUT"
click at [552, 449] on label at bounding box center [556, 451] width 14 height 14
click at [552, 449] on input "checkbox" at bounding box center [555, 452] width 12 height 12
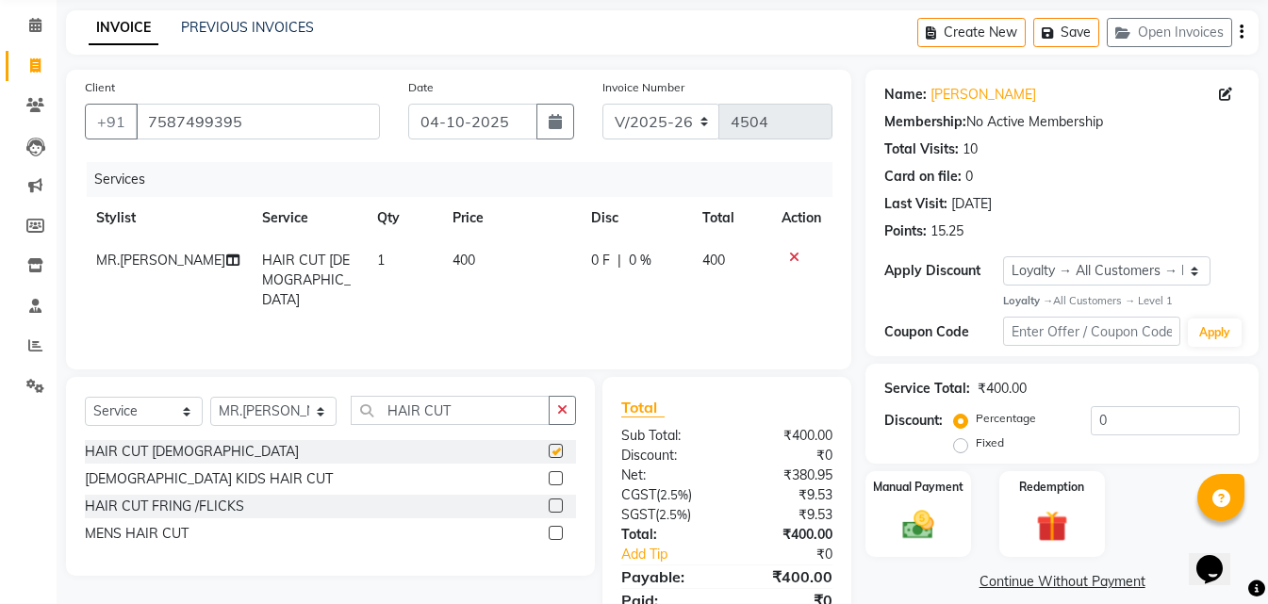
checkbox input "false"
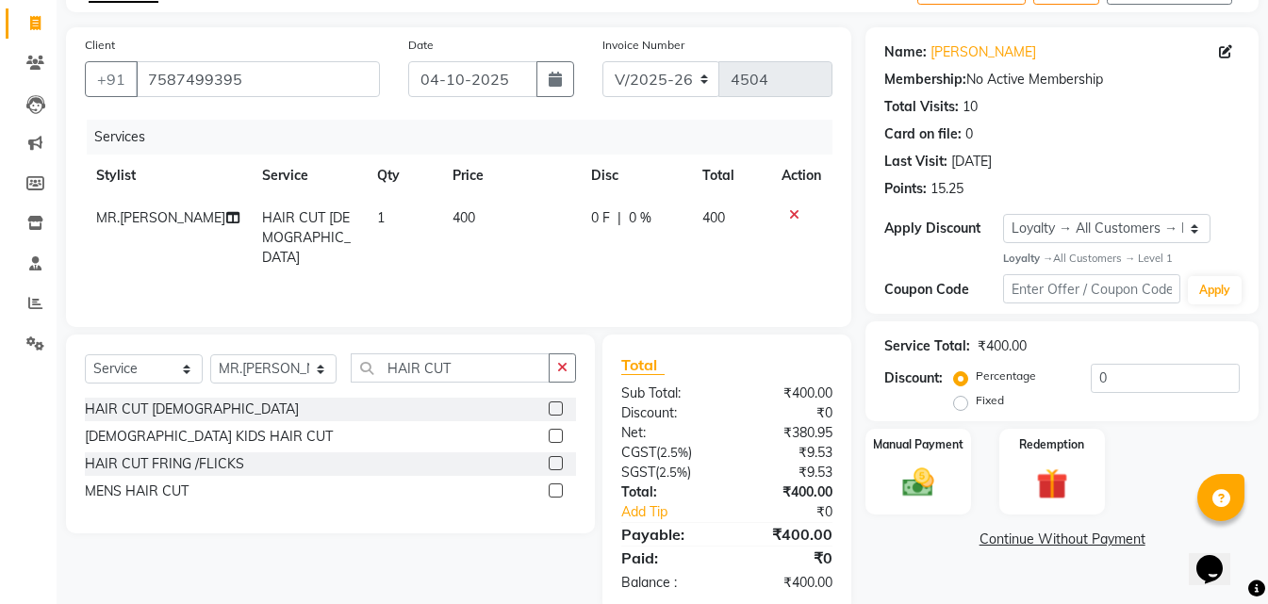
scroll to position [150, 0]
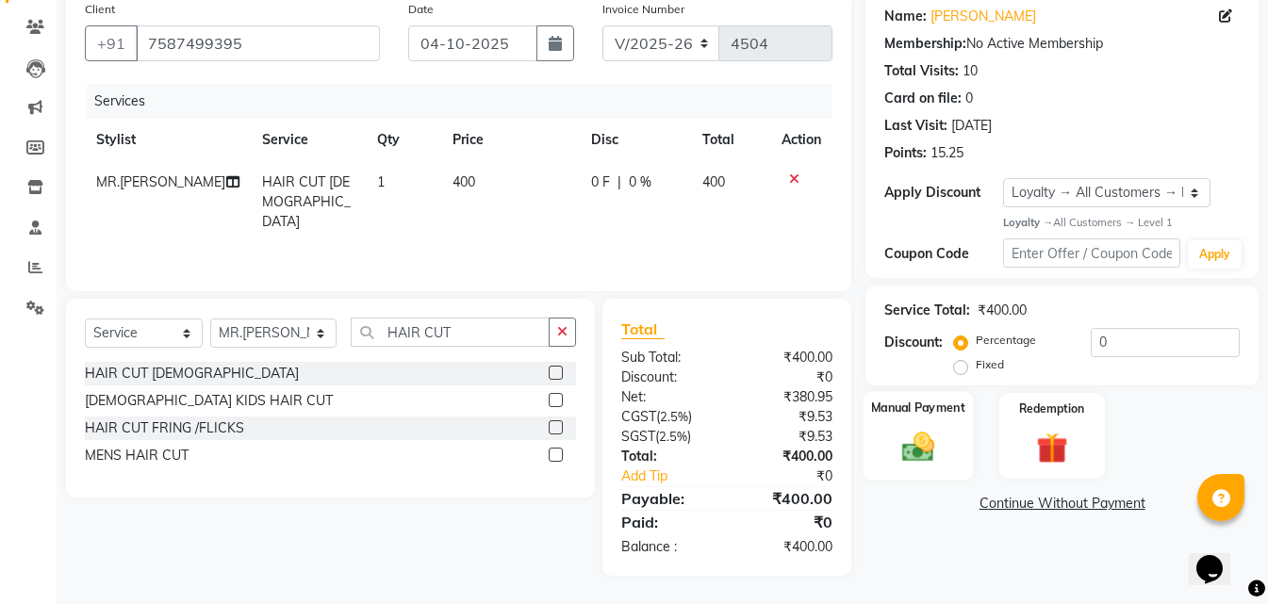
click at [919, 411] on label "Manual Payment" at bounding box center [918, 409] width 94 height 18
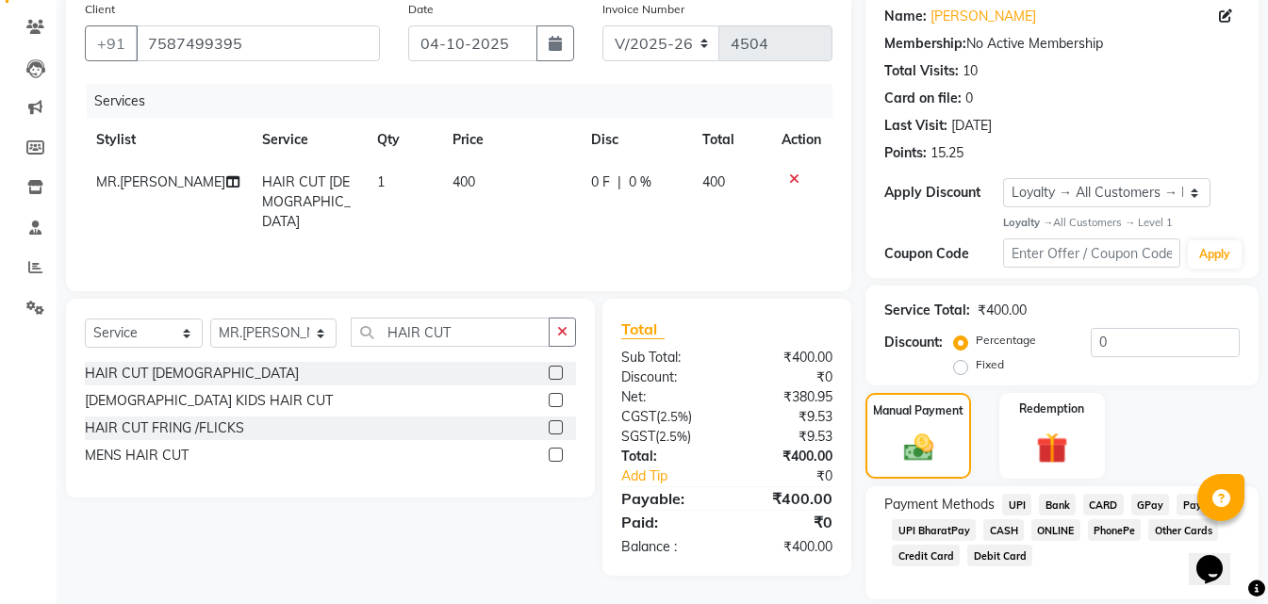
click at [1060, 530] on span "ONLINE" at bounding box center [1055, 530] width 49 height 22
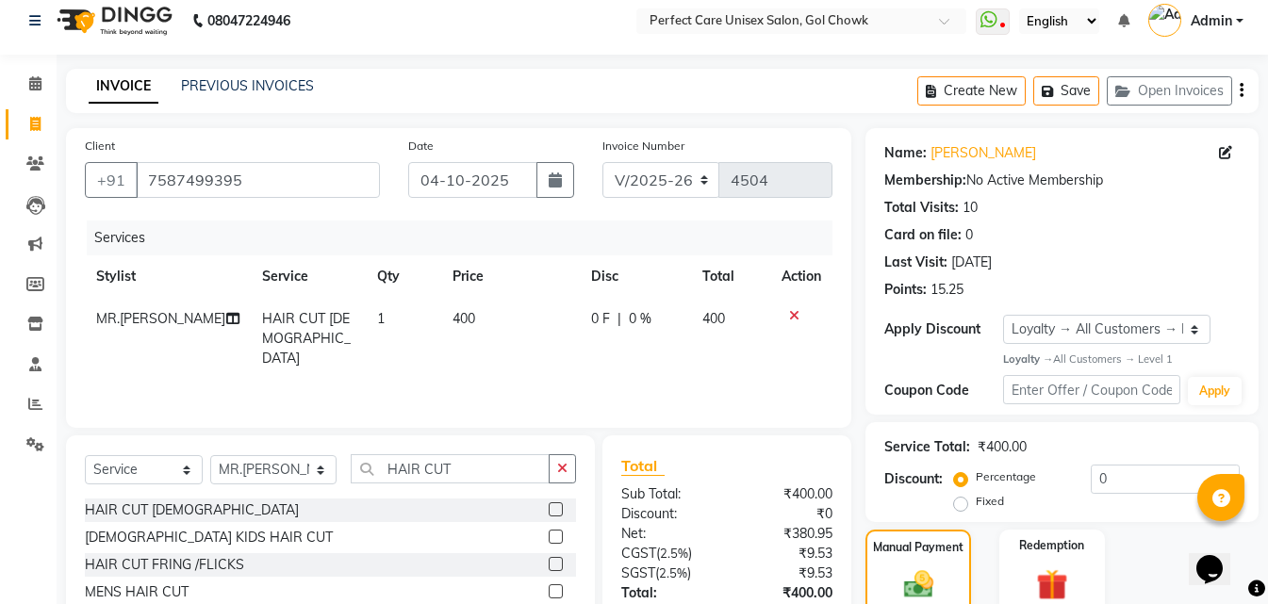
scroll to position [0, 0]
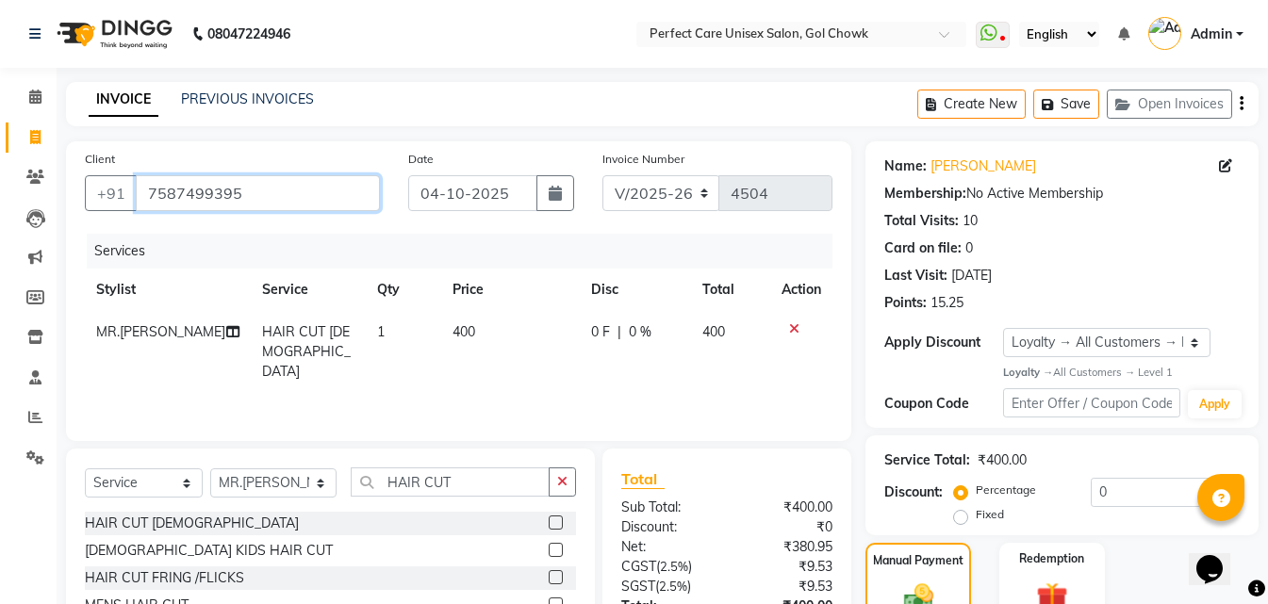
click at [191, 201] on input "7587499395" at bounding box center [258, 193] width 244 height 36
click at [193, 201] on input "7587499395" at bounding box center [258, 193] width 244 height 36
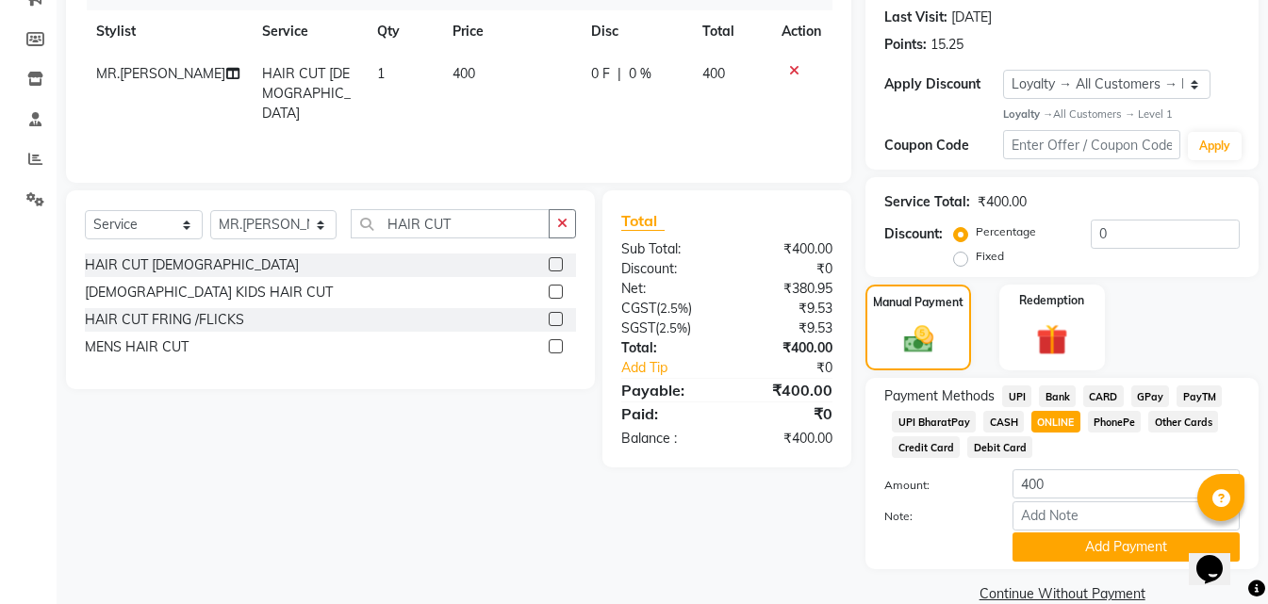
scroll to position [290, 0]
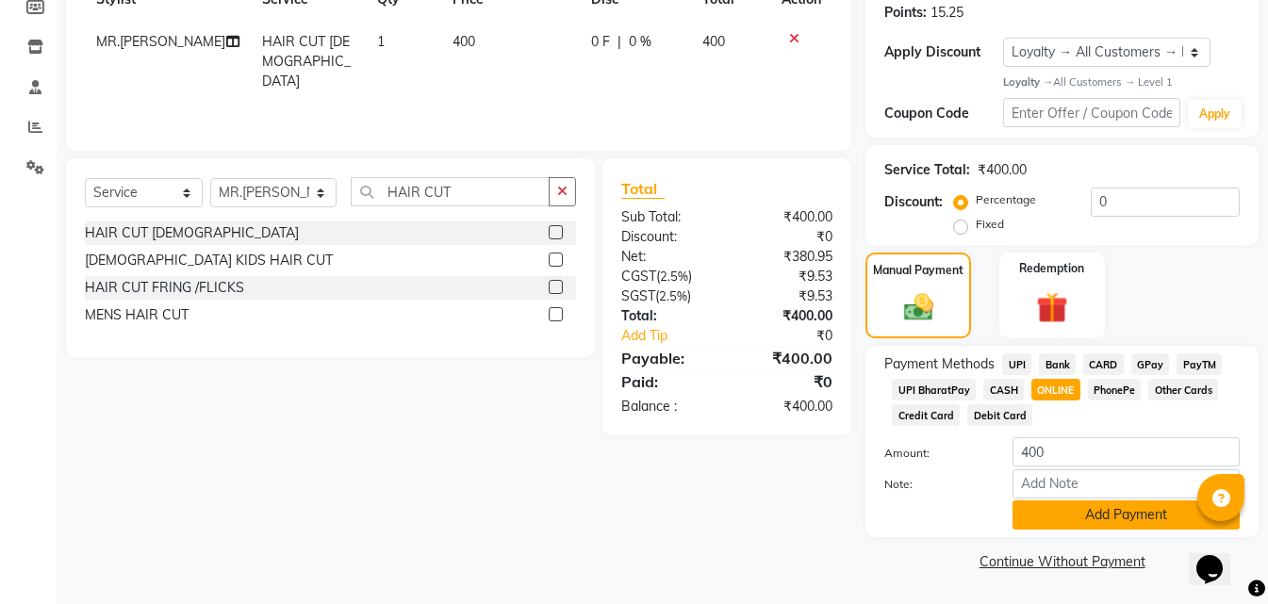
click at [1051, 514] on button "Add Payment" at bounding box center [1125, 515] width 227 height 29
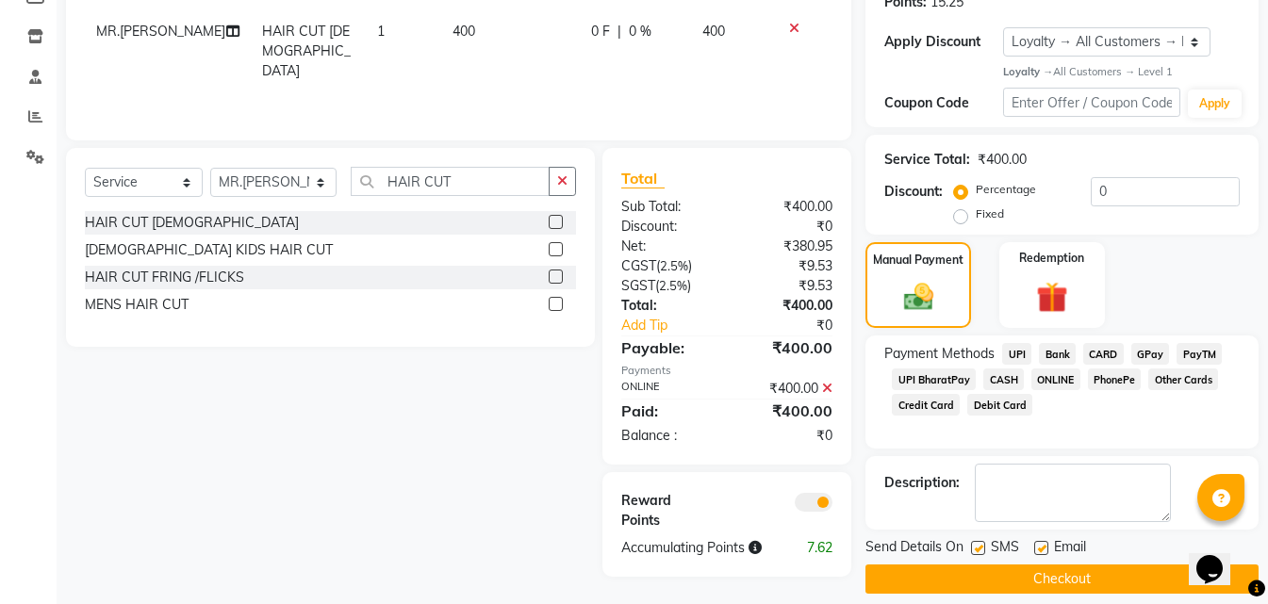
scroll to position [319, 0]
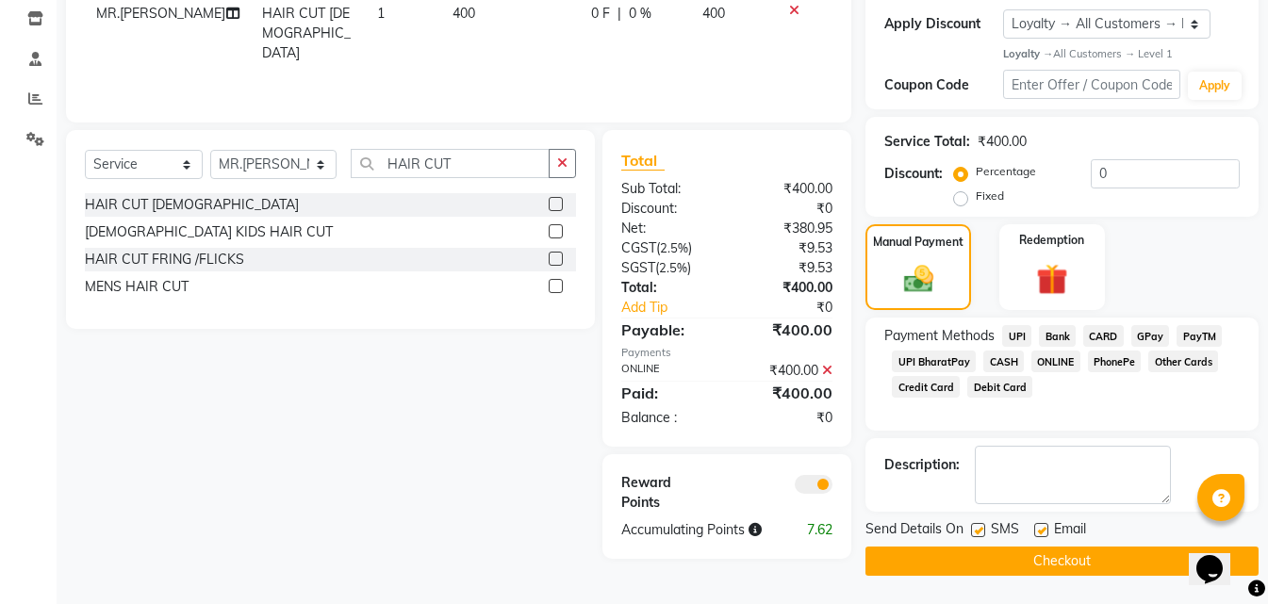
click at [975, 556] on button "Checkout" at bounding box center [1061, 561] width 393 height 29
click at [975, 556] on div "Checkout" at bounding box center [1061, 561] width 393 height 29
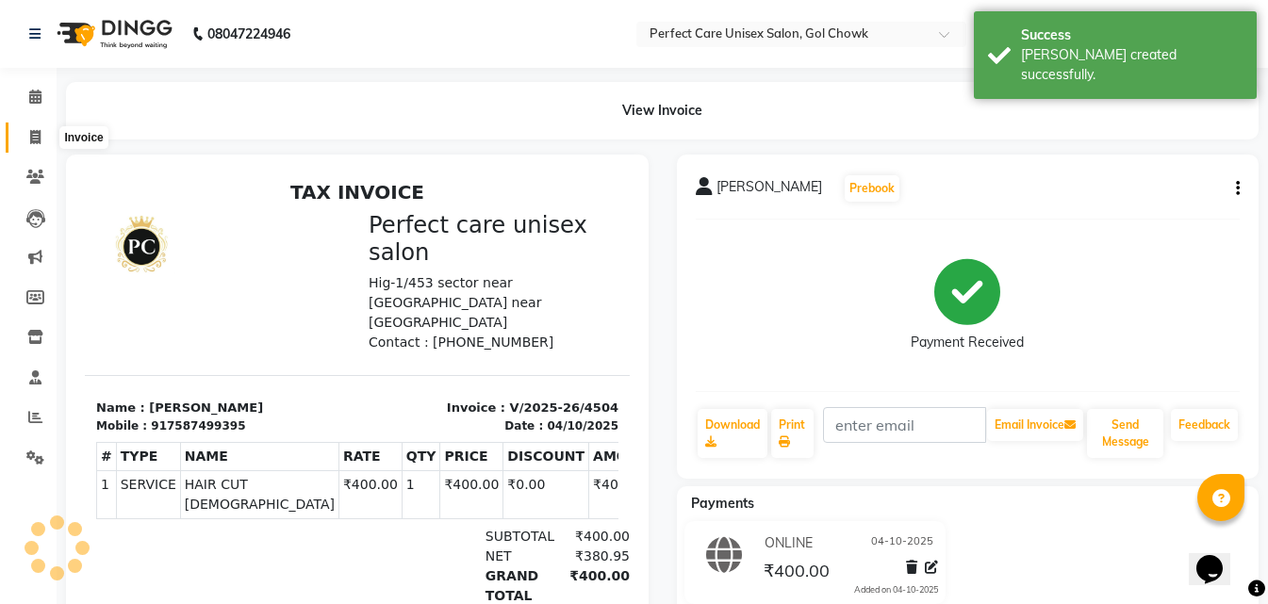
click at [38, 140] on icon at bounding box center [35, 137] width 10 height 14
select select "service"
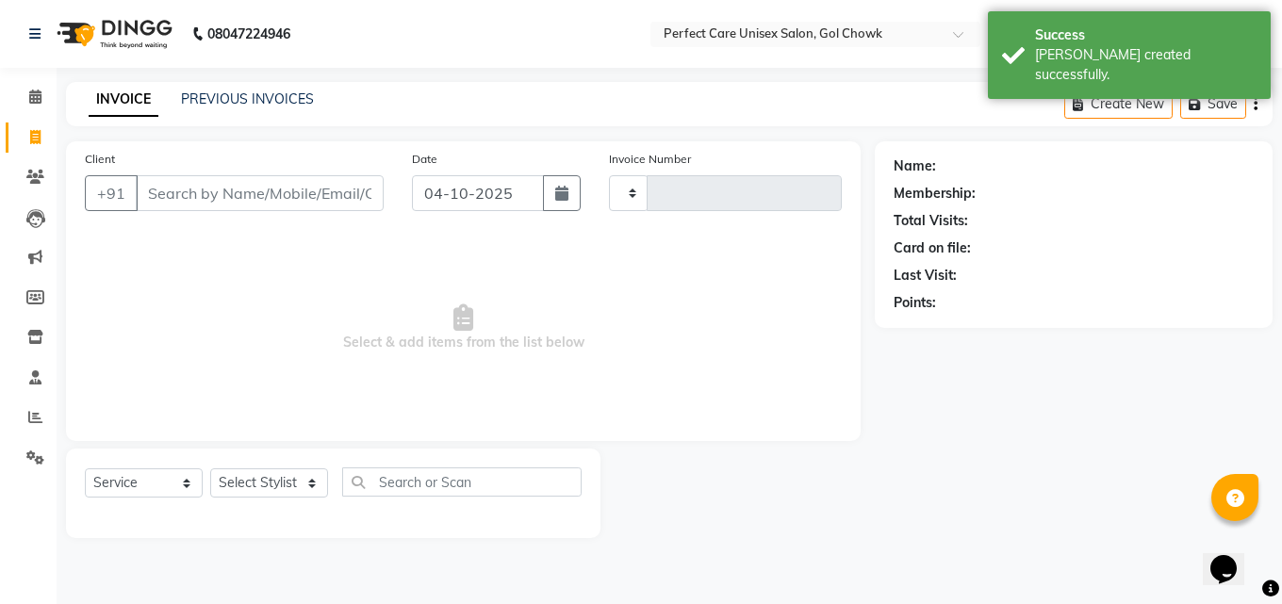
type input "4505"
select select "4751"
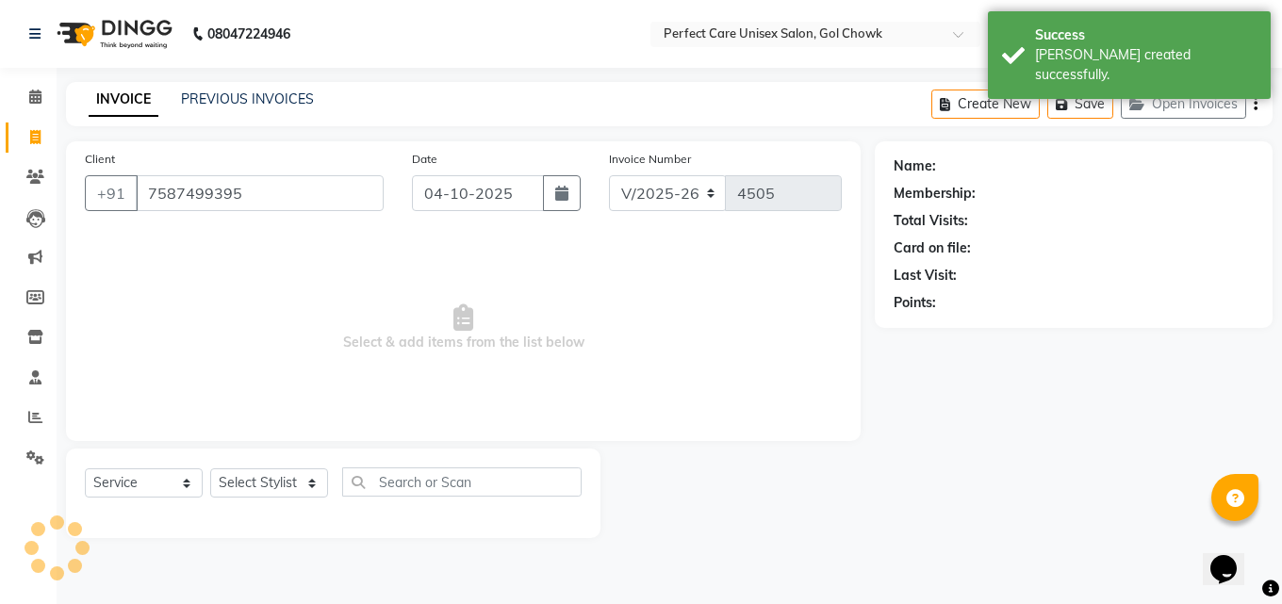
type input "7587499395"
select select "1: Object"
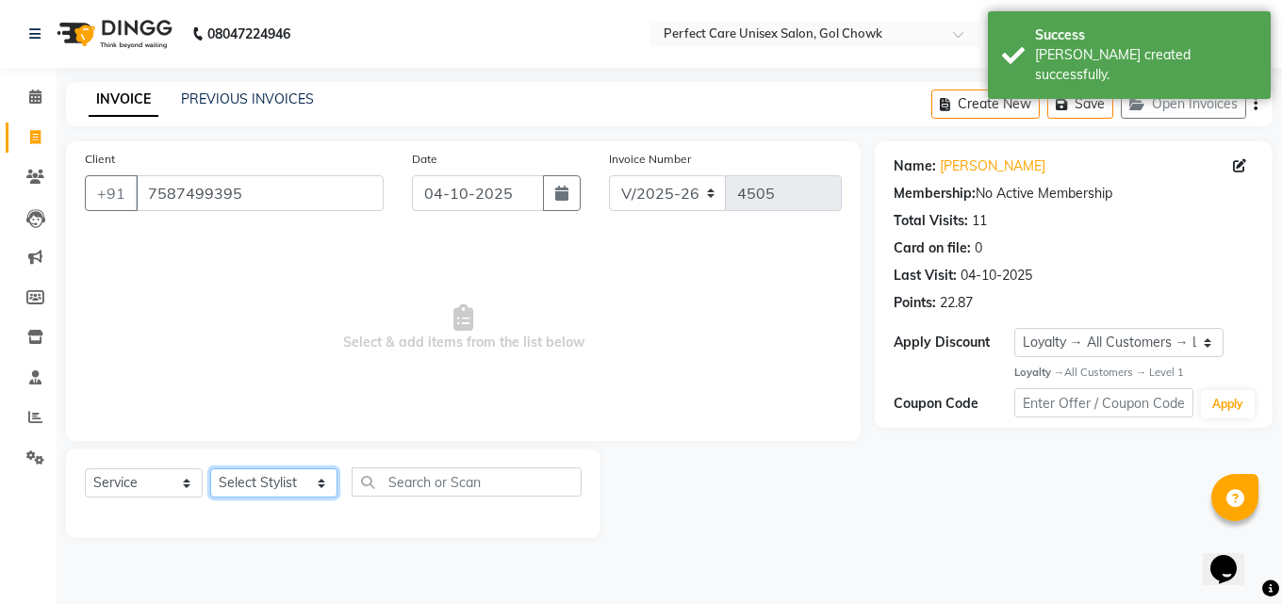
click at [258, 477] on select "Select Stylist MISS. [PERSON_NAME] [PERSON_NAME] MISS [PERSON_NAME] MISS [PERSO…" at bounding box center [273, 482] width 127 height 29
select select "32649"
click at [210, 468] on select "Select Stylist MISS. [PERSON_NAME] [PERSON_NAME] MISS [PERSON_NAME] MISS [PERSO…" at bounding box center [273, 482] width 127 height 29
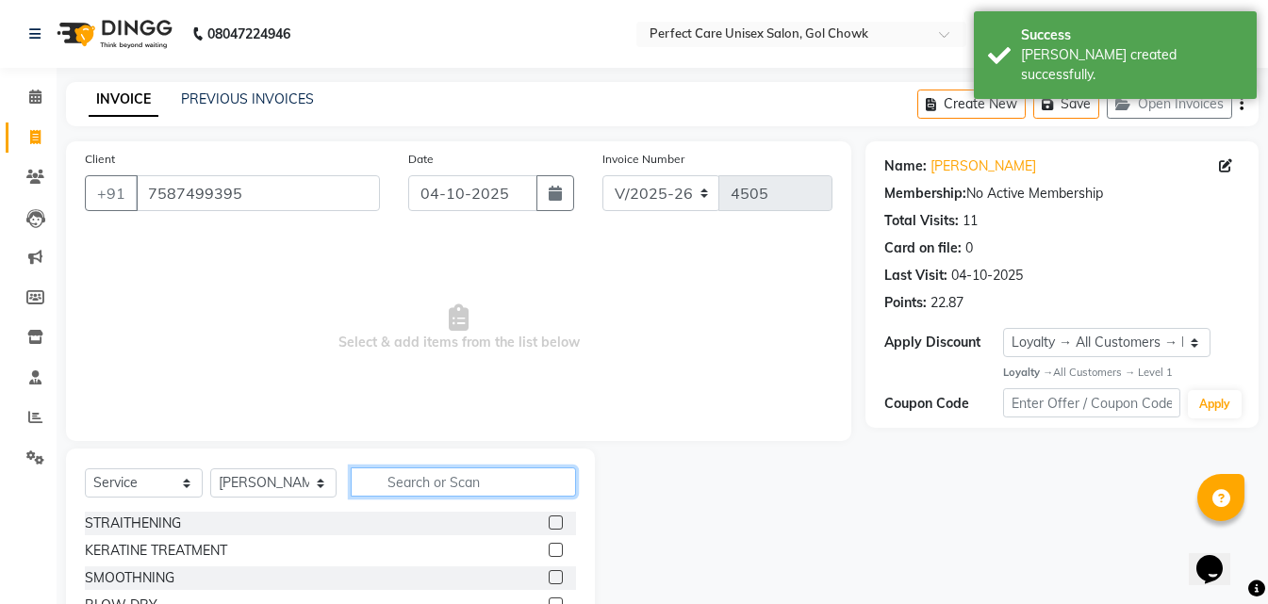
click at [409, 468] on input "text" at bounding box center [463, 482] width 224 height 29
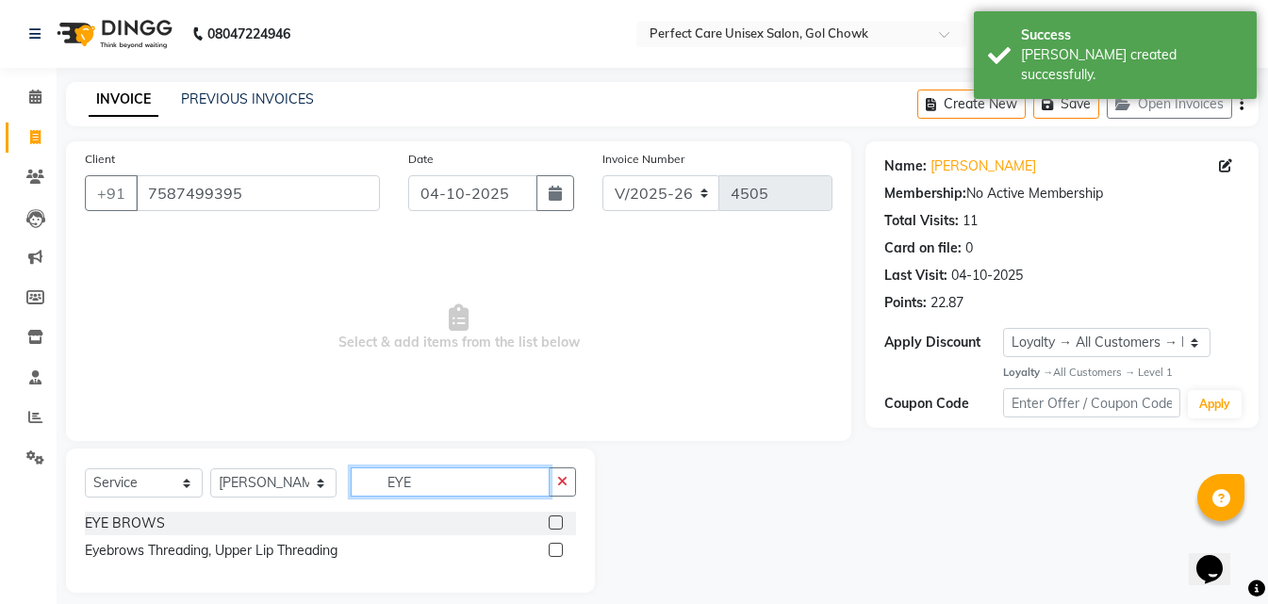
type input "EYE"
click at [553, 553] on label at bounding box center [556, 550] width 14 height 14
click at [553, 553] on input "checkbox" at bounding box center [555, 551] width 12 height 12
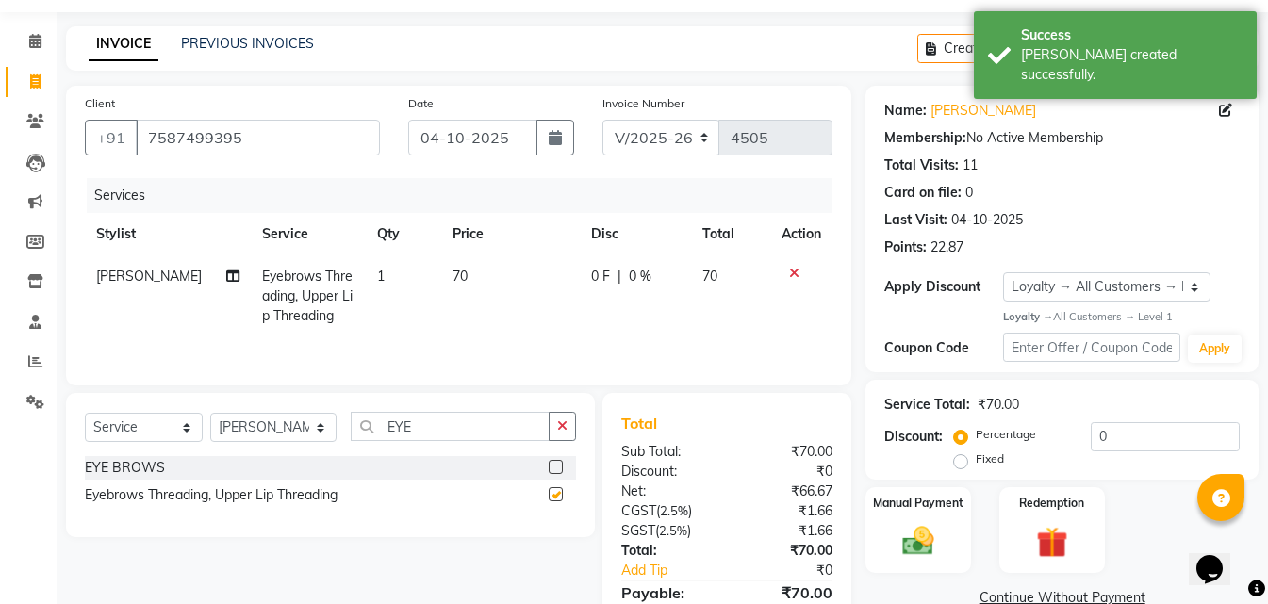
checkbox input "false"
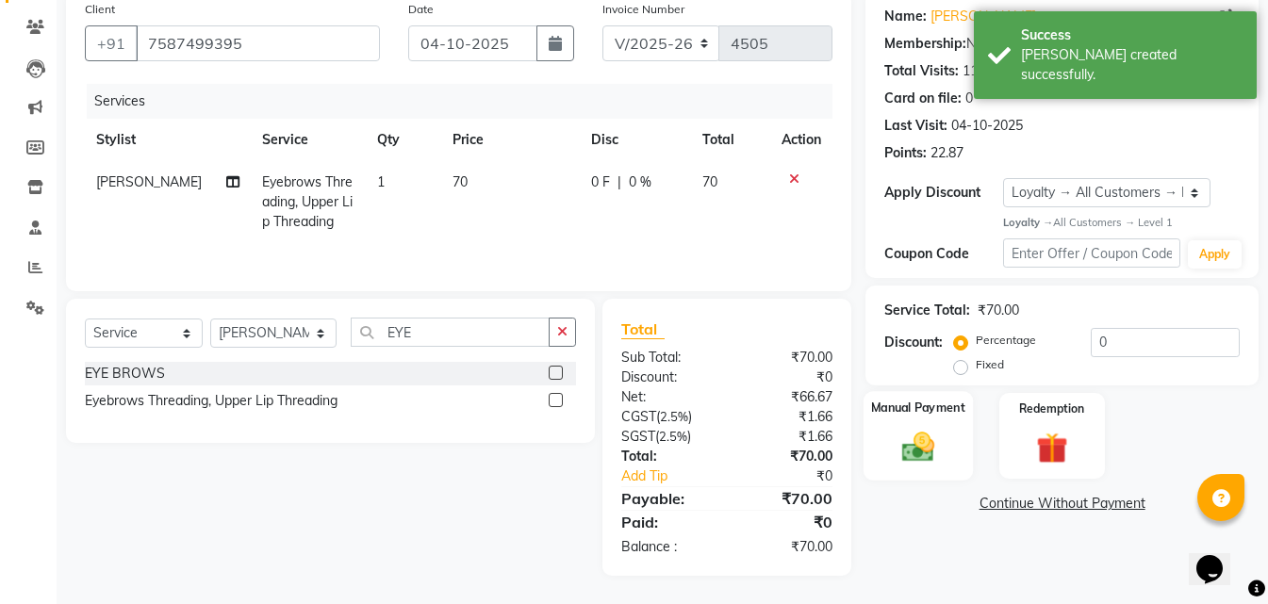
click at [961, 438] on div "Manual Payment" at bounding box center [917, 436] width 109 height 90
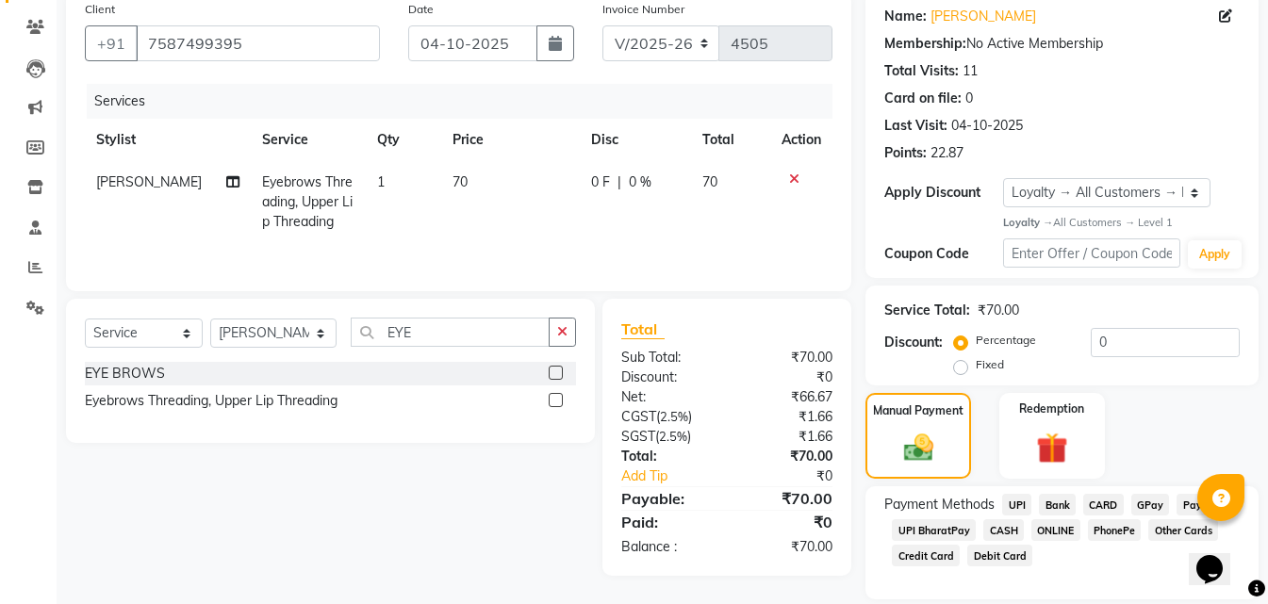
click at [1052, 532] on span "ONLINE" at bounding box center [1055, 530] width 49 height 22
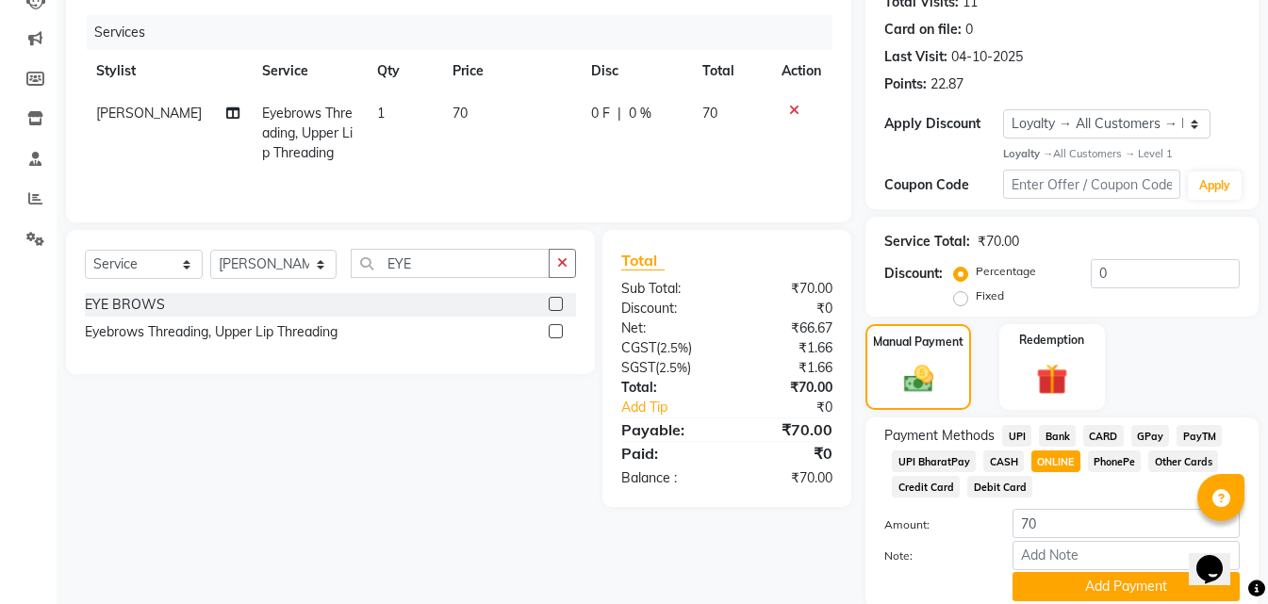
scroll to position [290, 0]
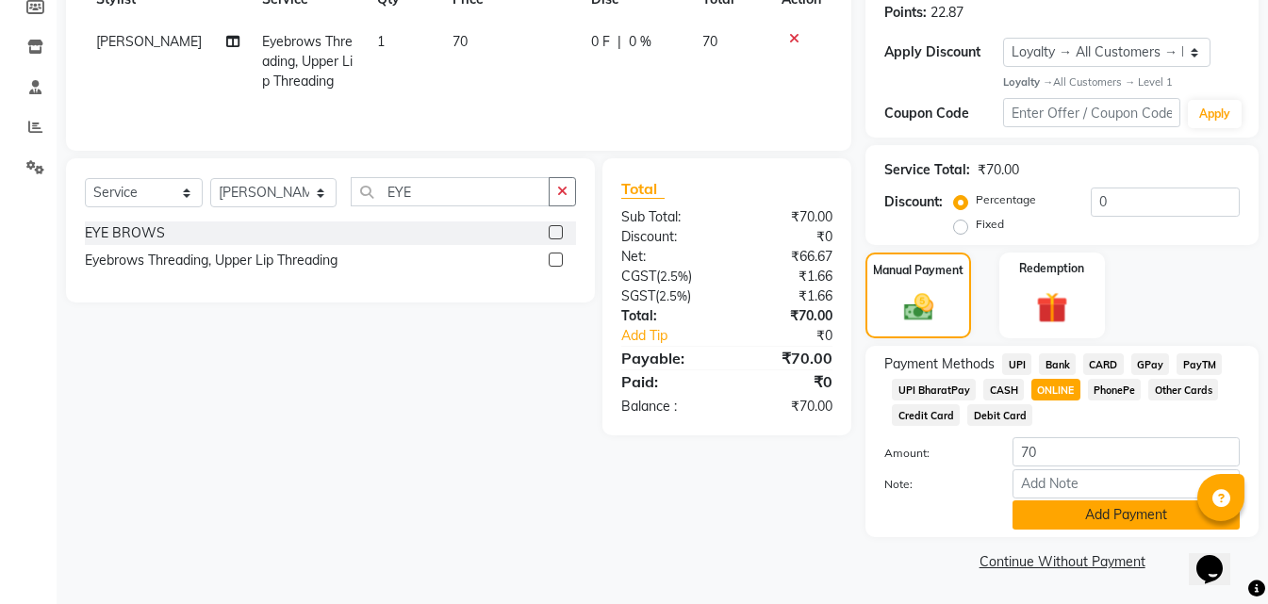
click at [1052, 514] on button "Add Payment" at bounding box center [1125, 515] width 227 height 29
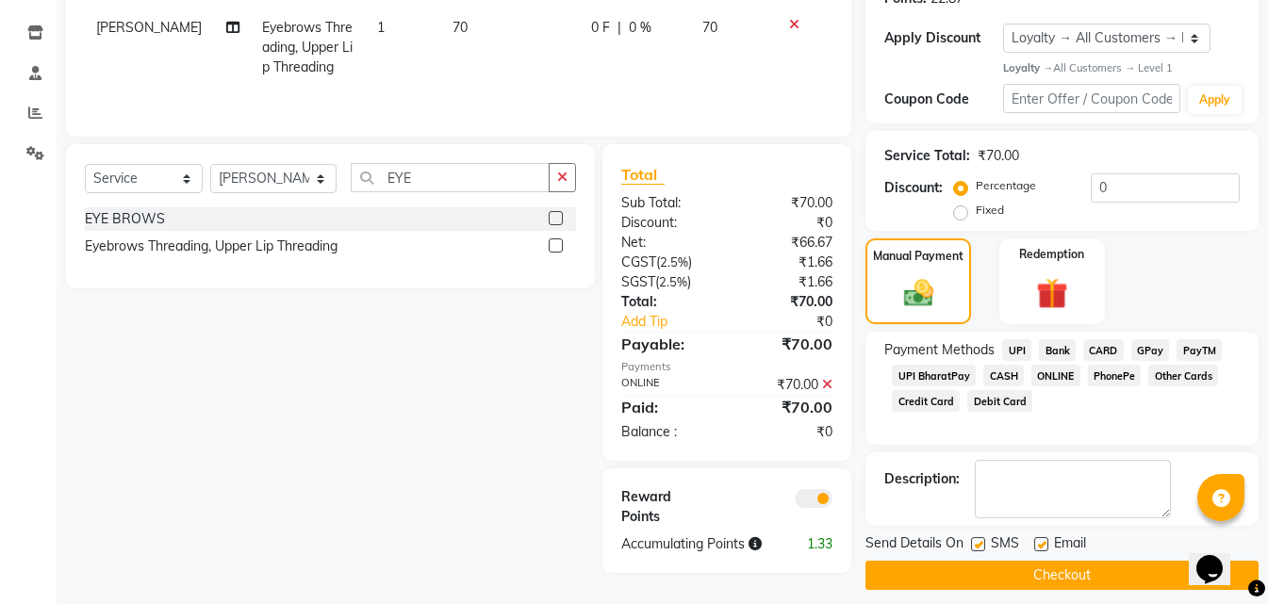
scroll to position [319, 0]
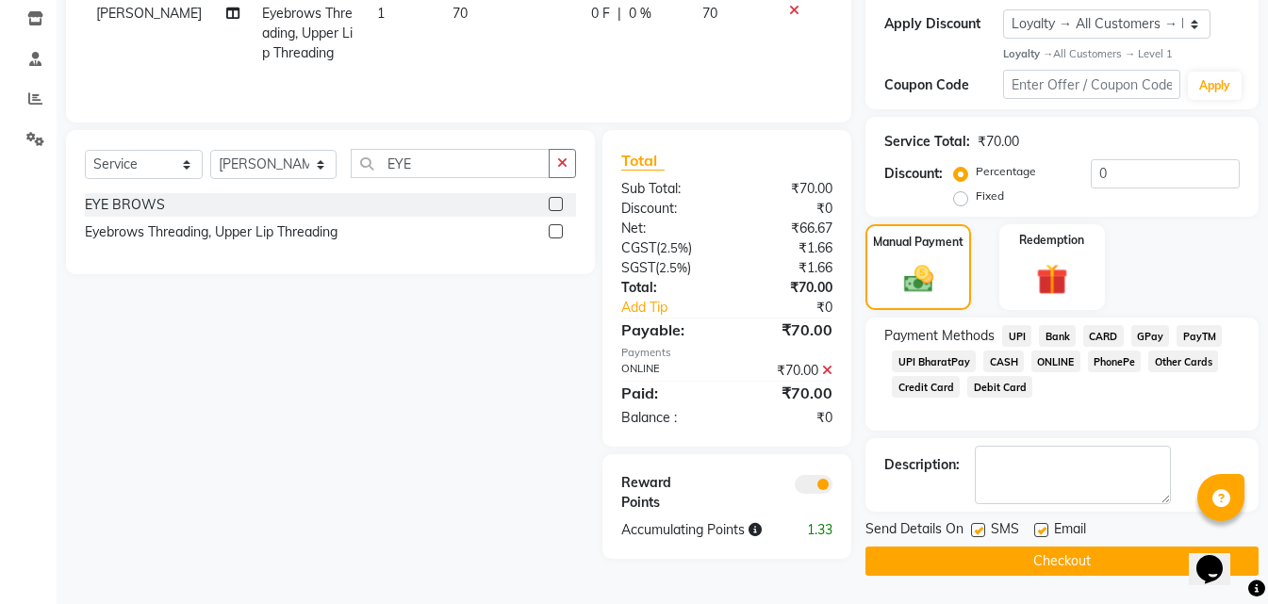
click at [1004, 570] on button "Checkout" at bounding box center [1061, 561] width 393 height 29
click at [1004, 570] on div "Checkout" at bounding box center [1061, 561] width 393 height 29
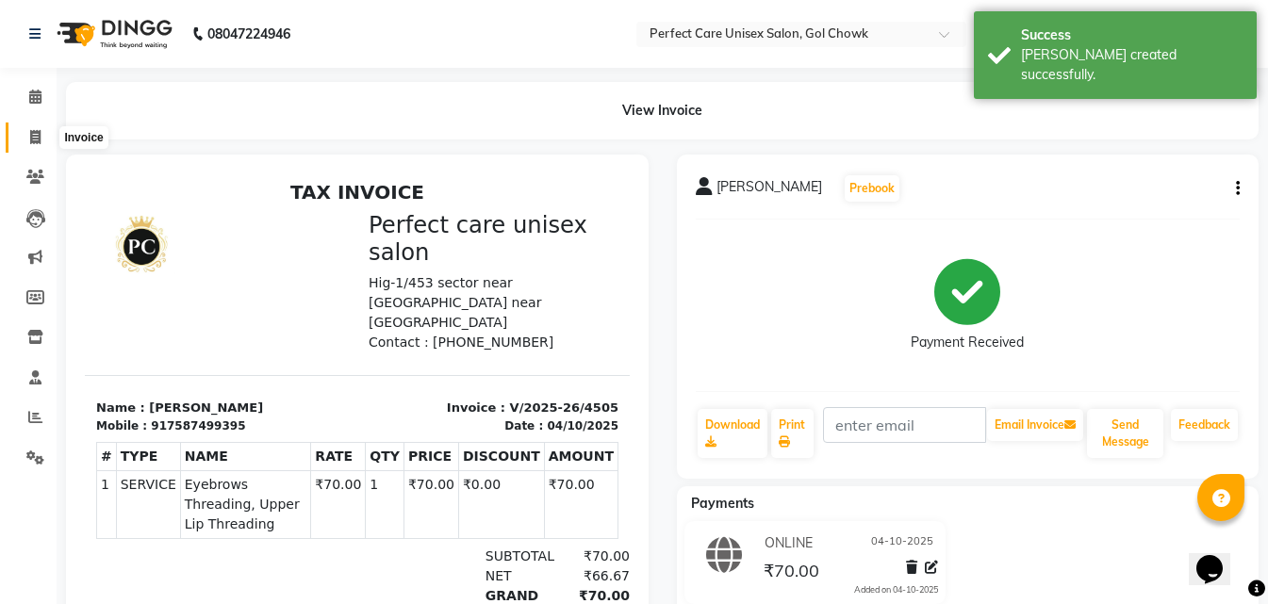
click at [34, 140] on icon at bounding box center [35, 137] width 10 height 14
select select "service"
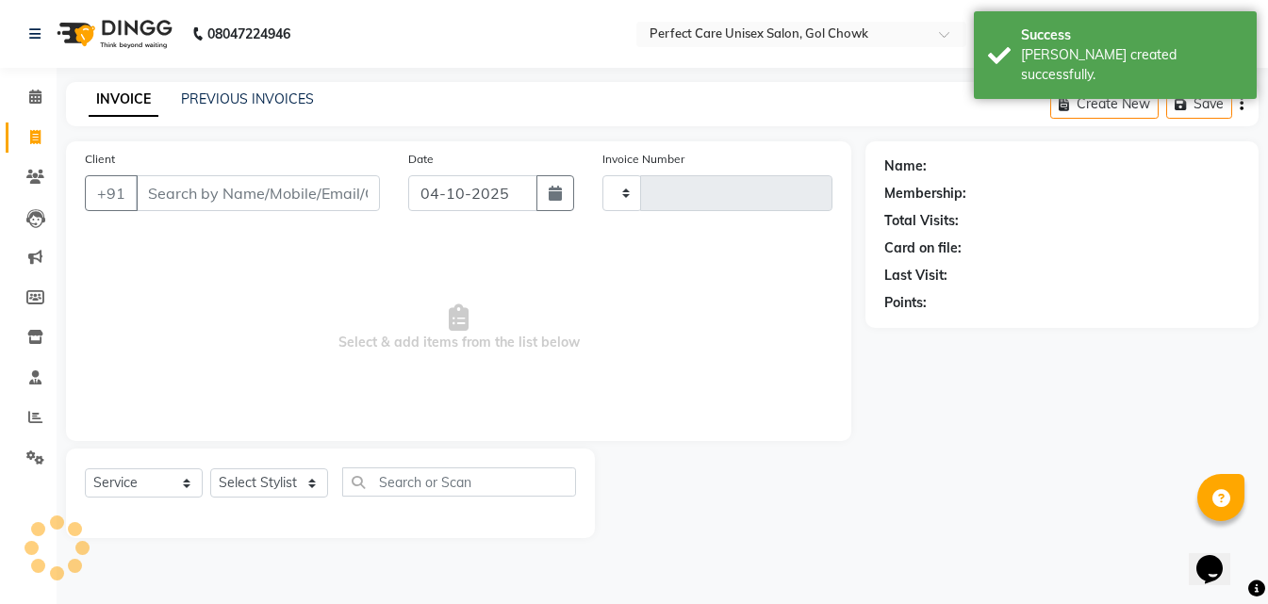
type input "4506"
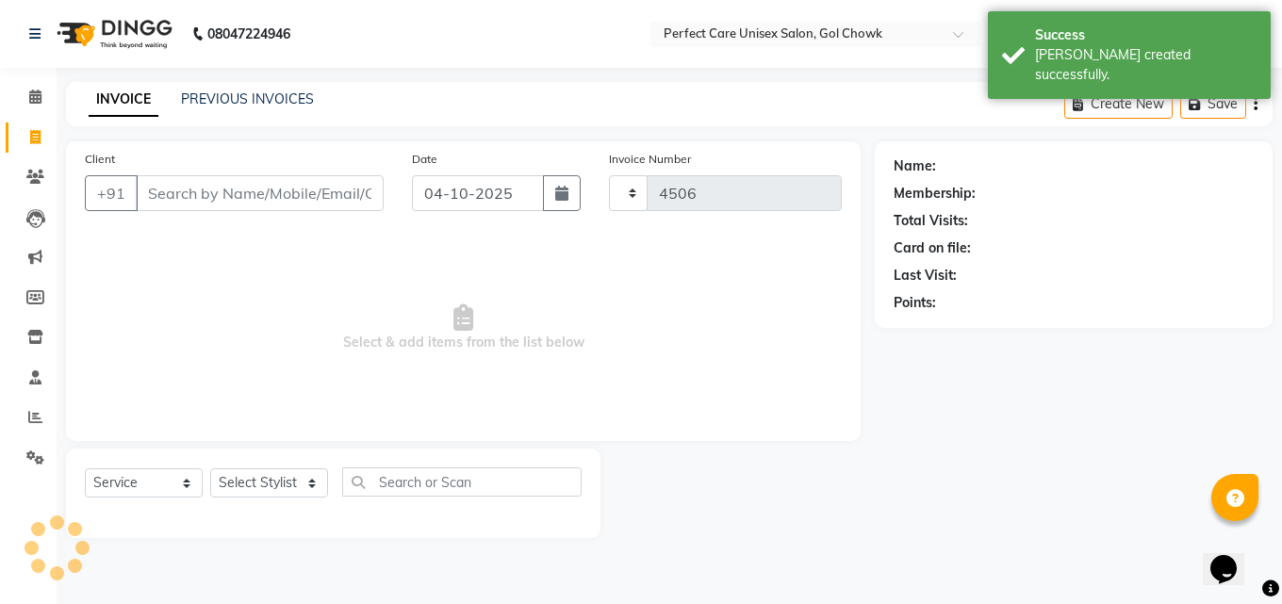
select select "4751"
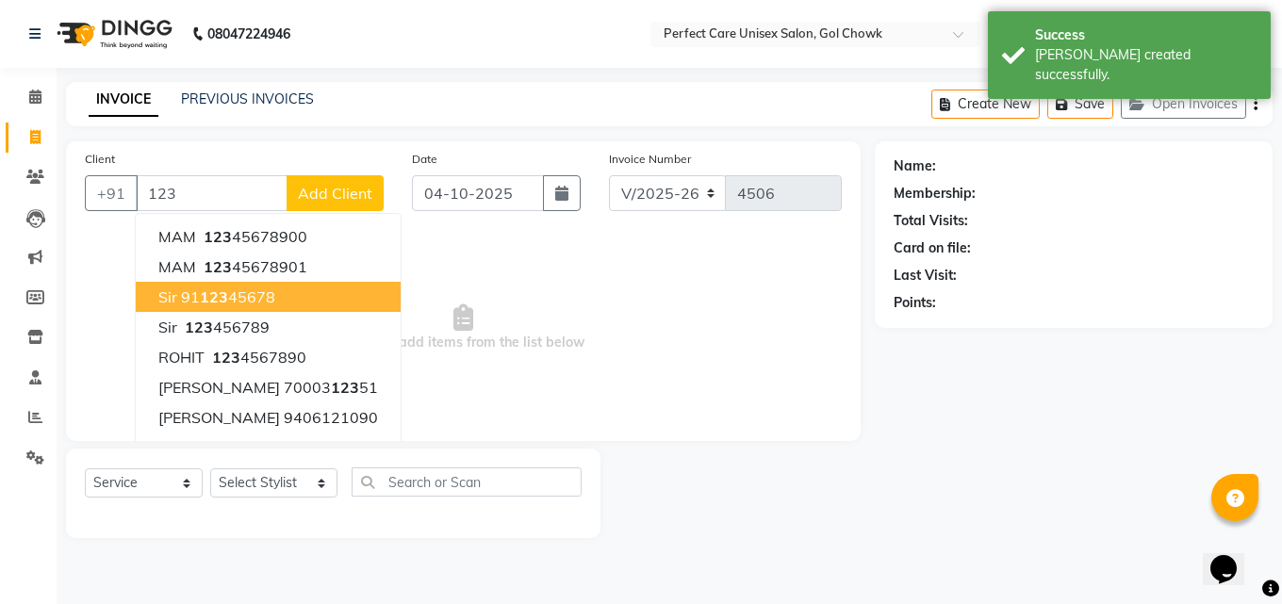
click at [267, 293] on ngb-highlight "91 123 45678" at bounding box center [228, 296] width 94 height 19
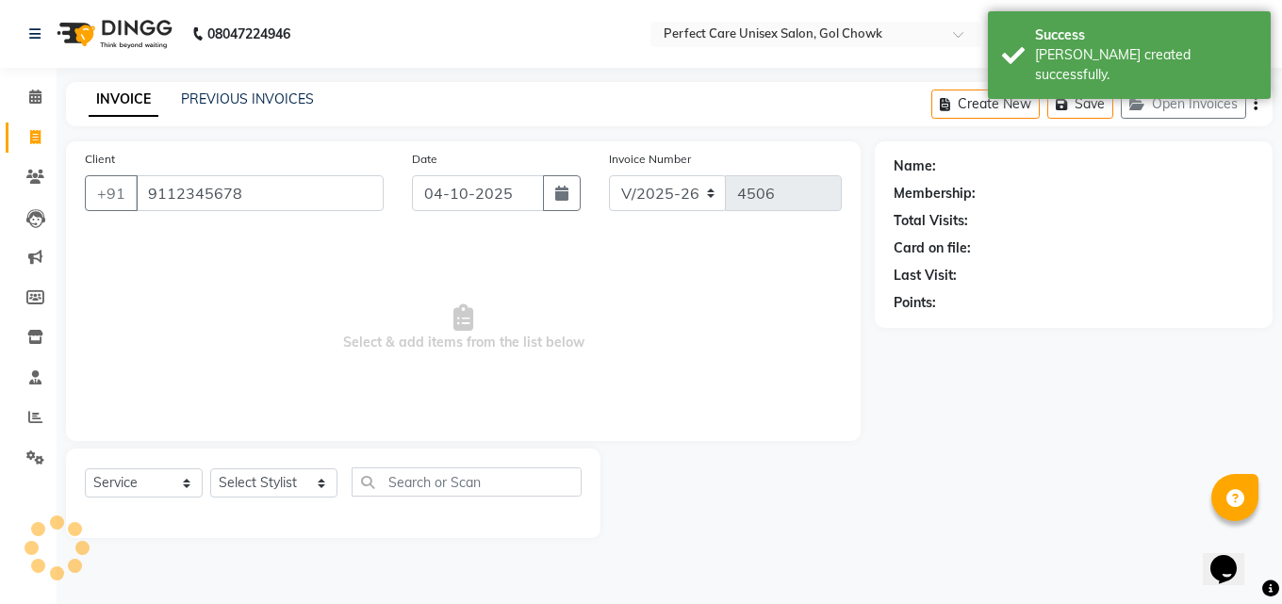
type input "9112345678"
click at [262, 495] on select "Select Stylist MISS. [PERSON_NAME] [PERSON_NAME] MISS [PERSON_NAME] MISS [PERSO…" at bounding box center [273, 482] width 127 height 29
select select "1: Object"
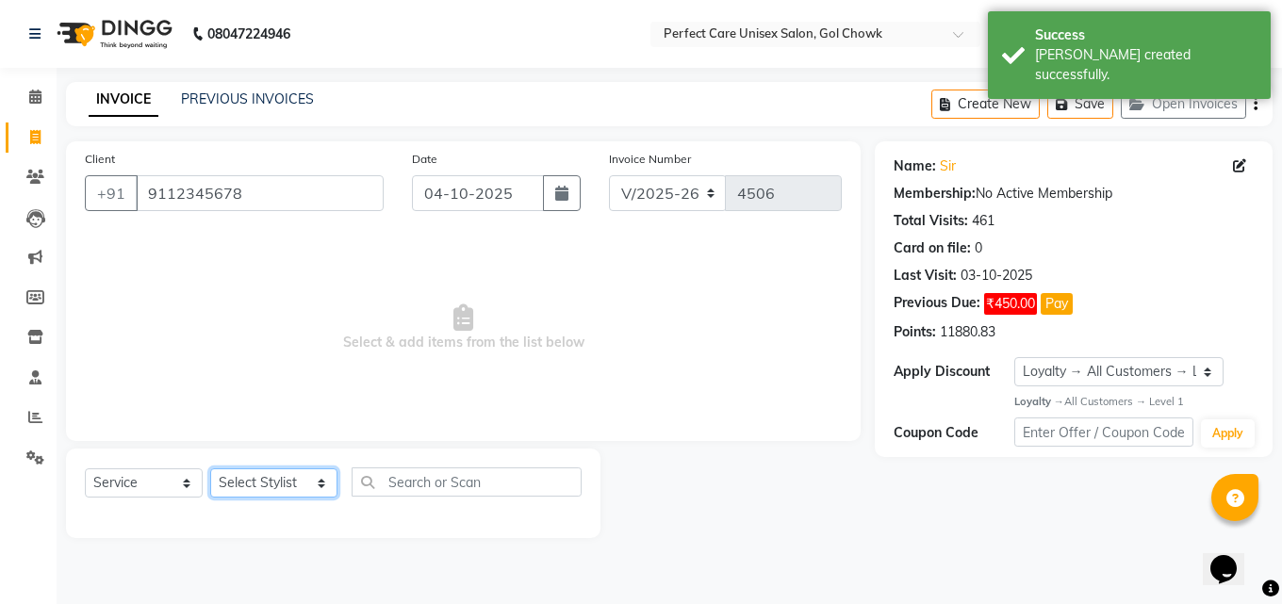
select select "32649"
click at [210, 468] on select "Select Stylist MISS. [PERSON_NAME] [PERSON_NAME] MISS [PERSON_NAME] MISS [PERSO…" at bounding box center [273, 482] width 127 height 29
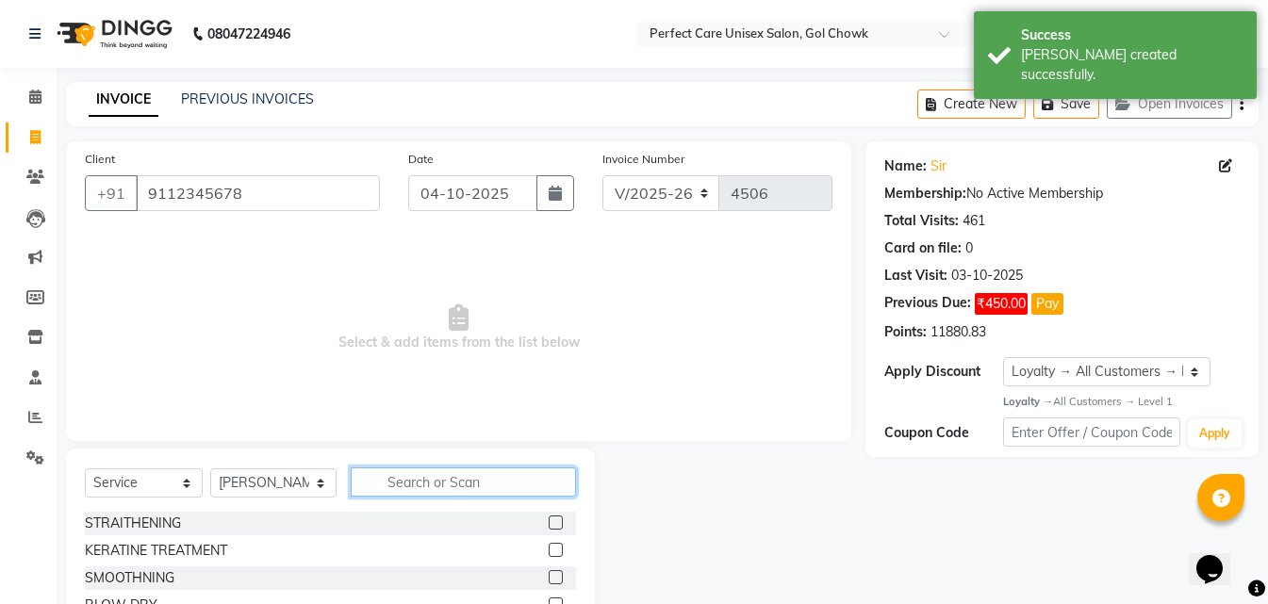
click at [383, 495] on input "text" at bounding box center [463, 482] width 224 height 29
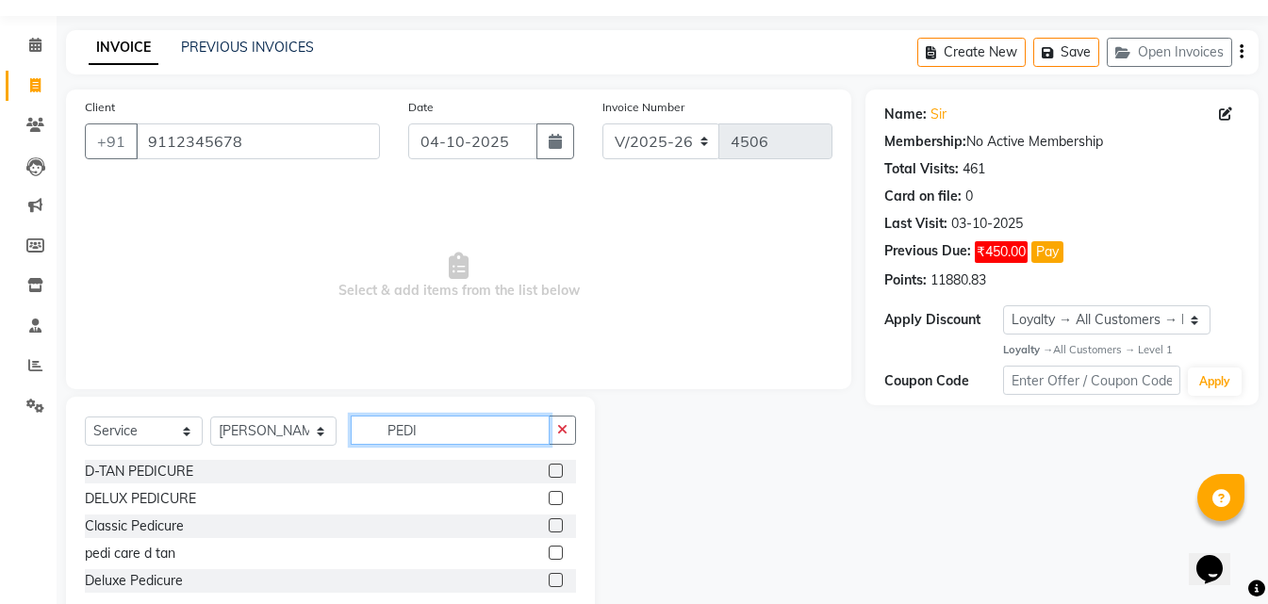
scroll to position [94, 0]
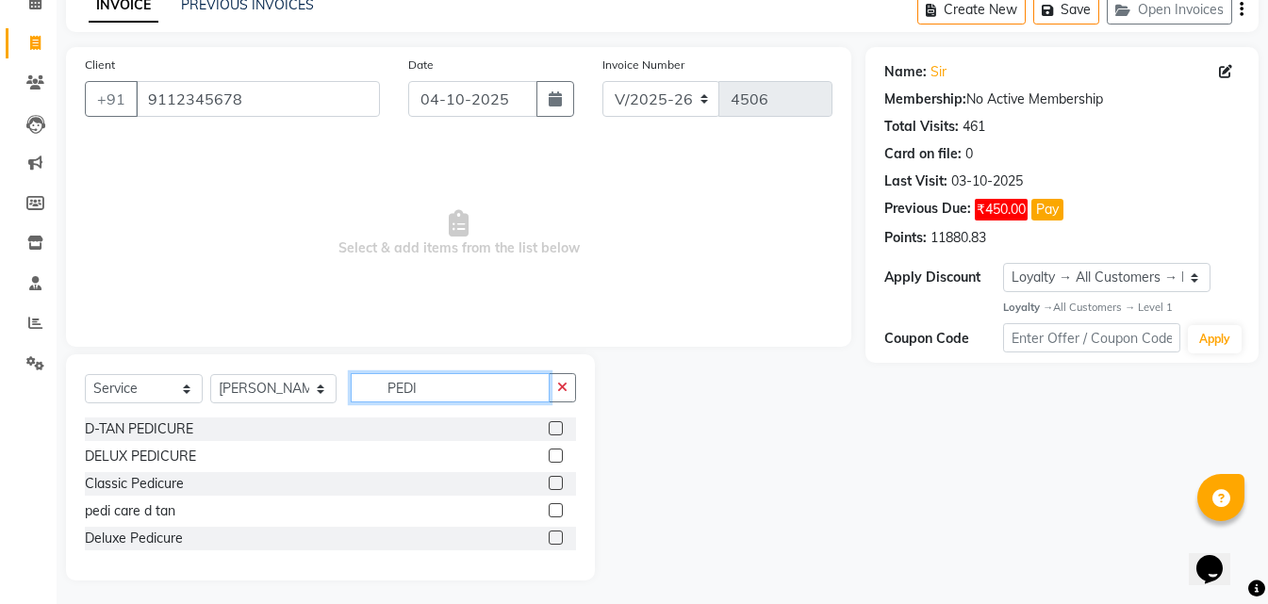
type input "PEDI"
click at [551, 456] on label at bounding box center [556, 456] width 14 height 14
click at [551, 456] on input "checkbox" at bounding box center [555, 457] width 12 height 12
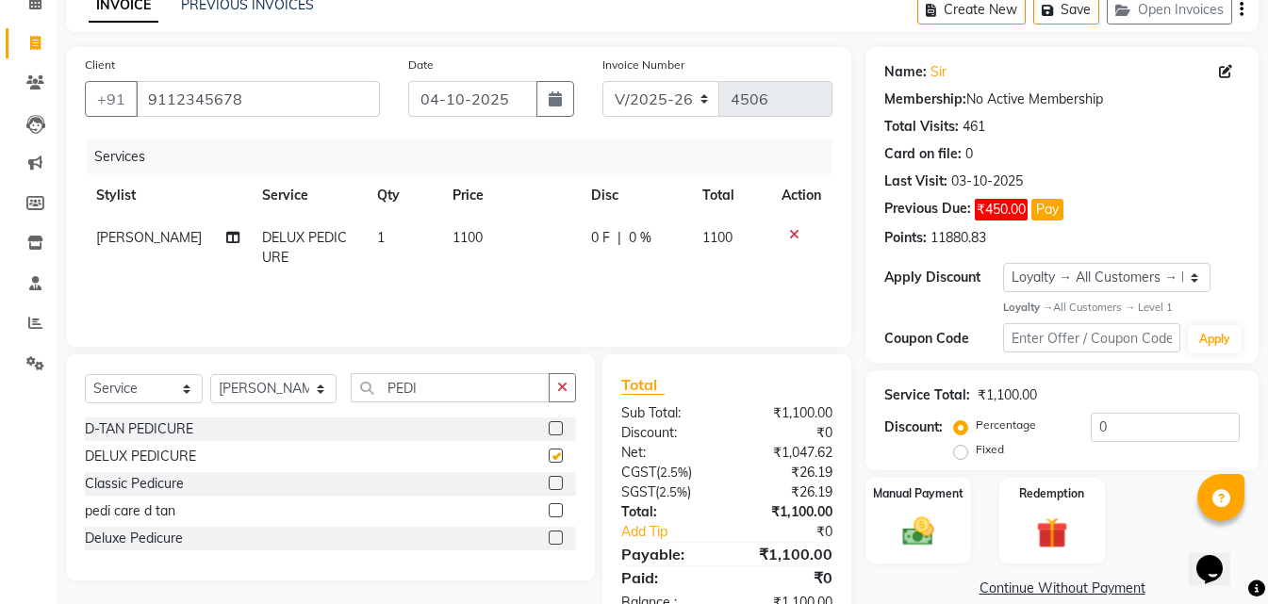
checkbox input "false"
click at [466, 241] on span "1100" at bounding box center [467, 237] width 30 height 17
select select "32649"
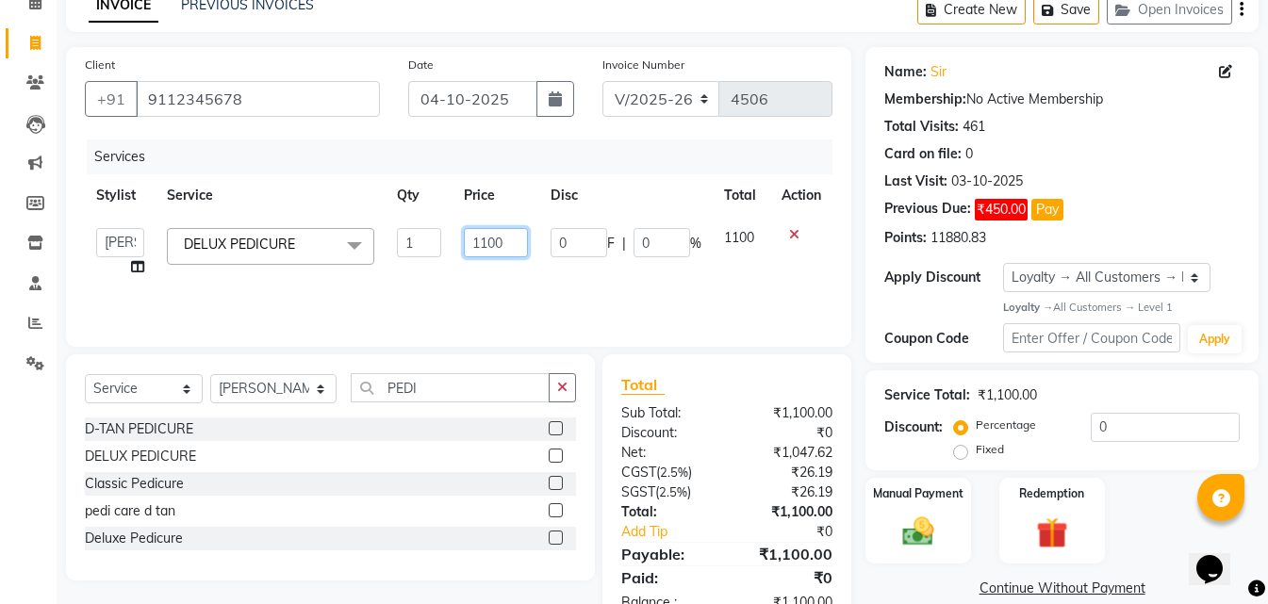
drag, startPoint x: 512, startPoint y: 241, endPoint x: 451, endPoint y: 246, distance: 61.5
click at [451, 246] on tr "MISS. [PERSON_NAME] [PERSON_NAME] MISS [PERSON_NAME] MISS [PERSON_NAME] MISS PI…" at bounding box center [458, 253] width 747 height 72
type input "450"
click at [574, 285] on div "Services Stylist Service Qty Price Disc Total Action MISS. [PERSON_NAME] [PERSO…" at bounding box center [458, 234] width 747 height 189
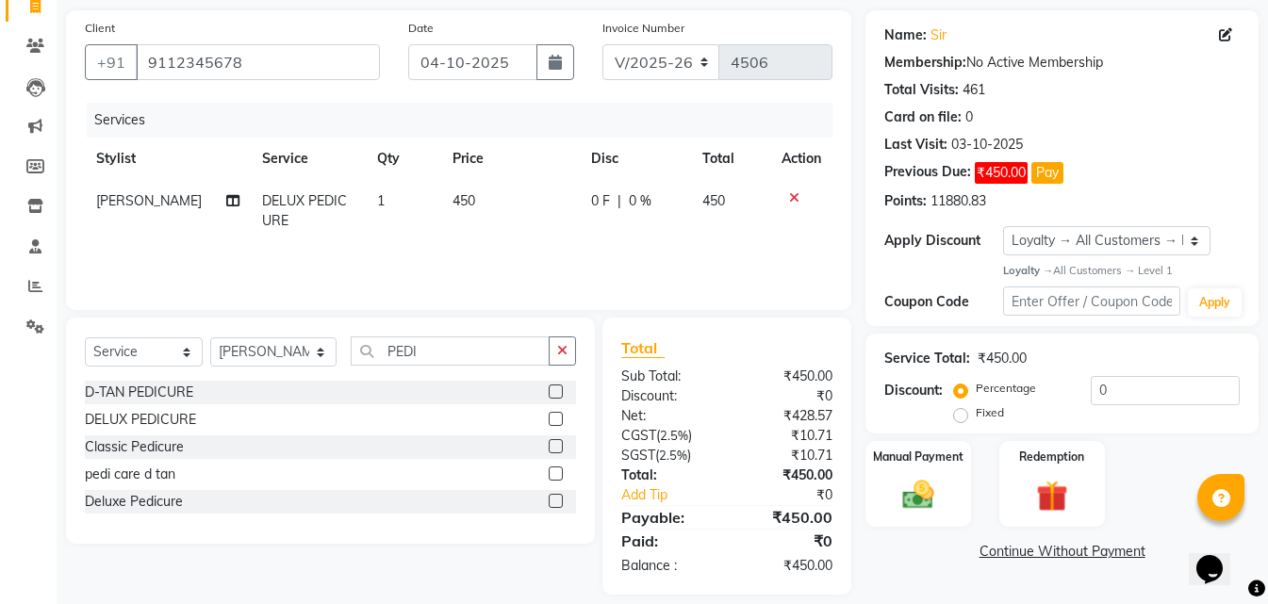
scroll to position [150, 0]
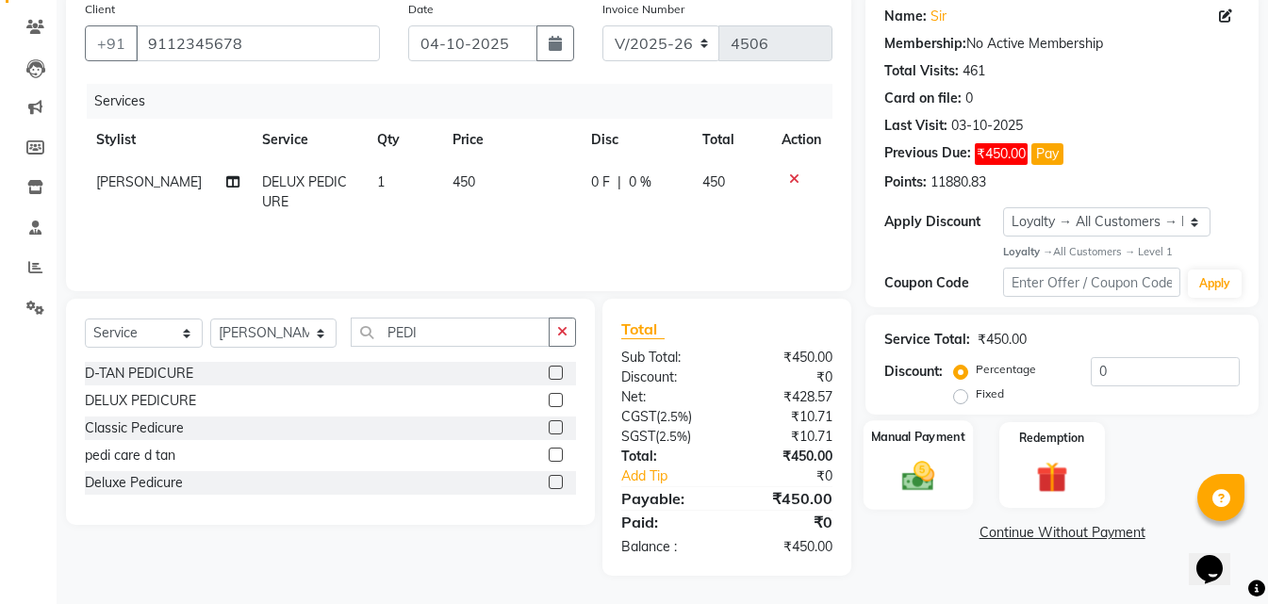
click at [958, 472] on div "Manual Payment" at bounding box center [917, 465] width 109 height 90
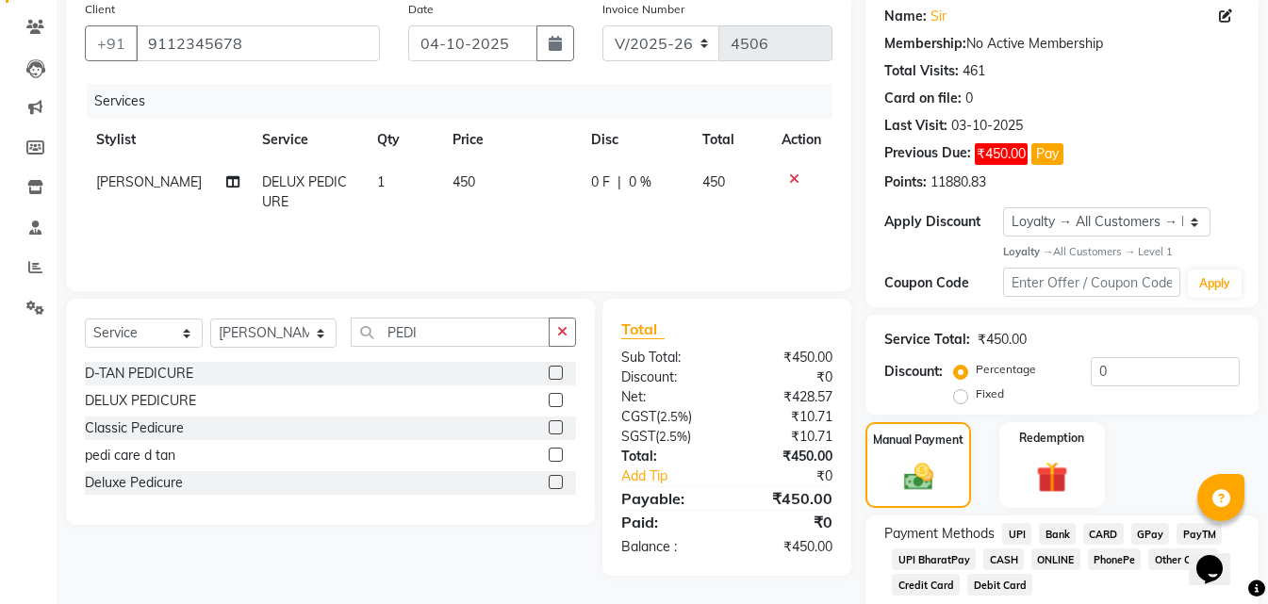
click at [1000, 556] on span "CASH" at bounding box center [1003, 560] width 41 height 22
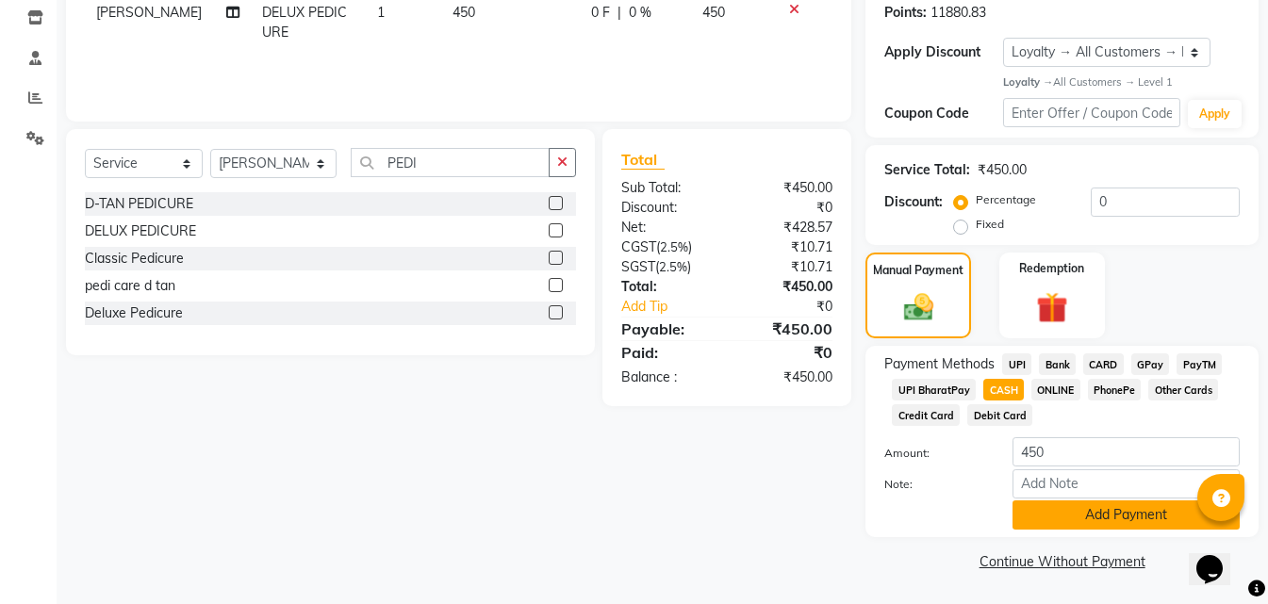
click at [1070, 514] on button "Add Payment" at bounding box center [1125, 515] width 227 height 29
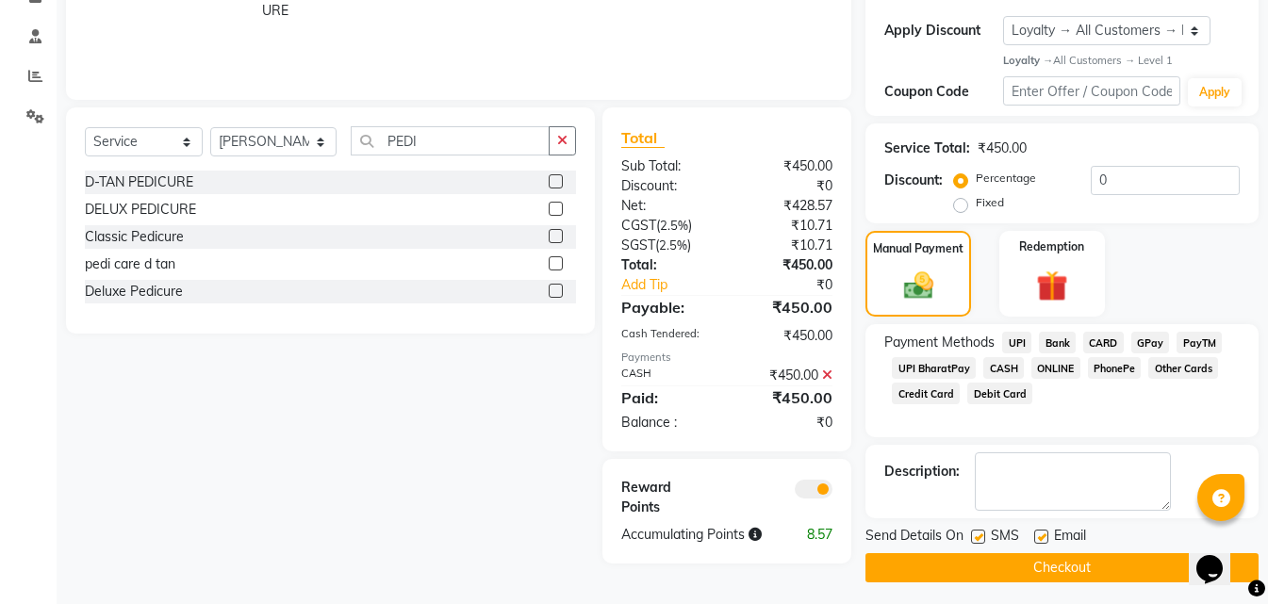
scroll to position [348, 0]
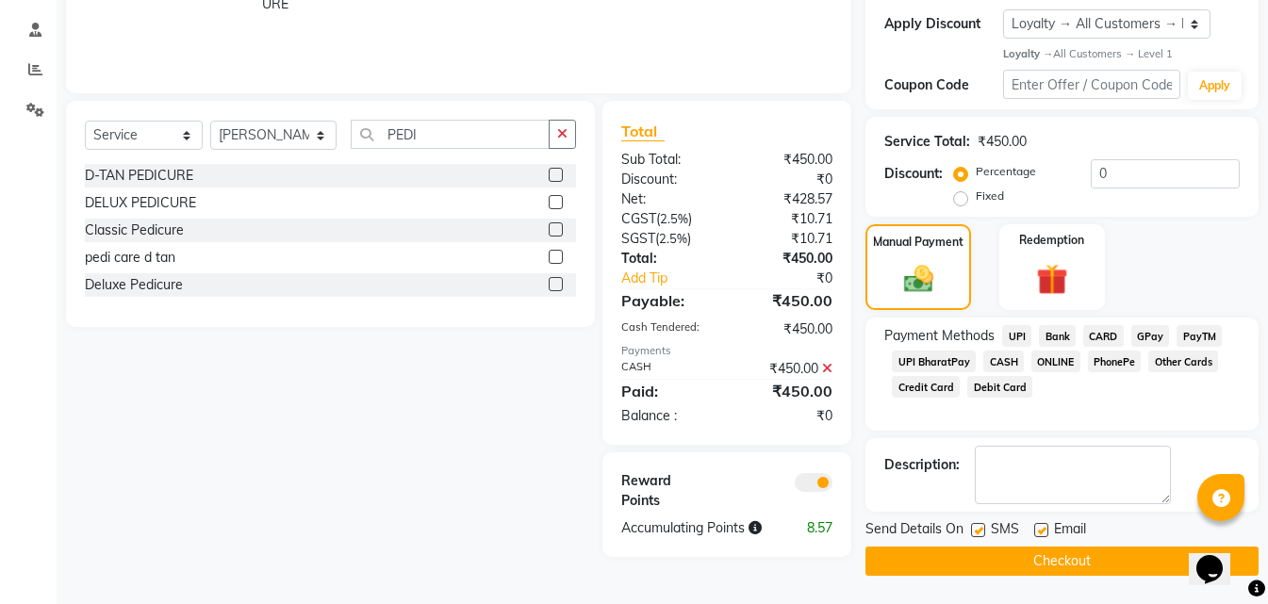
click at [1034, 559] on button "Checkout" at bounding box center [1061, 561] width 393 height 29
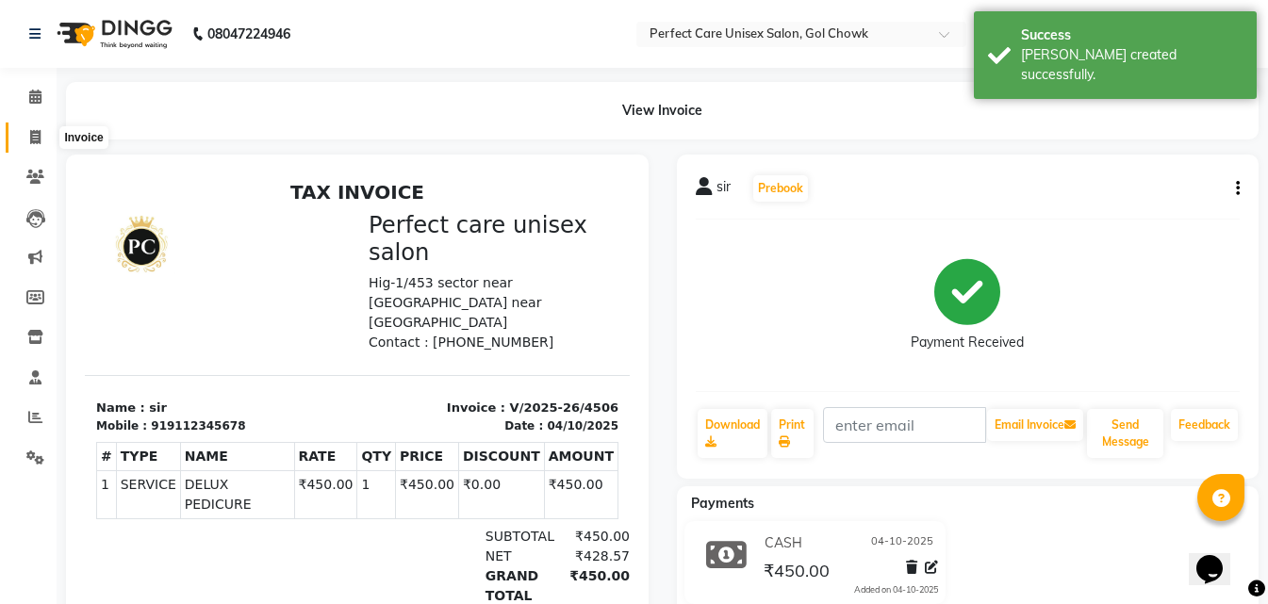
click at [37, 133] on icon at bounding box center [35, 137] width 10 height 14
select select "service"
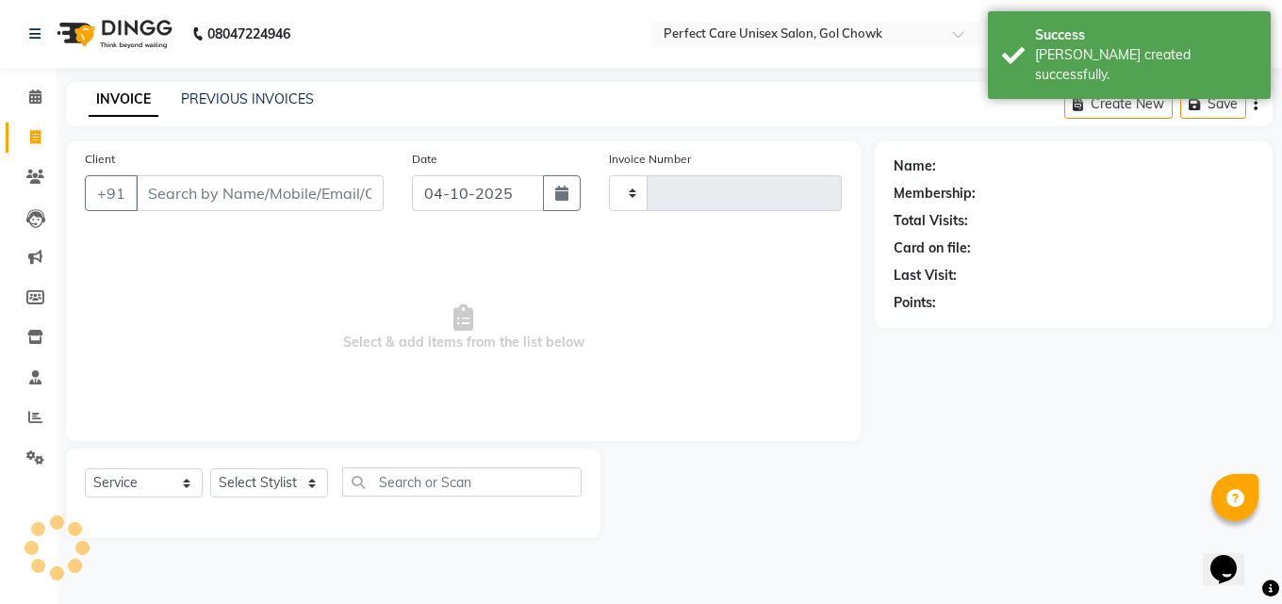
type input "4507"
select select "4751"
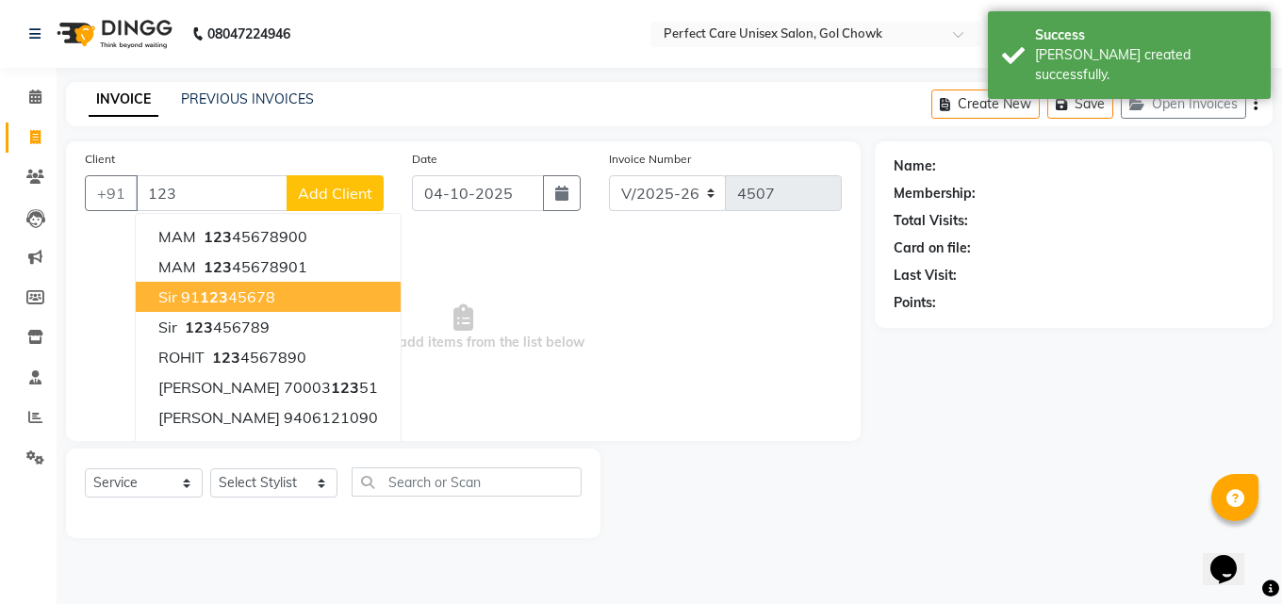
click at [246, 303] on ngb-highlight "91 123 45678" at bounding box center [228, 296] width 94 height 19
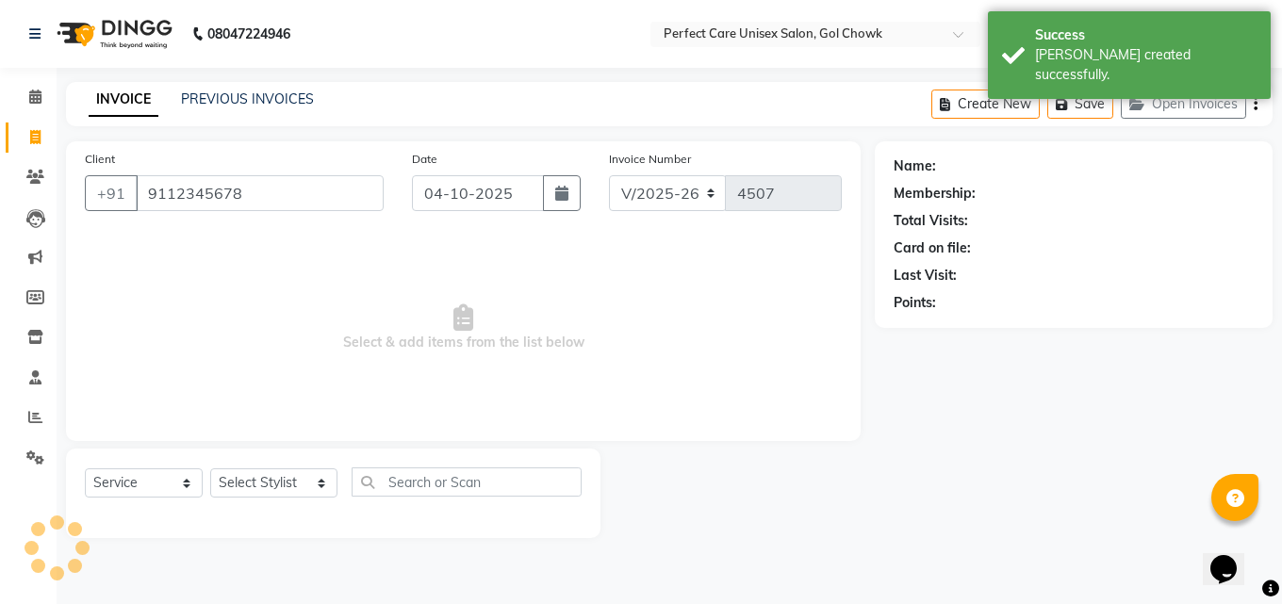
type input "9112345678"
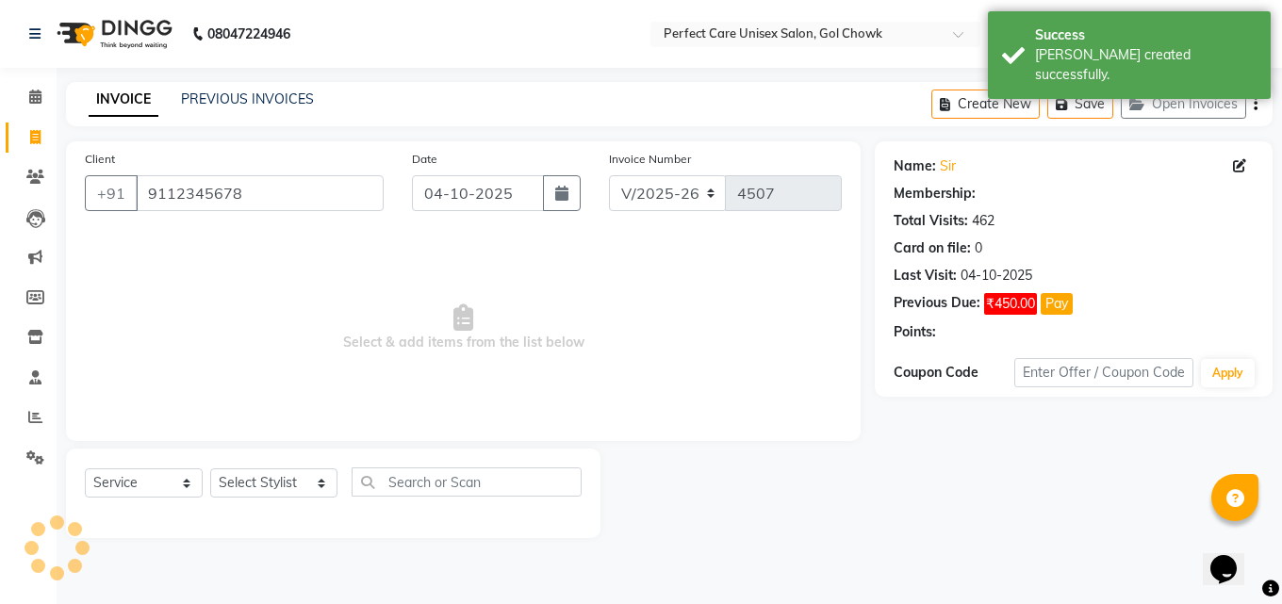
select select "1: Object"
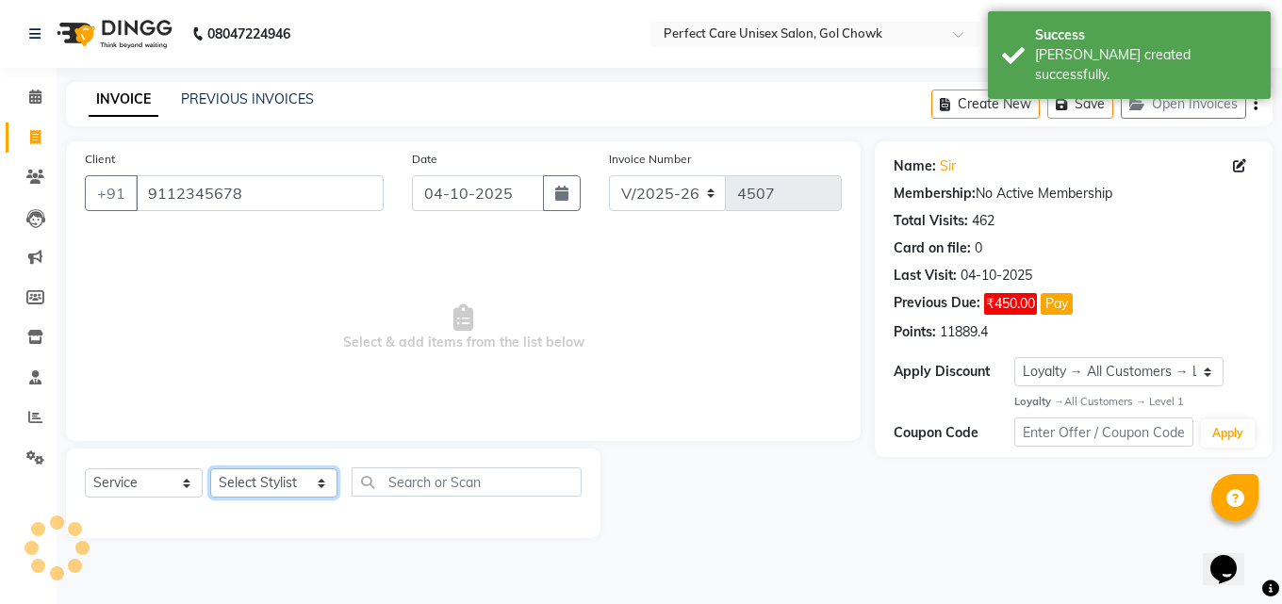
click at [290, 474] on select "Select Stylist MISS. [PERSON_NAME] [PERSON_NAME] MISS [PERSON_NAME] MISS [PERSO…" at bounding box center [273, 482] width 127 height 29
select select "52316"
click at [210, 468] on select "Select Stylist MISS. [PERSON_NAME] [PERSON_NAME] MISS [PERSON_NAME] MISS [PERSO…" at bounding box center [273, 482] width 127 height 29
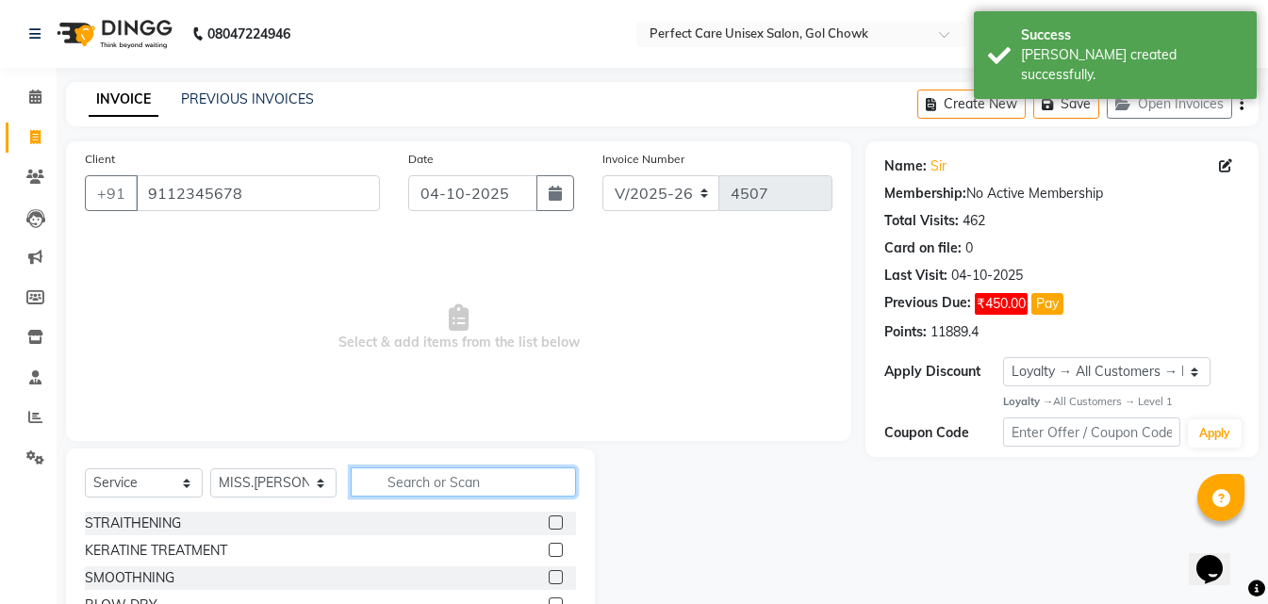
click at [372, 489] on input "text" at bounding box center [463, 482] width 224 height 29
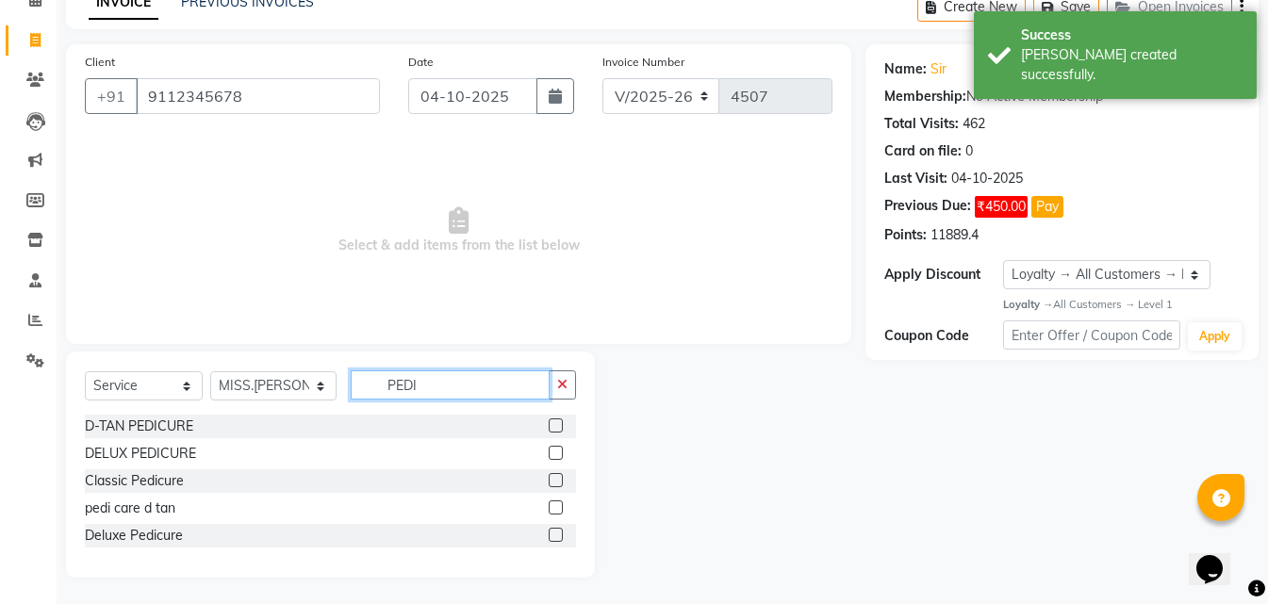
scroll to position [99, 0]
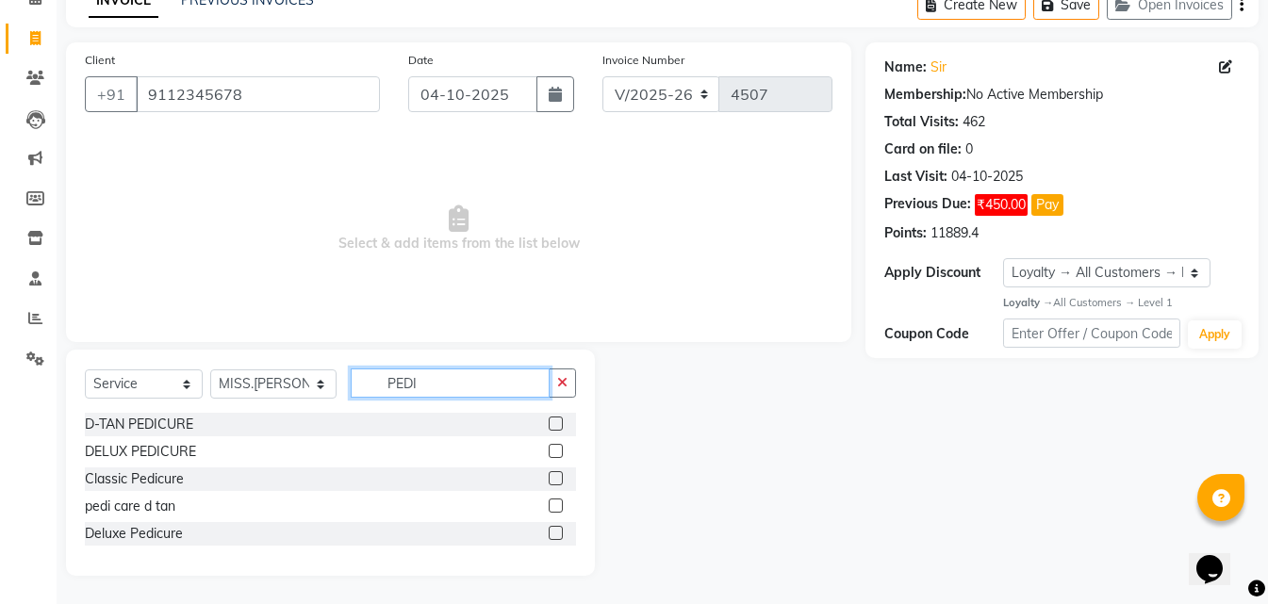
type input "PEDI"
click at [553, 451] on label at bounding box center [556, 451] width 14 height 14
click at [553, 451] on input "checkbox" at bounding box center [555, 452] width 12 height 12
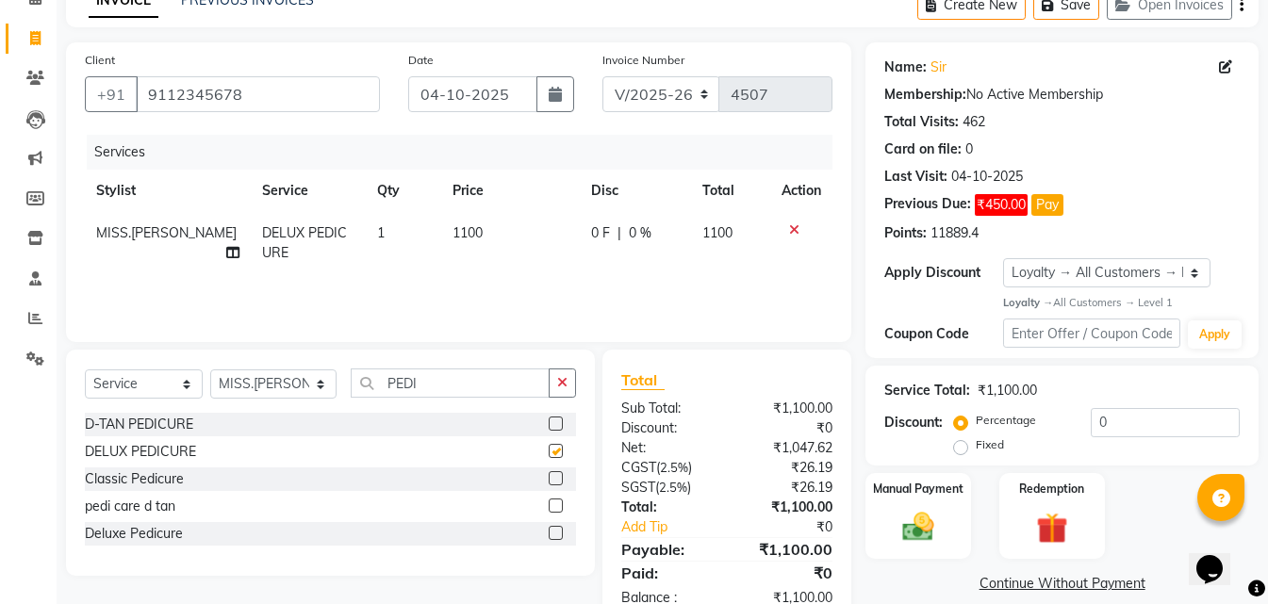
checkbox input "false"
click at [492, 234] on td "1100" at bounding box center [510, 243] width 139 height 62
select select "52316"
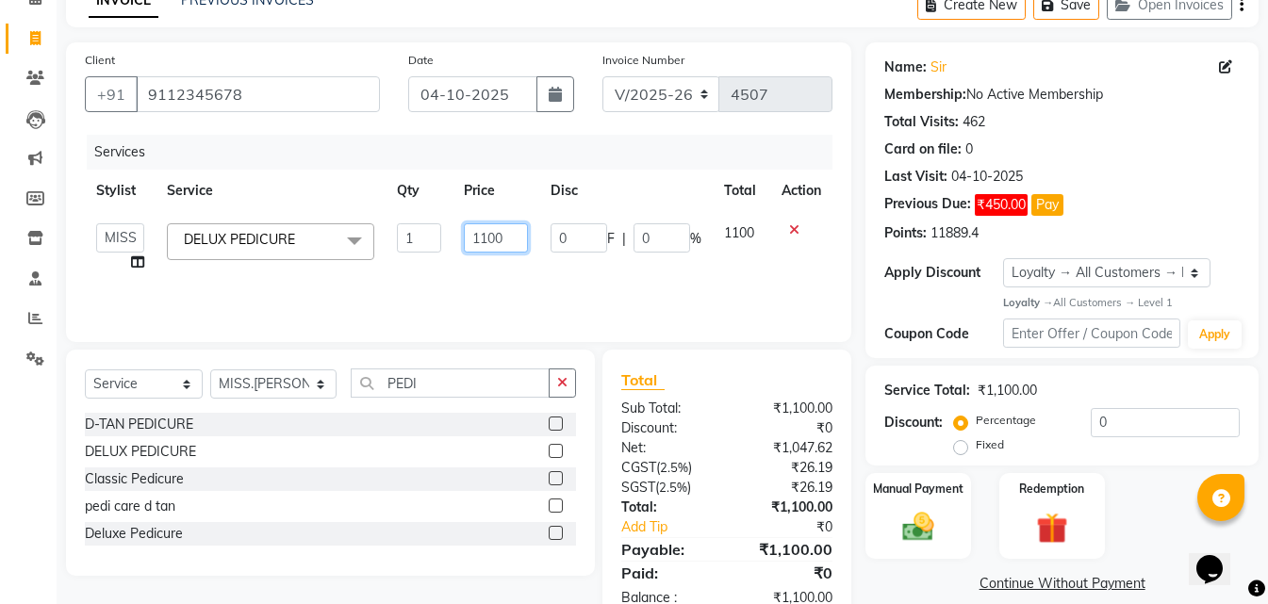
drag, startPoint x: 523, startPoint y: 238, endPoint x: 432, endPoint y: 239, distance: 91.4
click at [432, 239] on tr "MISS. [PERSON_NAME] [PERSON_NAME] MISS [PERSON_NAME] MISS [PERSON_NAME] MISS PI…" at bounding box center [458, 248] width 747 height 72
type input "450"
click at [489, 286] on div "Services Stylist Service Qty Price Disc Total Action MISS. [PERSON_NAME] [PERSO…" at bounding box center [458, 229] width 747 height 189
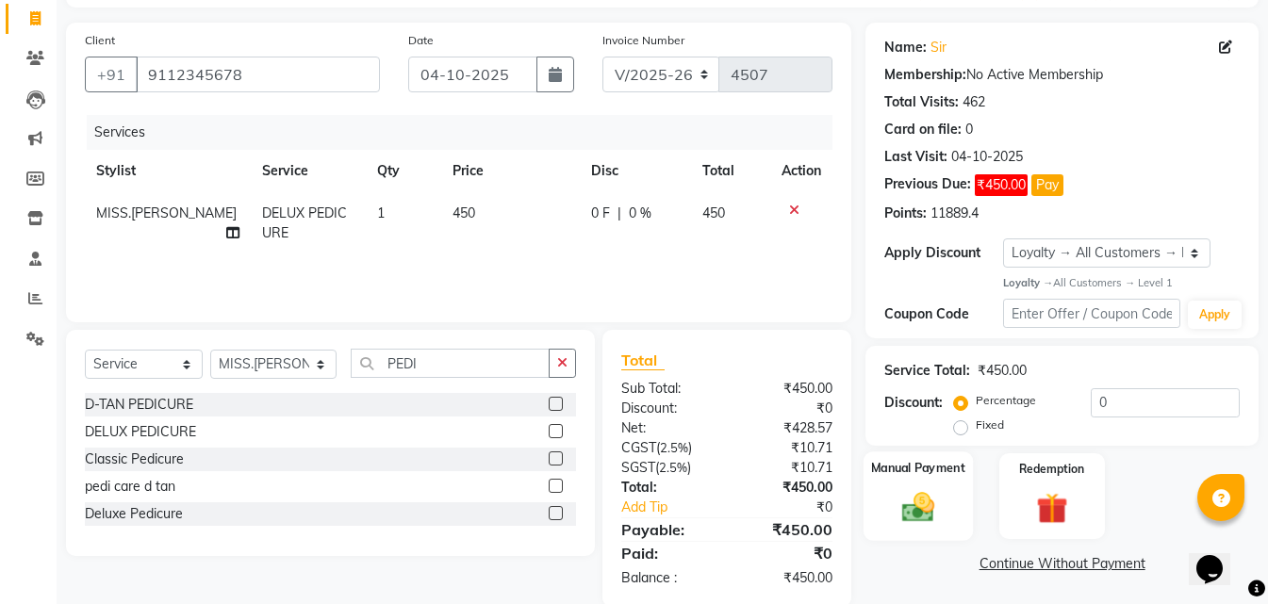
scroll to position [150, 0]
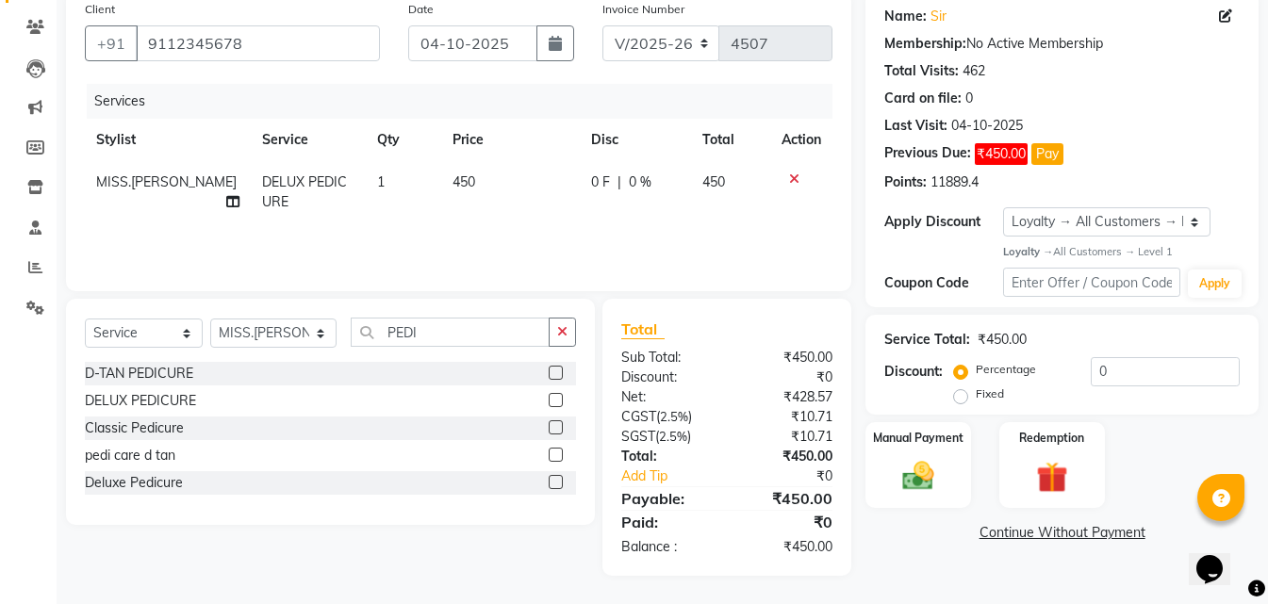
drag, startPoint x: 956, startPoint y: 464, endPoint x: 955, endPoint y: 515, distance: 50.9
click at [957, 465] on div "Manual Payment" at bounding box center [918, 465] width 106 height 86
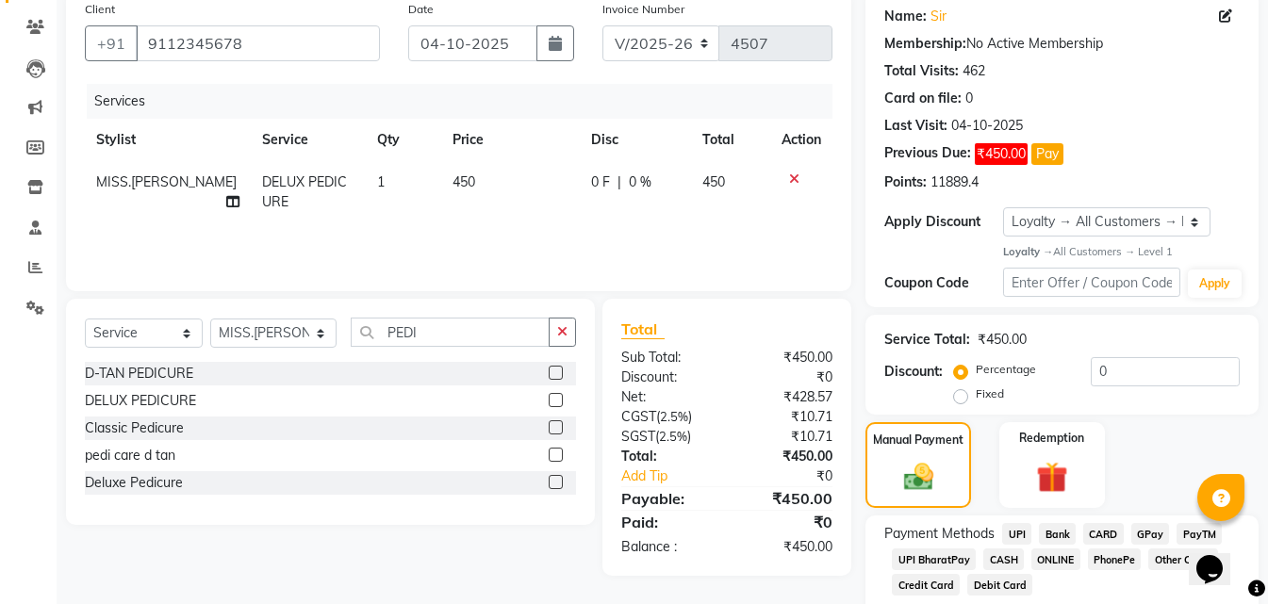
click at [1001, 561] on span "CASH" at bounding box center [1003, 560] width 41 height 22
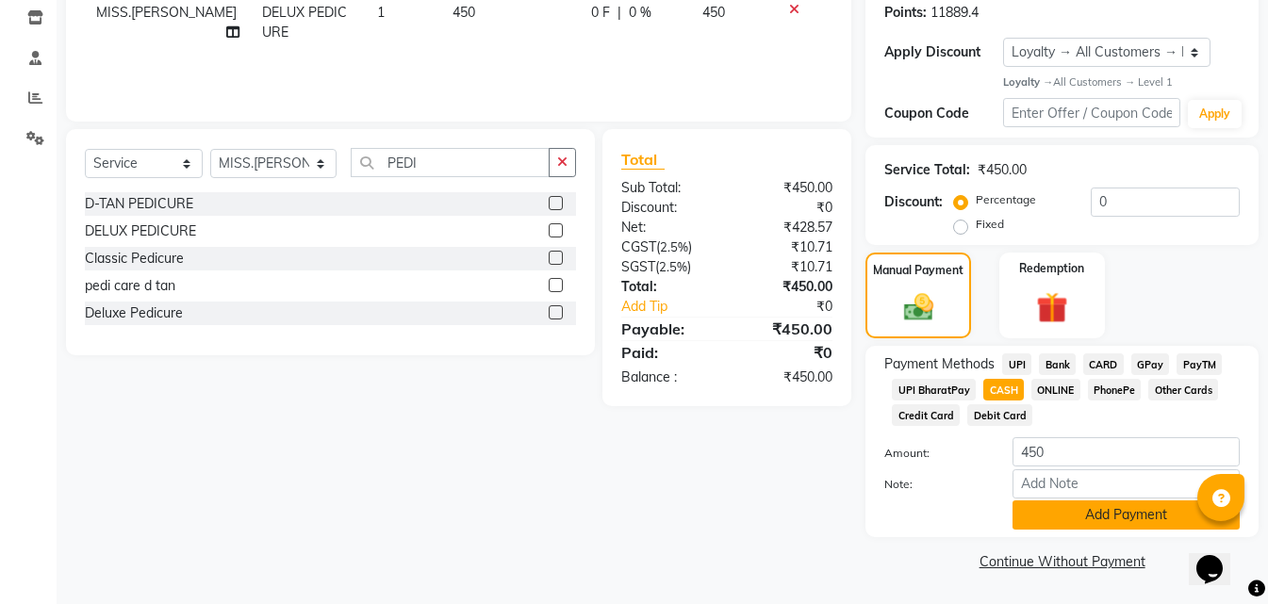
click at [1047, 516] on button "Add Payment" at bounding box center [1125, 515] width 227 height 29
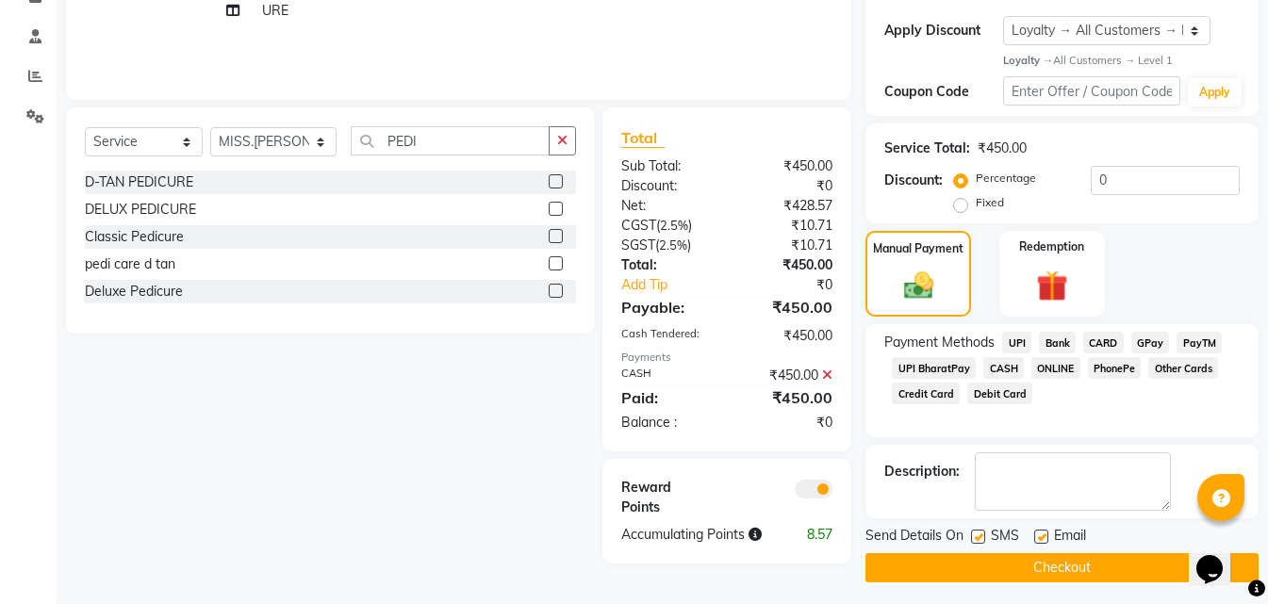
scroll to position [348, 0]
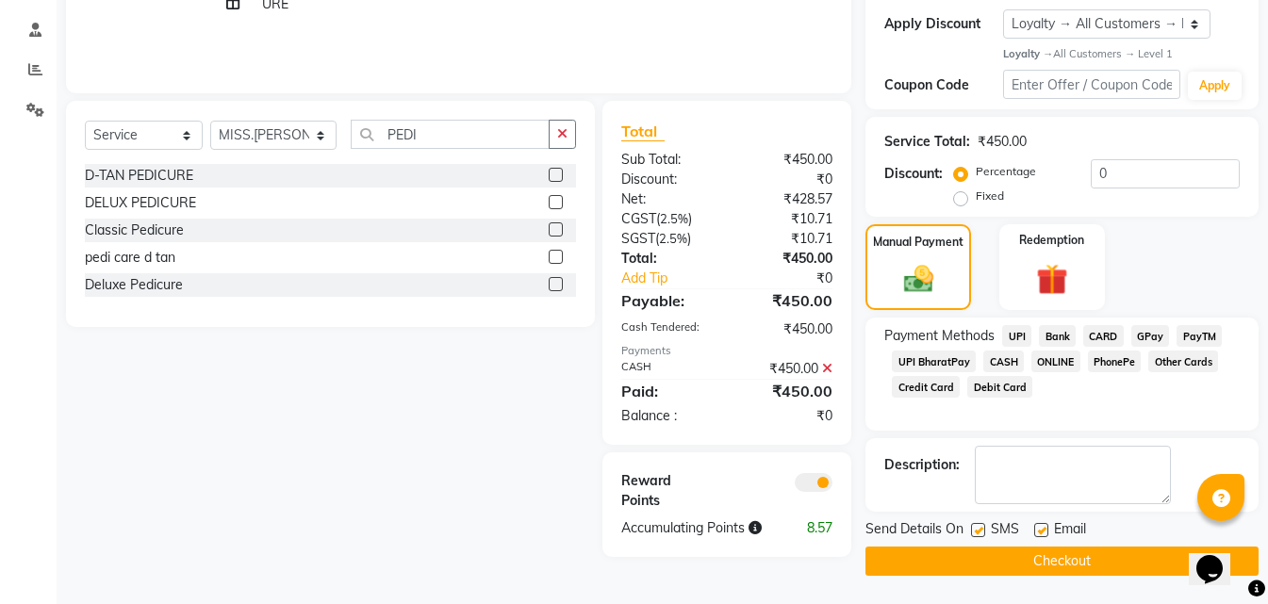
click at [984, 566] on button "Checkout" at bounding box center [1061, 561] width 393 height 29
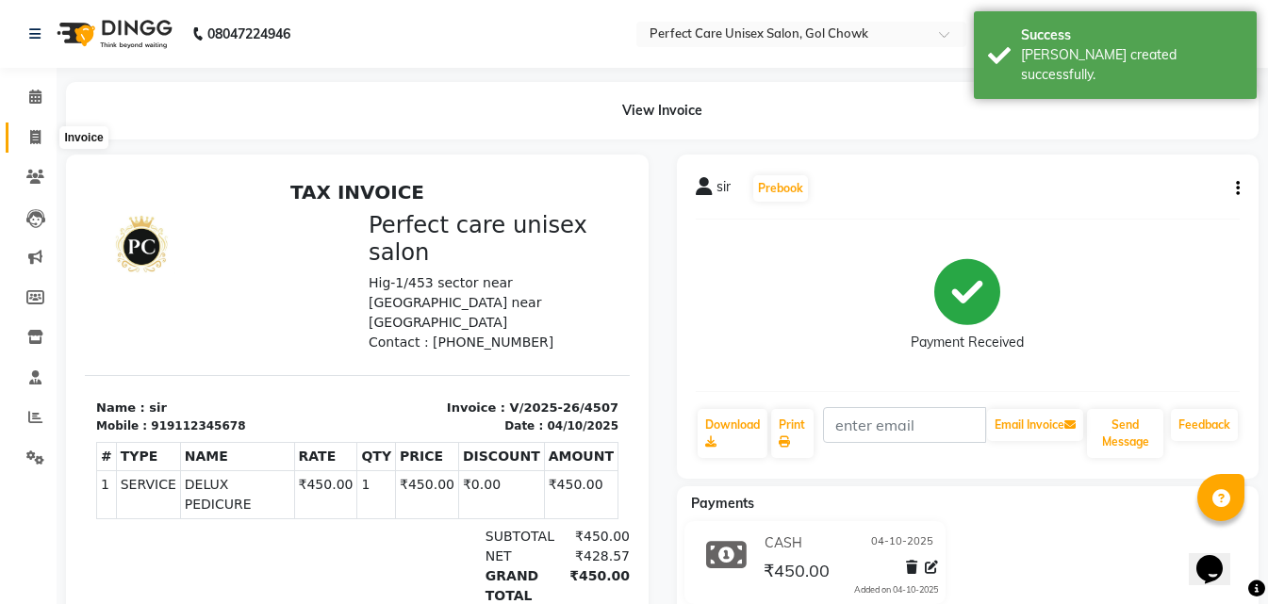
click at [37, 141] on icon at bounding box center [35, 137] width 10 height 14
select select "4751"
select select "service"
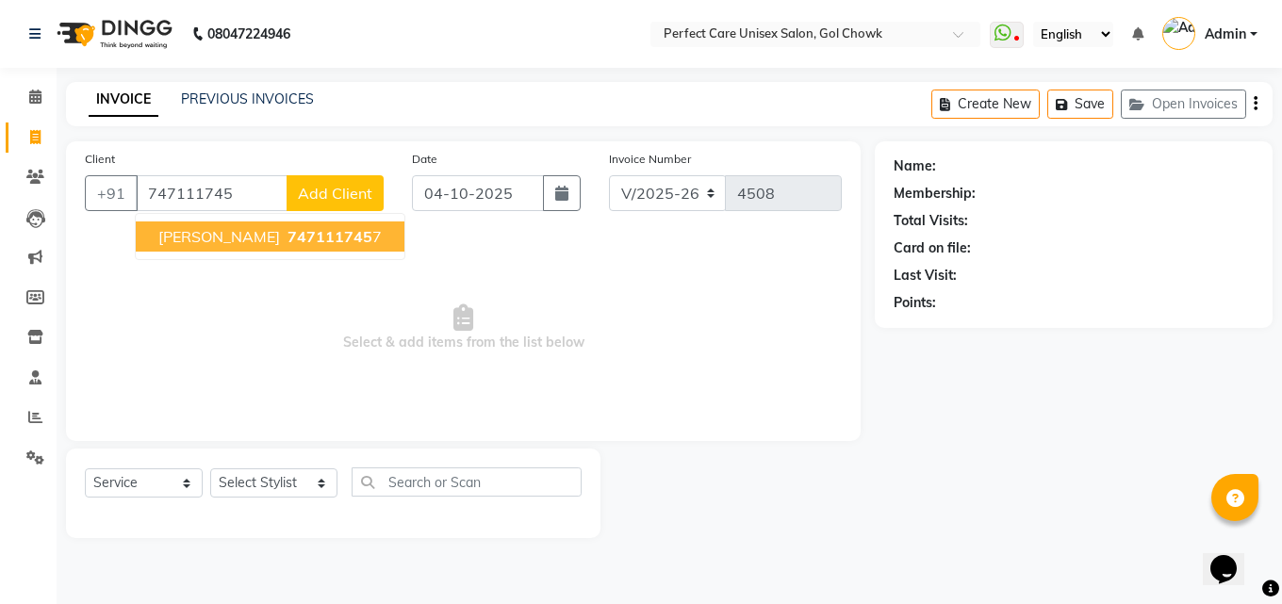
click at [228, 249] on button "[PERSON_NAME] MAM 747111745 7" at bounding box center [270, 237] width 269 height 30
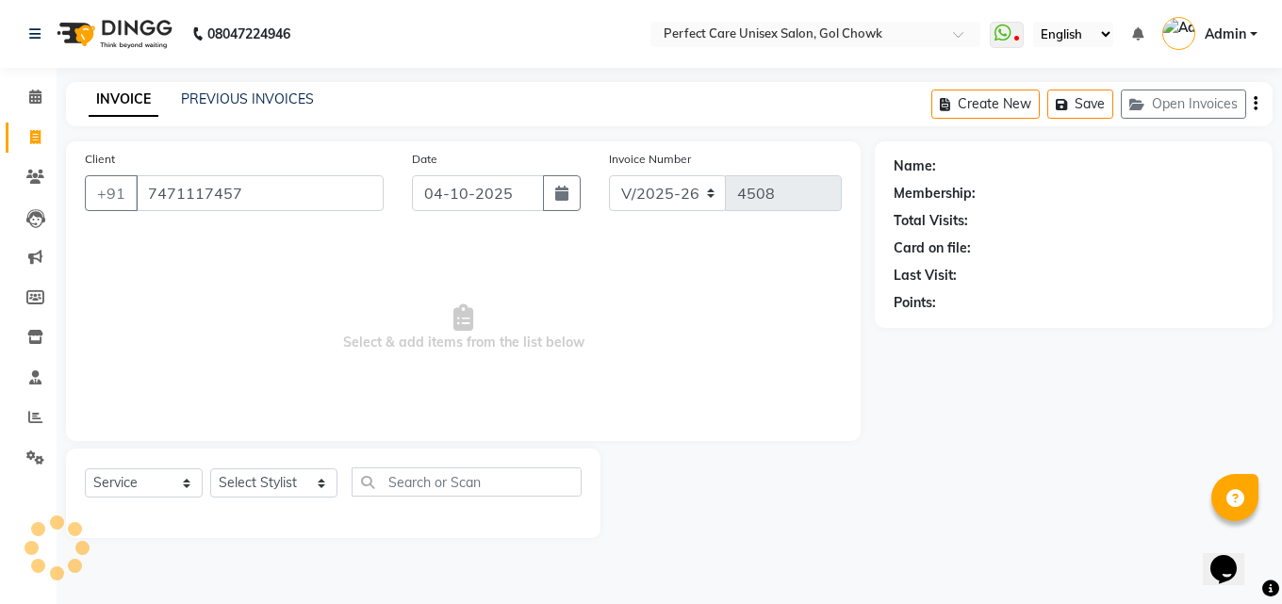
type input "7471117457"
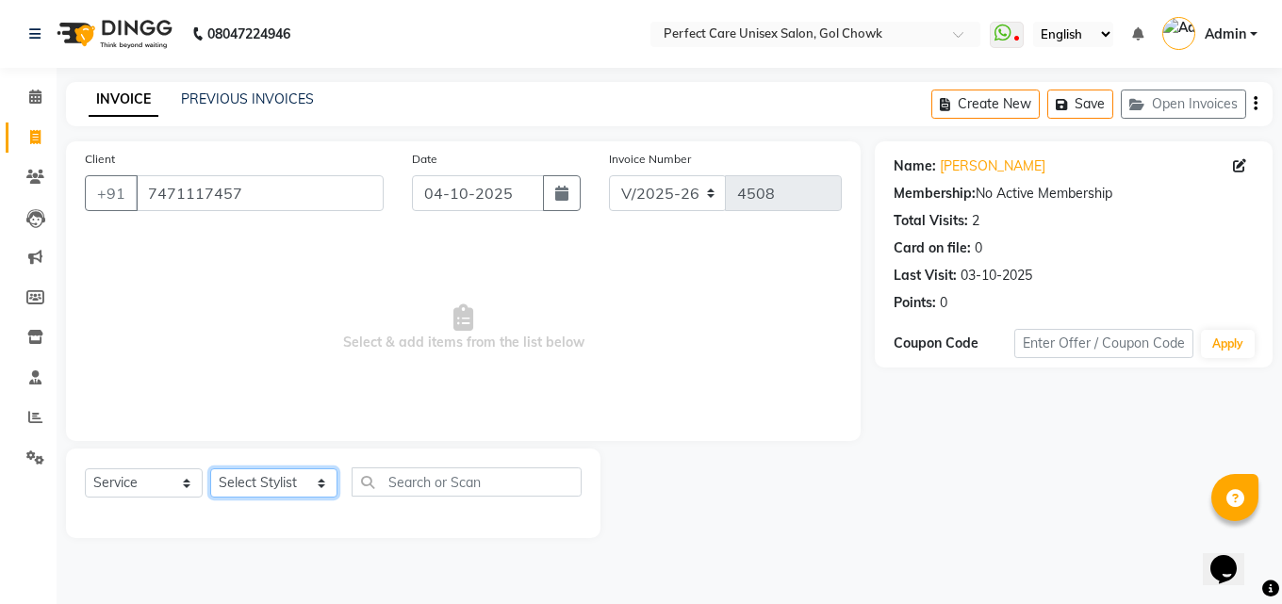
drag, startPoint x: 273, startPoint y: 485, endPoint x: 273, endPoint y: 469, distance: 16.0
click at [273, 485] on select "Select Stylist MISS. [PERSON_NAME] [PERSON_NAME] MISS [PERSON_NAME] MISS [PERSO…" at bounding box center [273, 482] width 127 height 29
select select "32649"
click at [210, 468] on select "Select Stylist MISS. [PERSON_NAME] [PERSON_NAME] MISS [PERSON_NAME] MISS [PERSO…" at bounding box center [273, 482] width 127 height 29
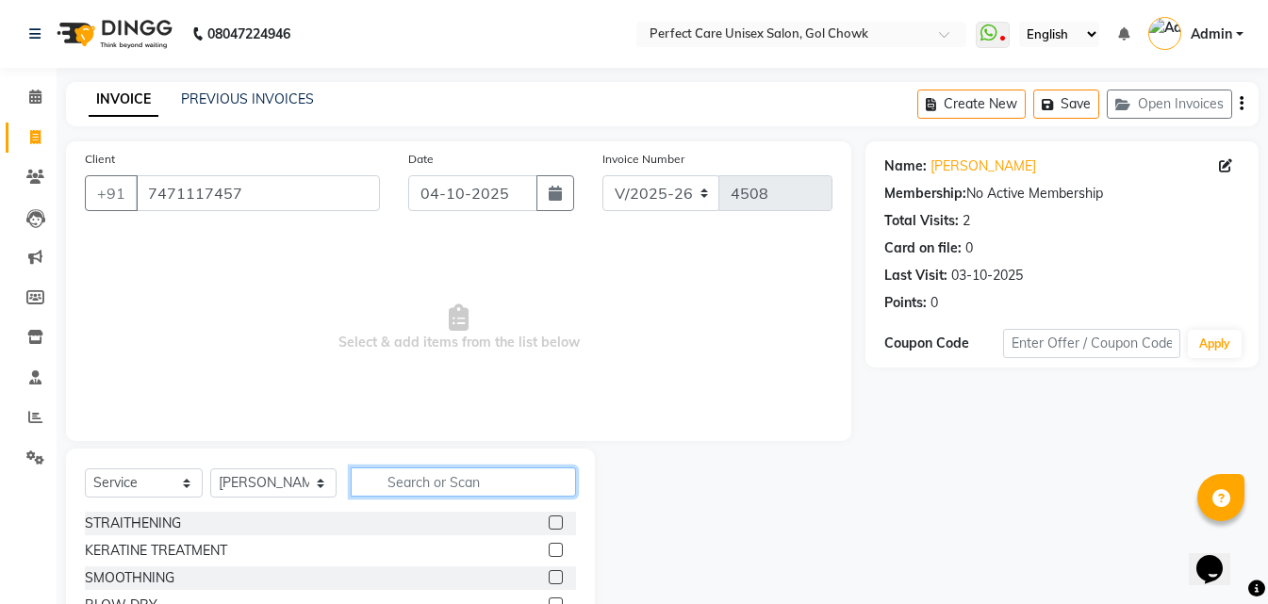
click at [388, 487] on input "text" at bounding box center [463, 482] width 224 height 29
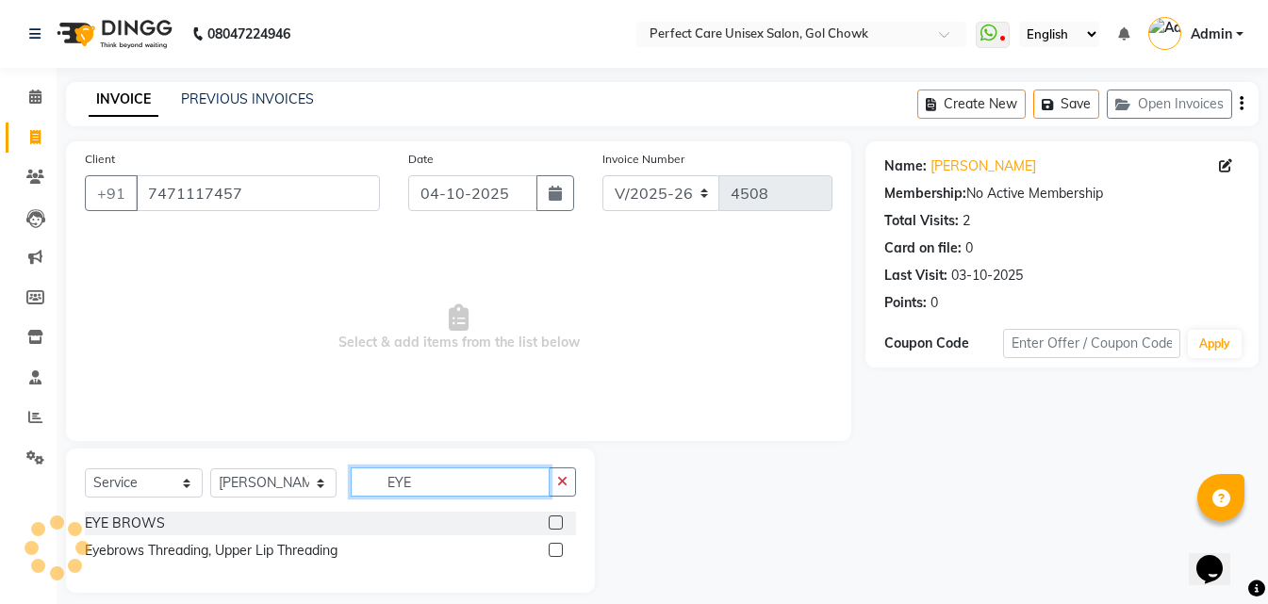
type input "EYE"
click at [549, 525] on label at bounding box center [556, 523] width 14 height 14
click at [549, 525] on input "checkbox" at bounding box center [555, 523] width 12 height 12
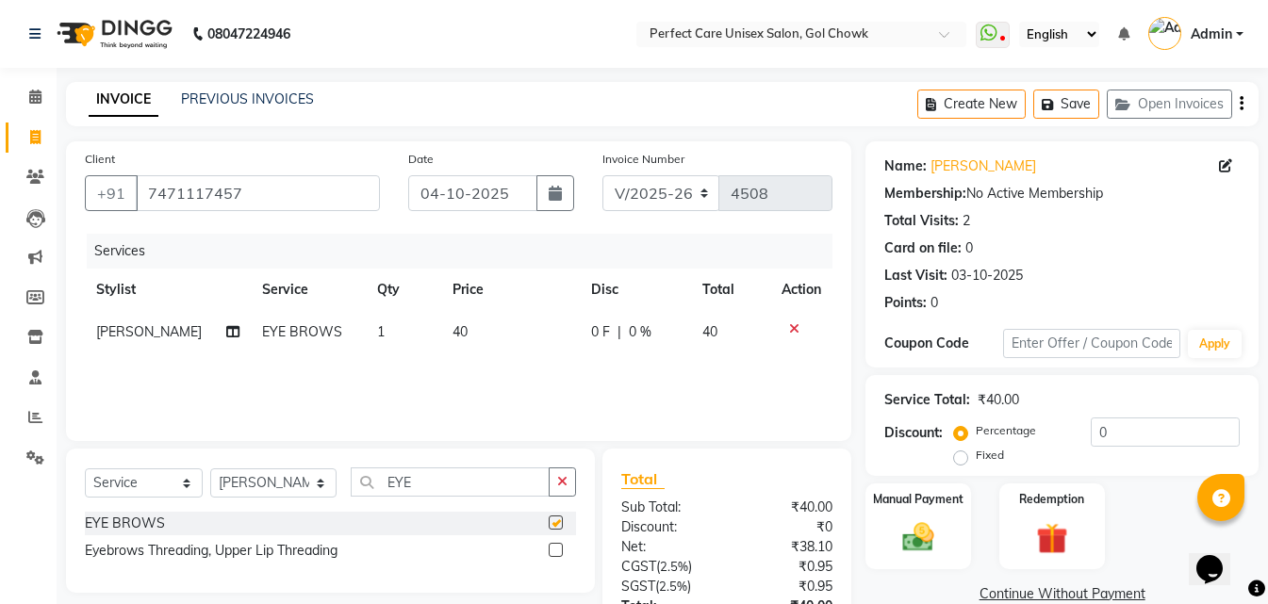
checkbox input "false"
click at [474, 321] on td "40" at bounding box center [510, 332] width 139 height 42
select select "32649"
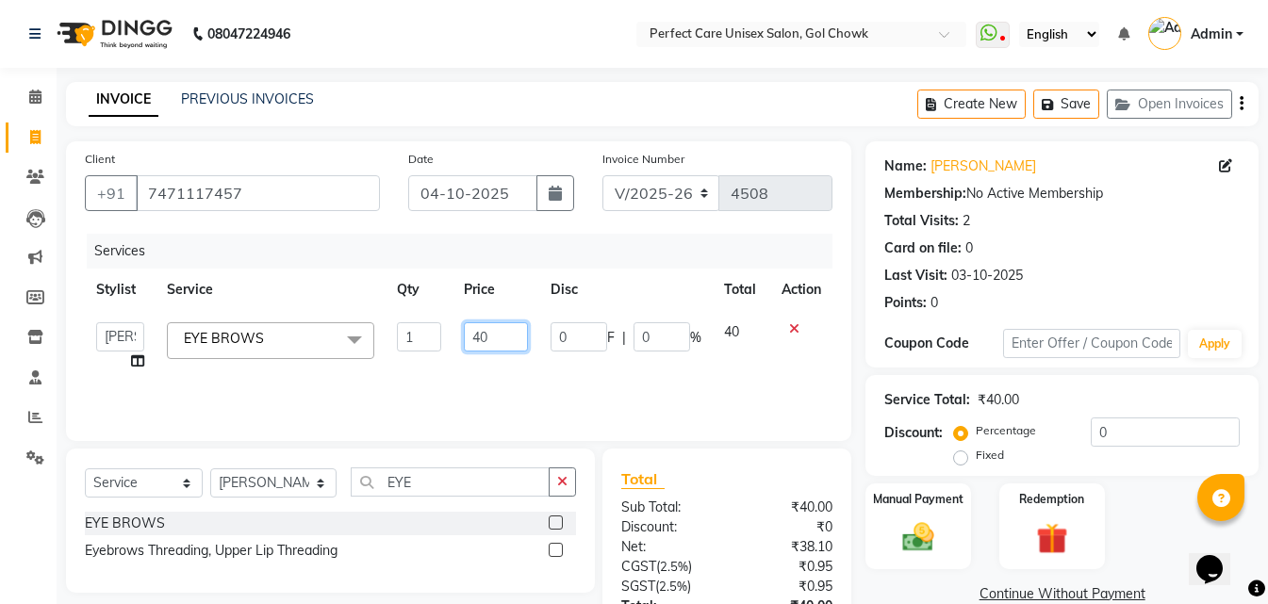
drag, startPoint x: 497, startPoint y: 340, endPoint x: 451, endPoint y: 340, distance: 46.2
click at [451, 340] on tr "MISS. [PERSON_NAME] [PERSON_NAME] MISS [PERSON_NAME] MISS [PERSON_NAME] MISS PI…" at bounding box center [458, 347] width 747 height 72
type input "50"
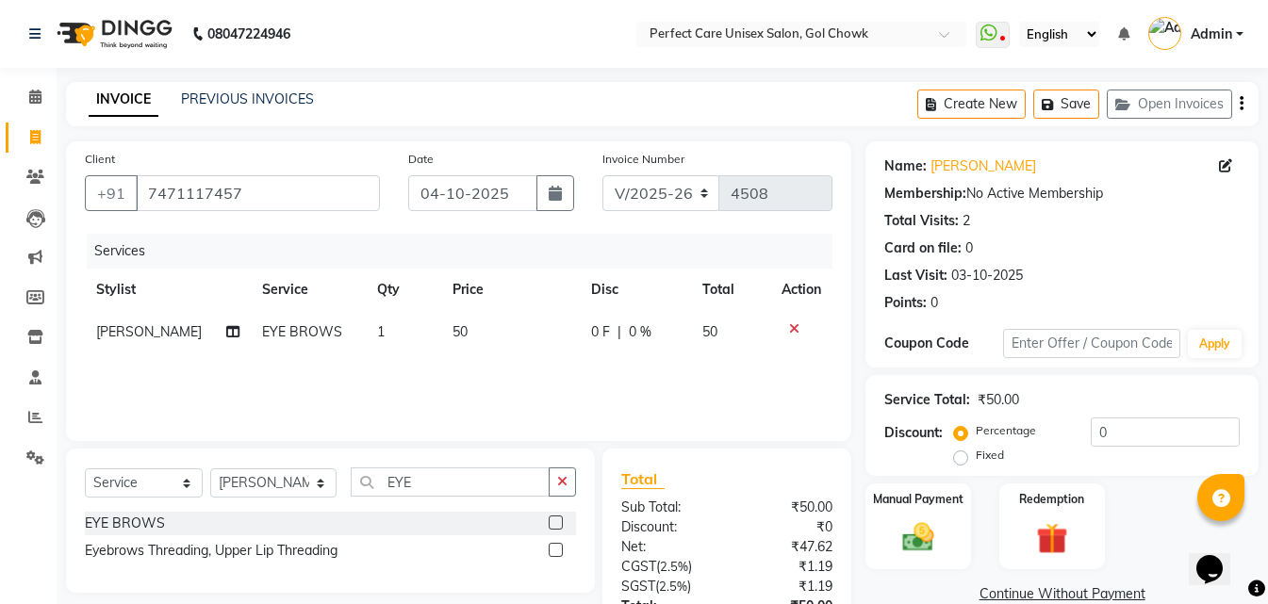
click at [486, 358] on div "Services Stylist Service Qty Price Disc Total Action [PERSON_NAME] EYE BROWS 1 …" at bounding box center [458, 328] width 747 height 189
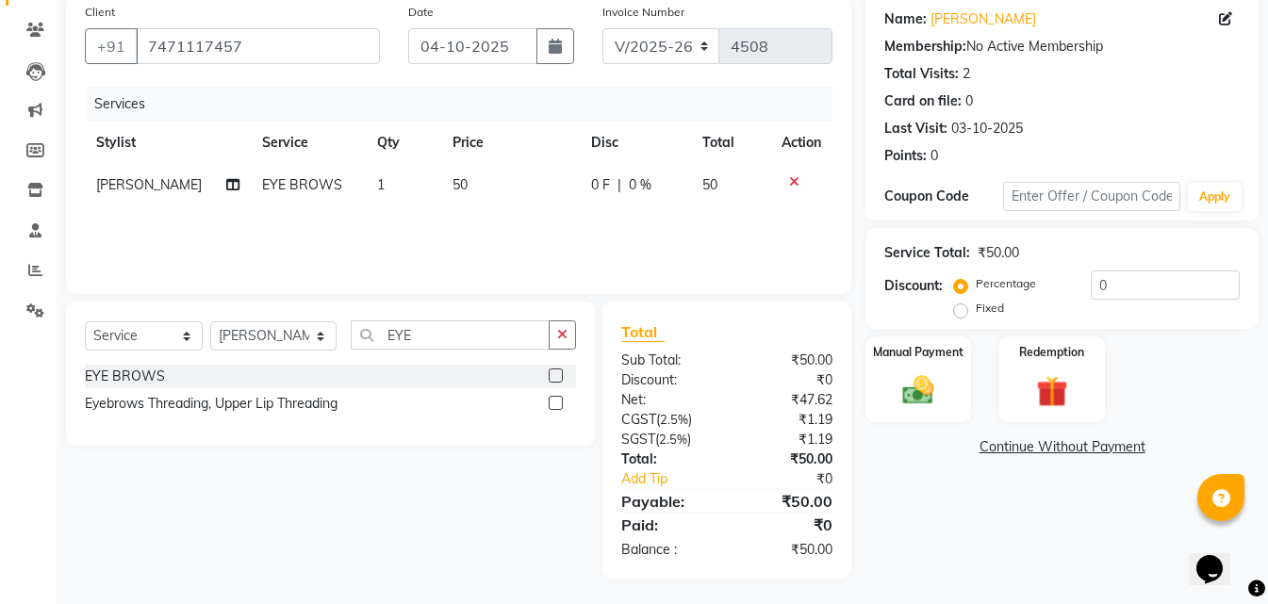
scroll to position [150, 0]
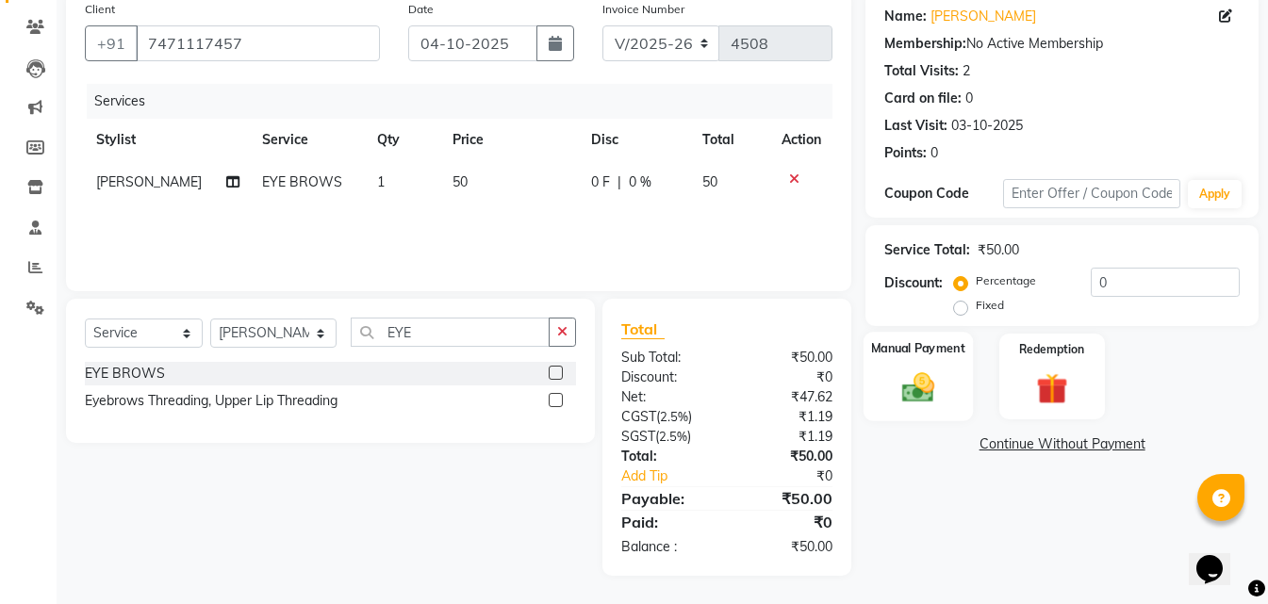
drag, startPoint x: 880, startPoint y: 406, endPoint x: 922, endPoint y: 418, distance: 43.0
click at [883, 406] on div "Manual Payment" at bounding box center [917, 377] width 109 height 90
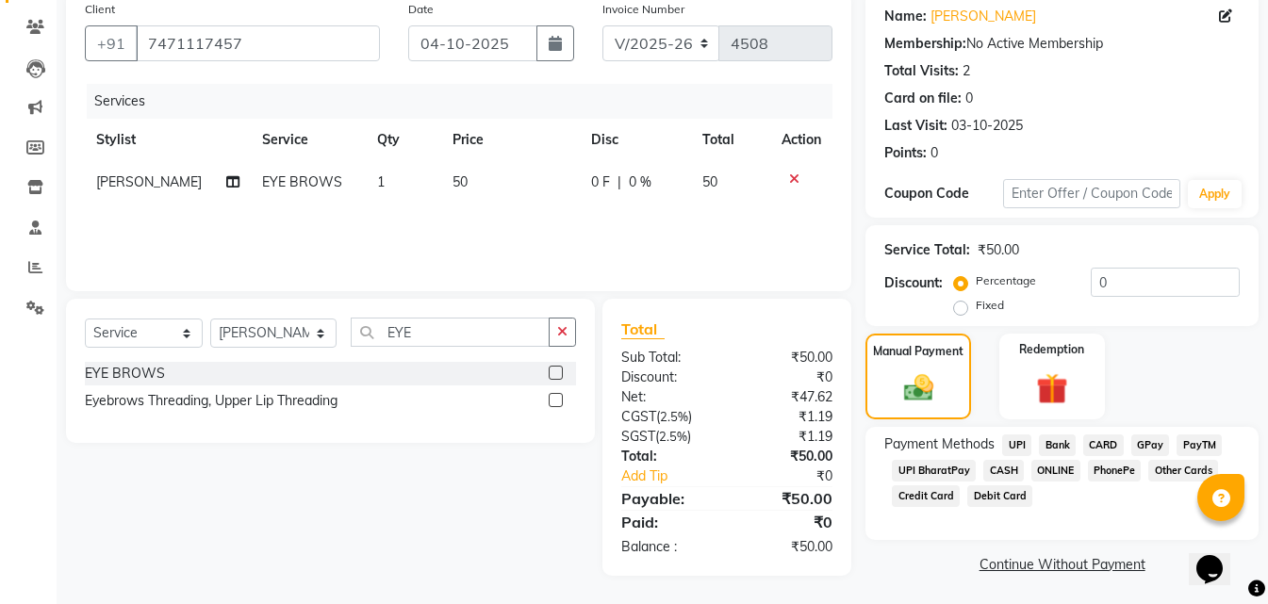
click at [1064, 469] on span "ONLINE" at bounding box center [1055, 471] width 49 height 22
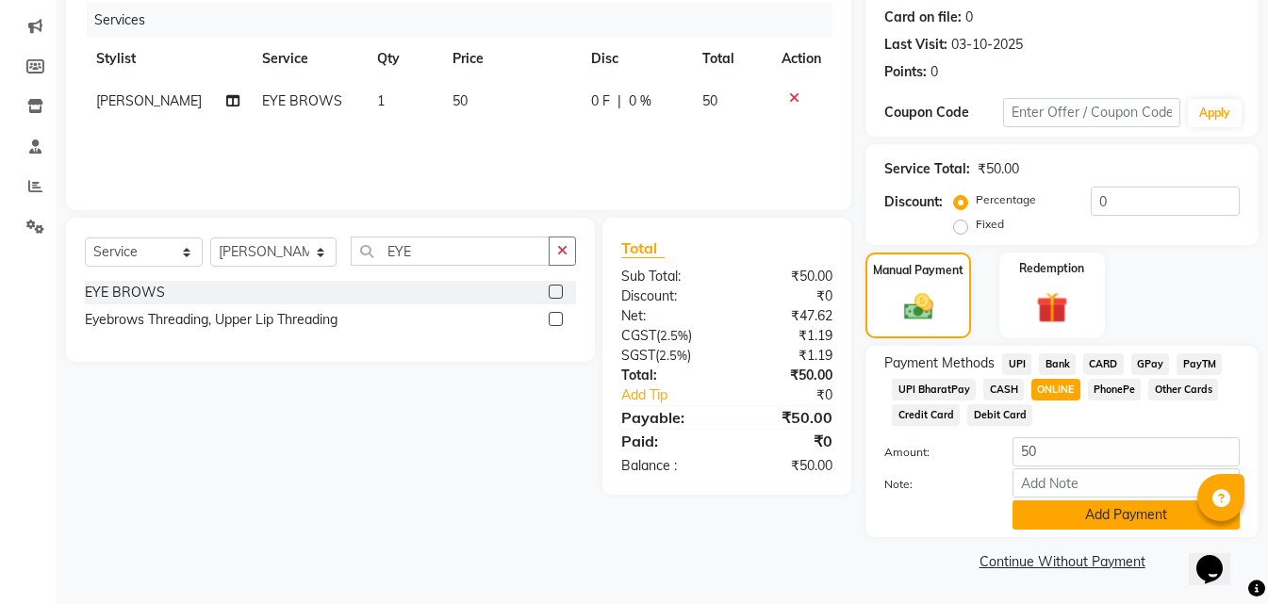
click at [1079, 521] on button "Add Payment" at bounding box center [1125, 515] width 227 height 29
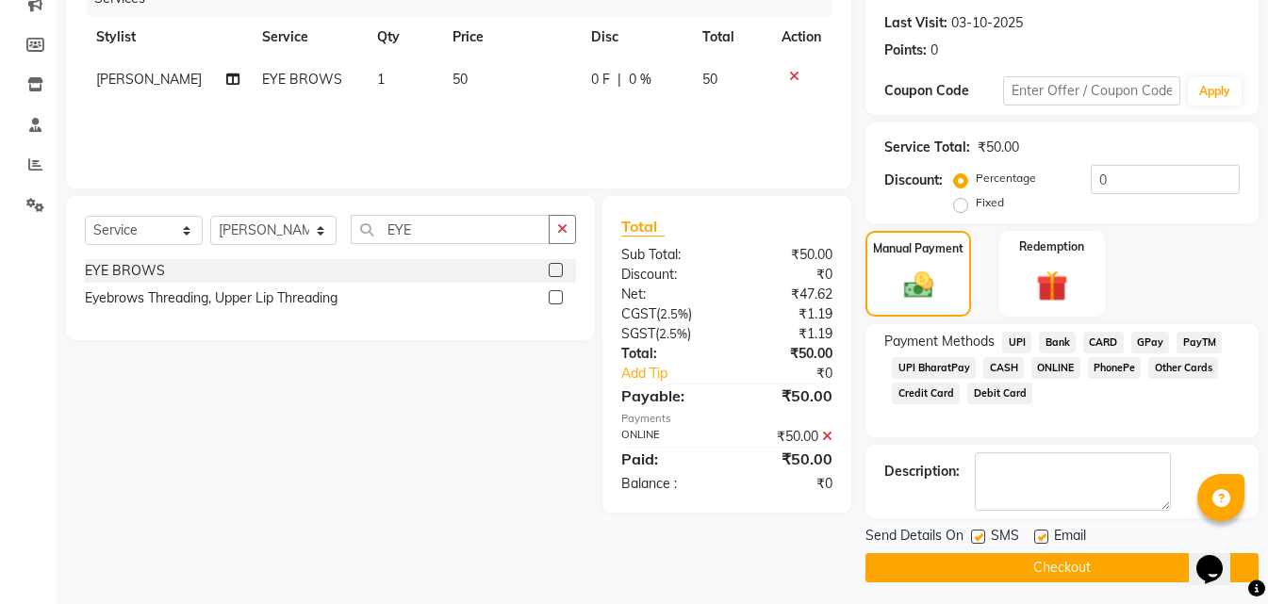
scroll to position [259, 0]
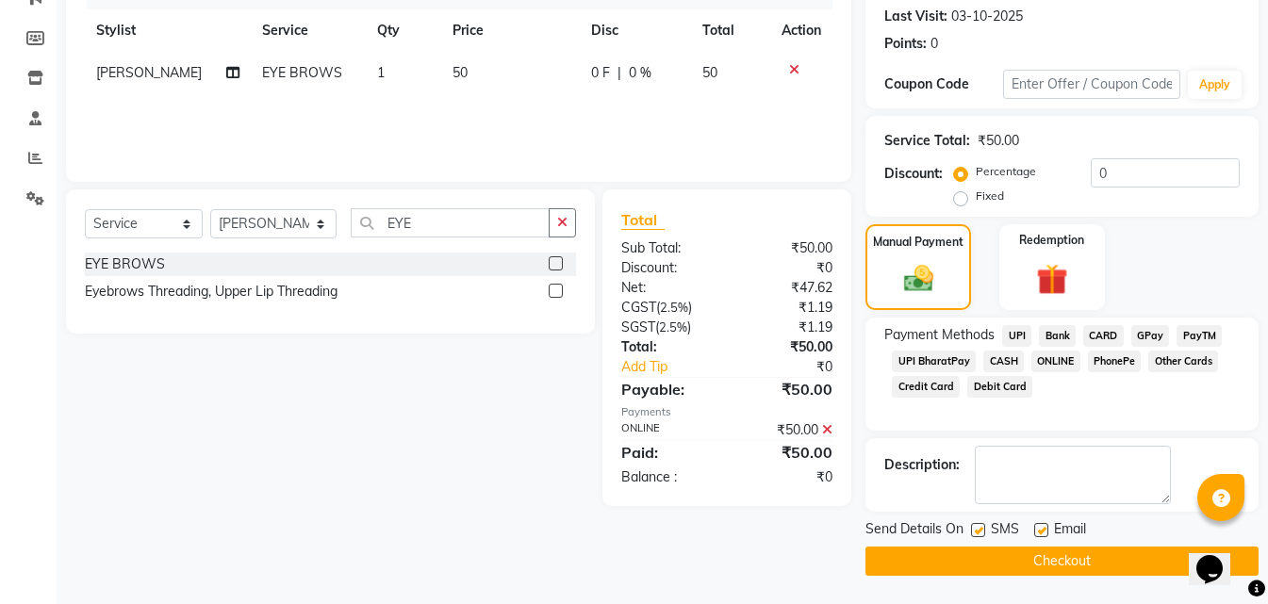
click at [1049, 565] on button "Checkout" at bounding box center [1061, 561] width 393 height 29
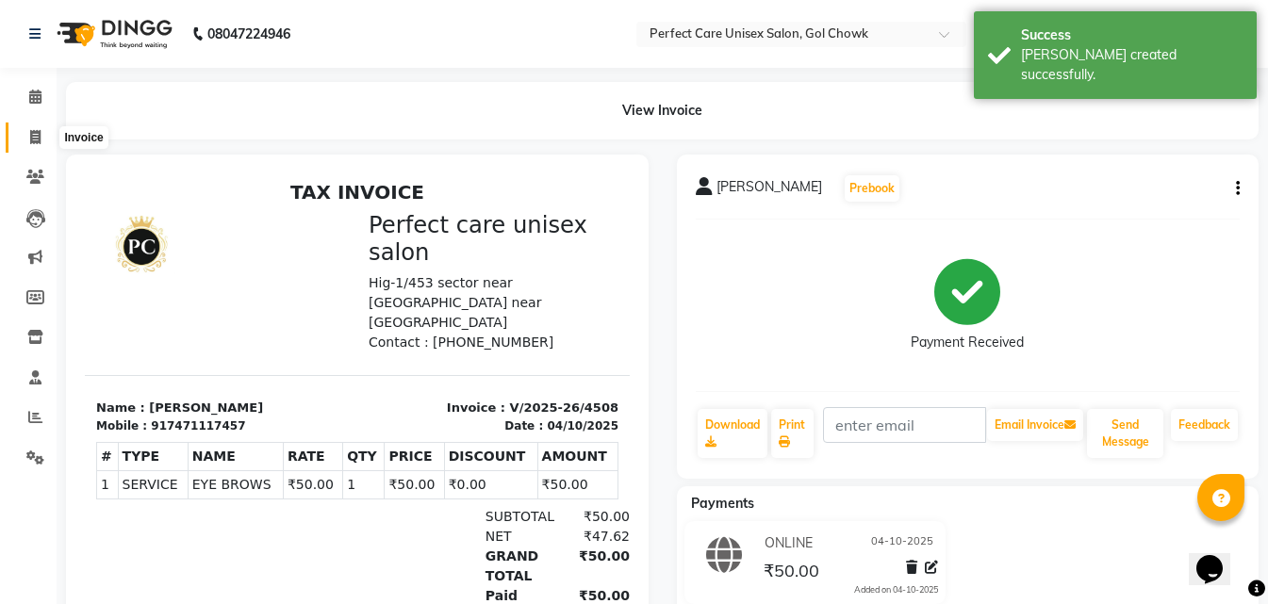
click at [41, 135] on span at bounding box center [35, 138] width 33 height 22
select select "4751"
select select "service"
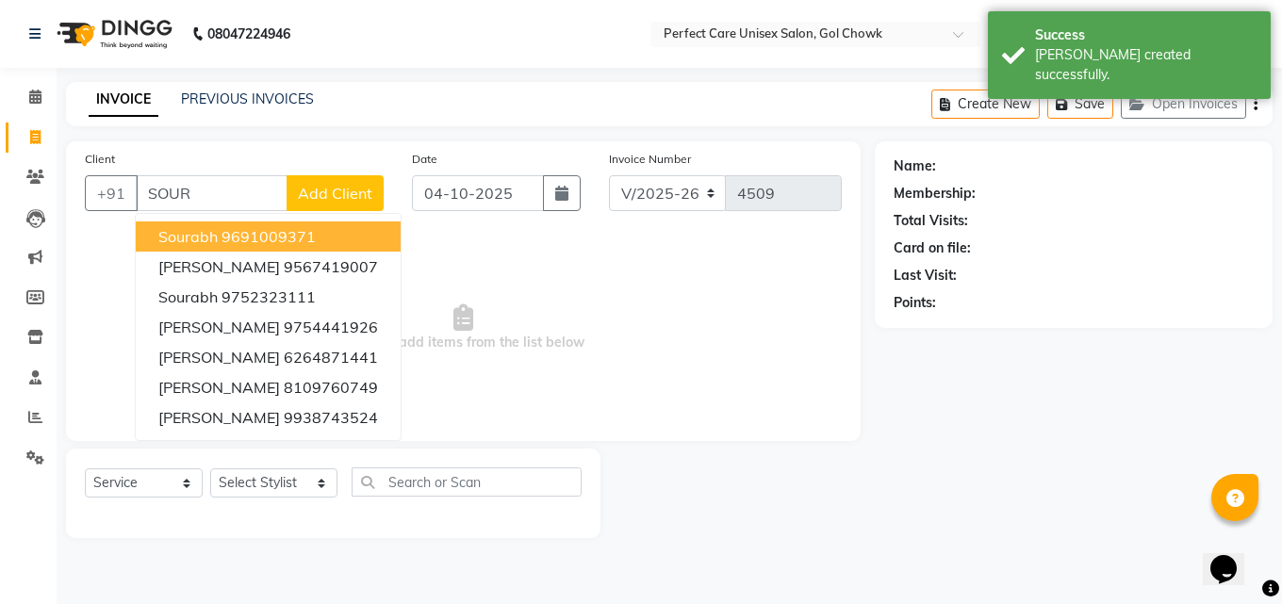
click at [253, 238] on ngb-highlight "9691009371" at bounding box center [269, 236] width 94 height 19
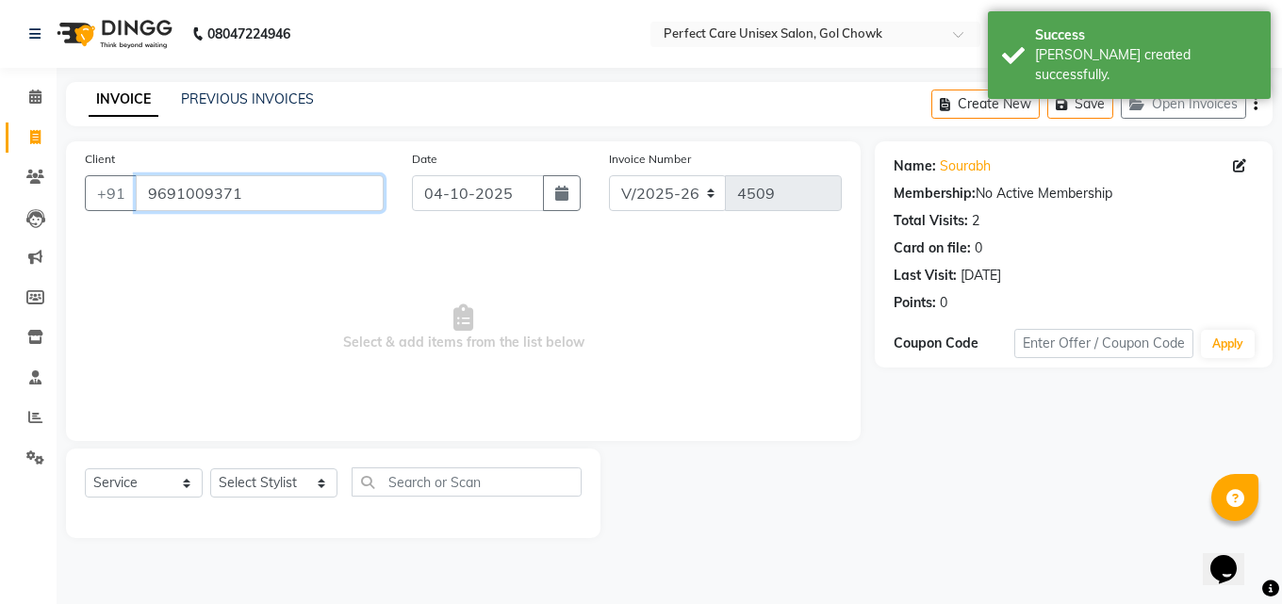
click at [195, 194] on input "9691009371" at bounding box center [260, 193] width 248 height 36
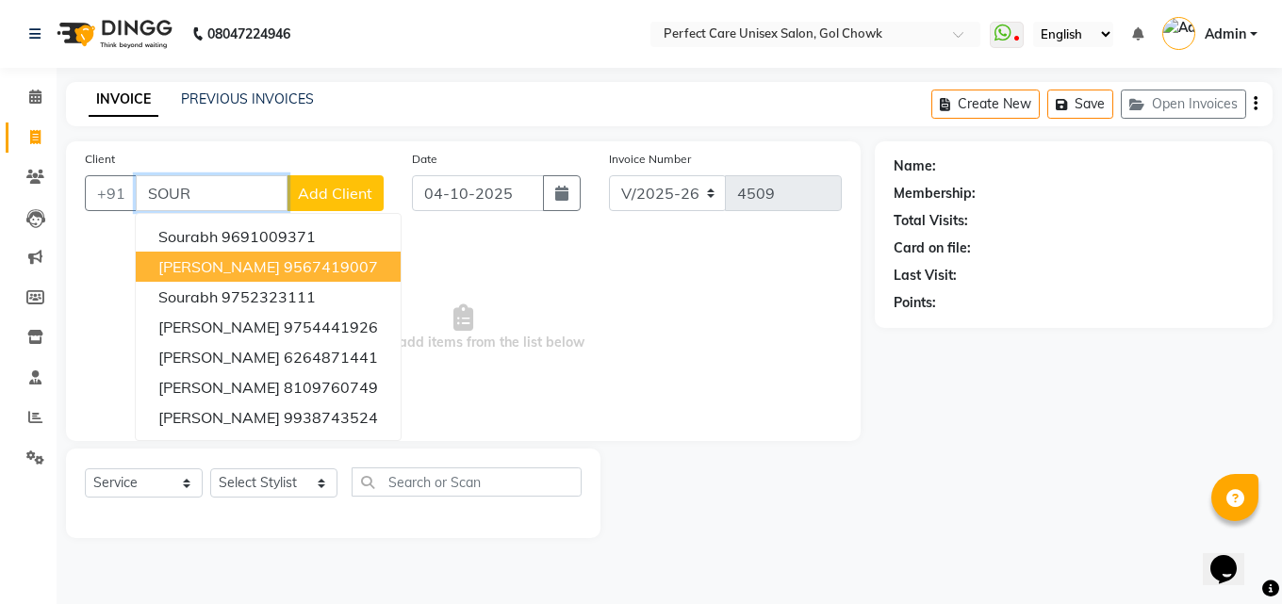
click at [284, 265] on ngb-highlight "9567419007" at bounding box center [331, 266] width 94 height 19
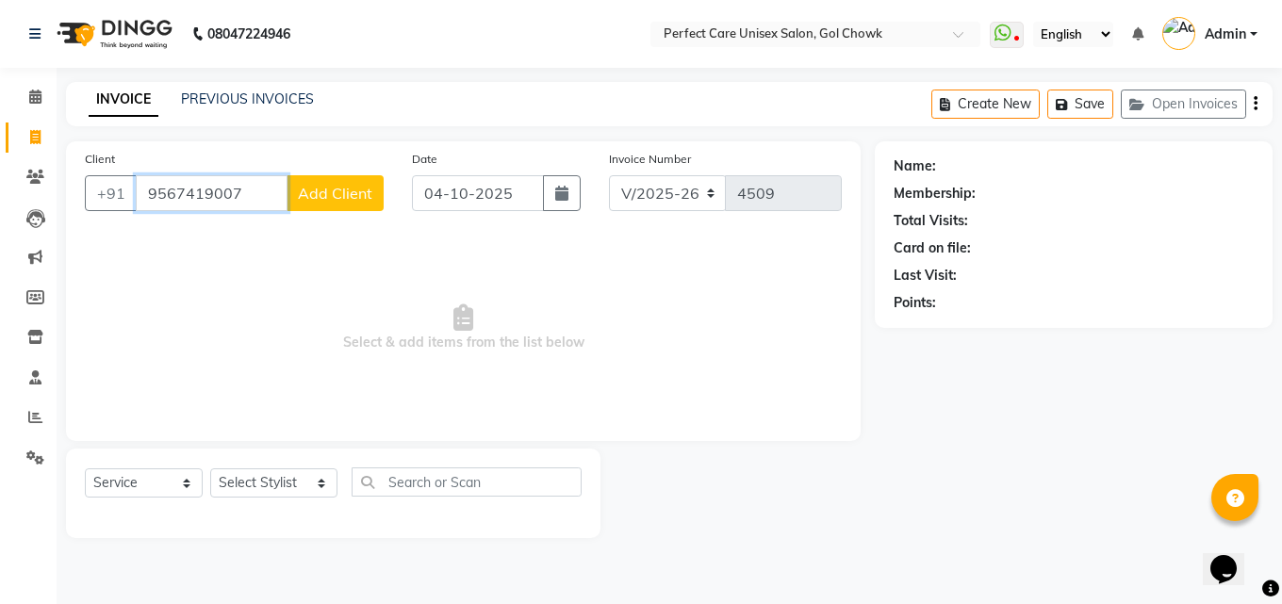
click at [199, 187] on input "9567419007" at bounding box center [212, 193] width 152 height 36
type input "9567419007"
click at [41, 178] on icon at bounding box center [35, 177] width 18 height 14
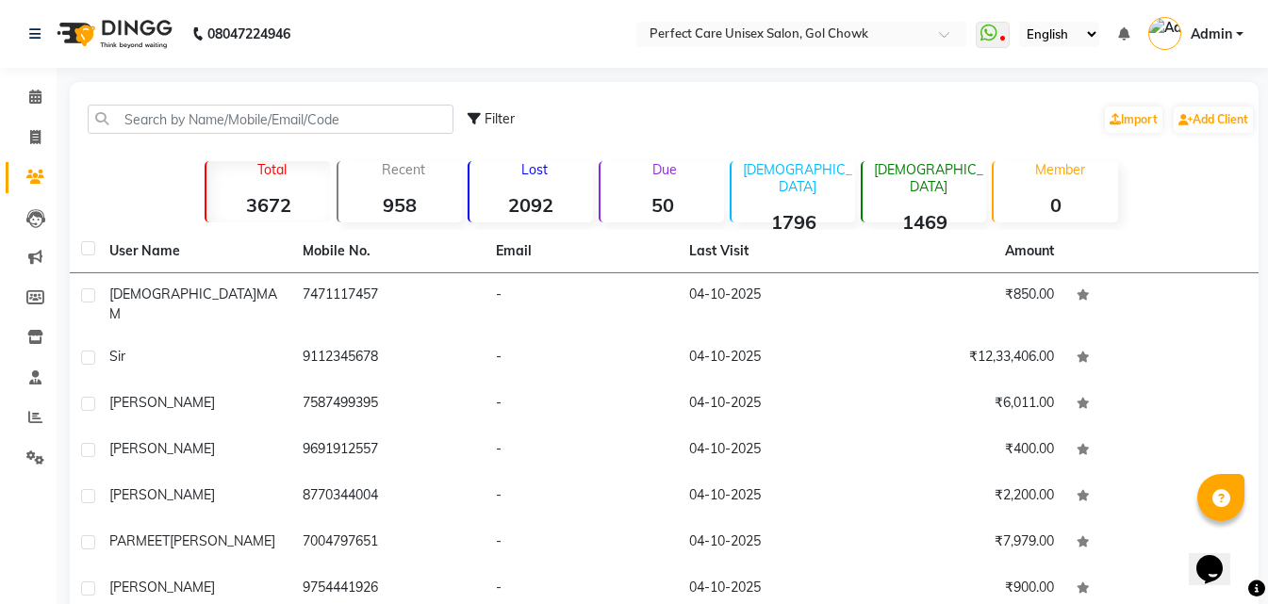
drag, startPoint x: 224, startPoint y: 135, endPoint x: 228, endPoint y: 122, distance: 13.7
click at [228, 127] on div "Filter Import Add Client" at bounding box center [664, 119] width 1181 height 59
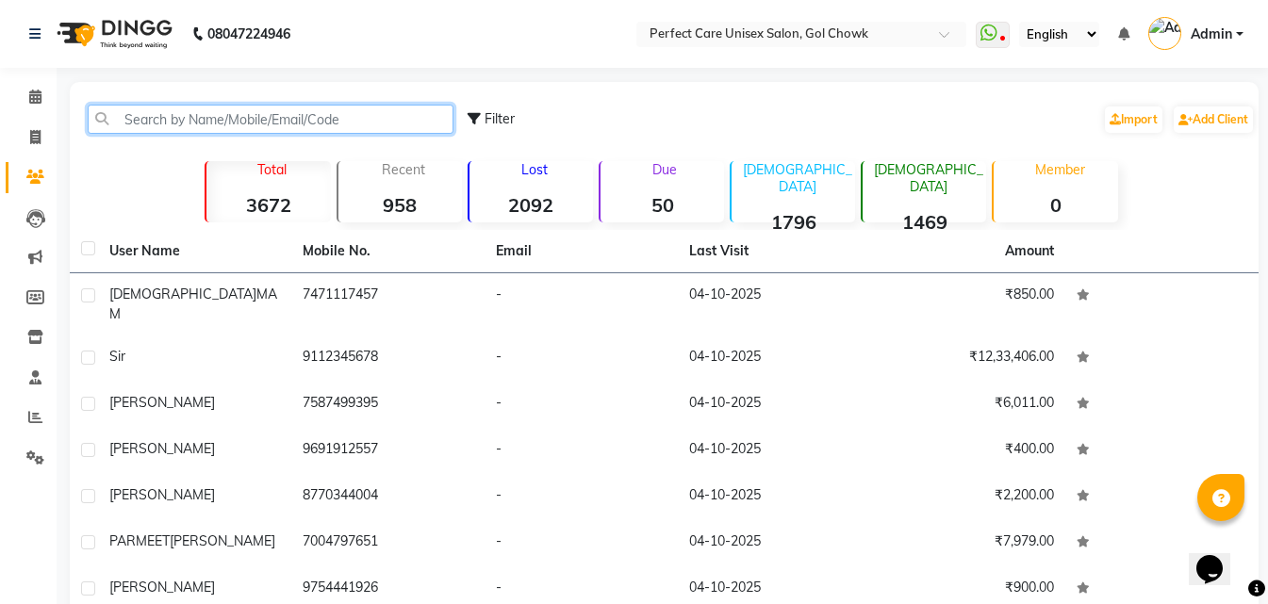
click at [229, 122] on input "text" at bounding box center [271, 119] width 366 height 29
paste input "9567419007"
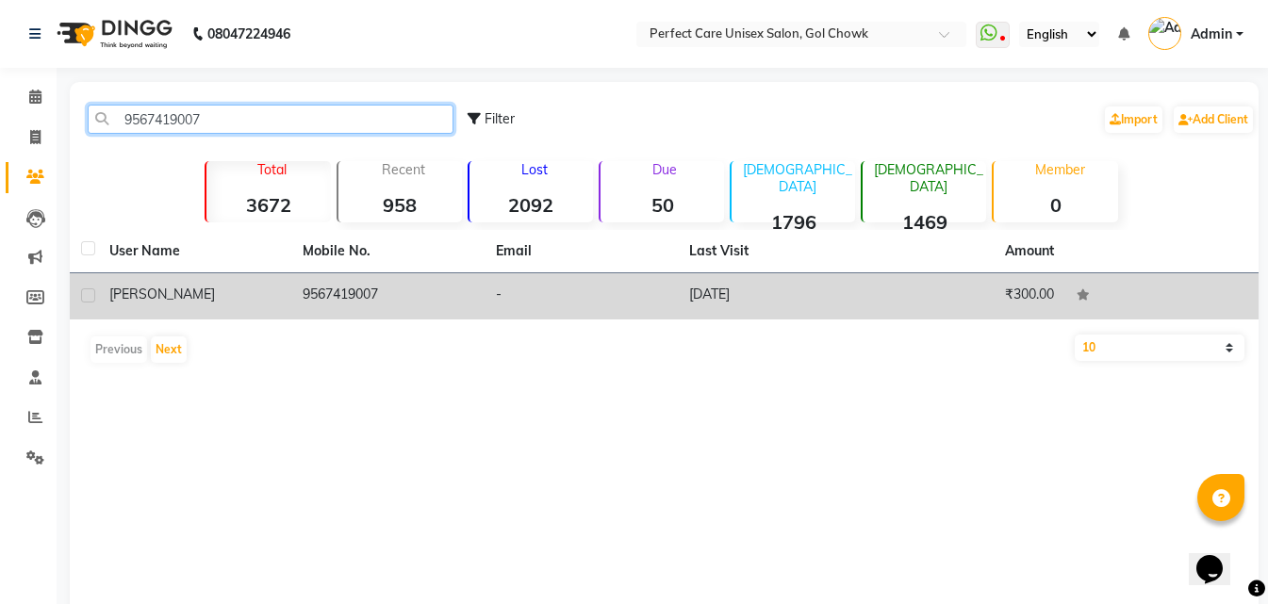
type input "9567419007"
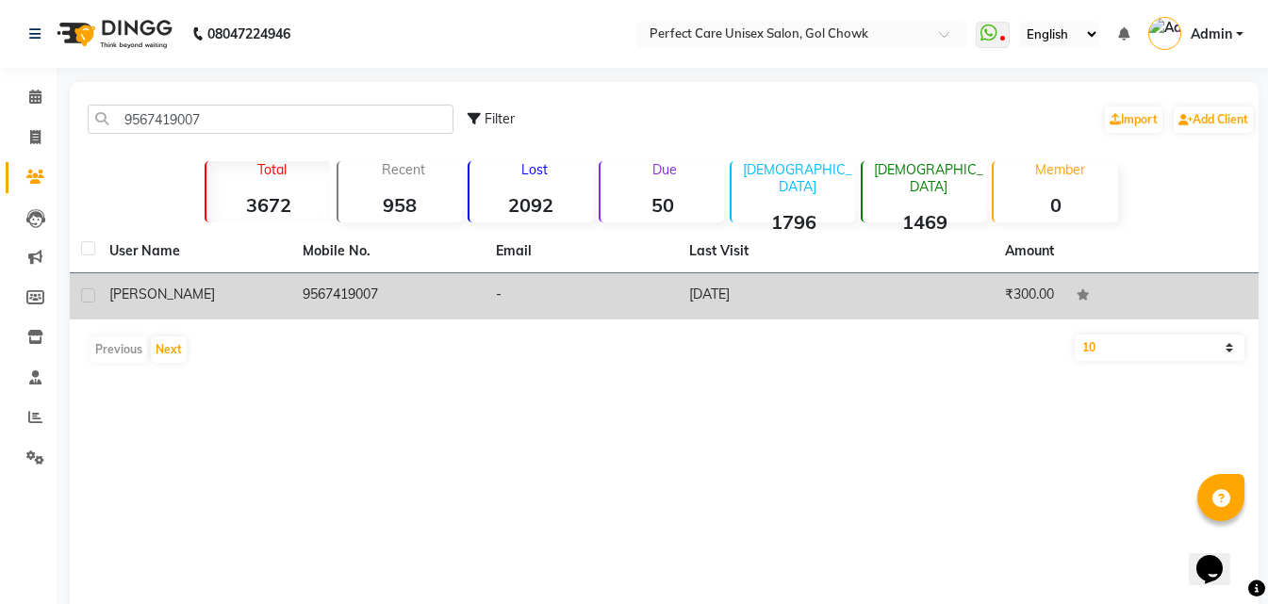
click at [277, 300] on div "[PERSON_NAME]" at bounding box center [194, 295] width 171 height 20
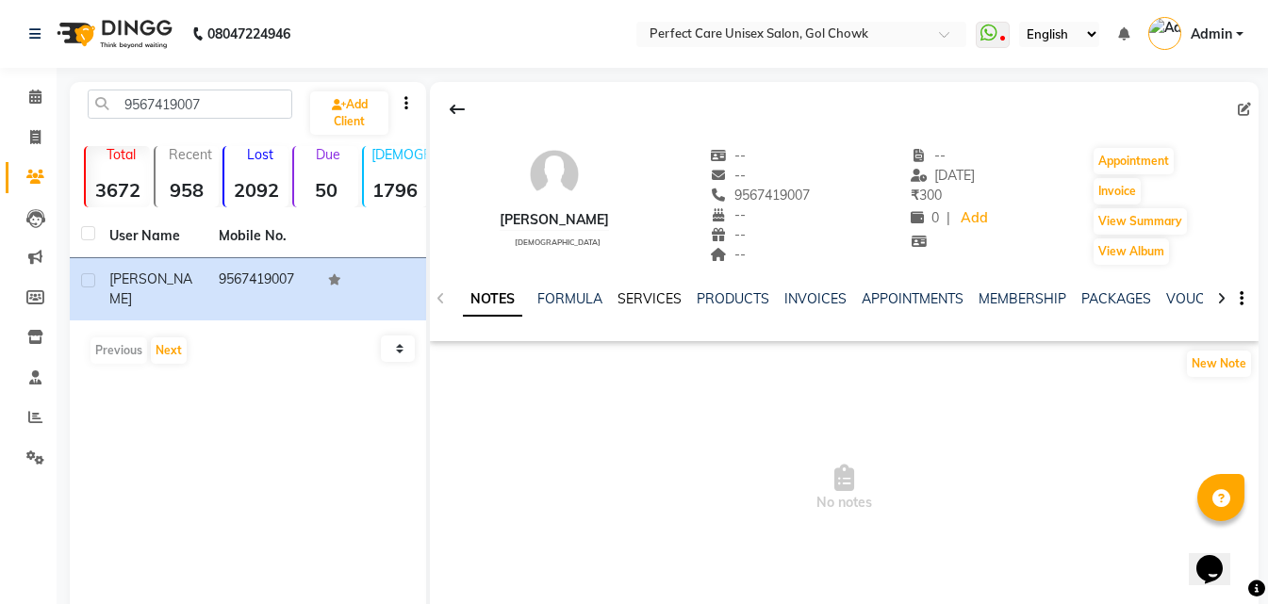
click at [634, 300] on link "SERVICES" at bounding box center [649, 298] width 64 height 17
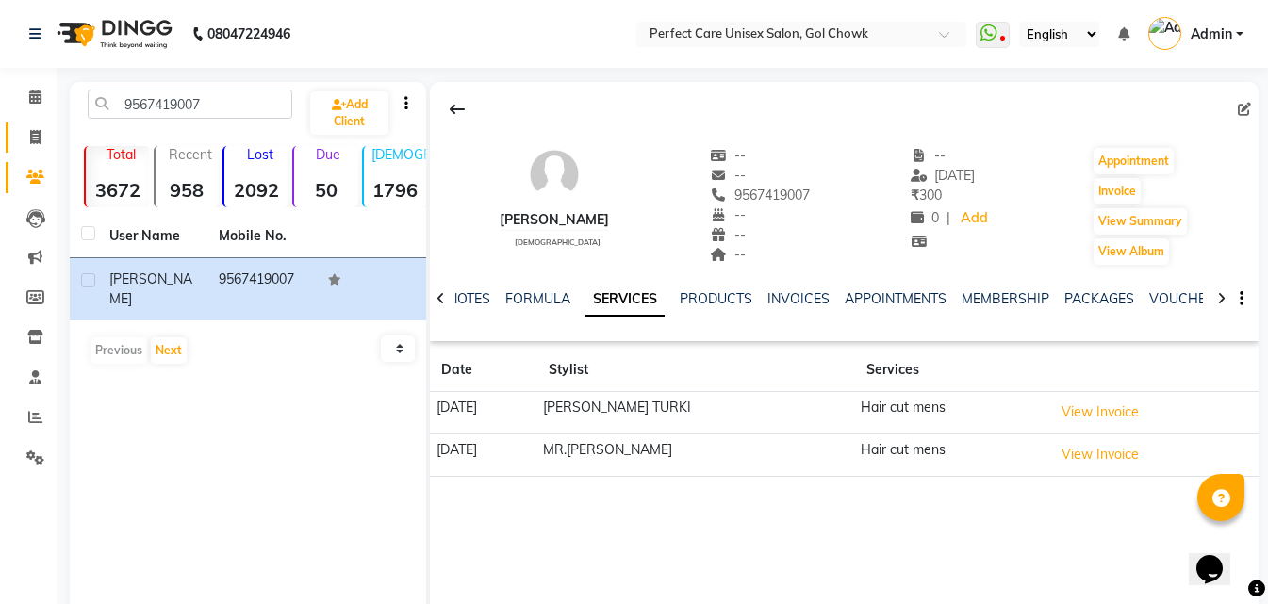
click at [32, 140] on icon at bounding box center [35, 137] width 10 height 14
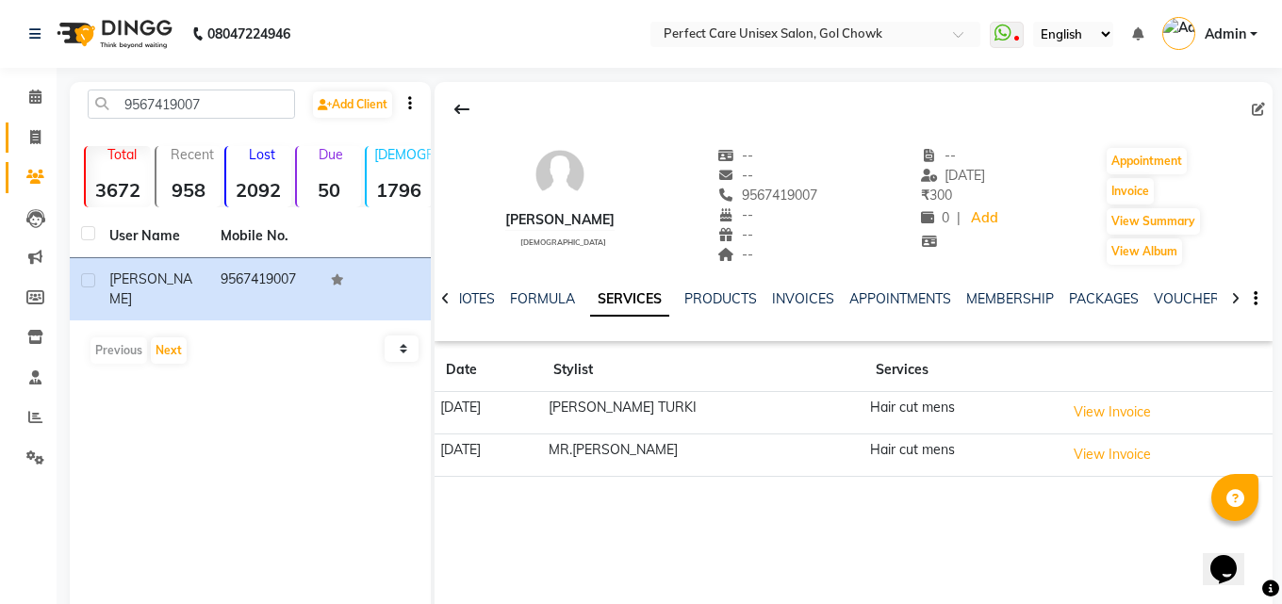
select select "4751"
select select "service"
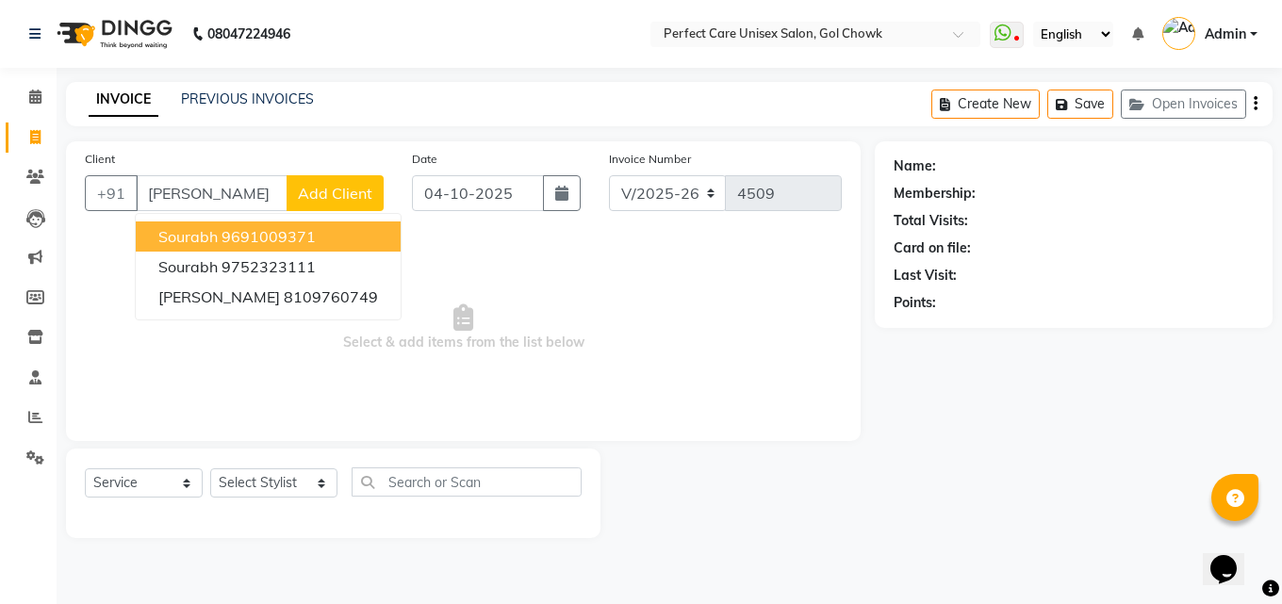
click at [249, 244] on ngb-highlight "9691009371" at bounding box center [269, 236] width 94 height 19
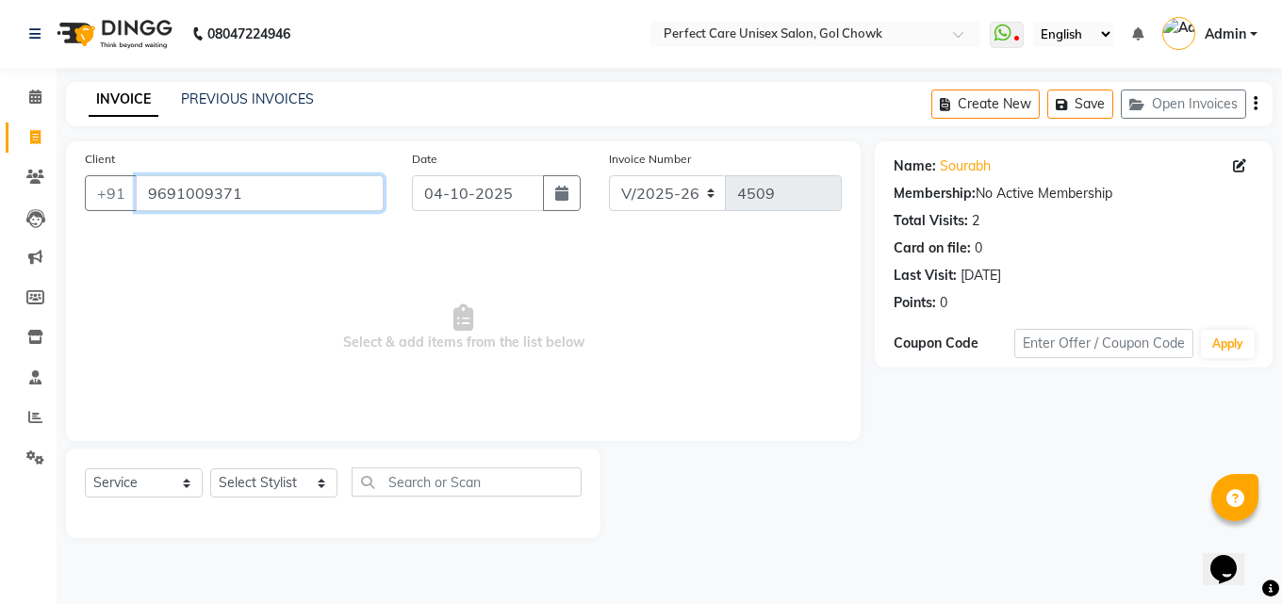
click at [205, 202] on input "9691009371" at bounding box center [260, 193] width 248 height 36
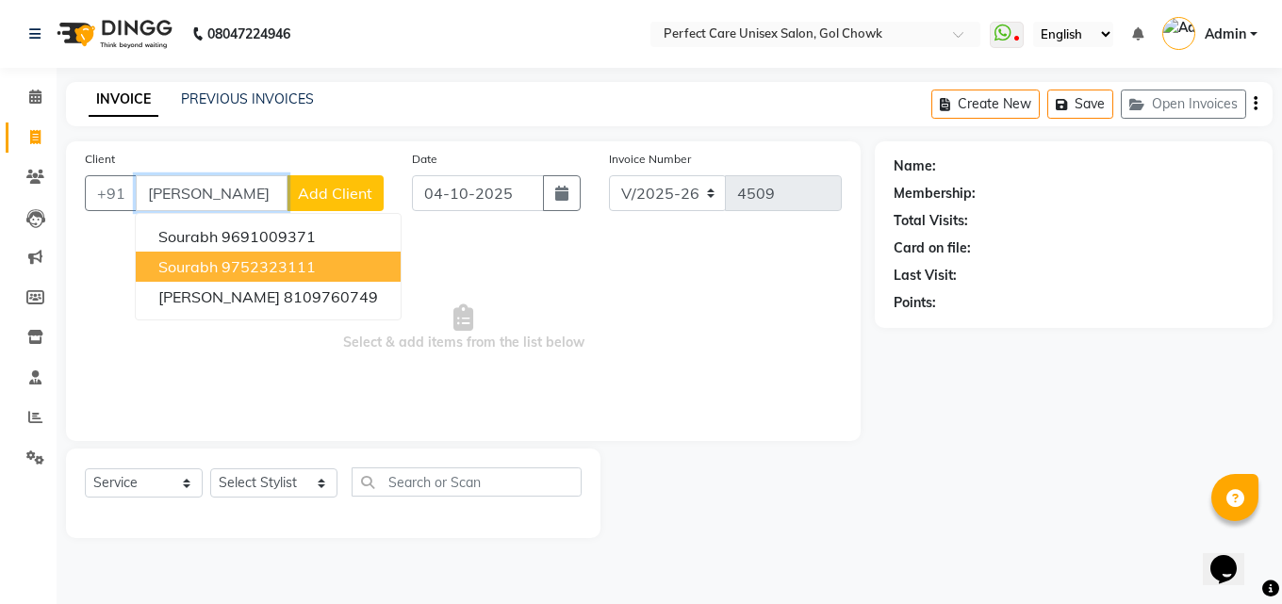
click at [227, 262] on ngb-highlight "9752323111" at bounding box center [269, 266] width 94 height 19
type input "9752323111"
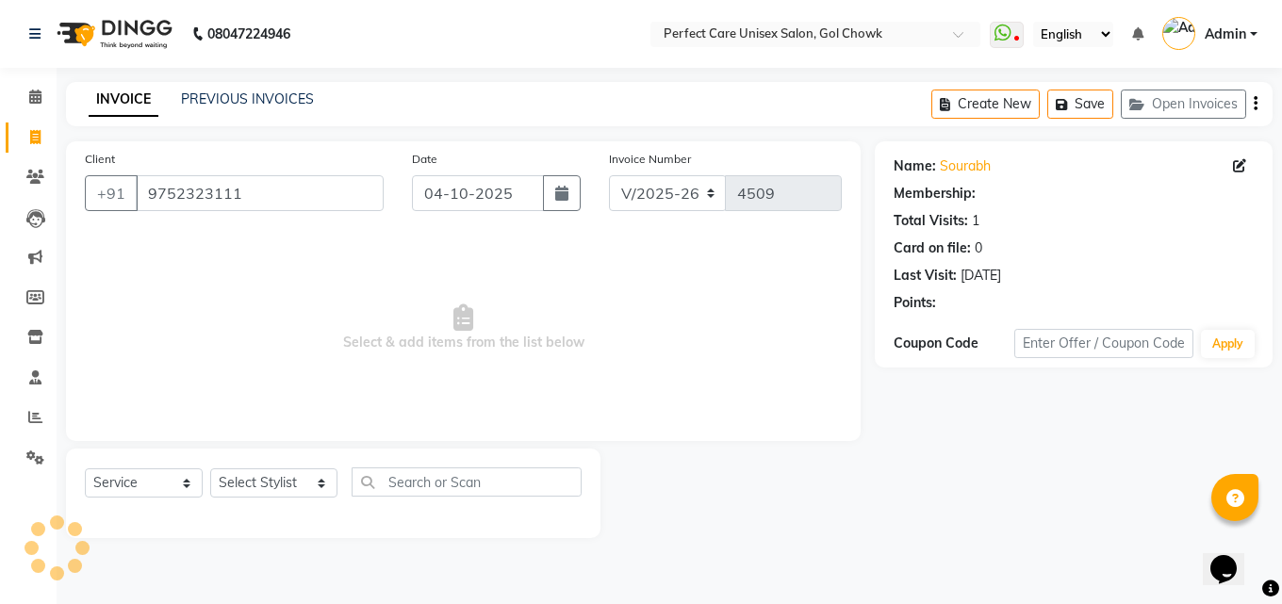
select select "1: Object"
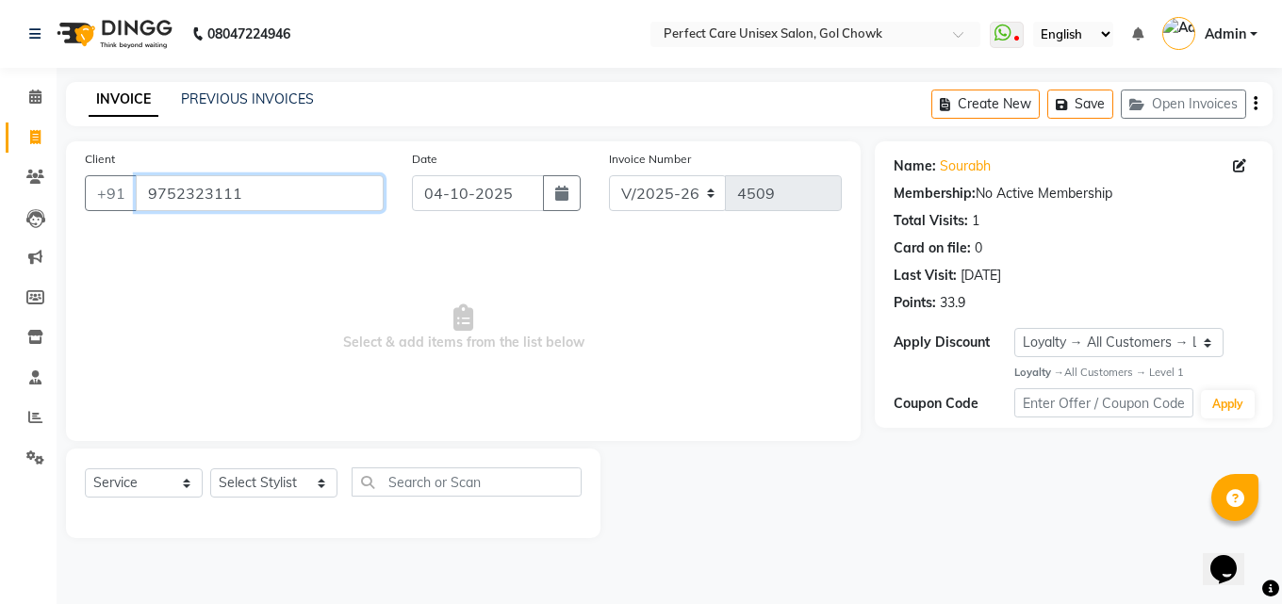
click at [205, 208] on input "9752323111" at bounding box center [260, 193] width 248 height 36
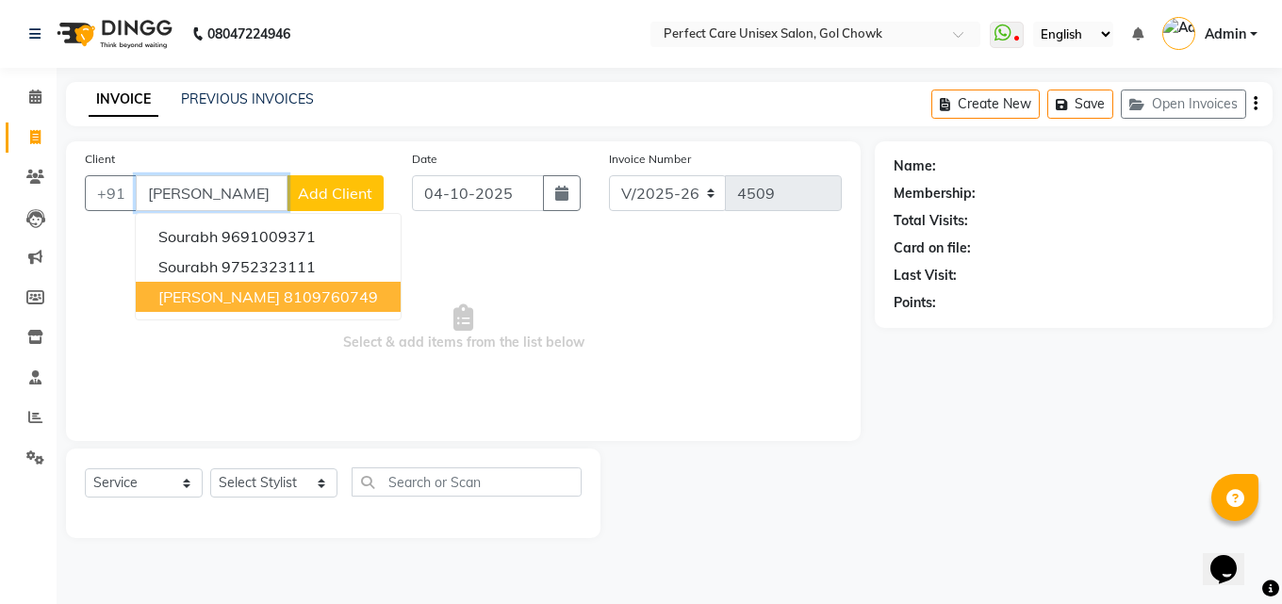
click at [284, 301] on ngb-highlight "8109760749" at bounding box center [331, 296] width 94 height 19
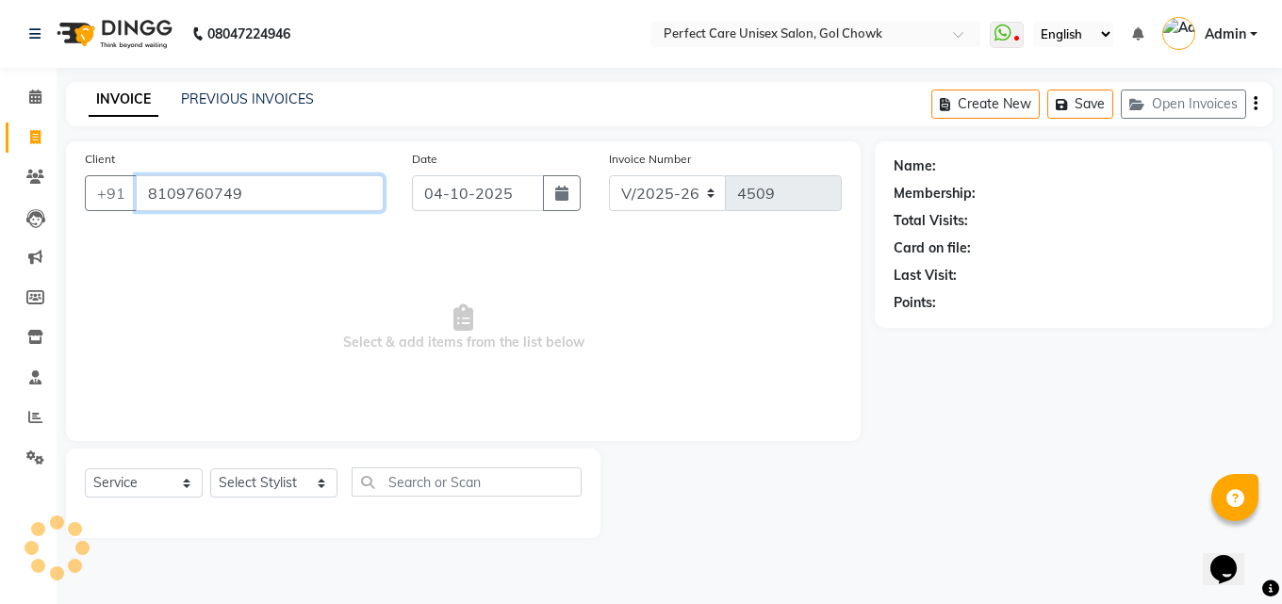
type input "8109760749"
select select "1: Object"
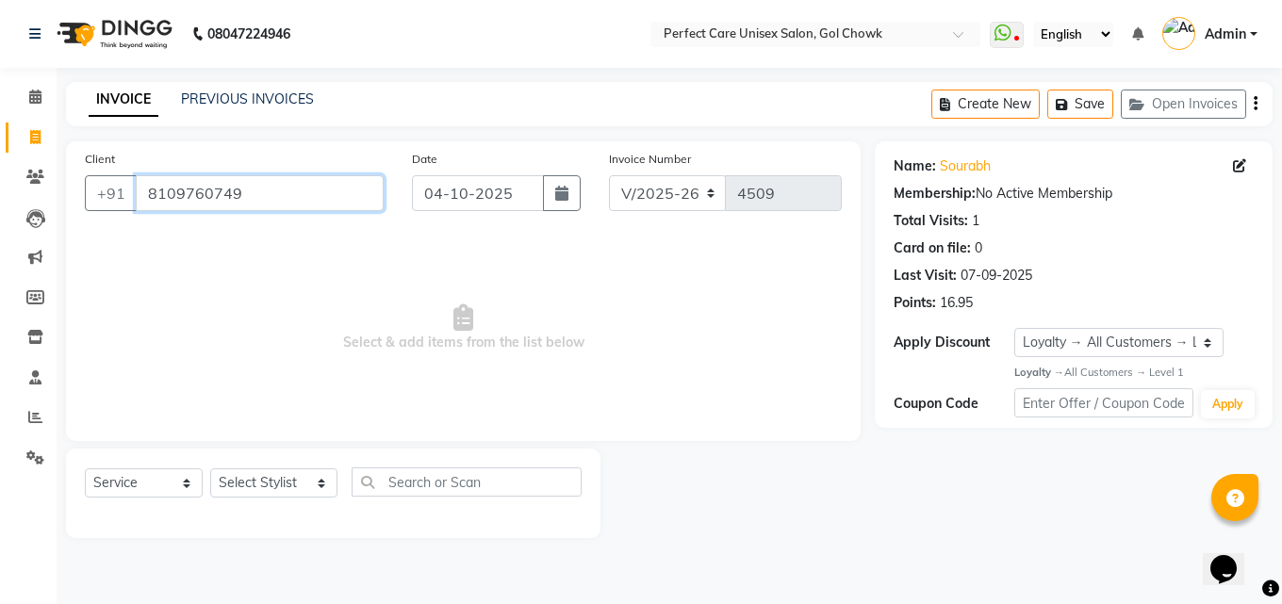
click at [200, 193] on input "8109760749" at bounding box center [260, 193] width 248 height 36
click at [34, 181] on icon at bounding box center [35, 177] width 18 height 14
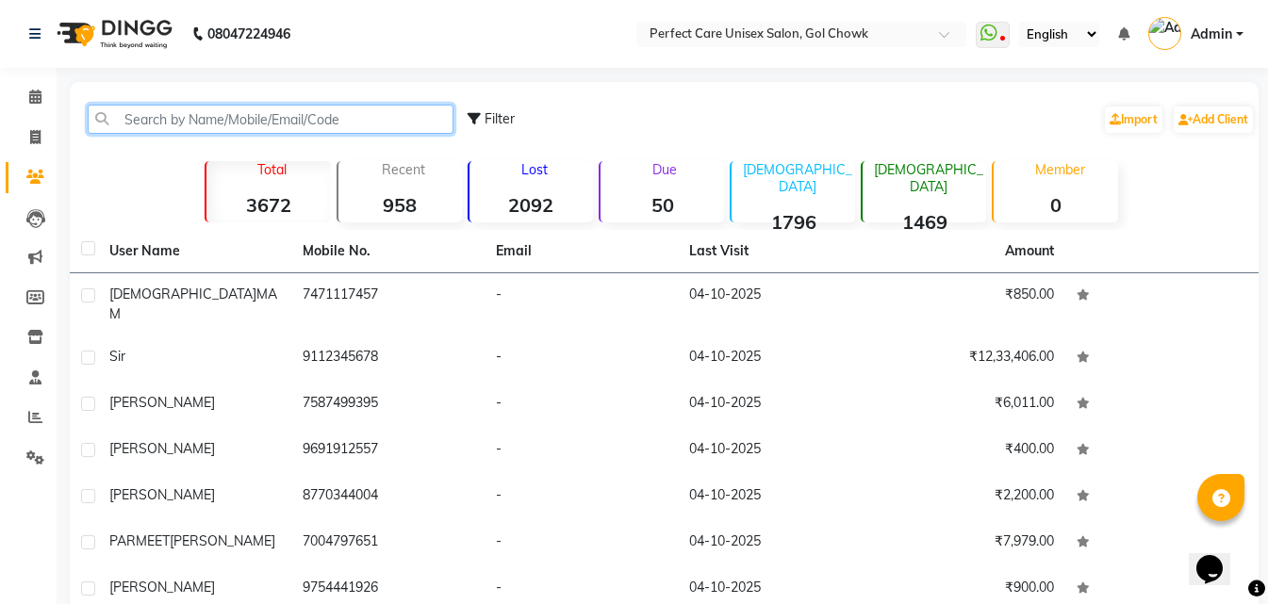
click at [321, 119] on input "text" at bounding box center [271, 119] width 366 height 29
paste input "8109760749"
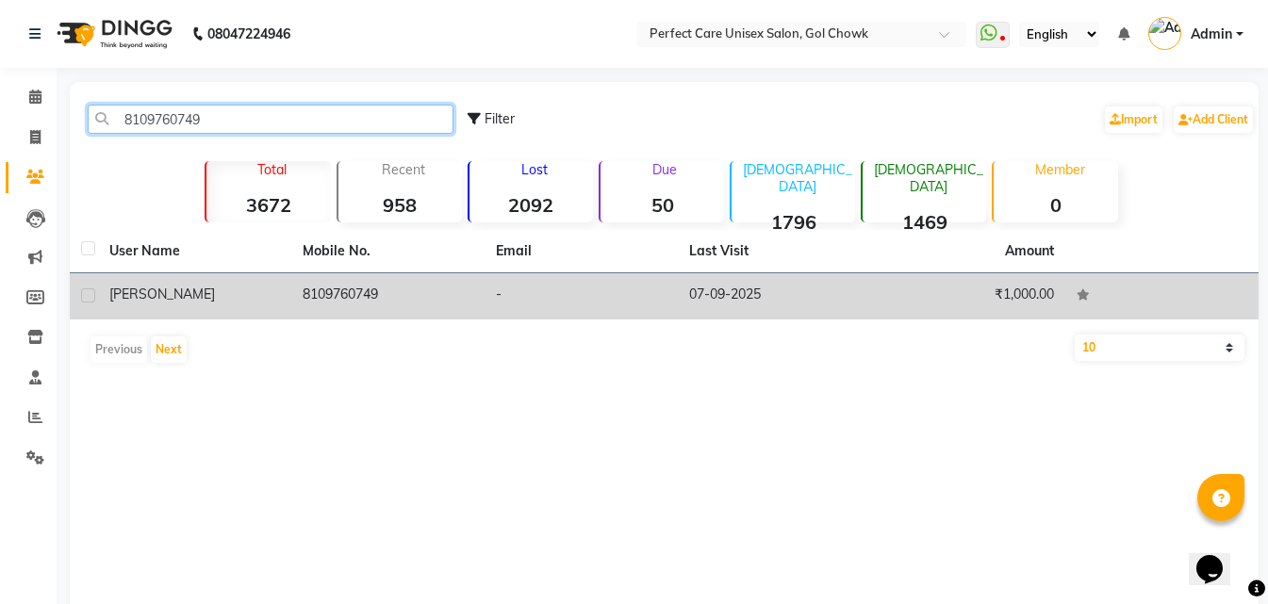
type input "8109760749"
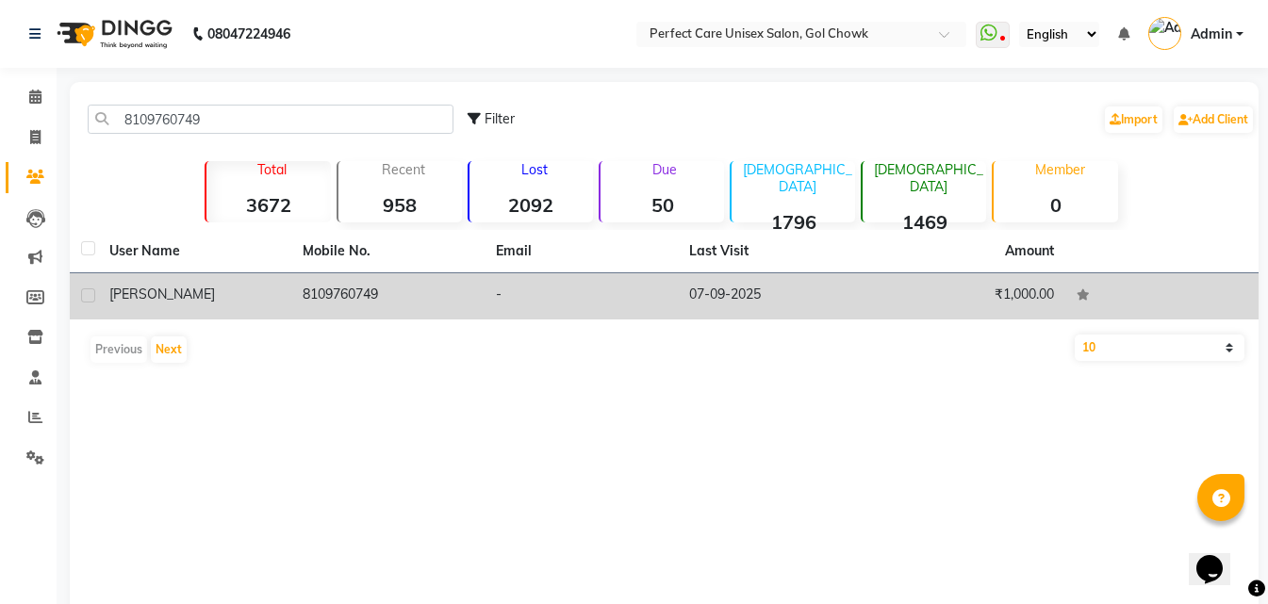
click at [353, 290] on td "8109760749" at bounding box center [387, 296] width 193 height 46
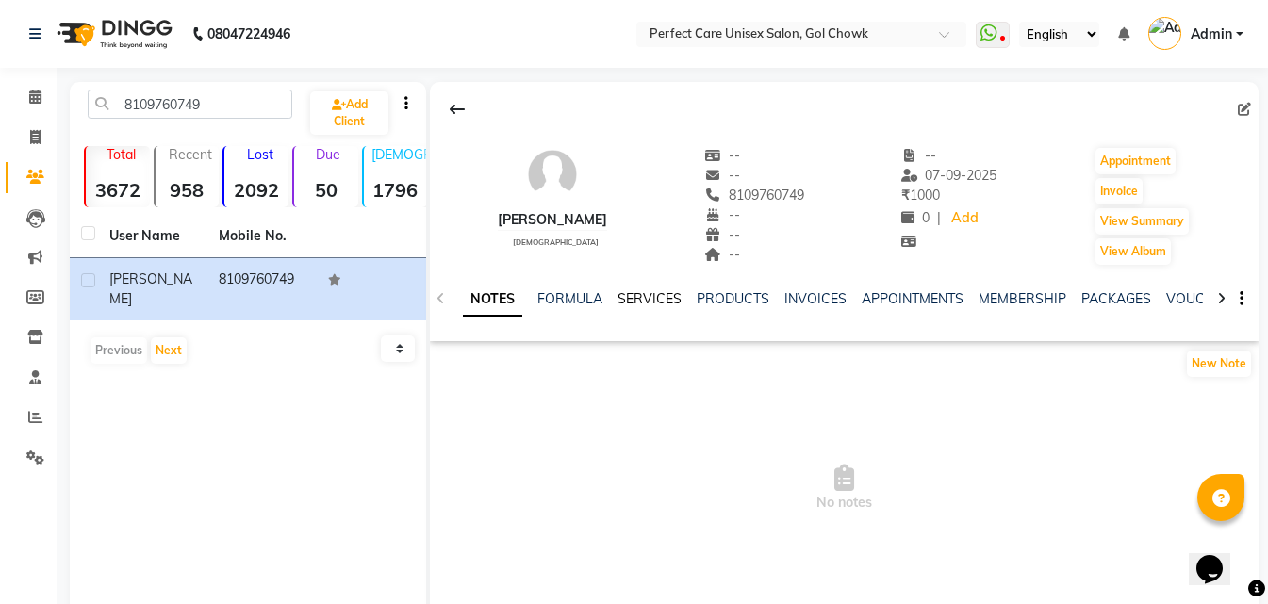
click at [647, 296] on link "SERVICES" at bounding box center [649, 298] width 64 height 17
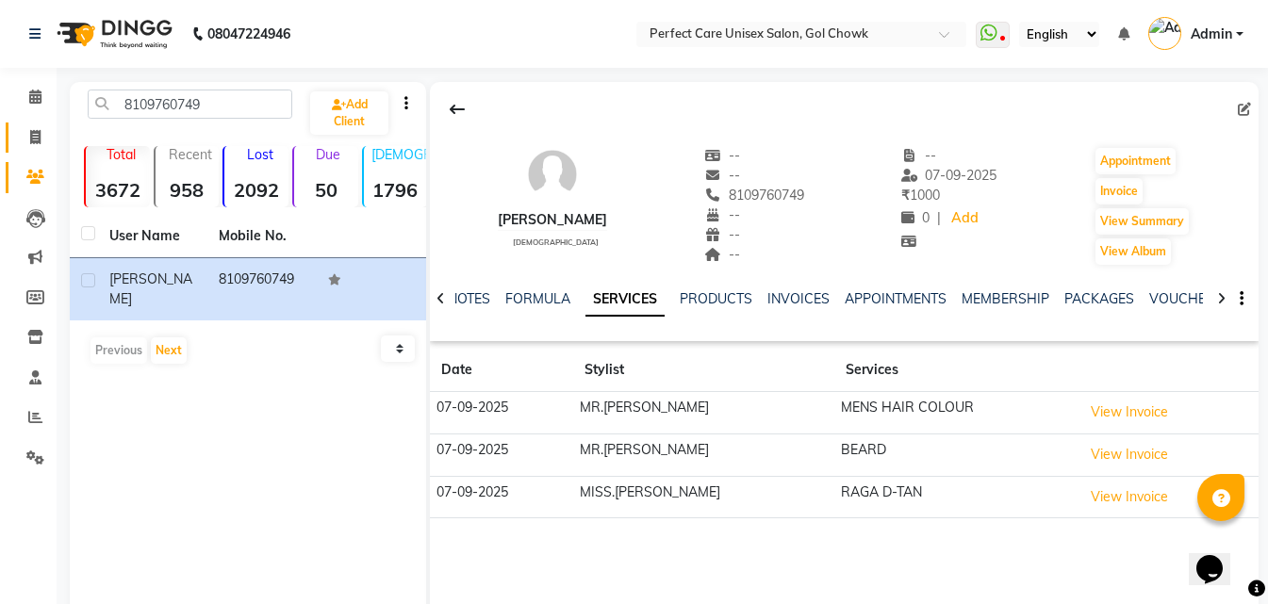
click at [31, 123] on link "Invoice" at bounding box center [28, 138] width 45 height 31
select select "service"
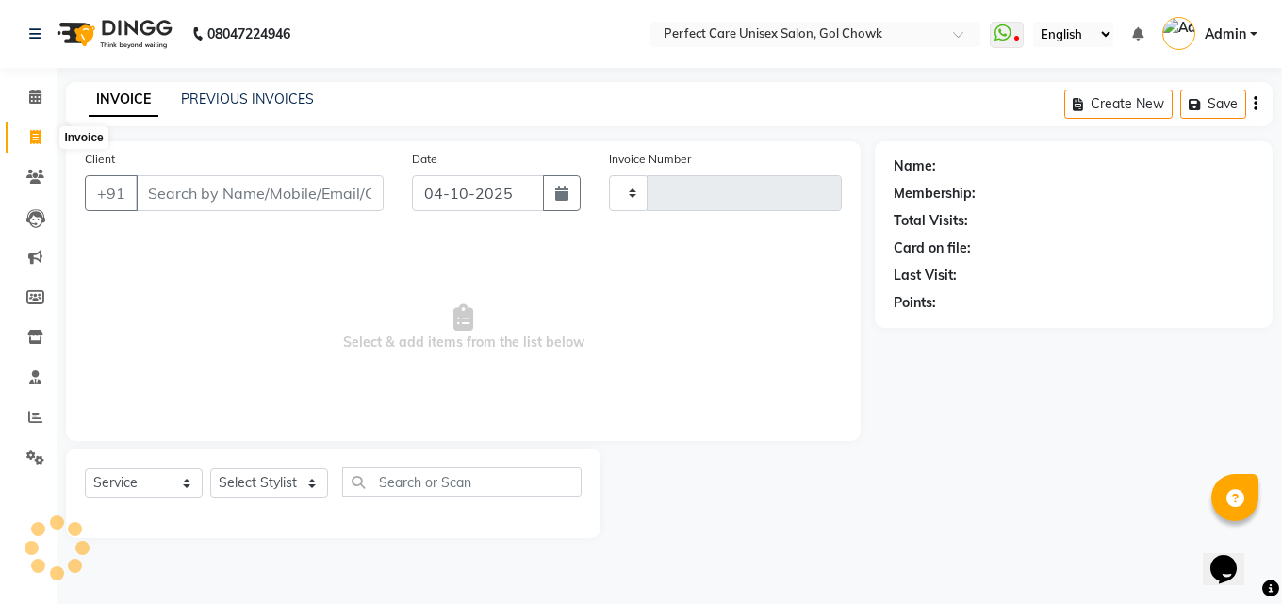
type input "4509"
select select "4751"
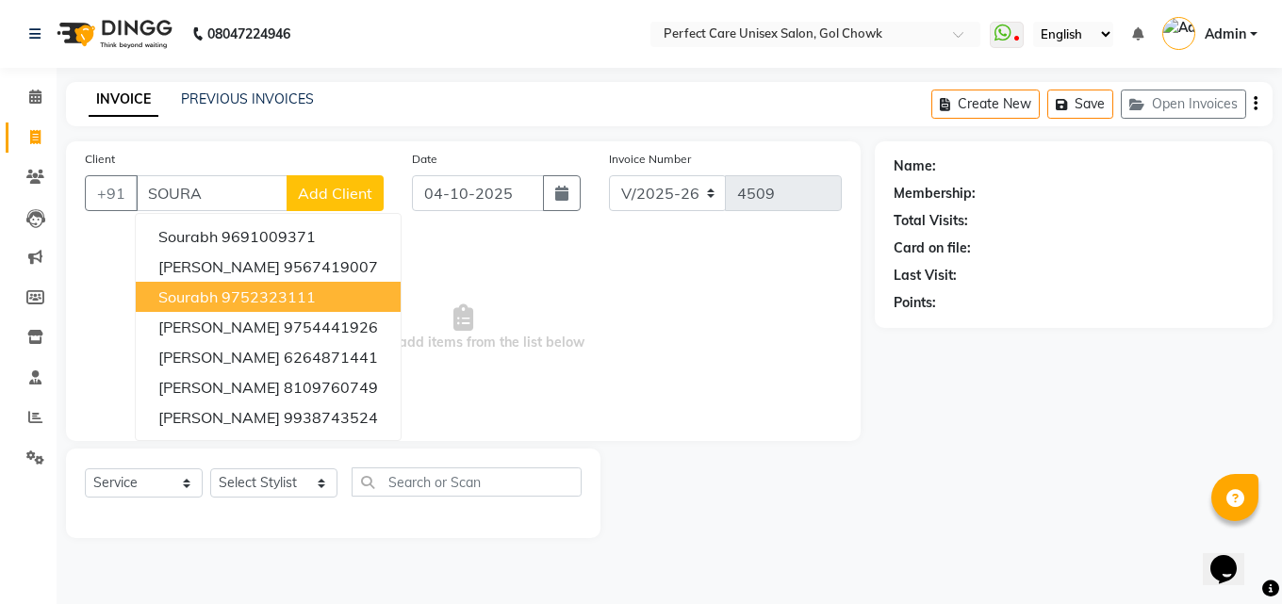
click at [279, 307] on button "[PERSON_NAME] 9752323111" at bounding box center [268, 297] width 265 height 30
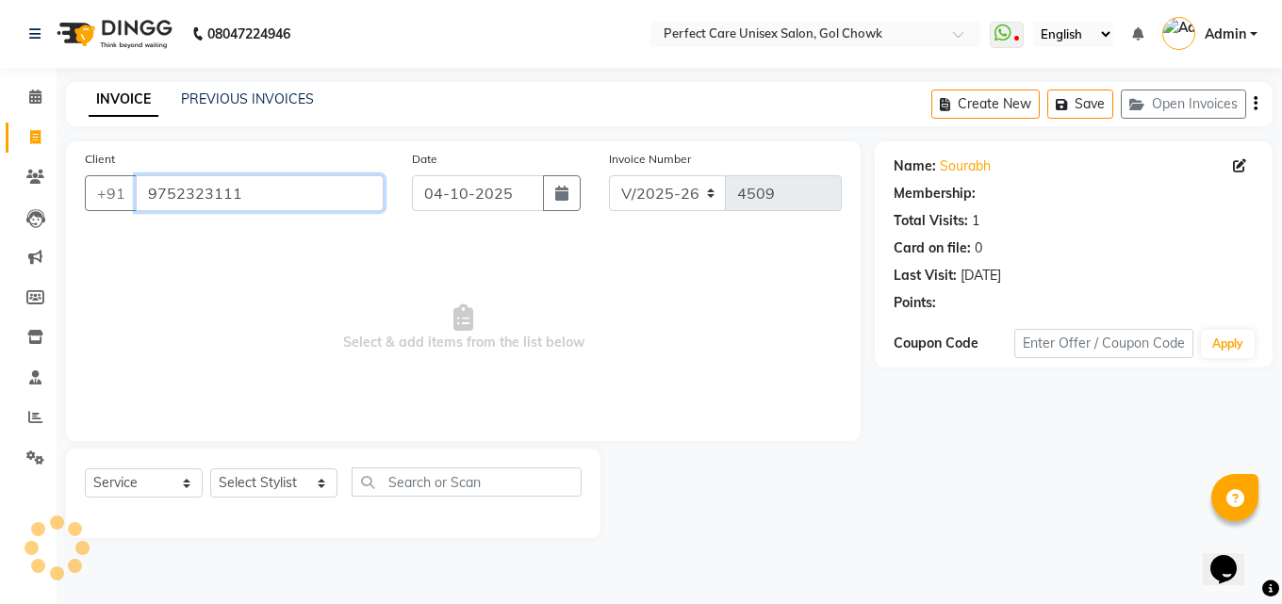
click at [198, 192] on input "9752323111" at bounding box center [260, 193] width 248 height 36
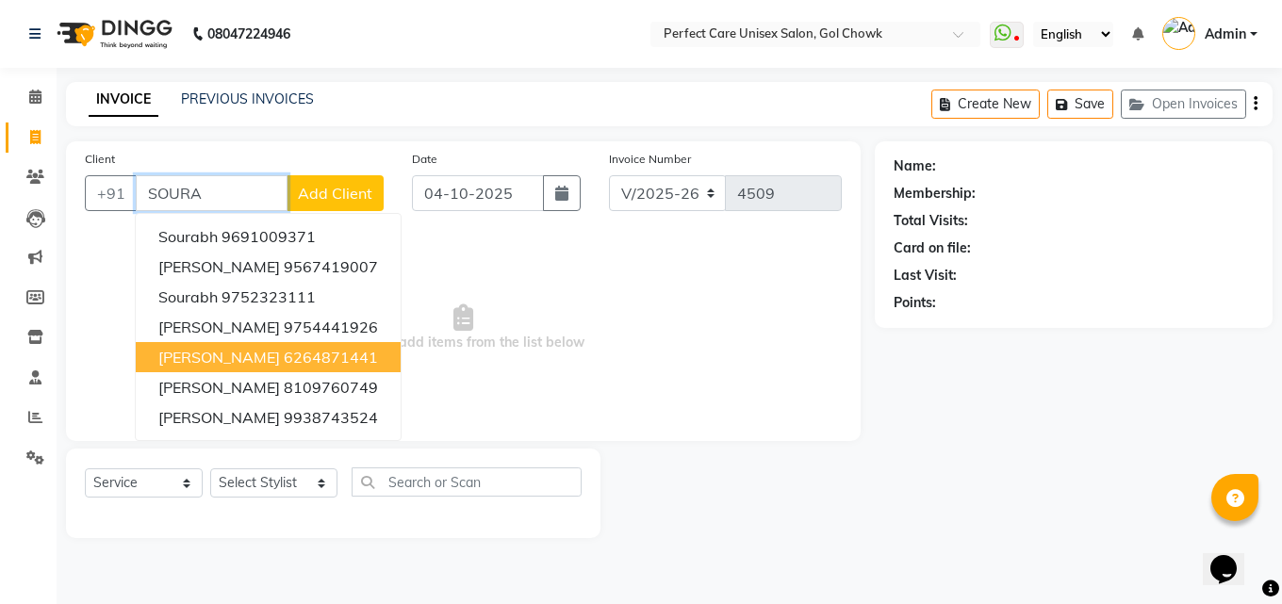
click at [278, 370] on button "[PERSON_NAME] 6264871441" at bounding box center [268, 357] width 265 height 30
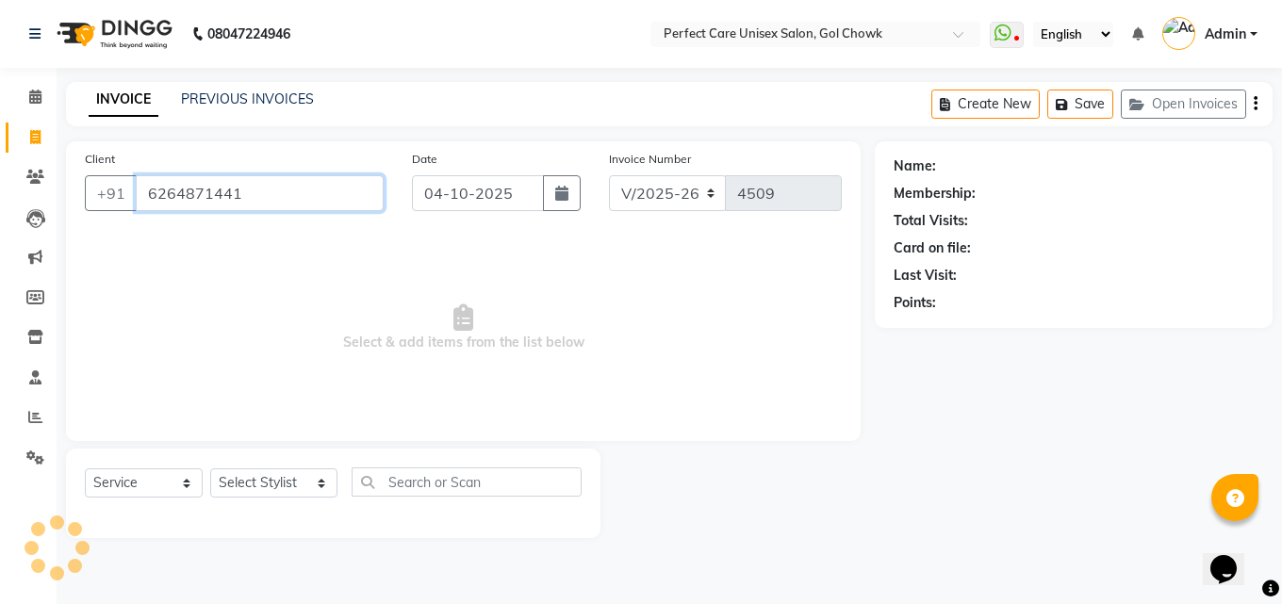
type input "6264871441"
select select "1: Object"
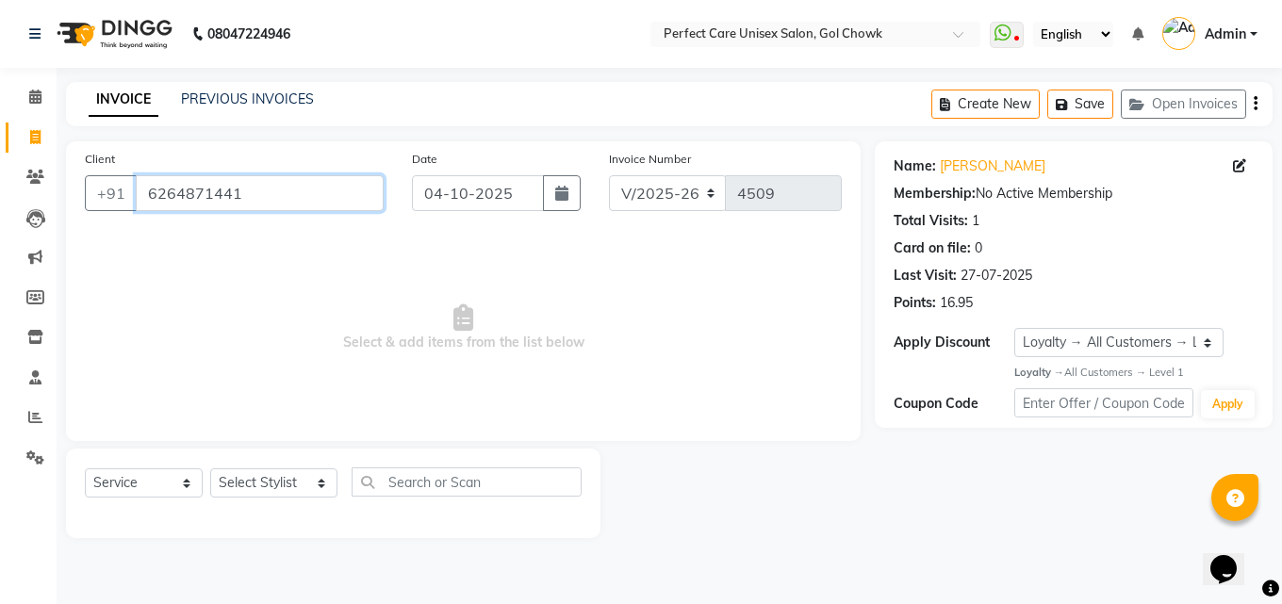
click at [182, 205] on input "6264871441" at bounding box center [260, 193] width 248 height 36
click at [42, 180] on icon at bounding box center [35, 177] width 18 height 14
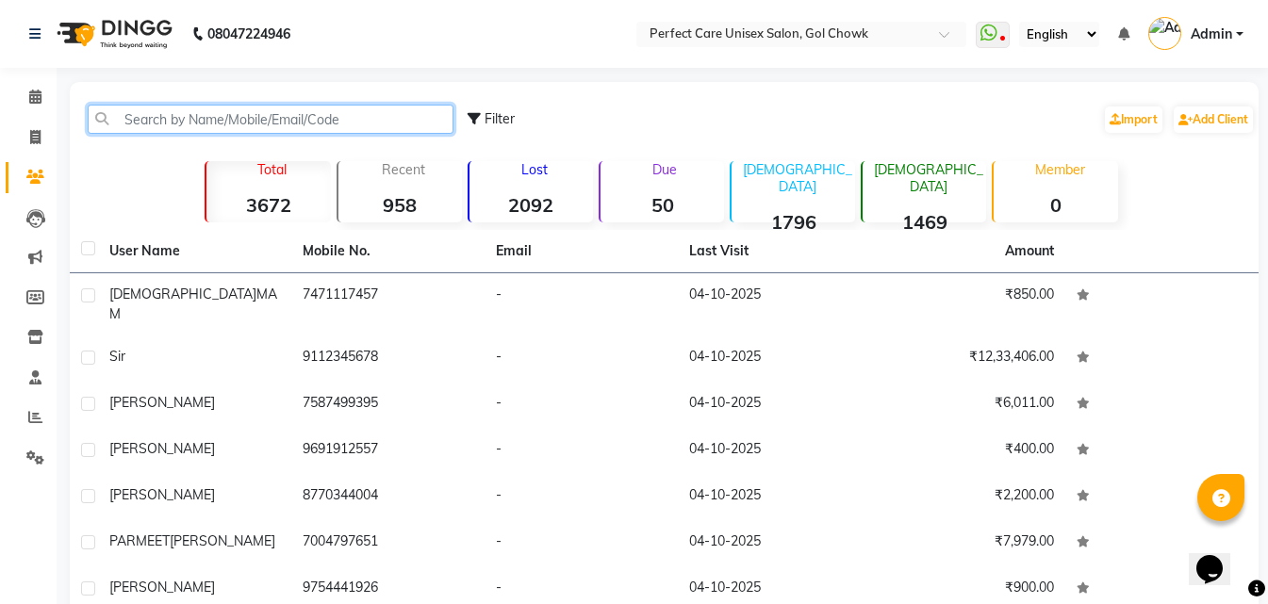
click at [336, 120] on input "text" at bounding box center [271, 119] width 366 height 29
paste input "6264871441"
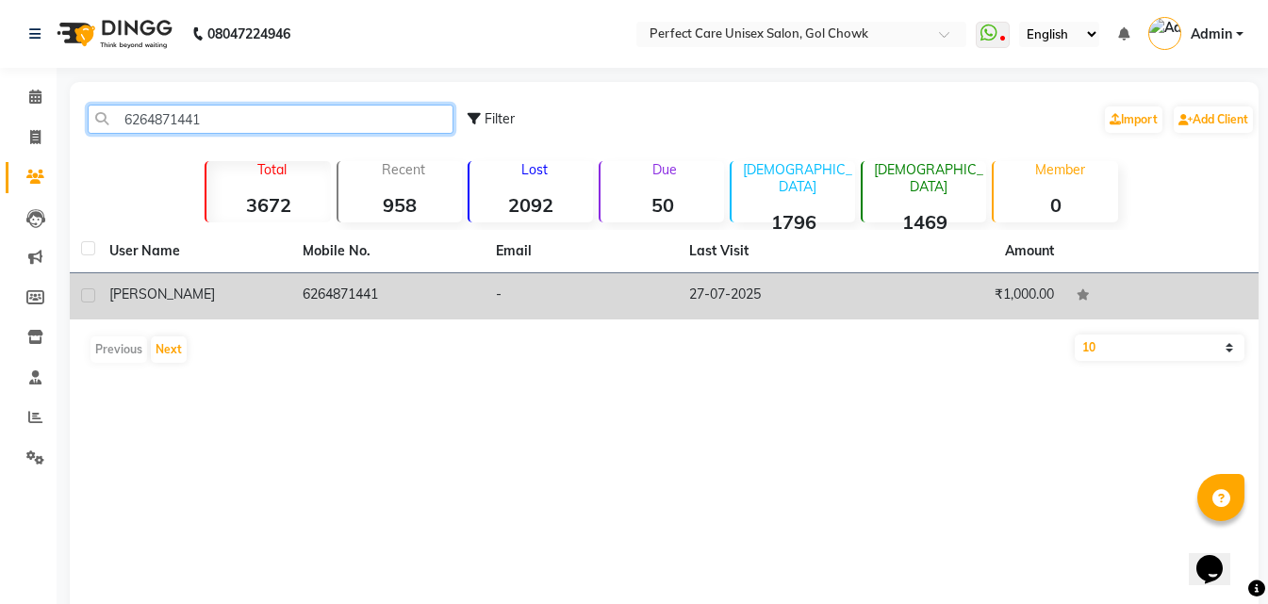
type input "6264871441"
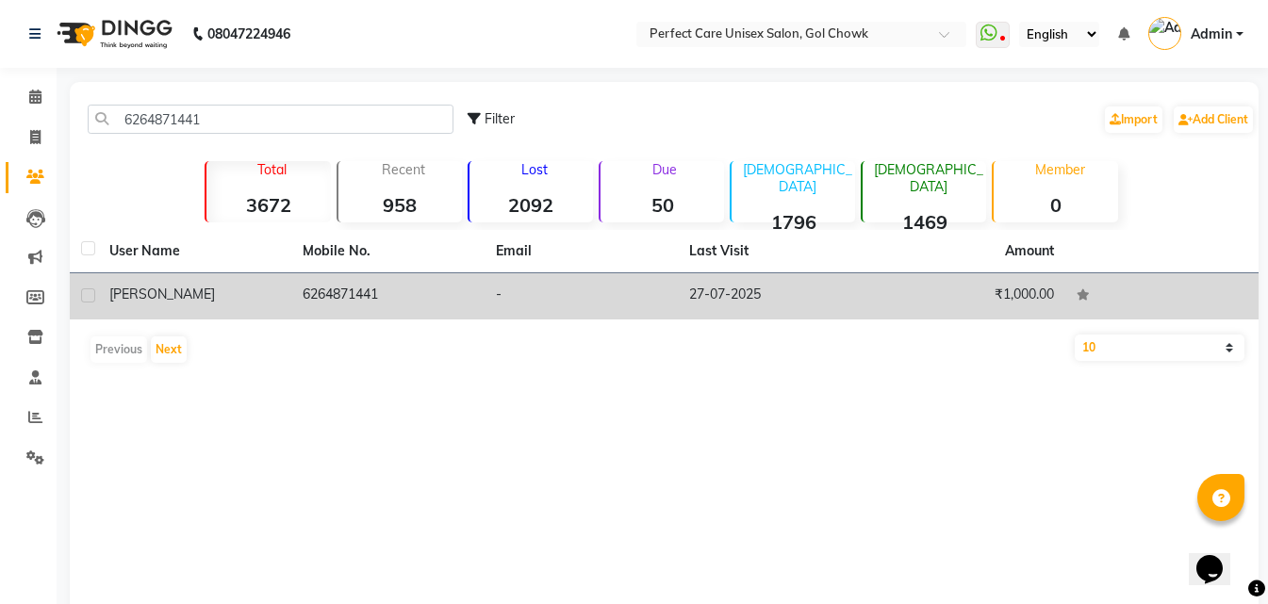
click at [344, 299] on td "6264871441" at bounding box center [387, 296] width 193 height 46
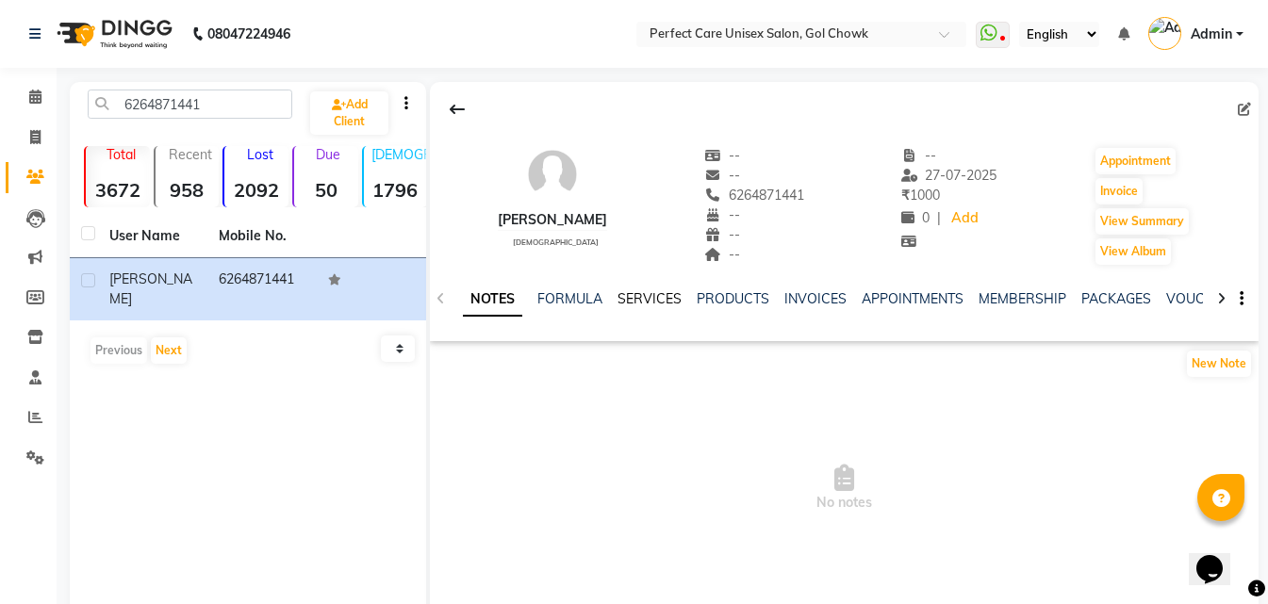
click at [663, 306] on link "SERVICES" at bounding box center [649, 298] width 64 height 17
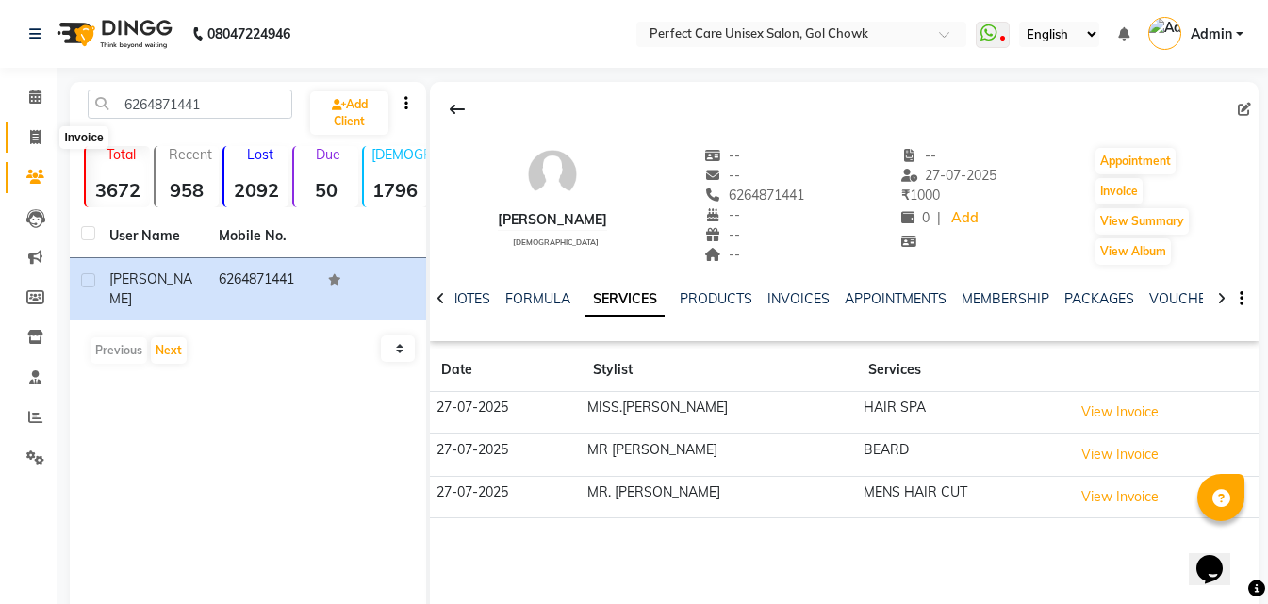
click at [32, 132] on icon at bounding box center [35, 137] width 10 height 14
select select "service"
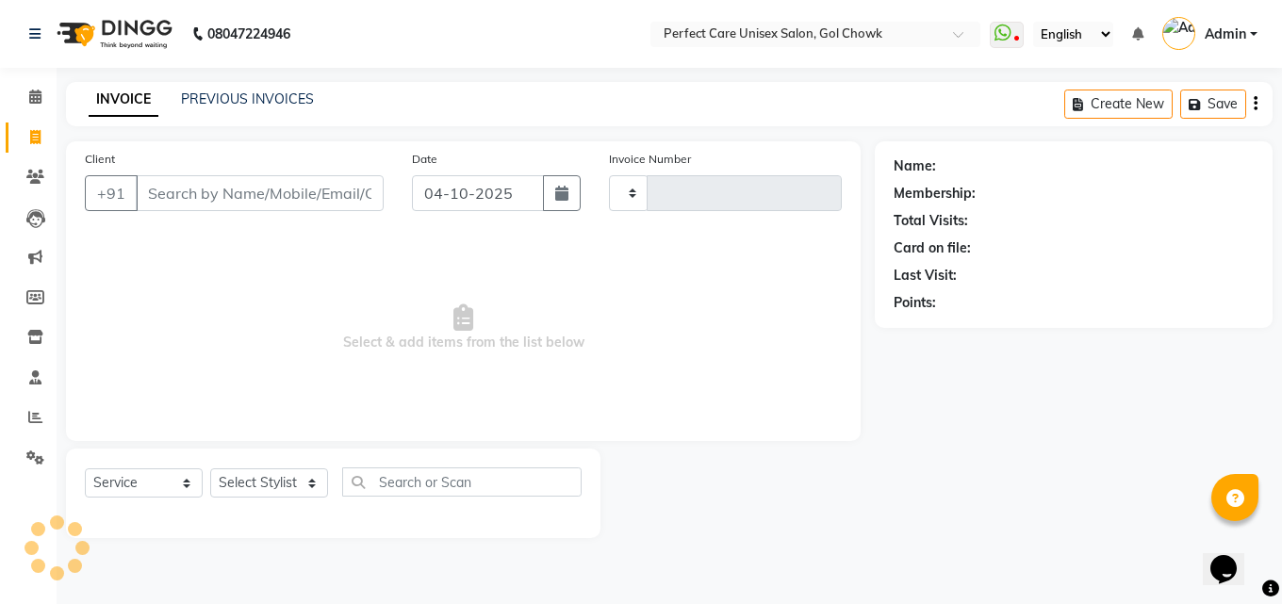
type input "4509"
select select "4751"
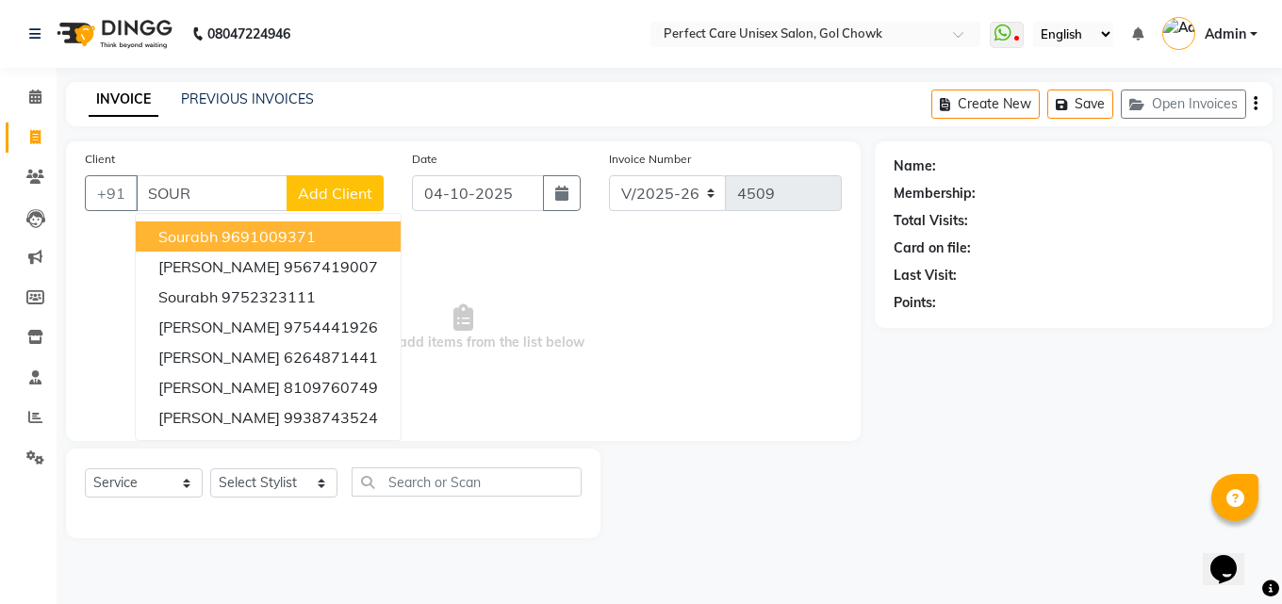
click at [253, 243] on ngb-highlight "9691009371" at bounding box center [269, 236] width 94 height 19
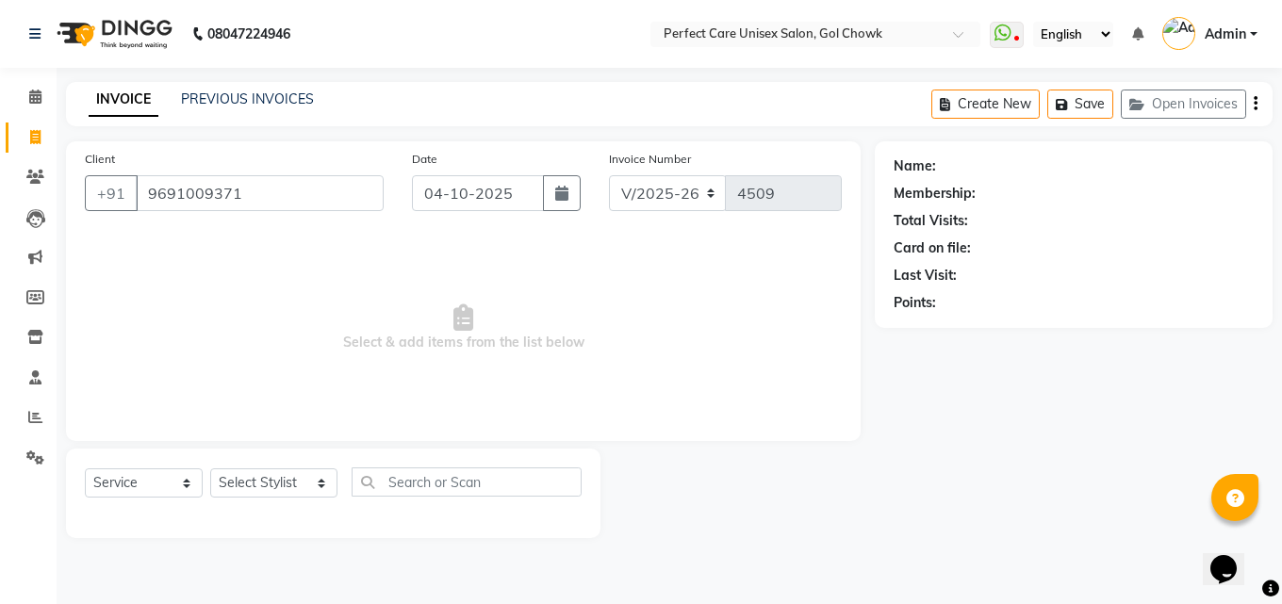
type input "9691009371"
click at [184, 200] on input "9691009371" at bounding box center [260, 193] width 248 height 36
click at [185, 200] on input "9691009371" at bounding box center [260, 193] width 248 height 36
click at [43, 189] on link "Clients" at bounding box center [28, 177] width 45 height 31
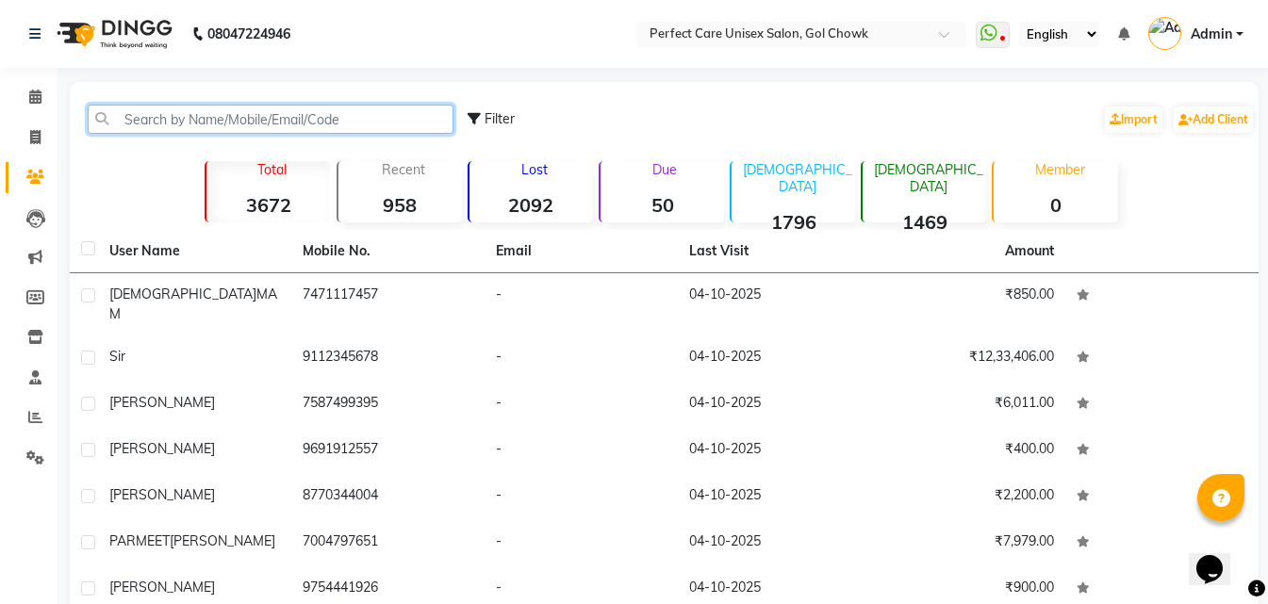
click at [346, 124] on input "text" at bounding box center [271, 119] width 366 height 29
paste input "9691009371"
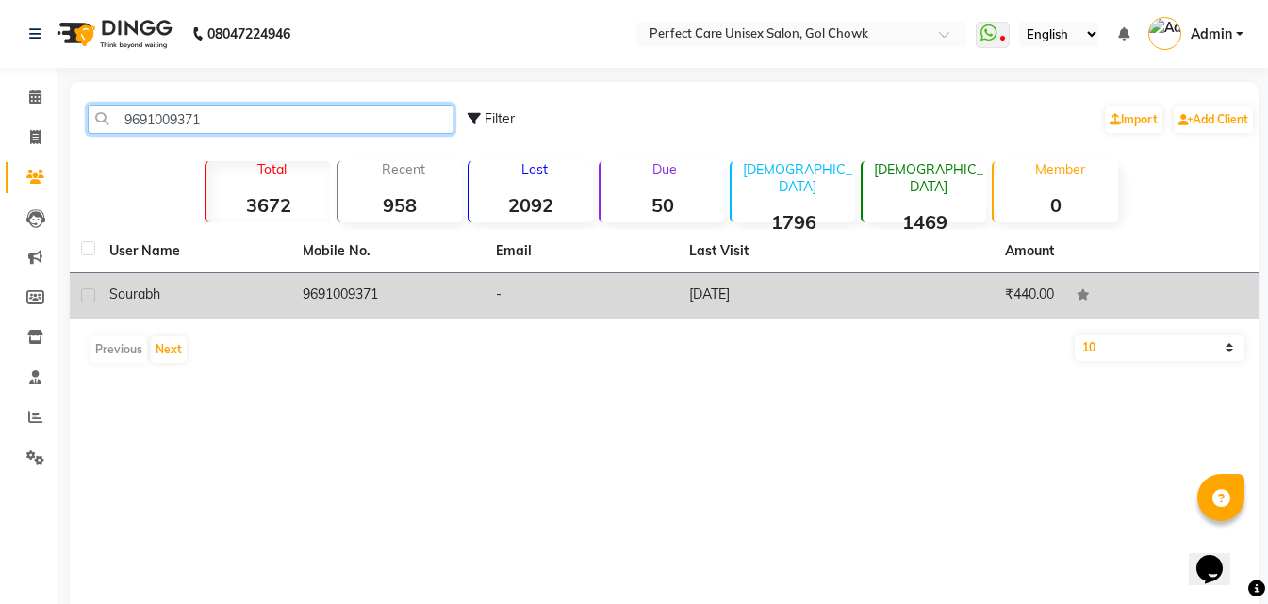
type input "9691009371"
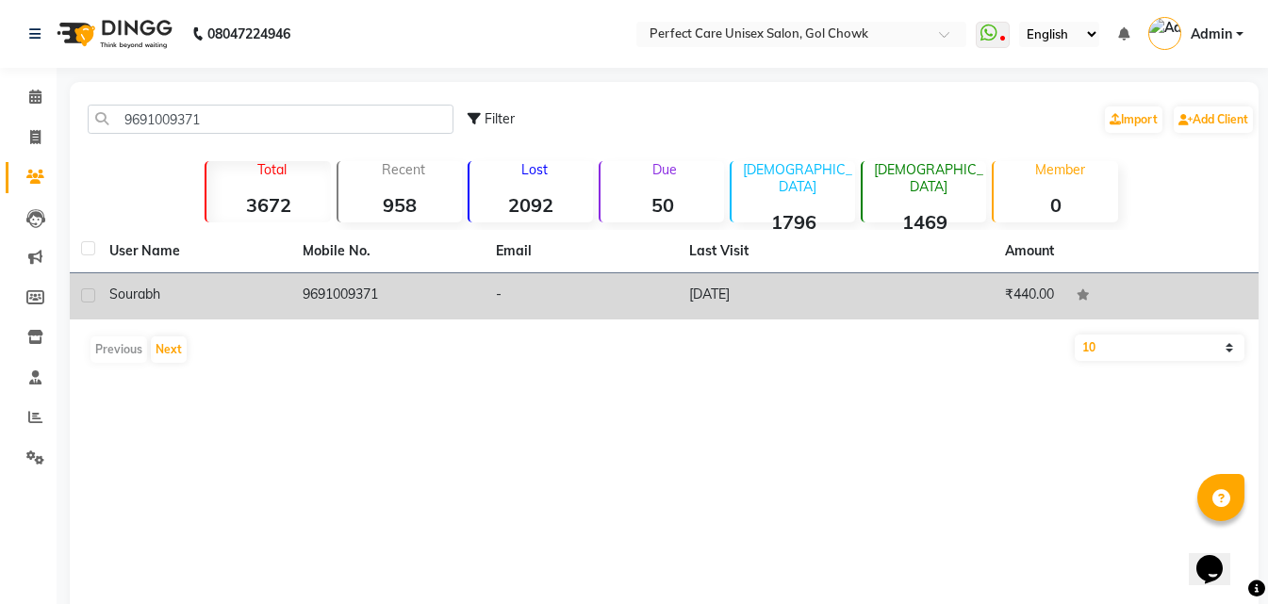
click at [336, 304] on td "9691009371" at bounding box center [387, 296] width 193 height 46
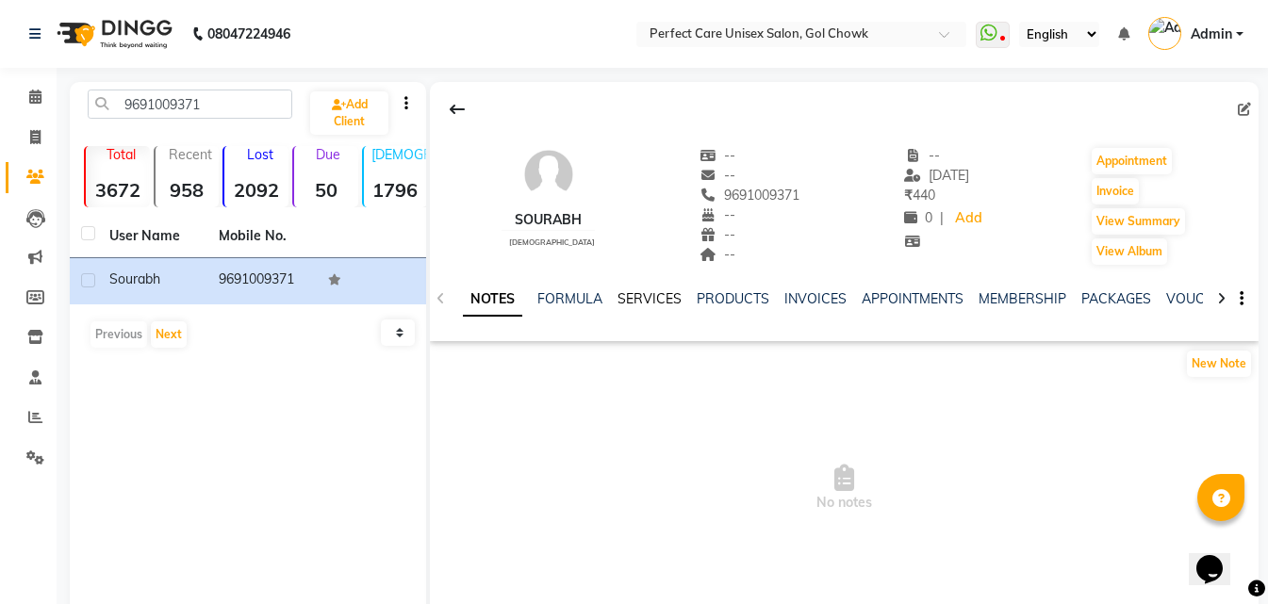
click at [634, 301] on link "SERVICES" at bounding box center [649, 298] width 64 height 17
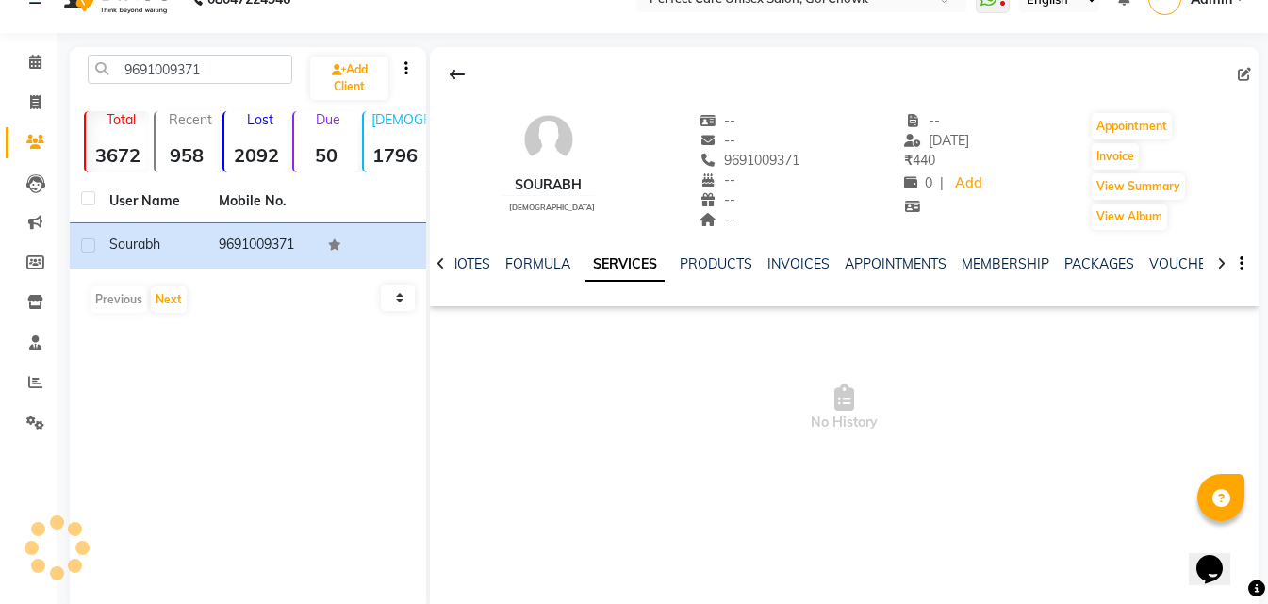
scroll to position [72, 0]
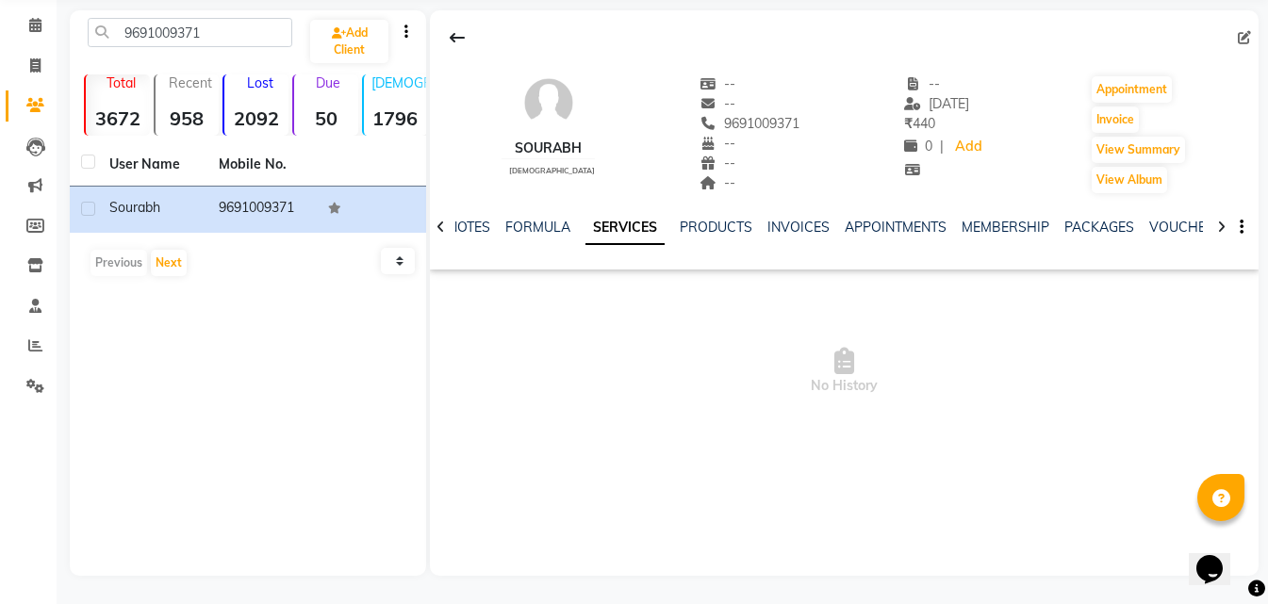
click at [509, 217] on div "NOTES FORMULA SERVICES PRODUCTS INVOICES APPOINTMENTS MEMBERSHIP PACKAGES VOUCH…" at bounding box center [844, 227] width 829 height 65
click at [527, 222] on link "FORMULA" at bounding box center [537, 227] width 65 height 17
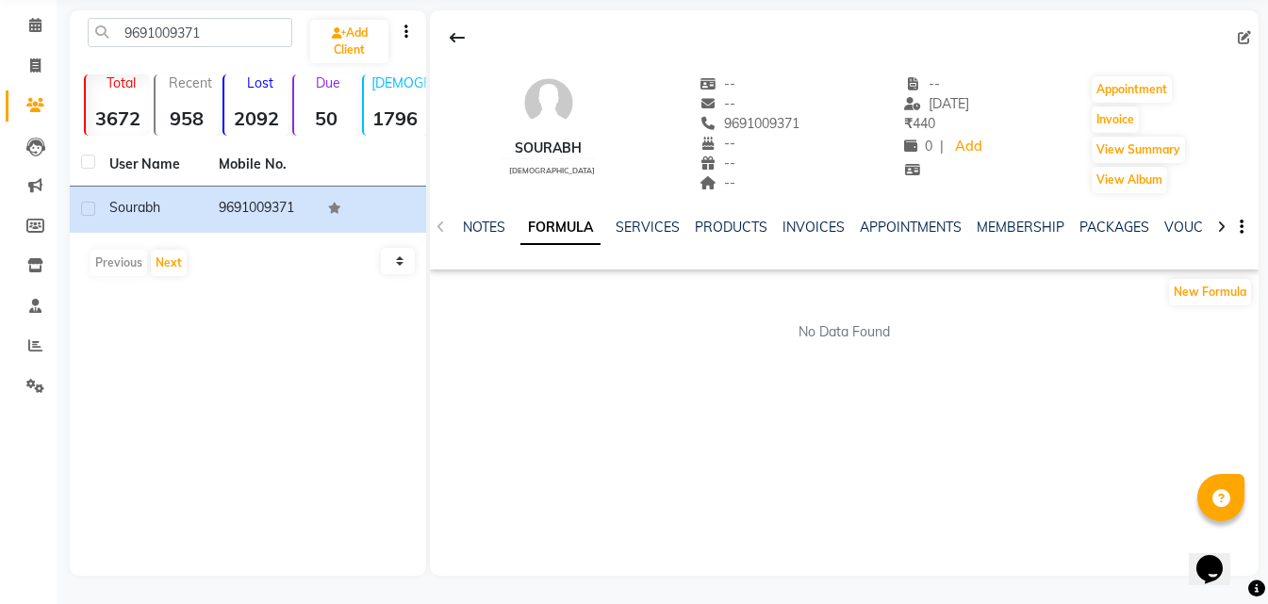
click at [1225, 223] on div at bounding box center [1221, 225] width 22 height 37
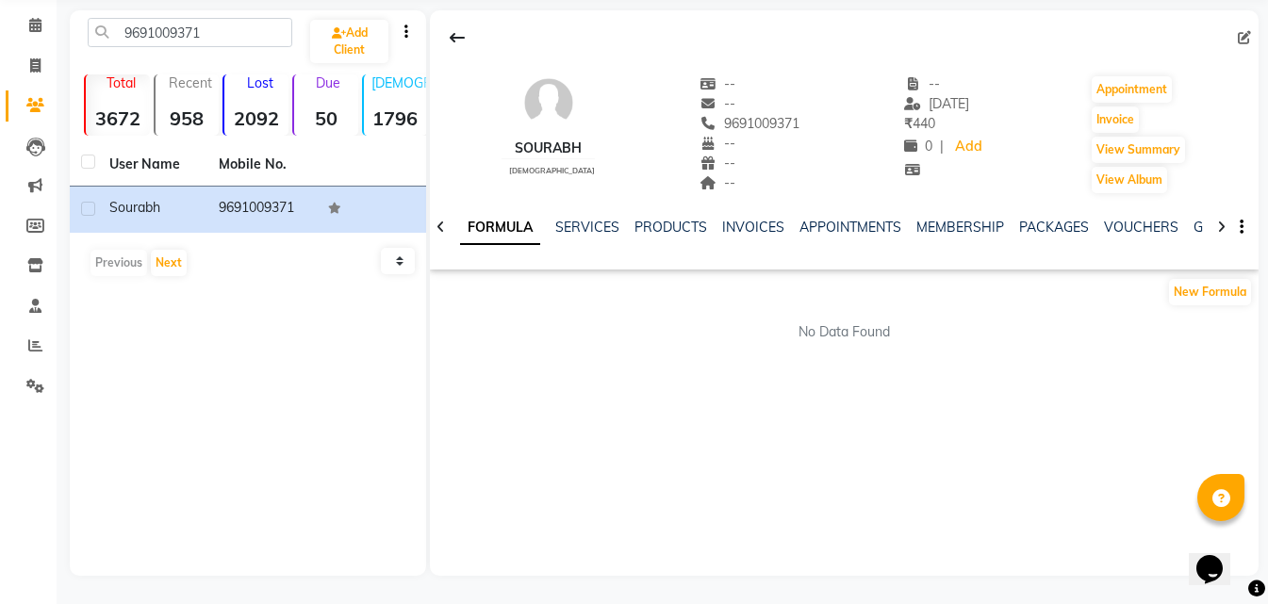
click at [1225, 223] on div at bounding box center [1221, 225] width 22 height 37
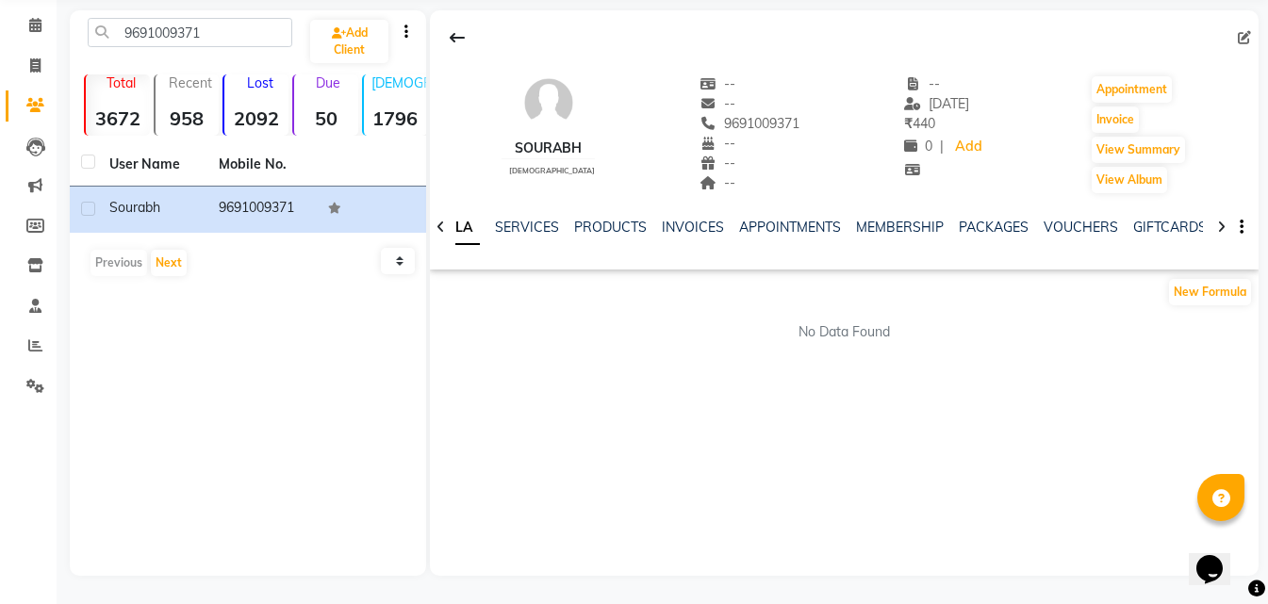
click at [1224, 223] on div at bounding box center [1221, 225] width 22 height 37
click at [1224, 224] on icon at bounding box center [1221, 227] width 8 height 13
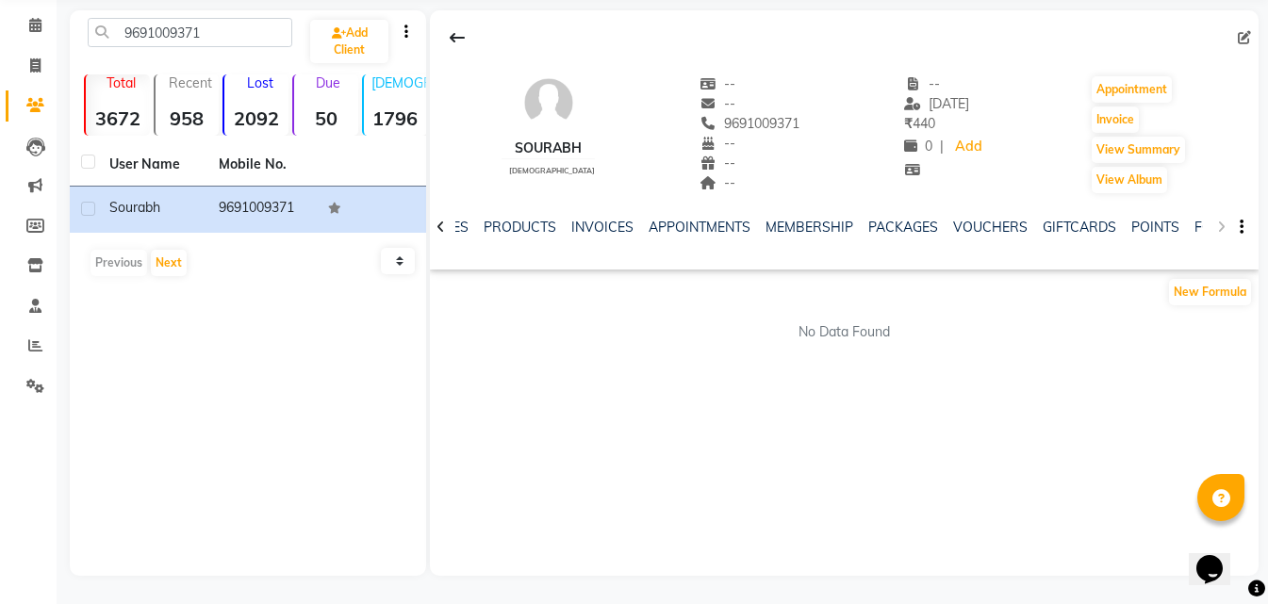
click at [1224, 224] on div "NOTES FORMULA SERVICES PRODUCTS INVOICES APPOINTMENTS MEMBERSHIP PACKAGES VOUCH…" at bounding box center [844, 227] width 829 height 65
click at [1131, 223] on link "POINTS" at bounding box center [1155, 227] width 48 height 17
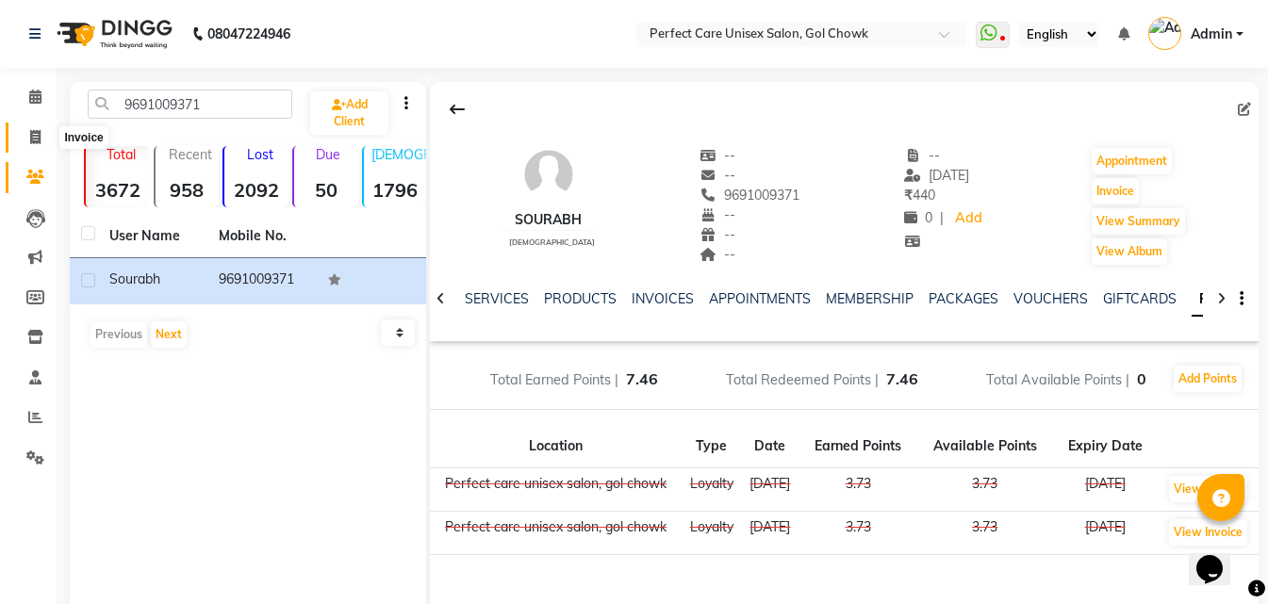
click at [46, 131] on span at bounding box center [35, 138] width 33 height 22
select select "service"
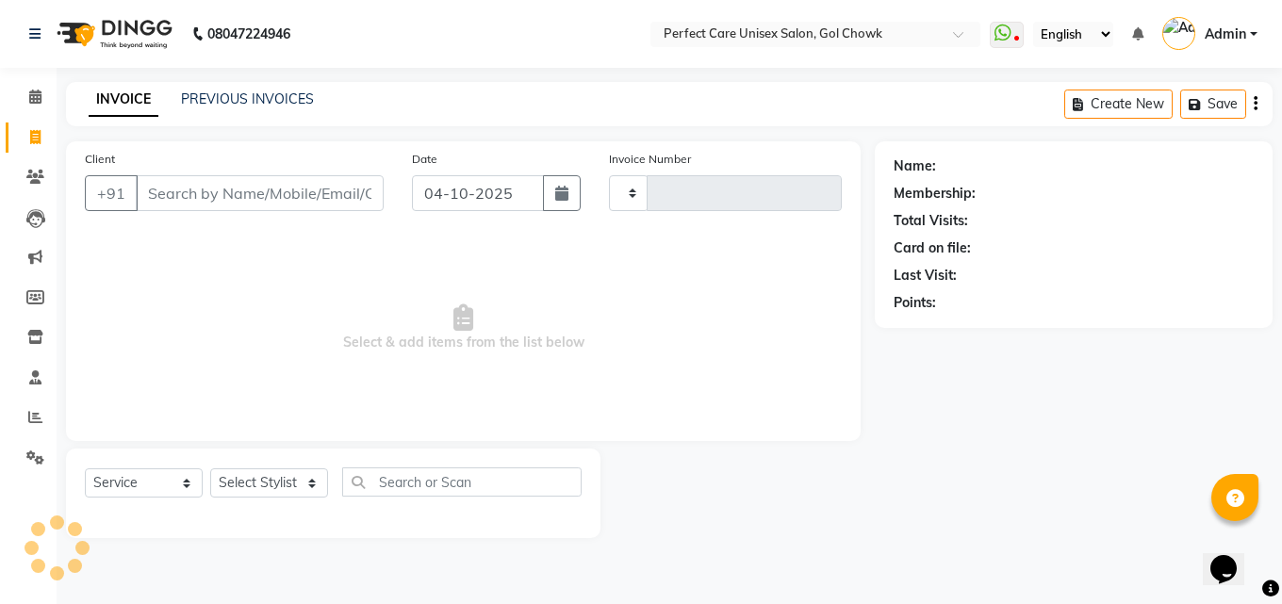
type input "4509"
select select "4751"
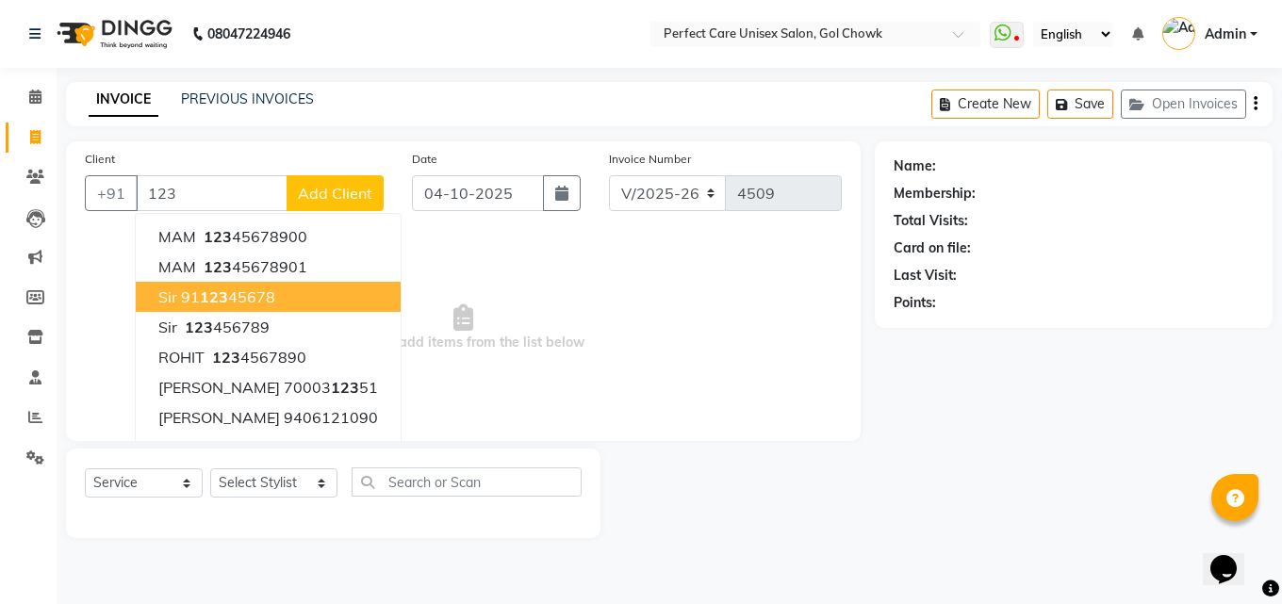
click at [238, 294] on ngb-highlight "91 123 45678" at bounding box center [228, 296] width 94 height 19
type input "9112345678"
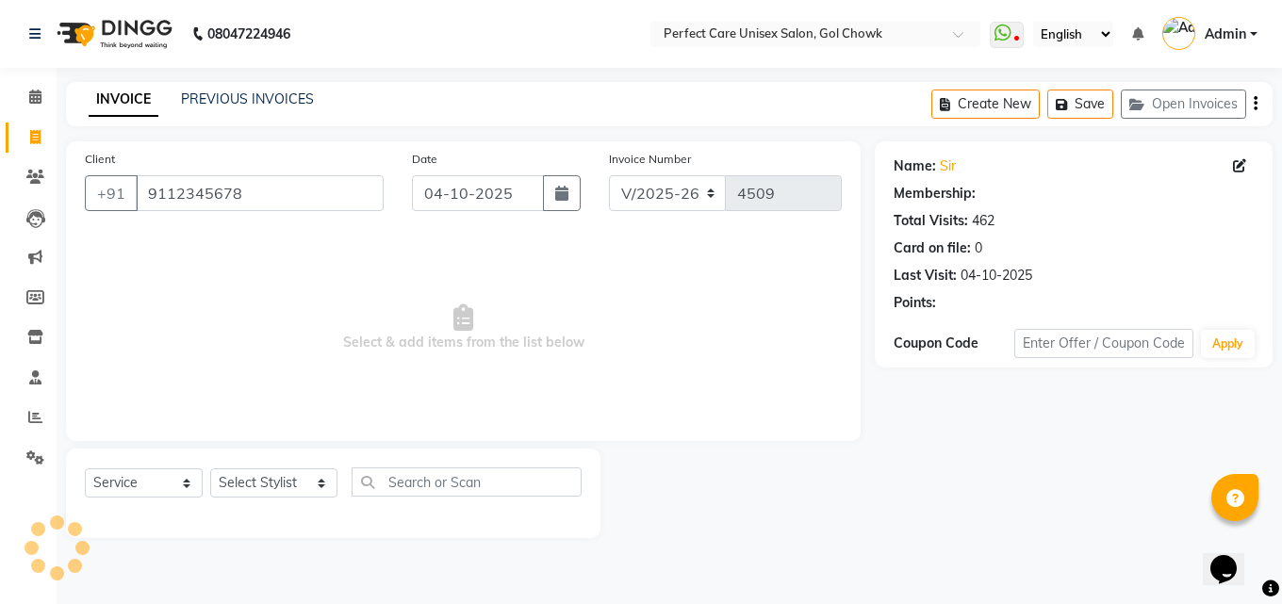
select select "1: Object"
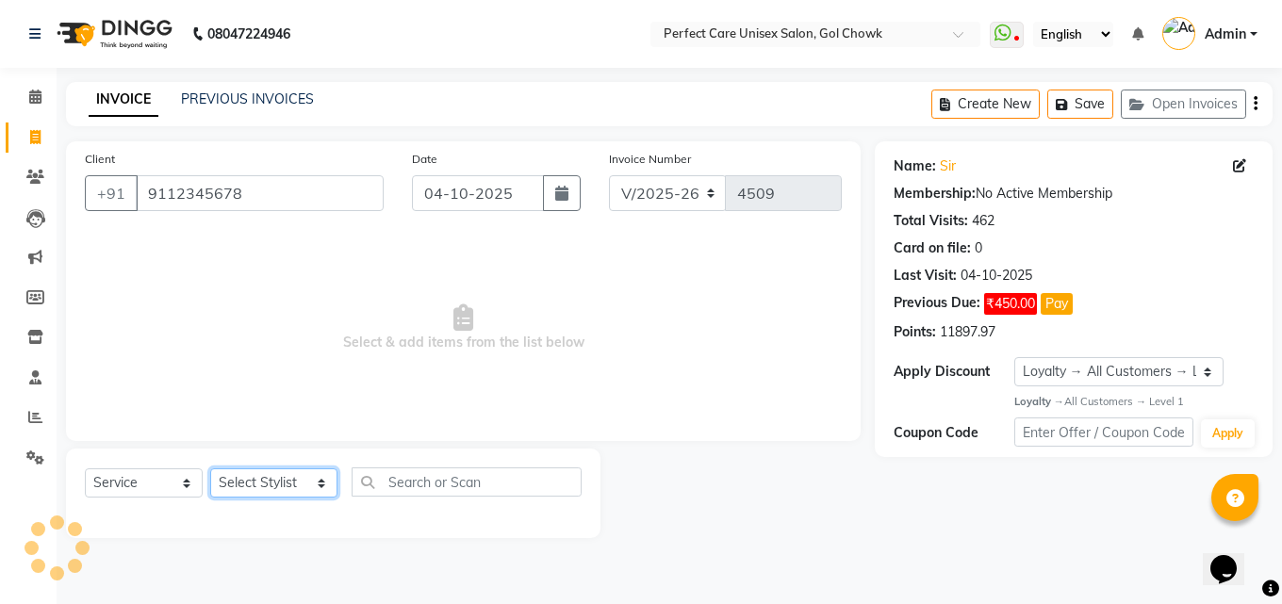
click at [275, 484] on select "Select Stylist MISS. [PERSON_NAME] [PERSON_NAME] MISS [PERSON_NAME] MISS [PERSO…" at bounding box center [273, 482] width 127 height 29
select select "78640"
click at [210, 468] on select "Select Stylist MISS. [PERSON_NAME] [PERSON_NAME] MISS [PERSON_NAME] MISS [PERSO…" at bounding box center [273, 482] width 127 height 29
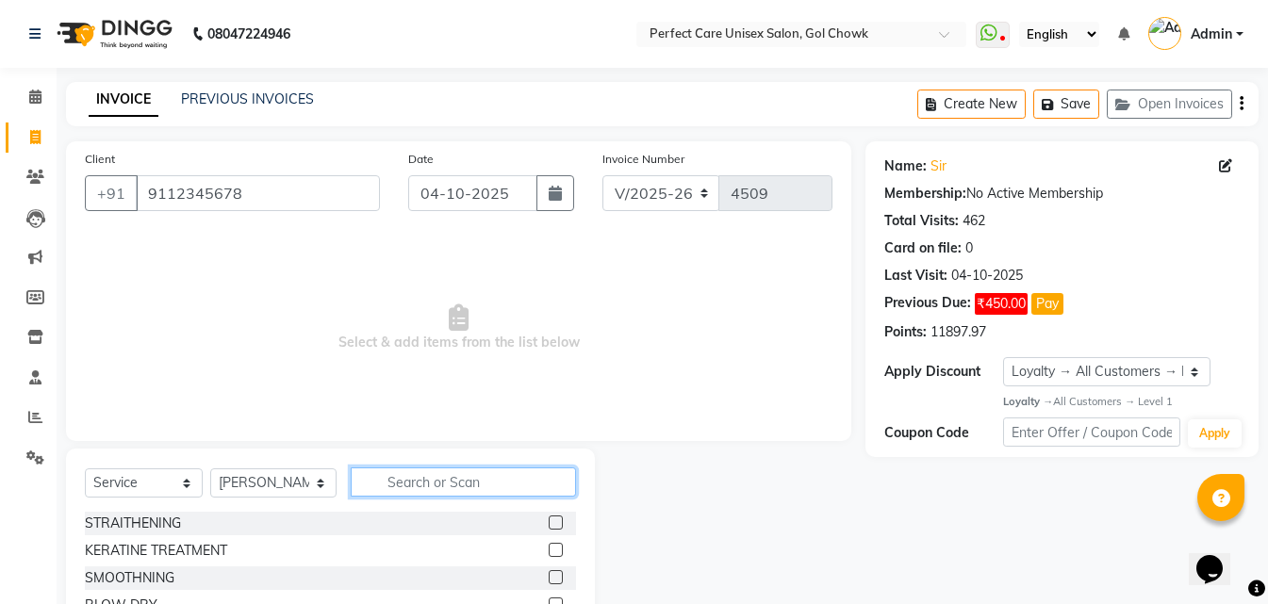
click at [408, 470] on input "text" at bounding box center [463, 482] width 224 height 29
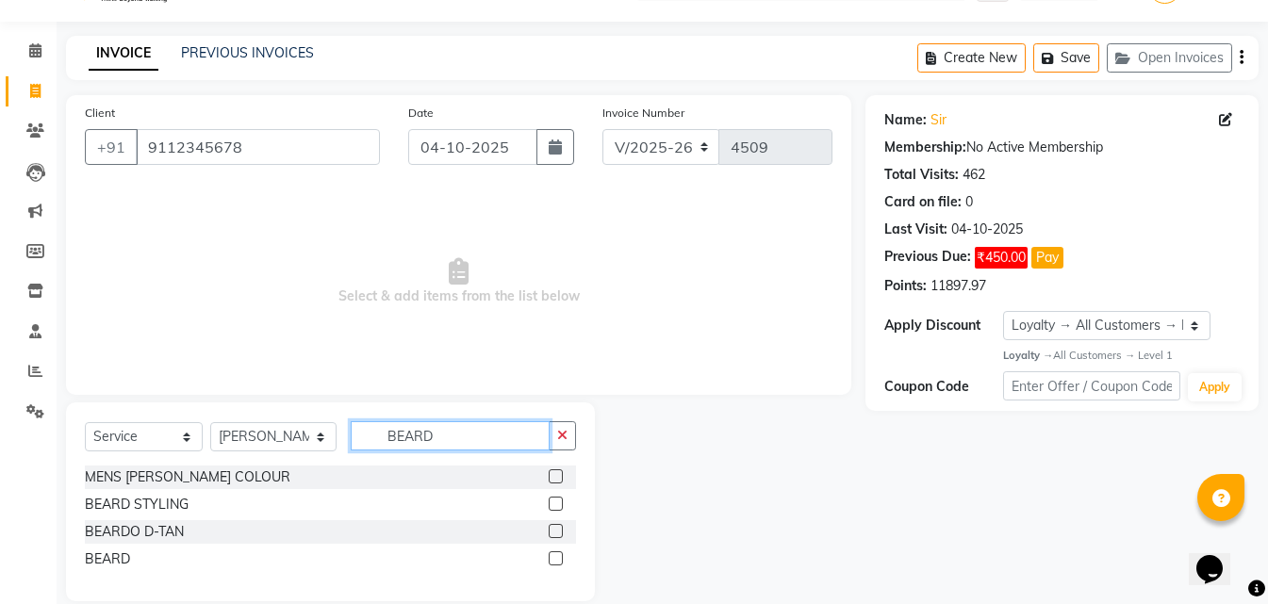
scroll to position [72, 0]
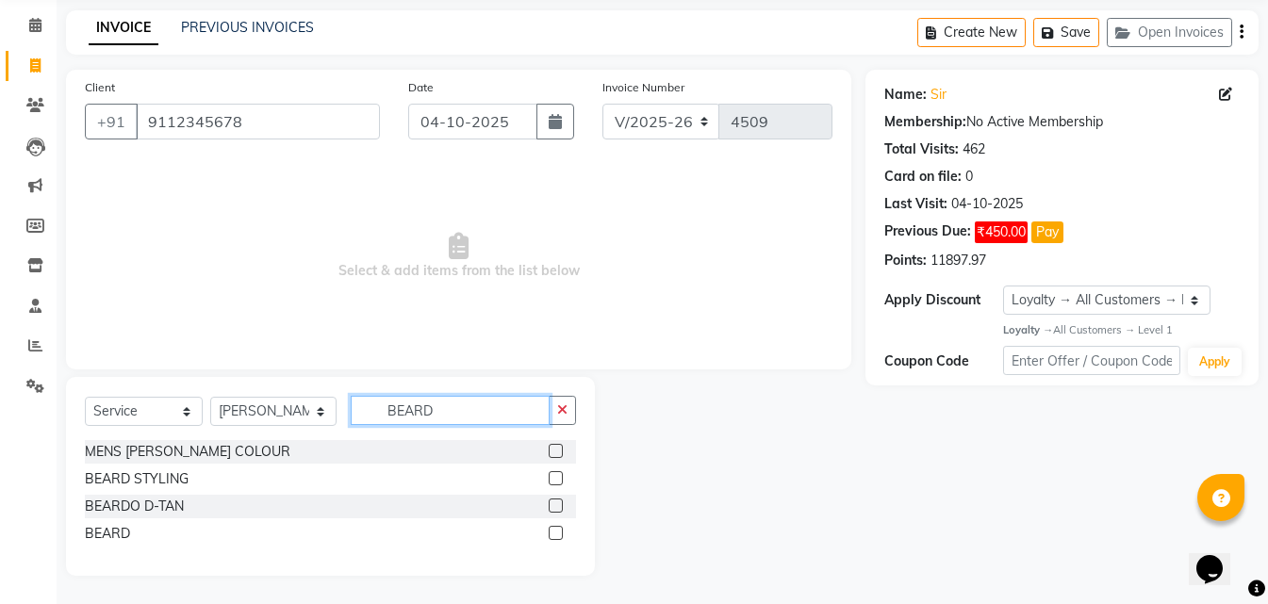
type input "BEARD"
click at [558, 534] on label at bounding box center [556, 533] width 14 height 14
click at [558, 534] on input "checkbox" at bounding box center [555, 534] width 12 height 12
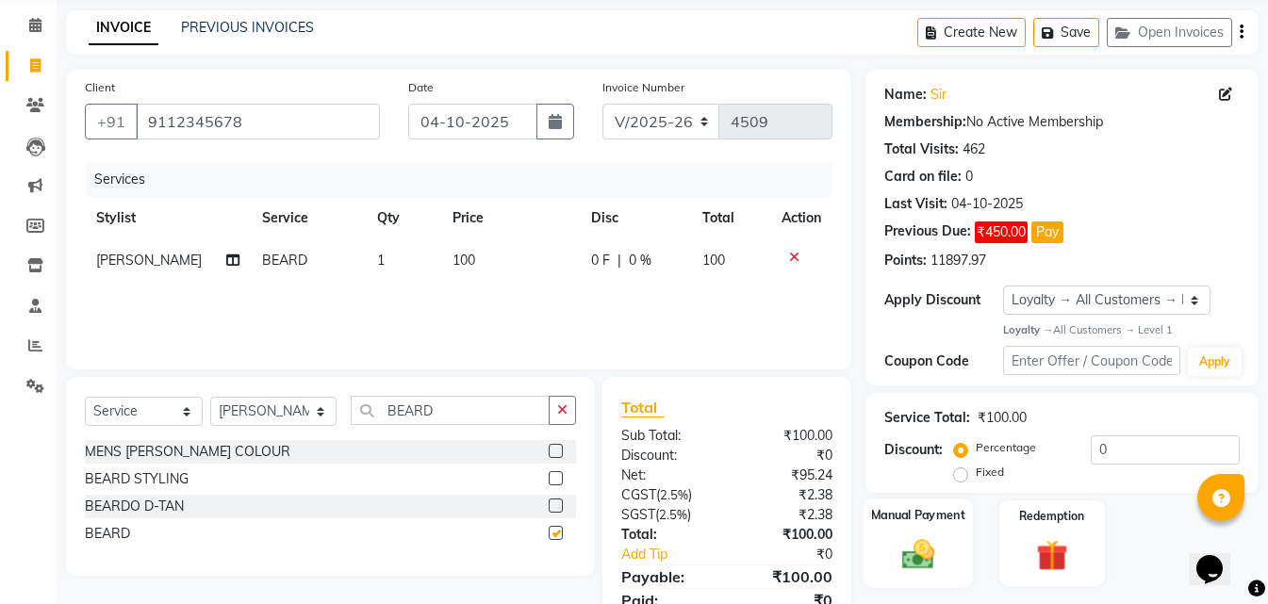
scroll to position [150, 0]
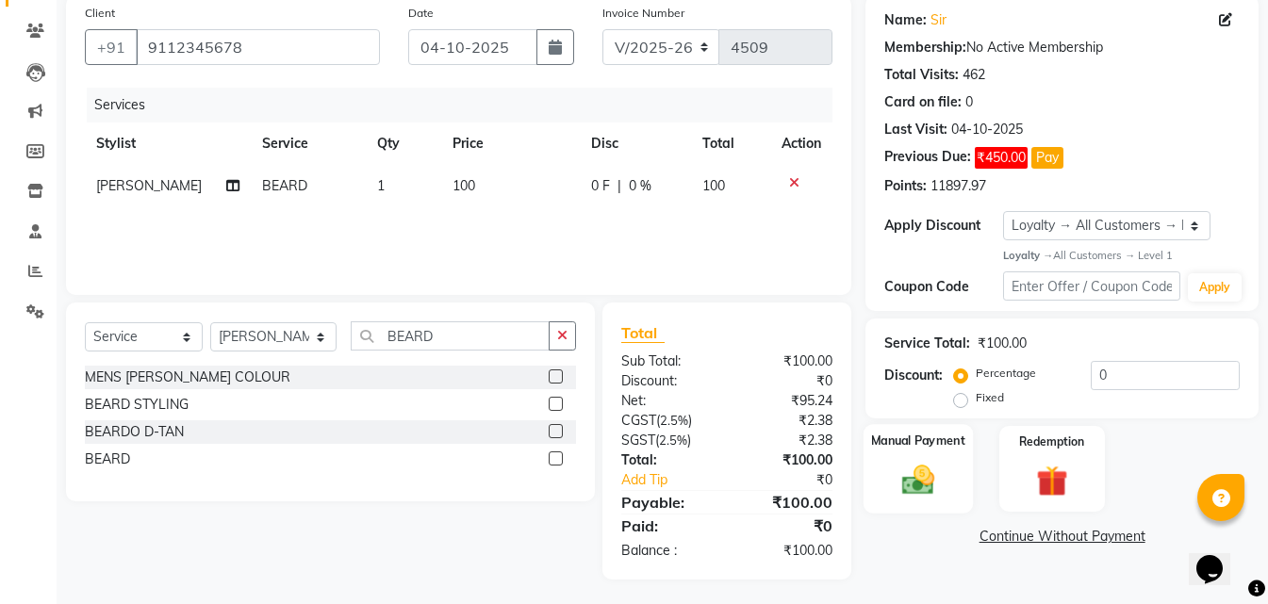
checkbox input "false"
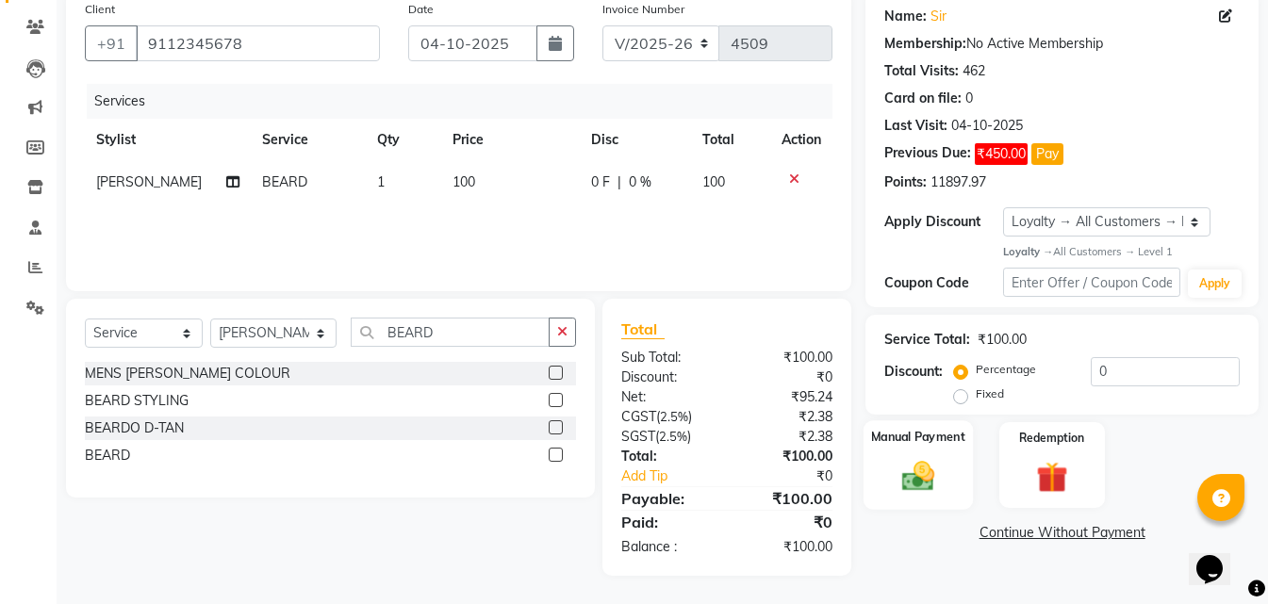
click at [968, 480] on div "Manual Payment" at bounding box center [917, 465] width 109 height 90
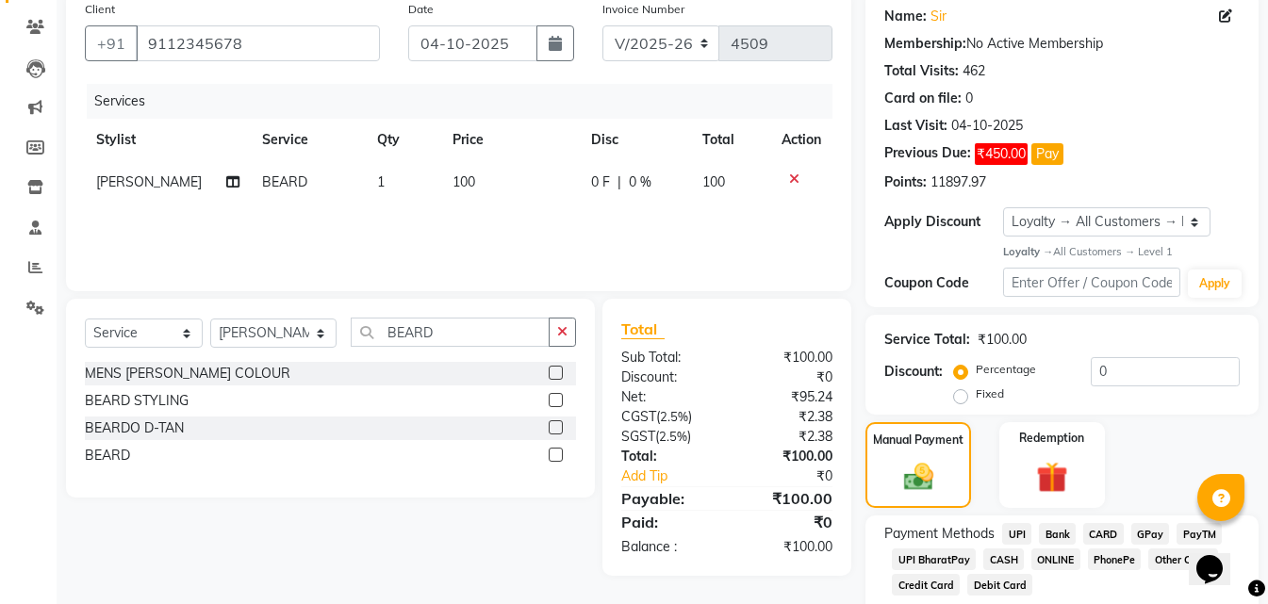
click at [1049, 558] on span "ONLINE" at bounding box center [1055, 560] width 49 height 22
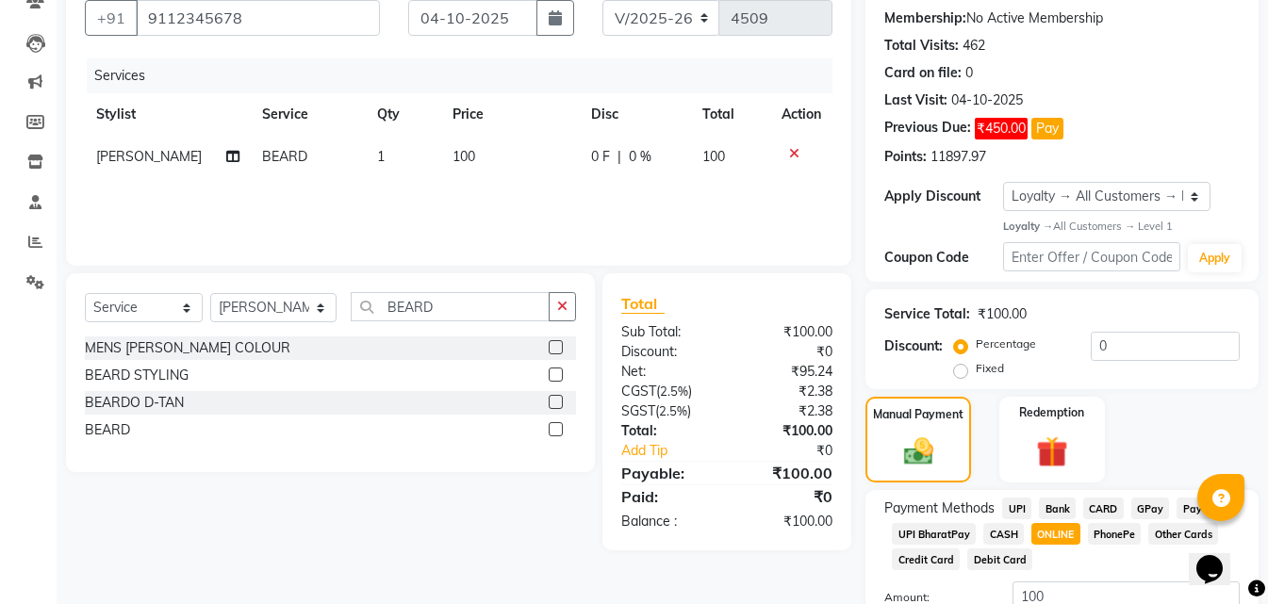
scroll to position [320, 0]
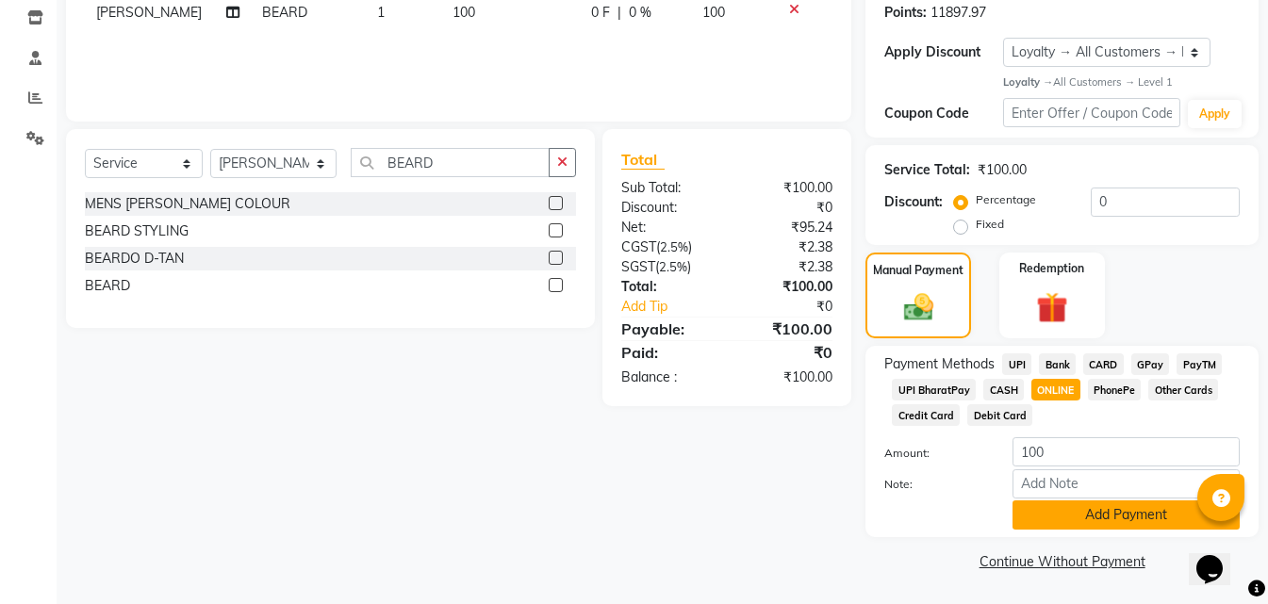
click at [1048, 519] on button "Add Payment" at bounding box center [1125, 515] width 227 height 29
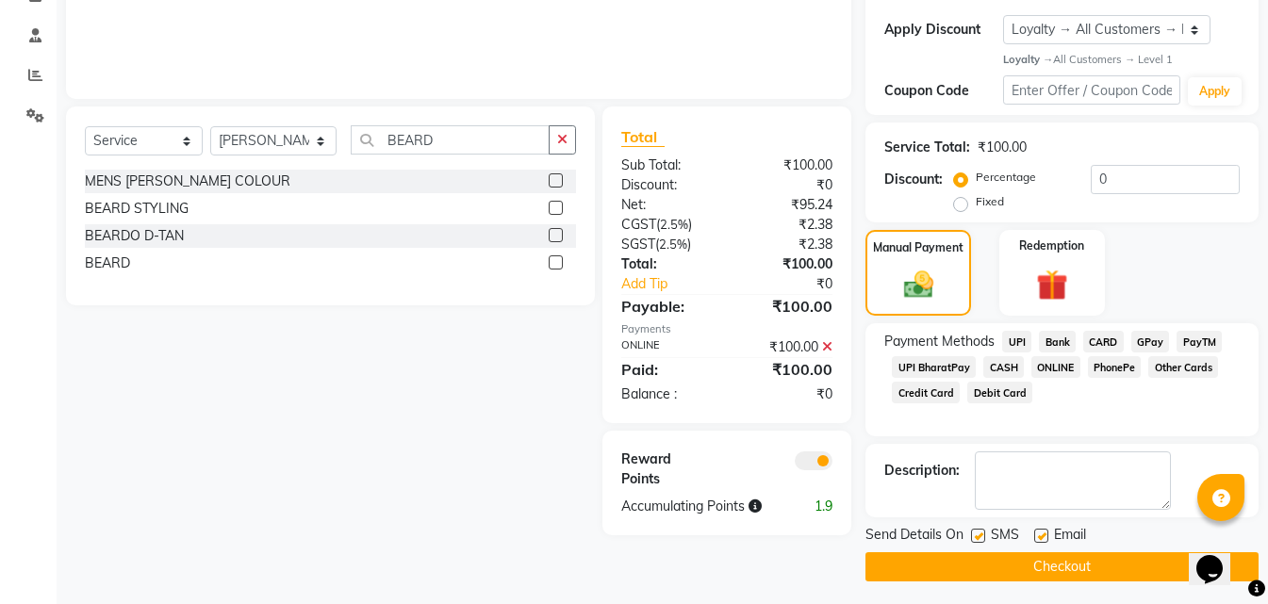
scroll to position [348, 0]
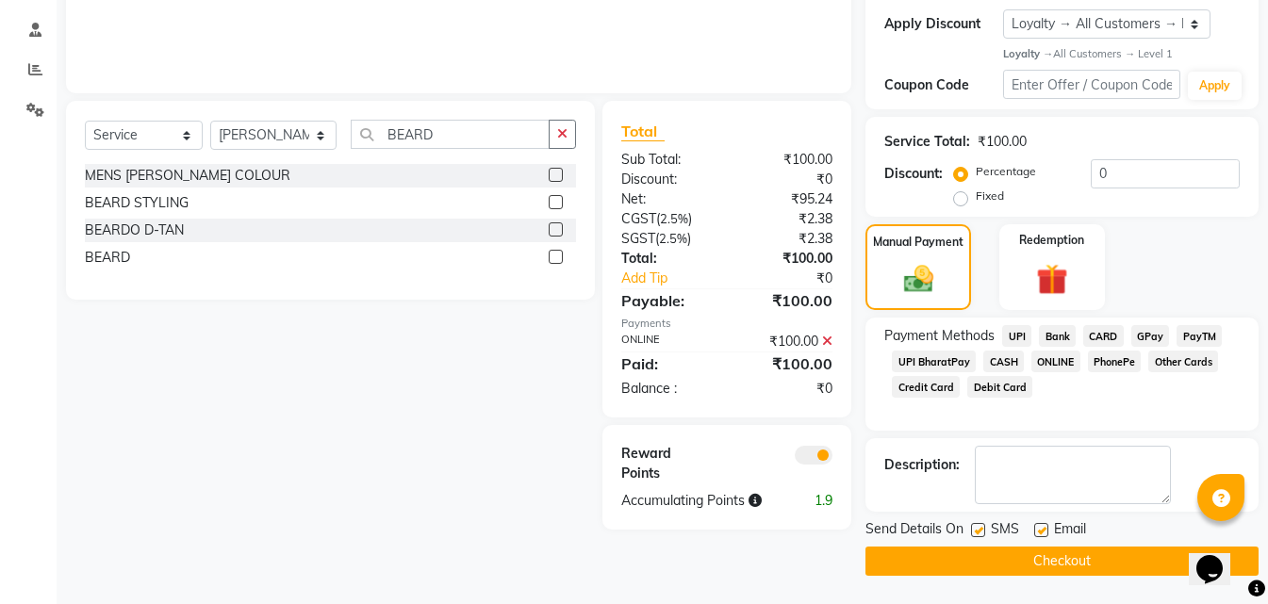
click at [989, 549] on button "Checkout" at bounding box center [1061, 561] width 393 height 29
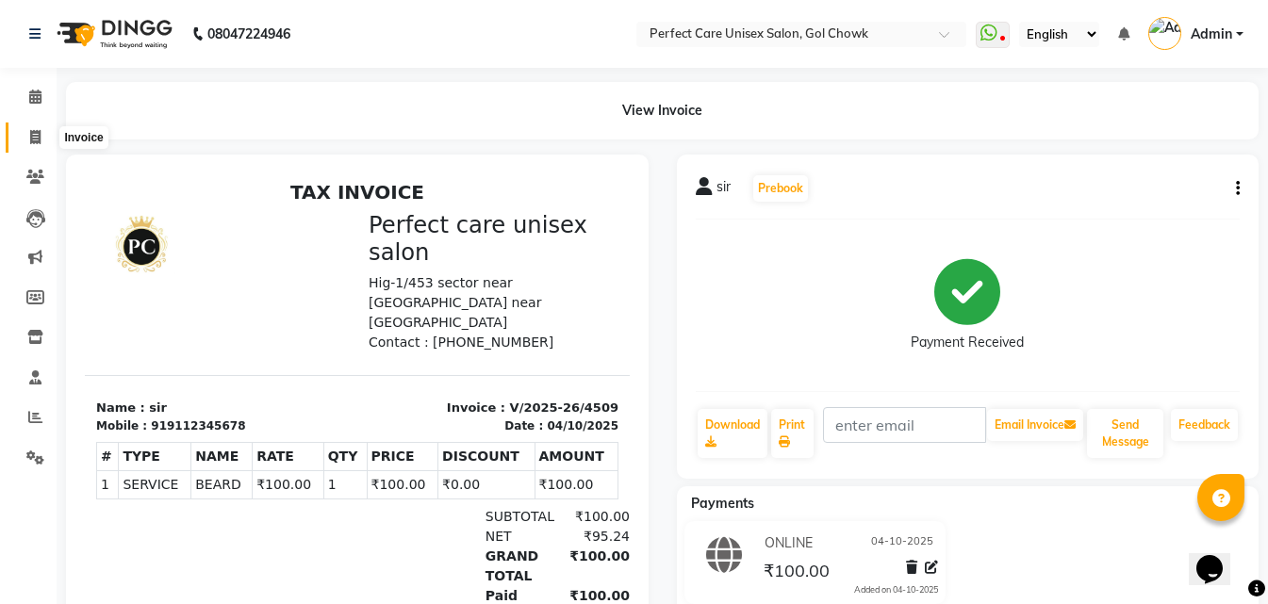
click at [33, 137] on icon at bounding box center [35, 137] width 10 height 14
select select "service"
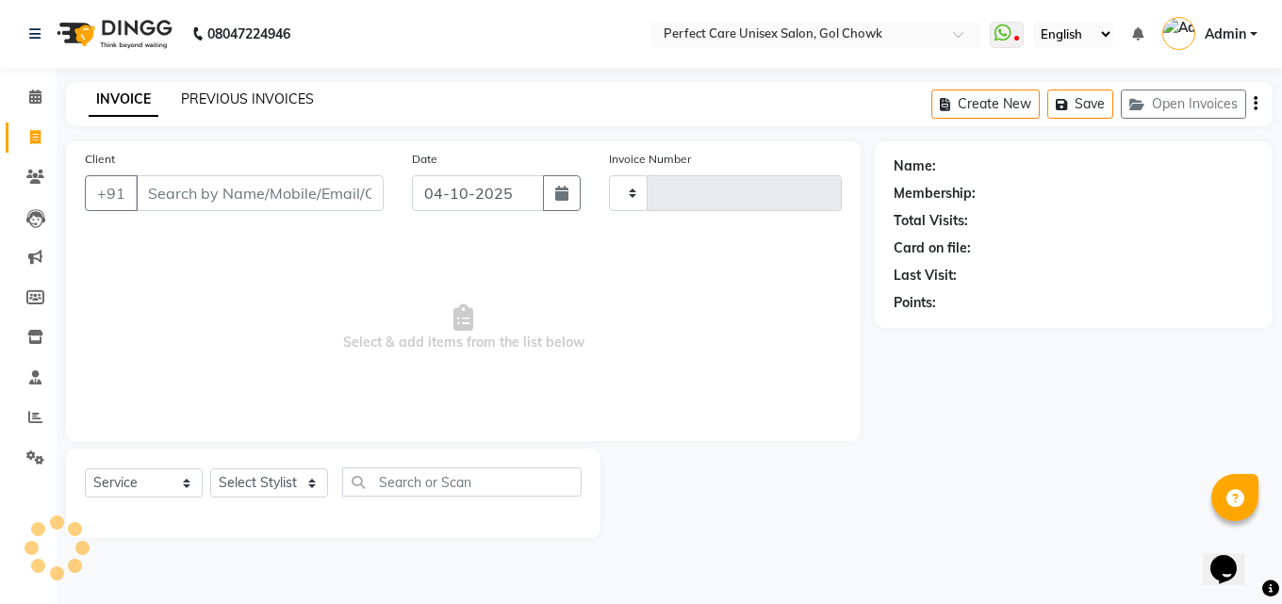
type input "4510"
click at [238, 92] on link "PREVIOUS INVOICES" at bounding box center [247, 98] width 133 height 17
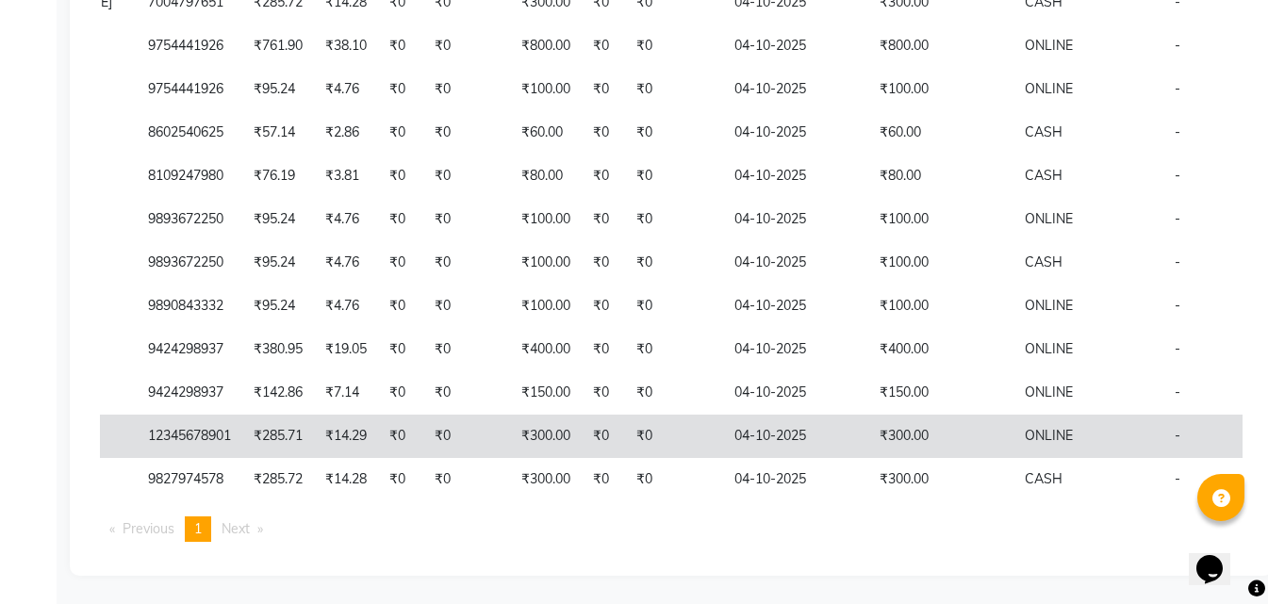
scroll to position [0, 386]
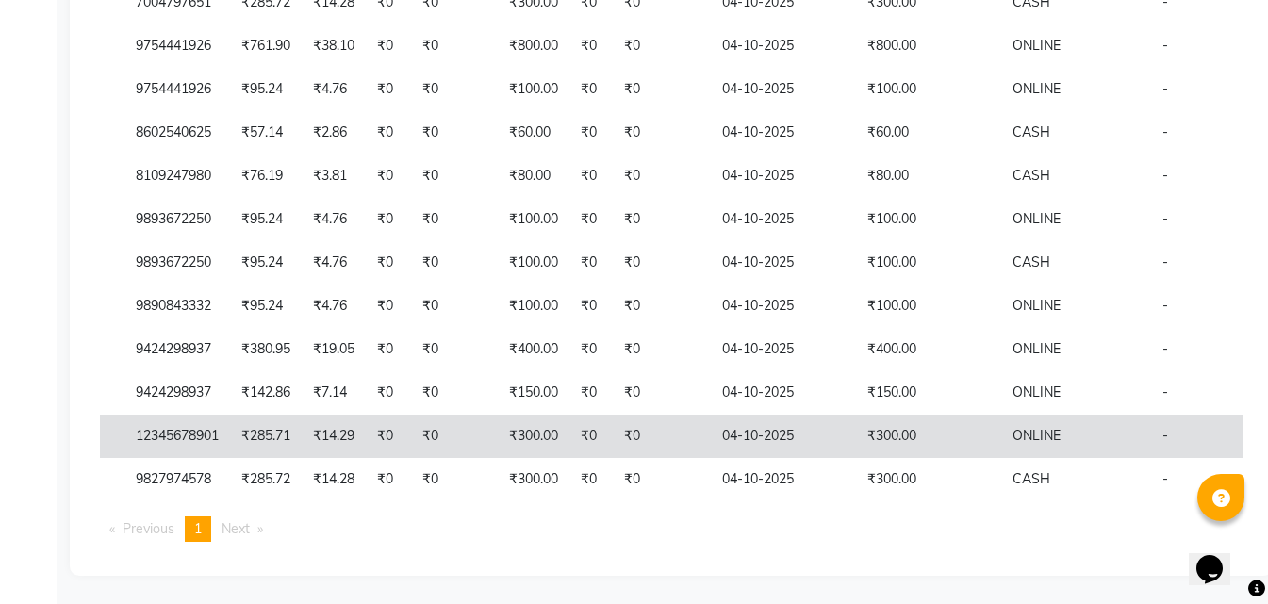
drag, startPoint x: 851, startPoint y: 396, endPoint x: 955, endPoint y: 416, distance: 105.6
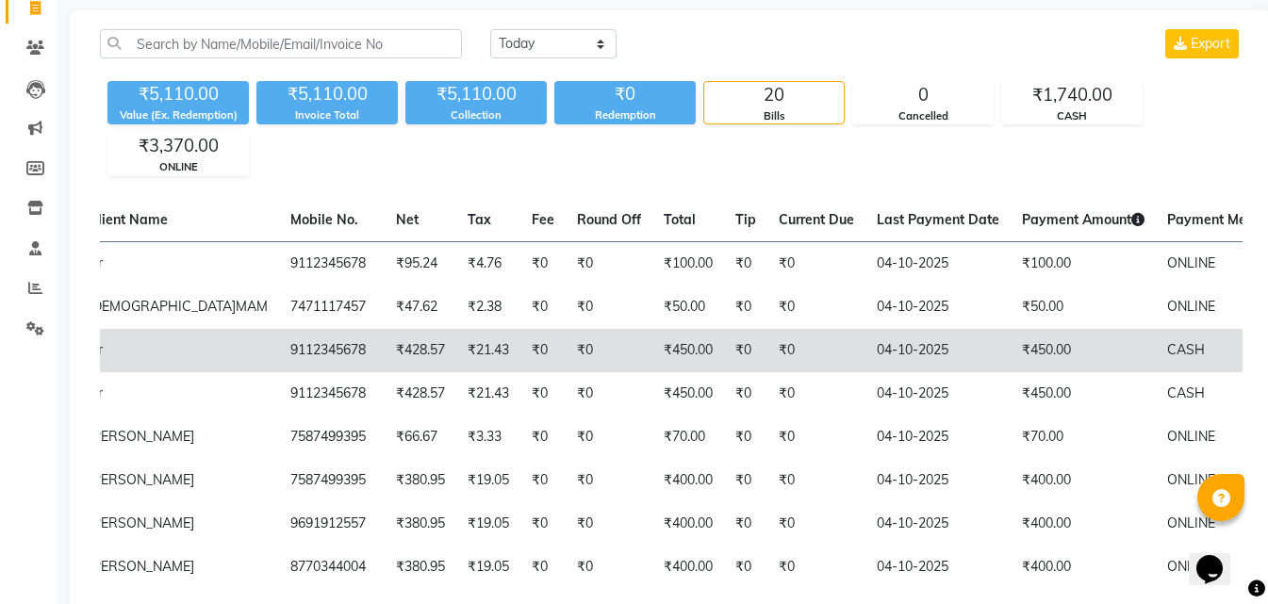
scroll to position [0, 0]
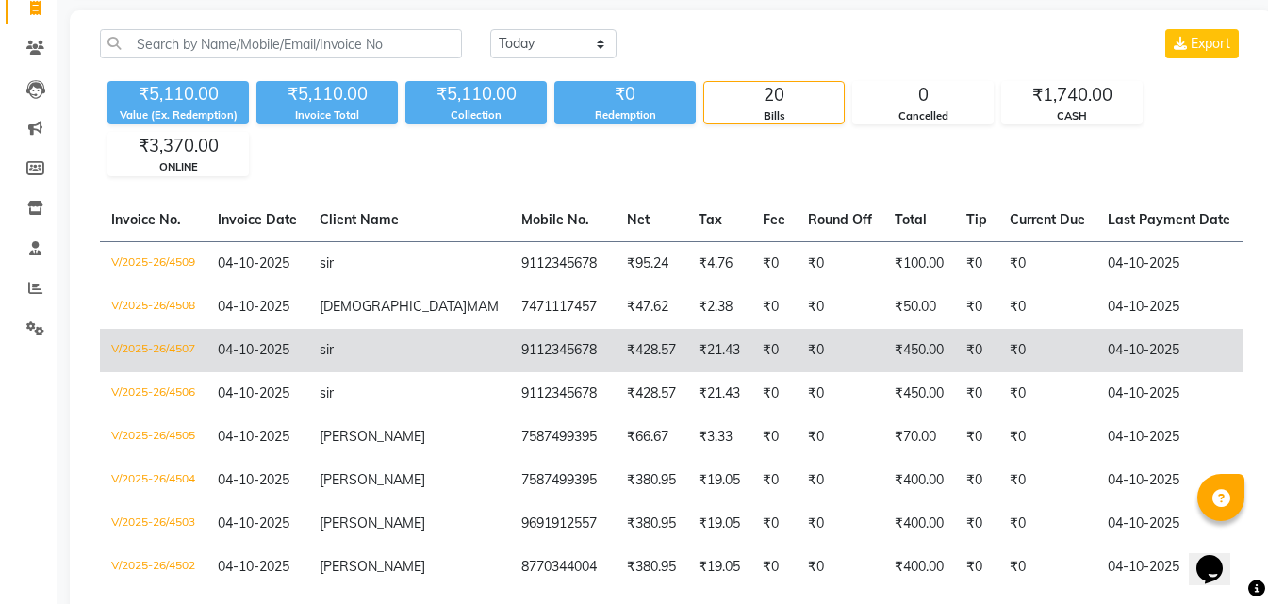
drag, startPoint x: 967, startPoint y: 468, endPoint x: 473, endPoint y: 386, distance: 500.7
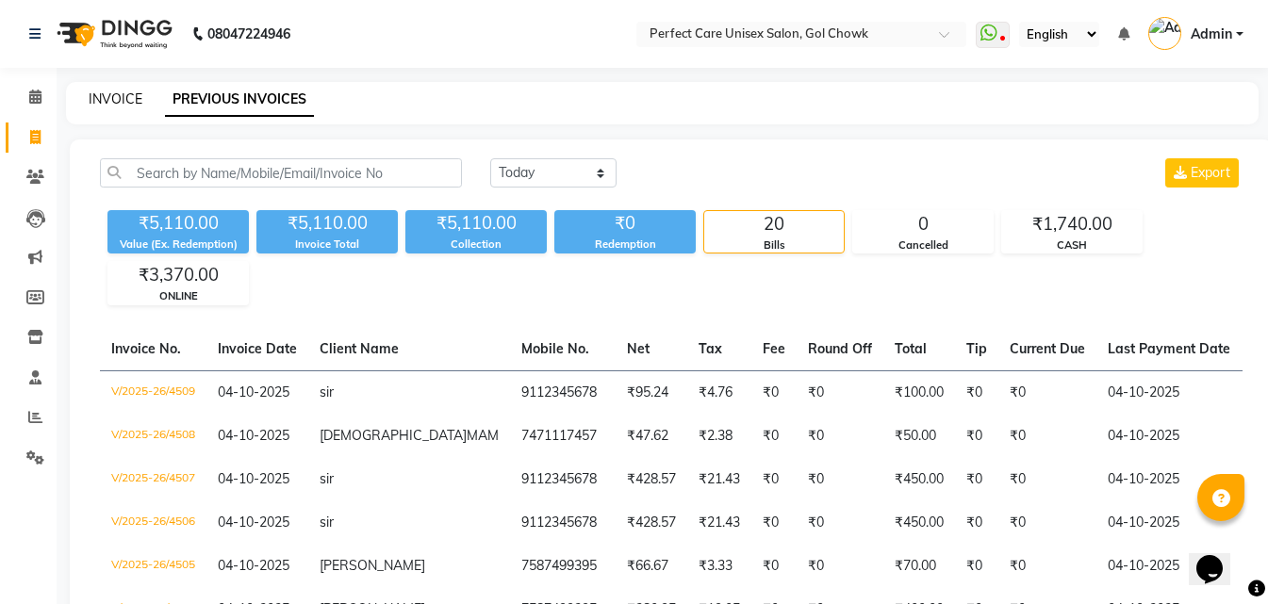
click at [104, 93] on link "INVOICE" at bounding box center [116, 98] width 54 height 17
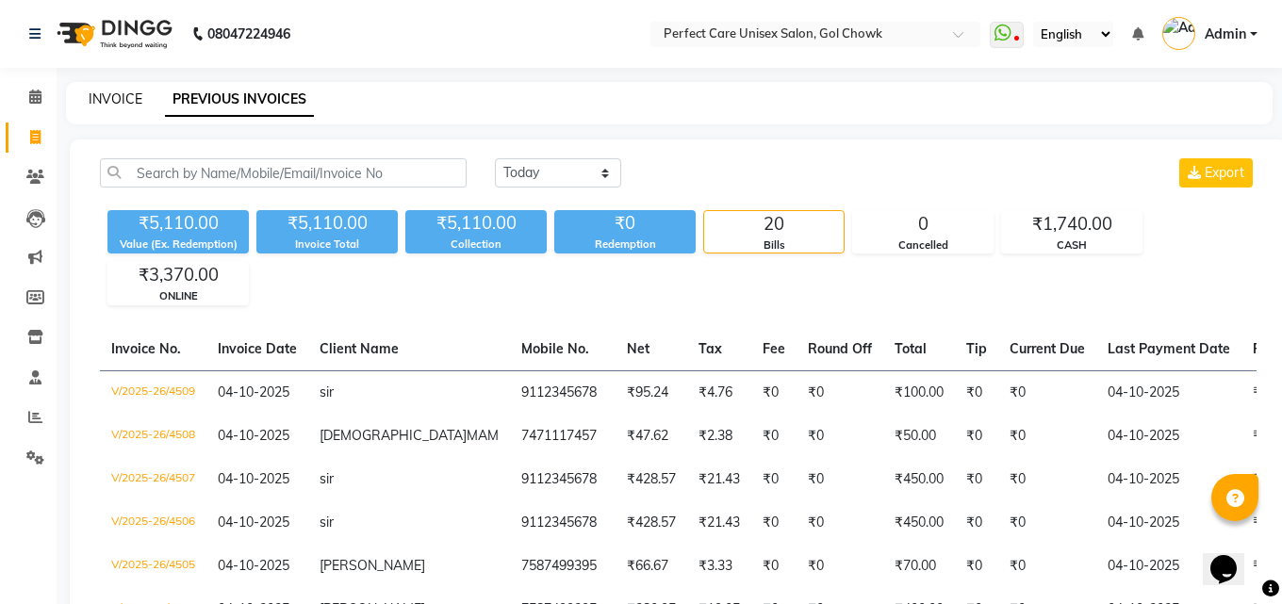
select select "4751"
select select "service"
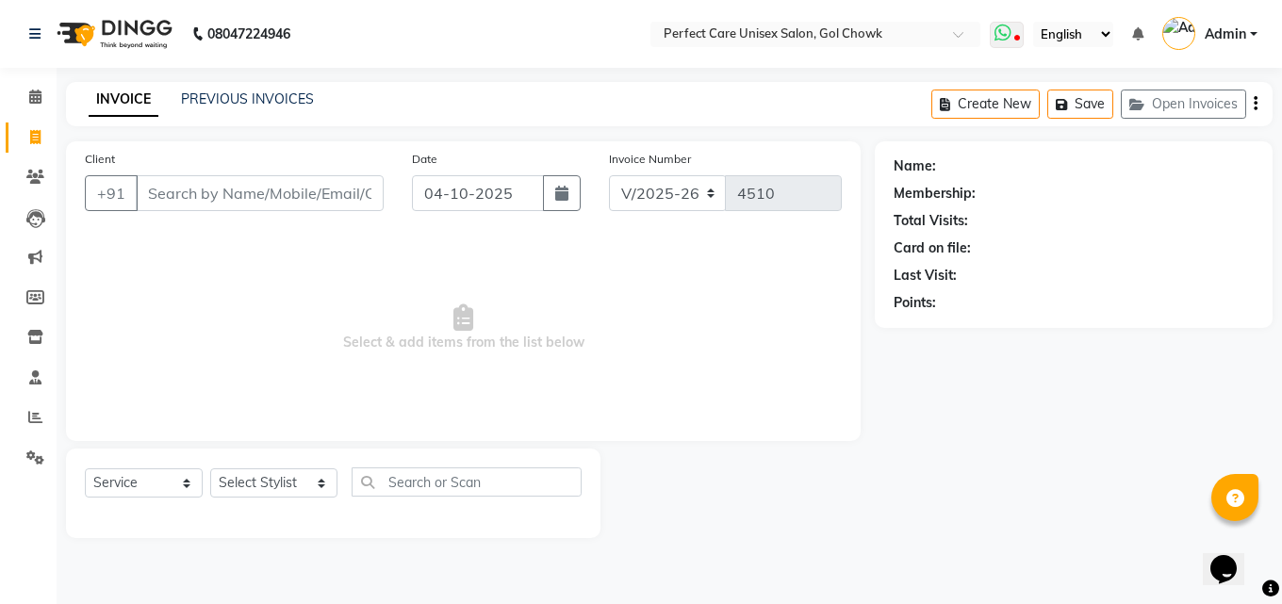
click at [1011, 33] on icon at bounding box center [1002, 33] width 17 height 19
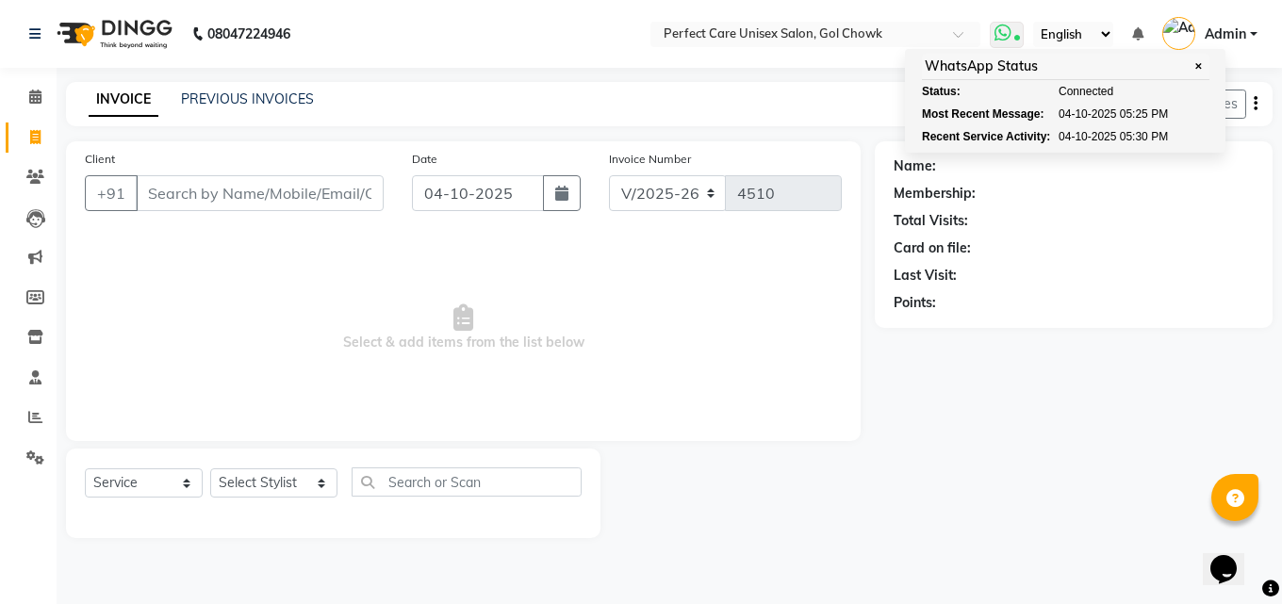
click at [1012, 42] on span at bounding box center [1007, 35] width 34 height 26
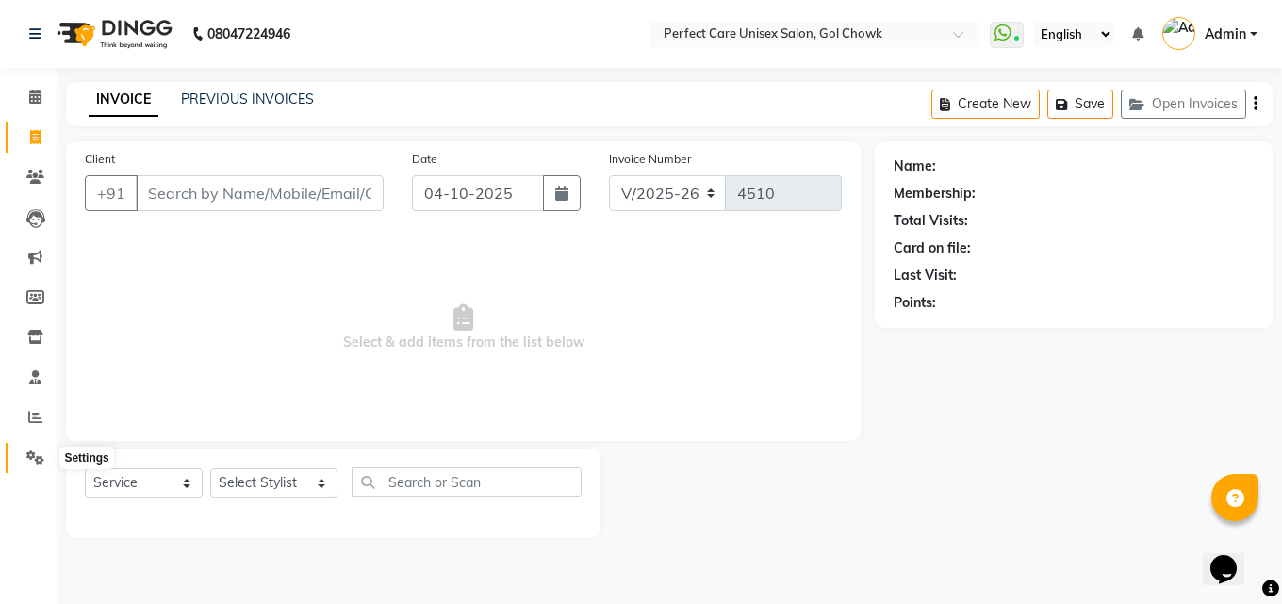
click at [29, 458] on icon at bounding box center [35, 458] width 18 height 14
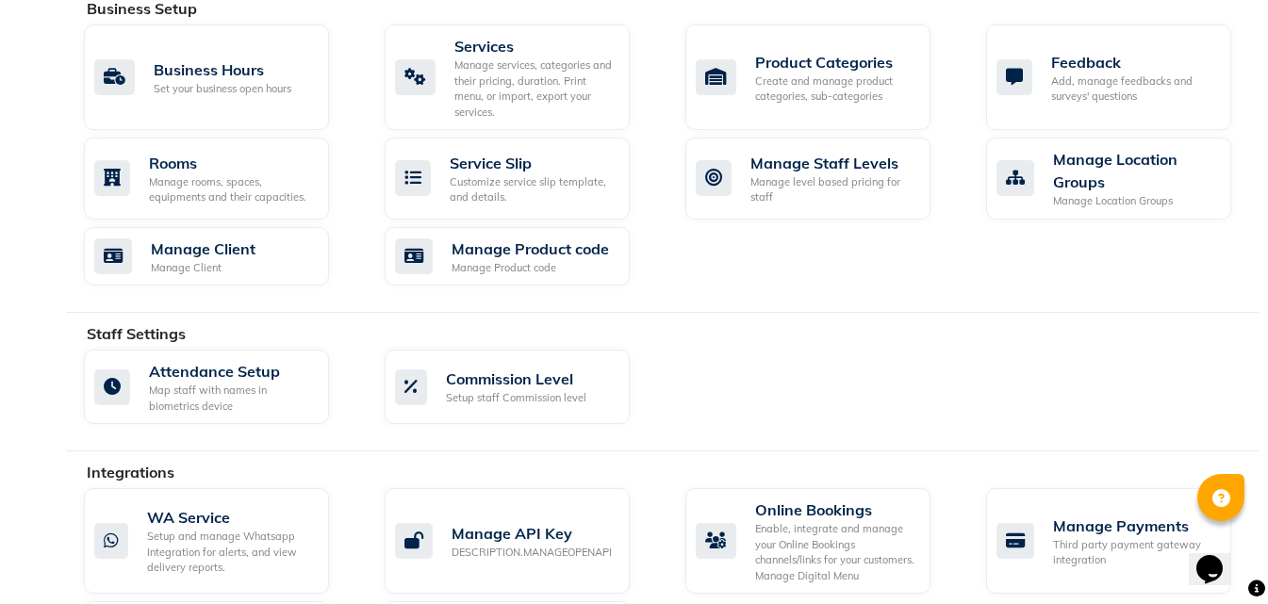
scroll to position [1013, 0]
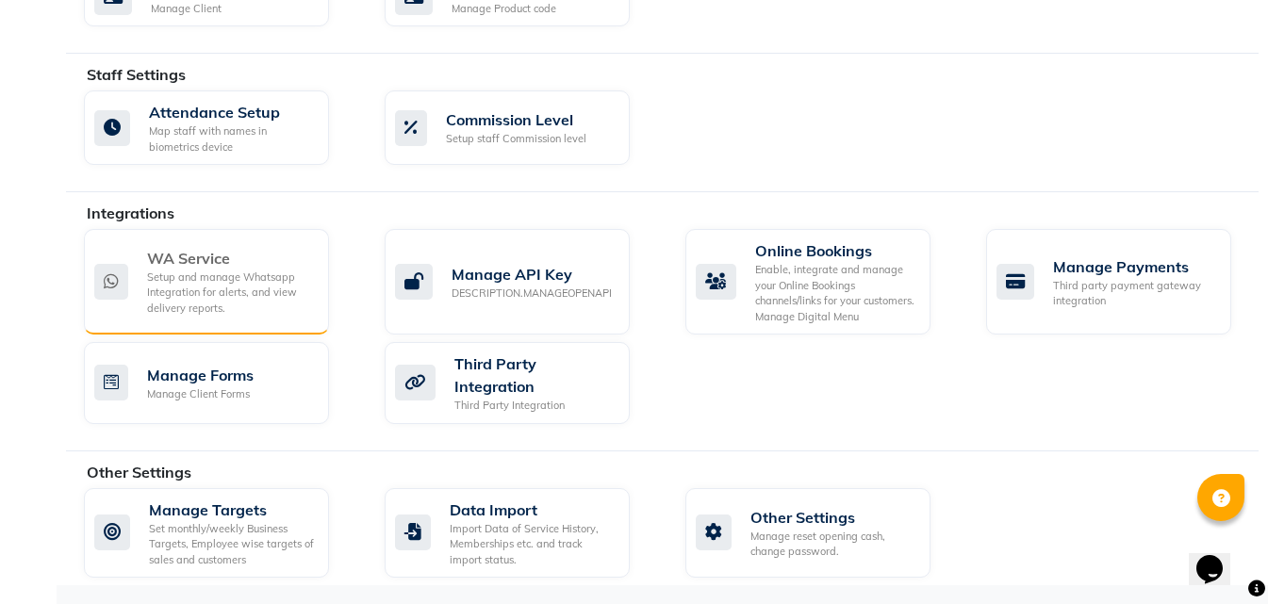
click at [204, 270] on div "Setup and manage Whatsapp Integration for alerts, and view delivery reports." at bounding box center [230, 293] width 167 height 47
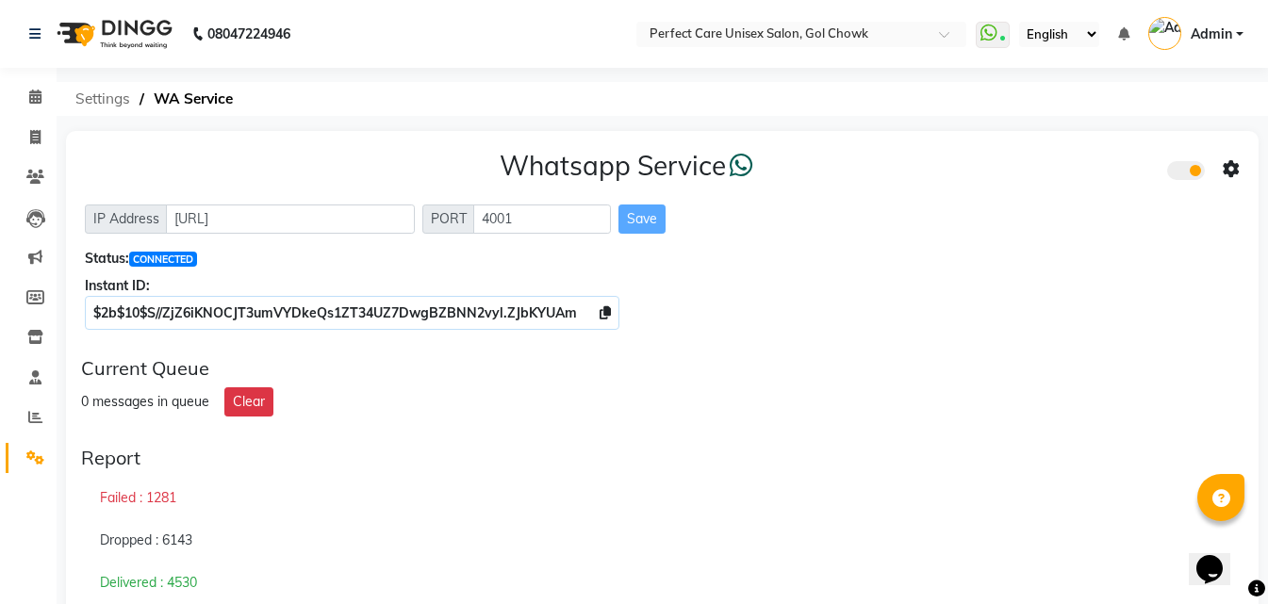
click at [120, 99] on span "Settings" at bounding box center [103, 99] width 74 height 34
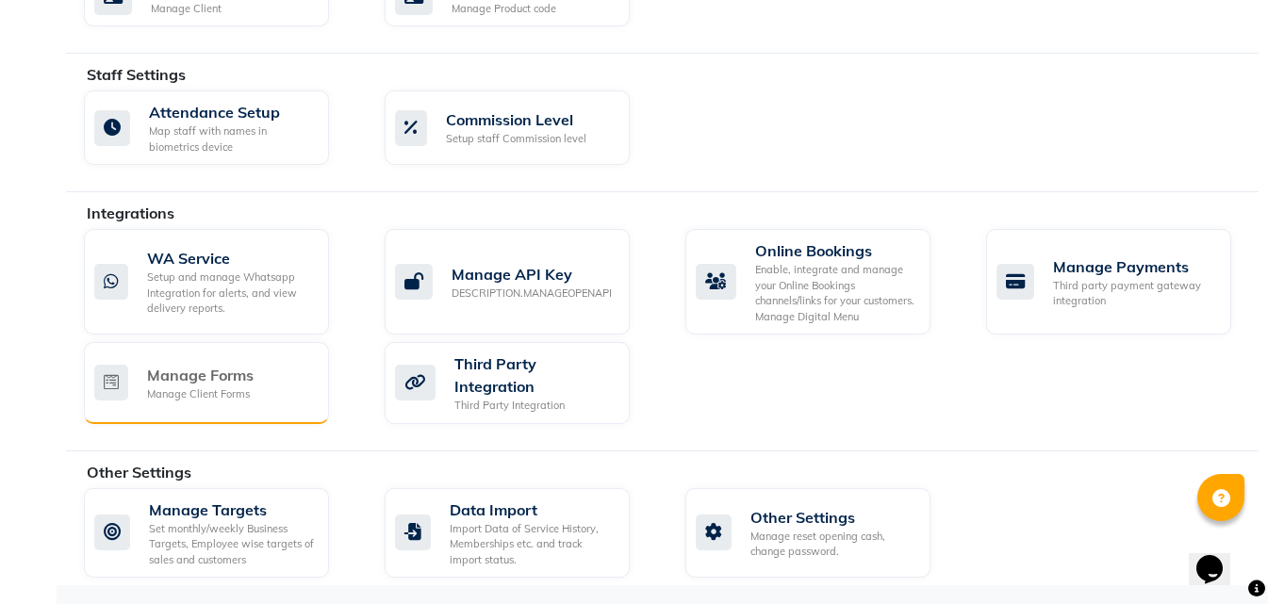
scroll to position [1013, 0]
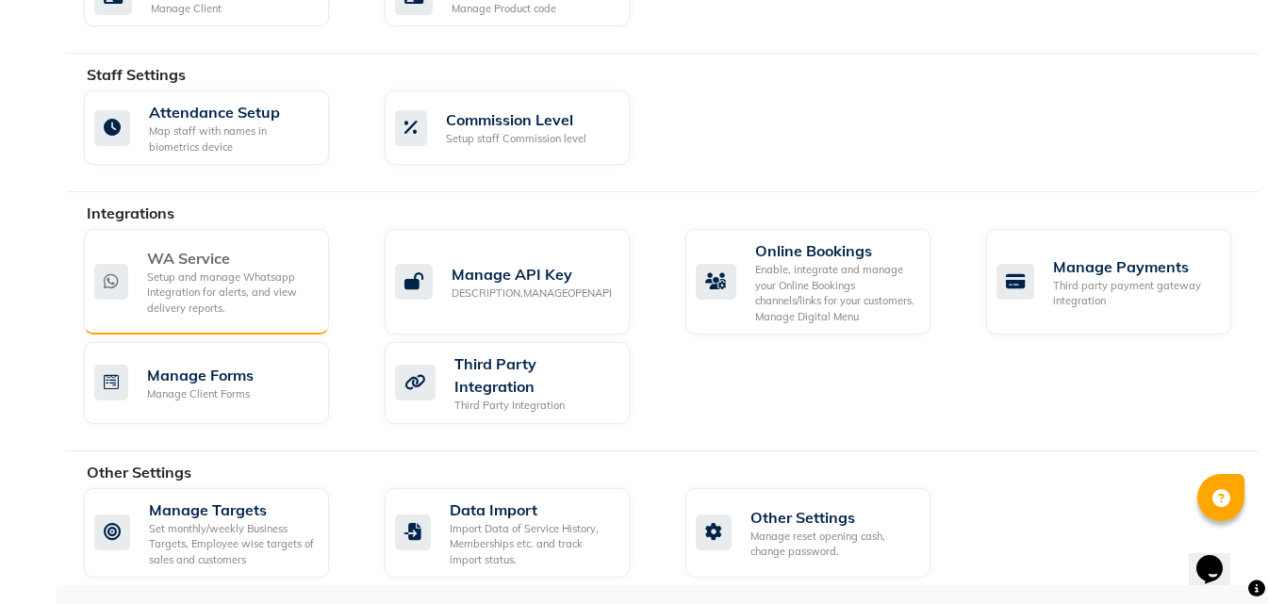
click at [219, 267] on div "WA Service" at bounding box center [230, 258] width 167 height 23
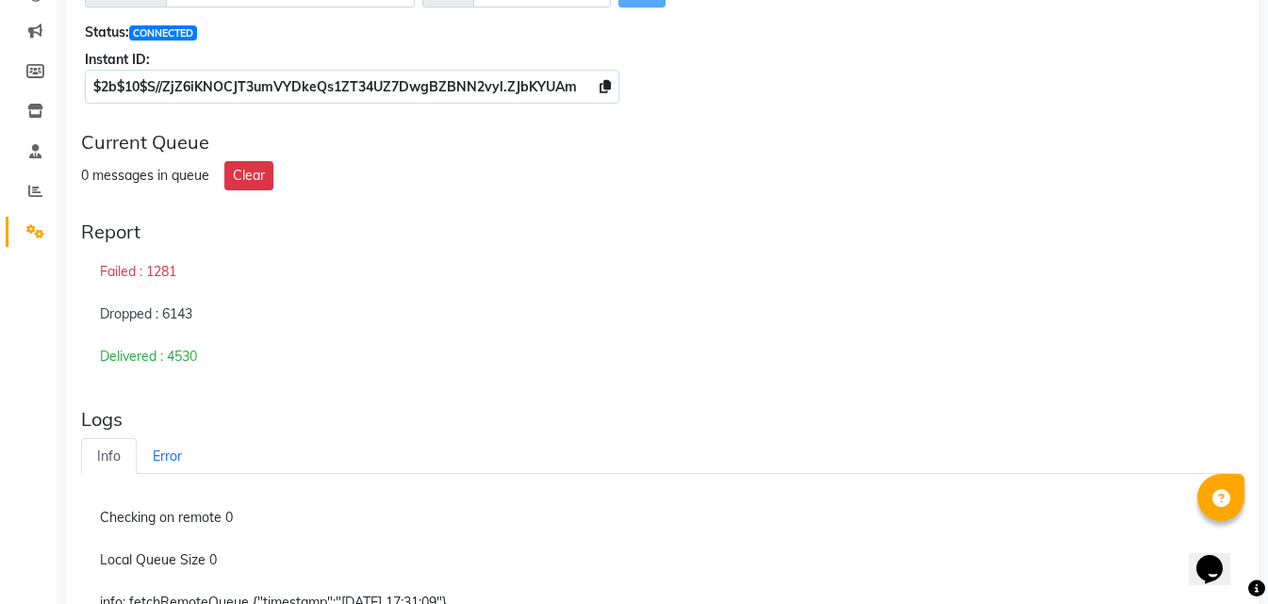
scroll to position [201, 0]
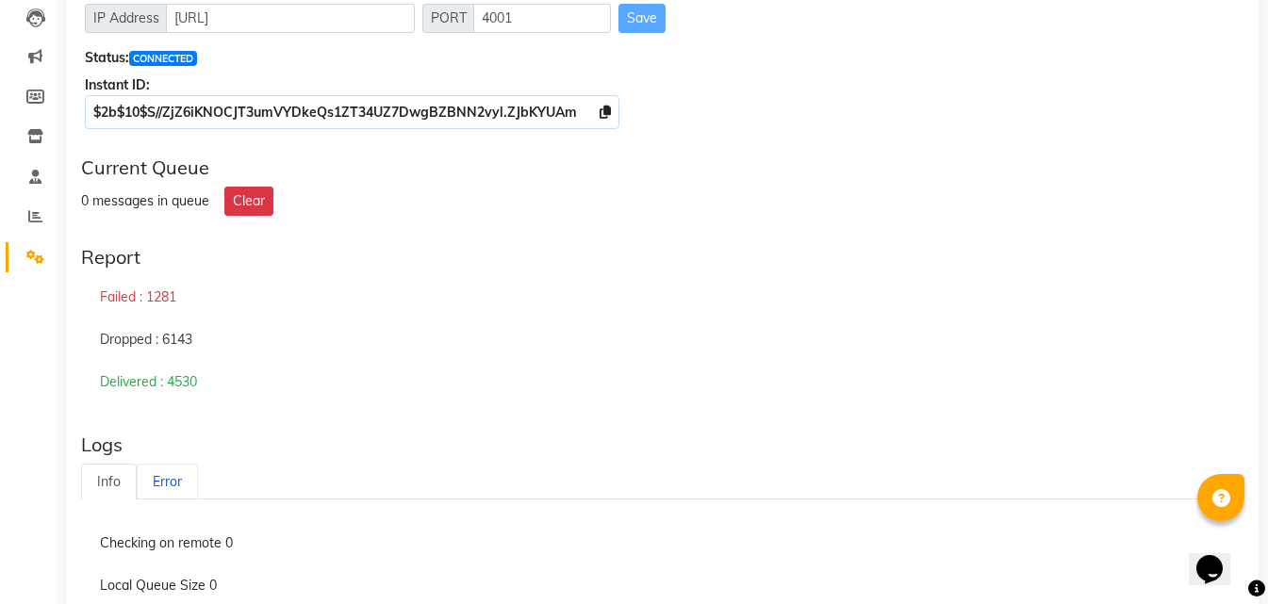
click at [161, 476] on link "Error" at bounding box center [167, 482] width 61 height 37
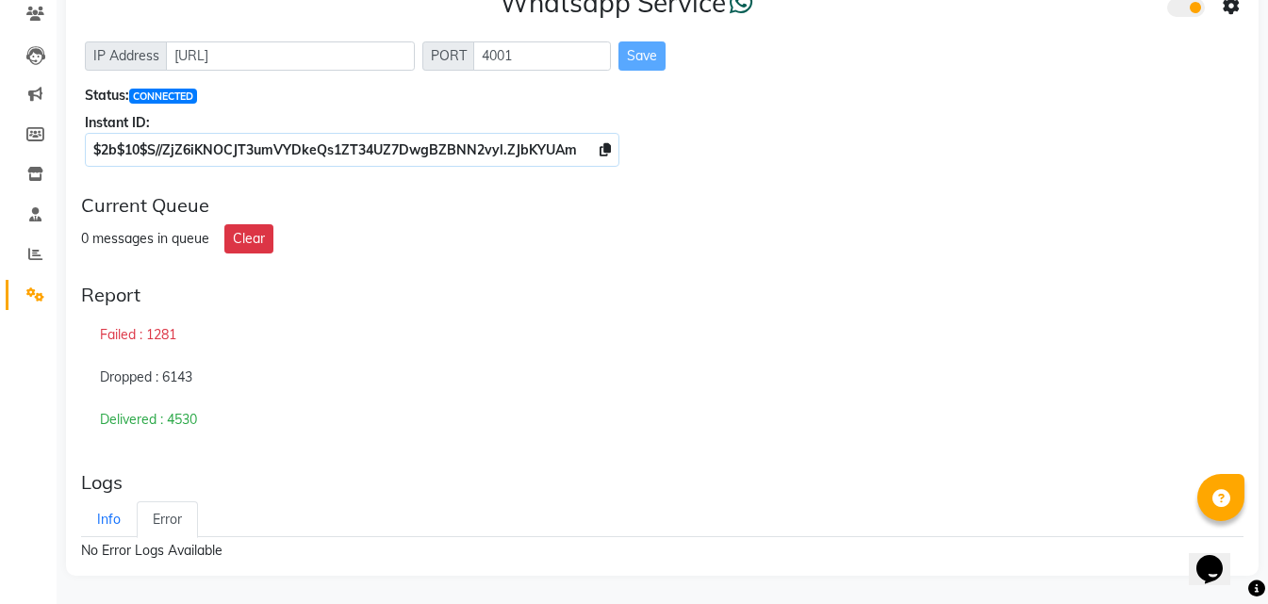
scroll to position [163, 0]
click at [118, 522] on link "Info" at bounding box center [109, 519] width 56 height 37
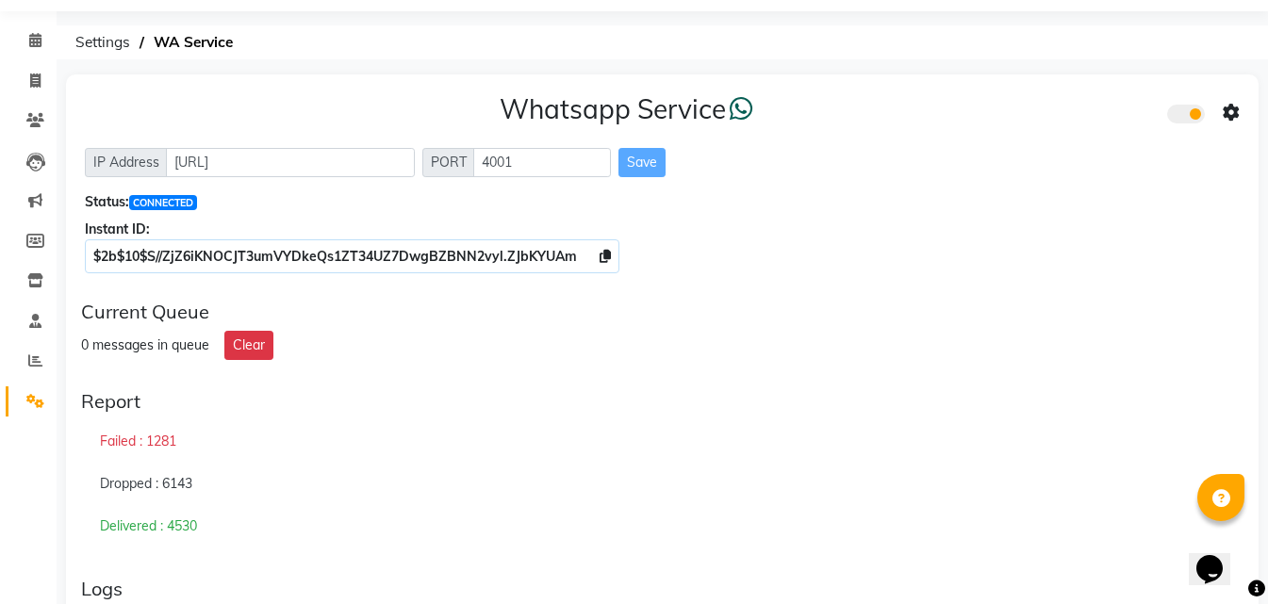
scroll to position [0, 0]
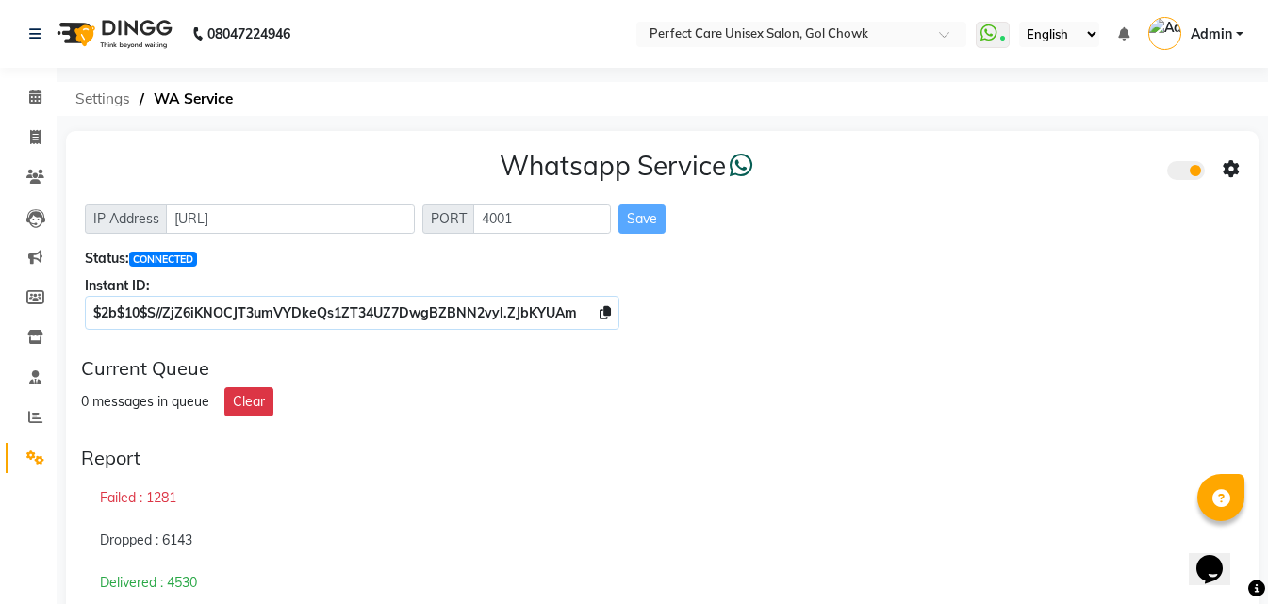
click at [106, 102] on span "Settings" at bounding box center [103, 99] width 74 height 34
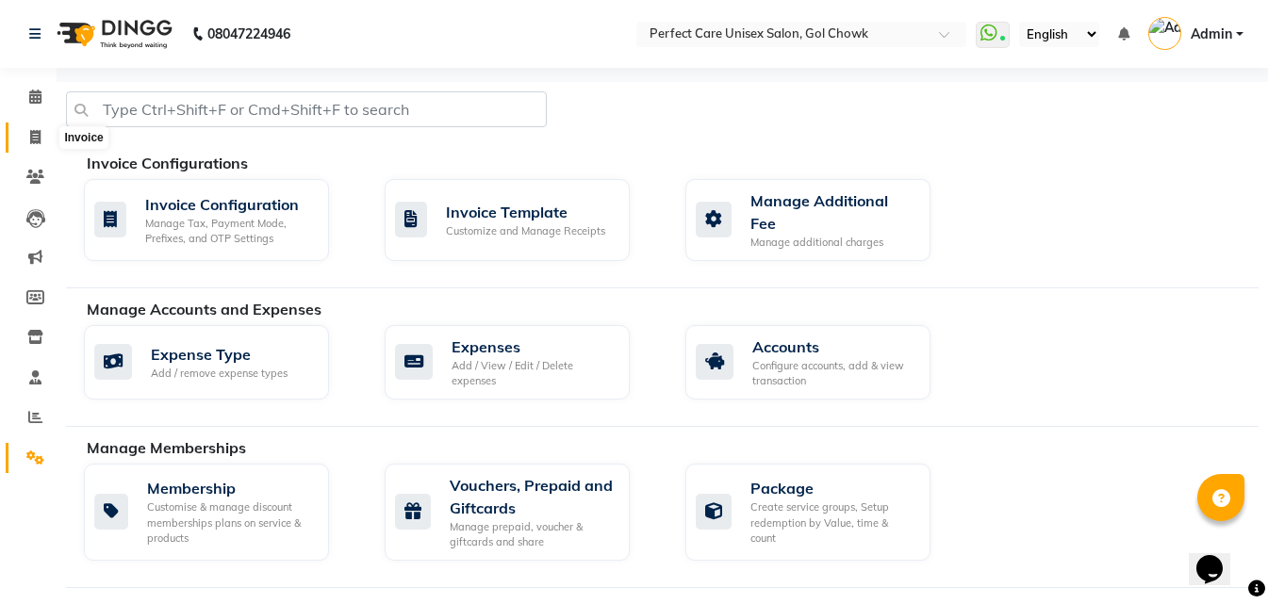
click at [39, 141] on icon at bounding box center [35, 137] width 10 height 14
select select "service"
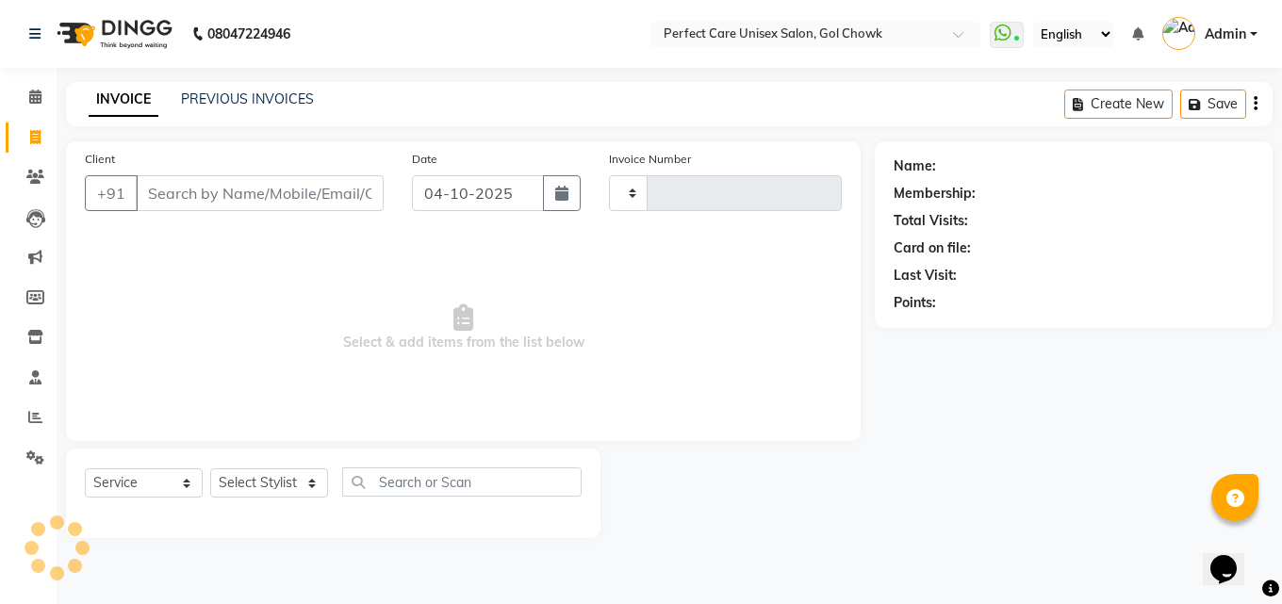
type input "4510"
select select "4751"
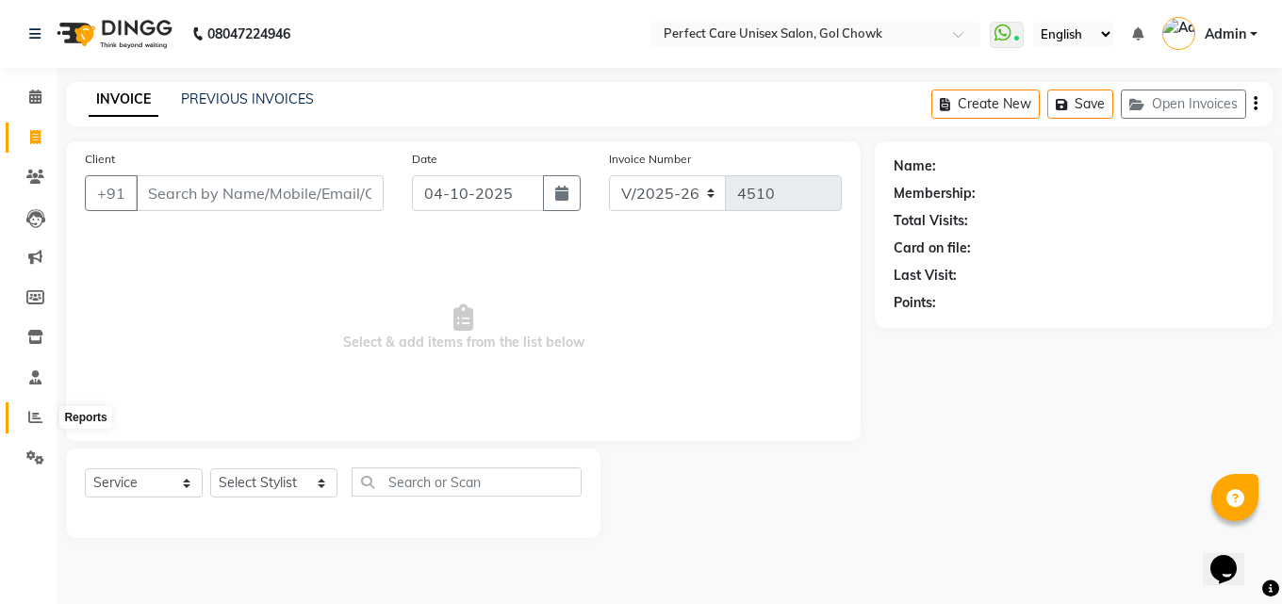
click at [41, 421] on icon at bounding box center [35, 417] width 14 height 14
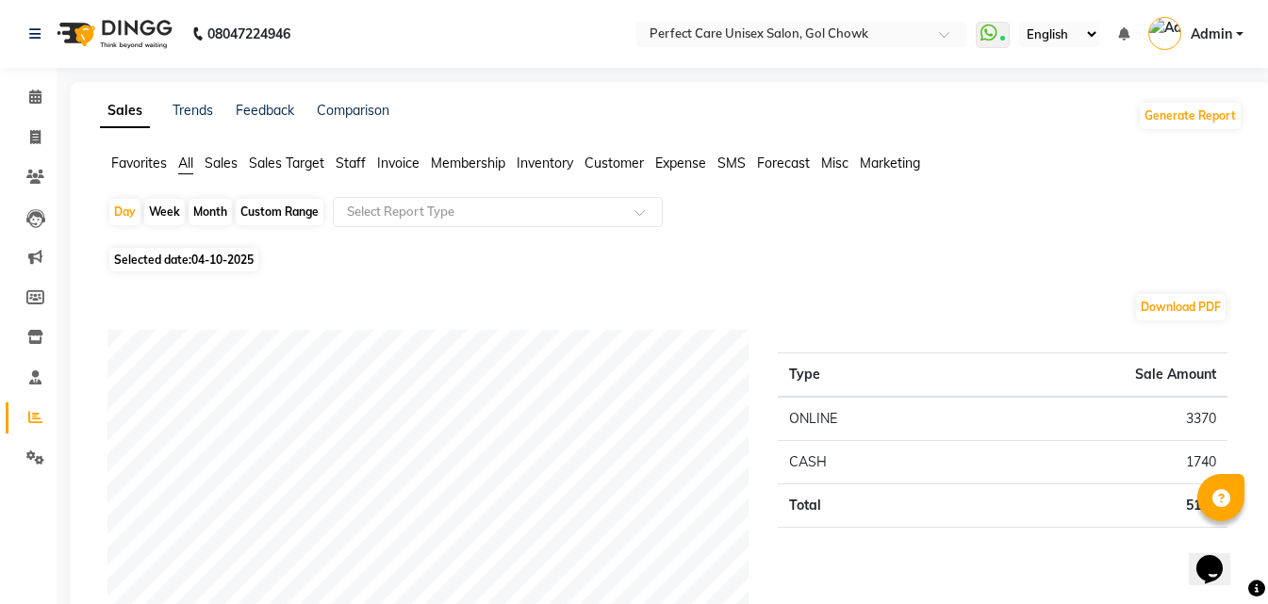
click at [170, 218] on div "Week" at bounding box center [164, 212] width 41 height 26
select select "10"
select select "2025"
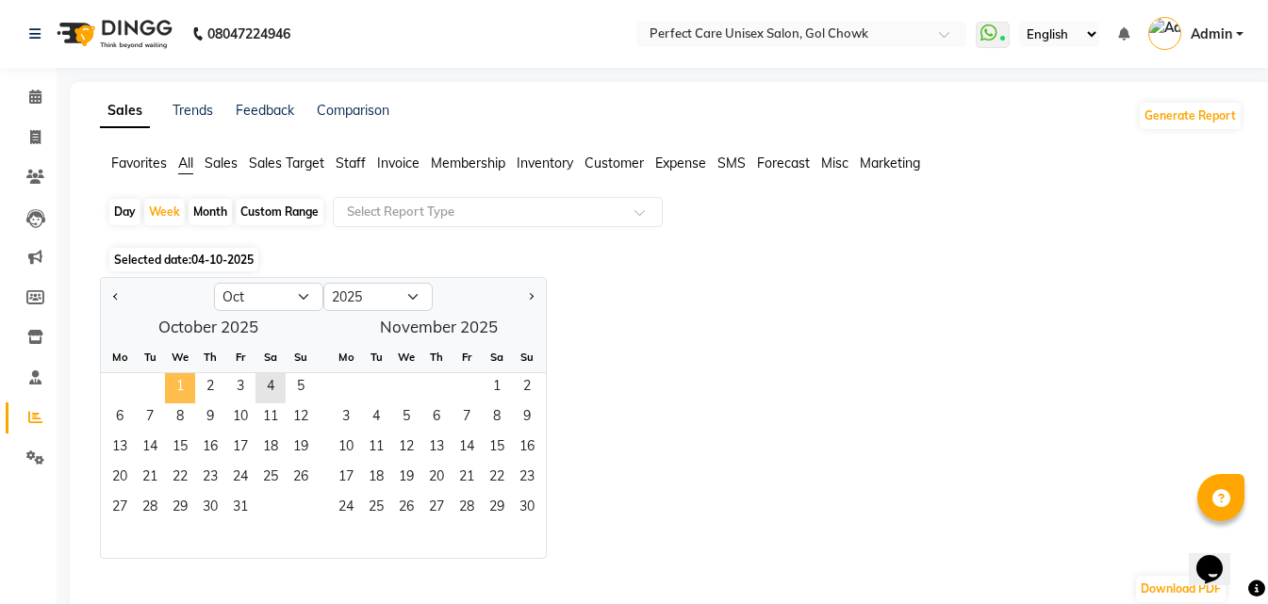
click at [174, 376] on span "1" at bounding box center [180, 388] width 30 height 30
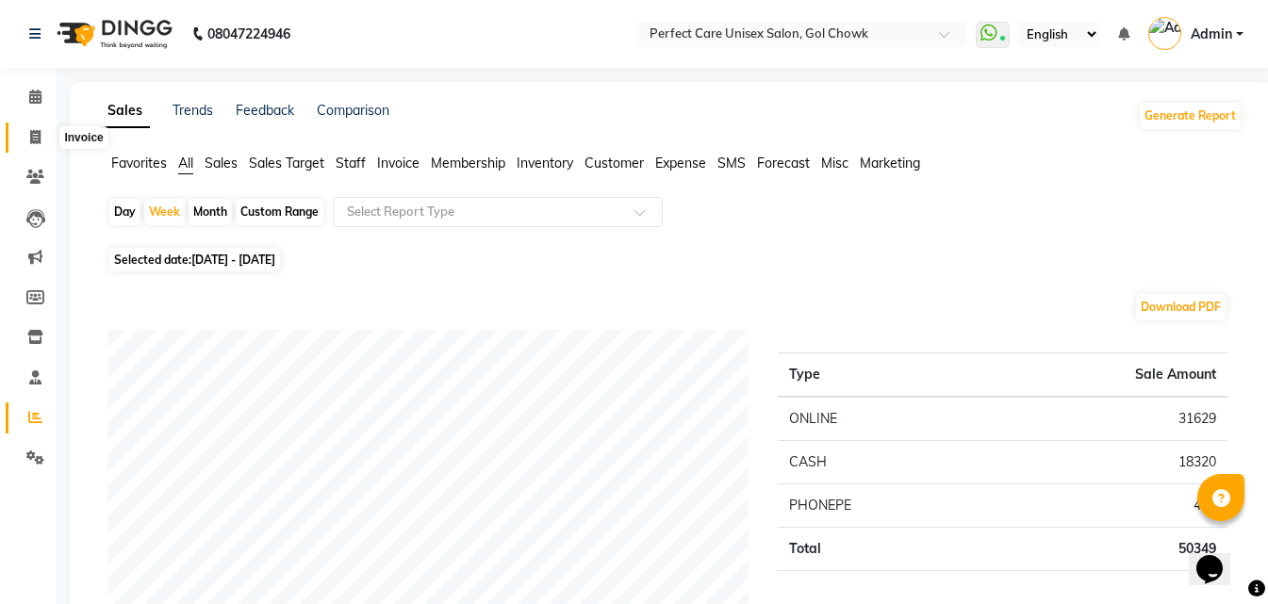
click at [33, 127] on span at bounding box center [35, 138] width 33 height 22
select select "service"
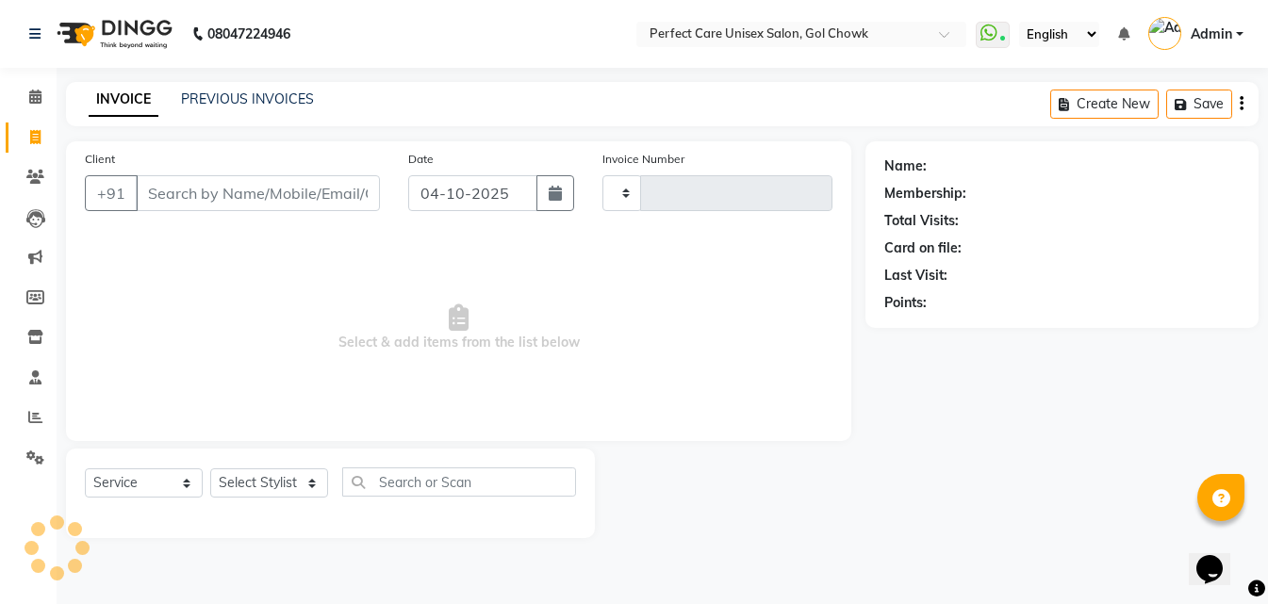
type input "4510"
select select "4751"
